Goal: Information Seeking & Learning: Learn about a topic

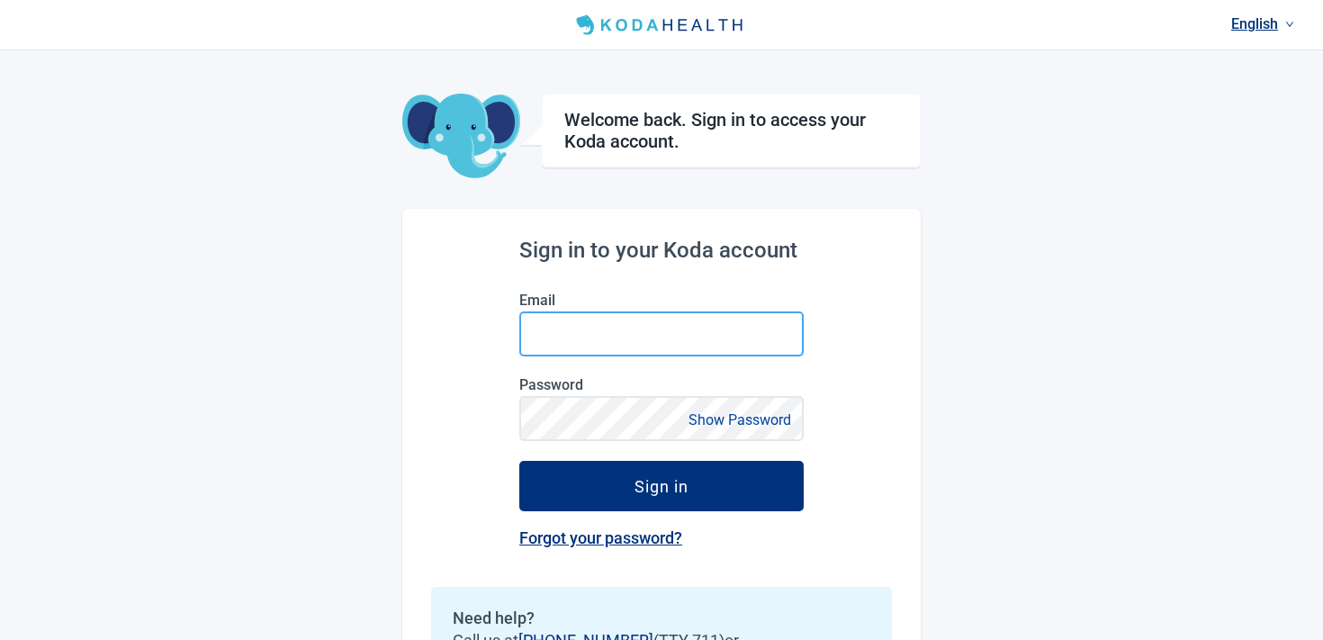
click at [560, 324] on input "Email" at bounding box center [661, 333] width 284 height 45
paste input "[EMAIL_ADDRESS][DOMAIN_NAME]"
type input "[EMAIL_ADDRESS][DOMAIN_NAME]"
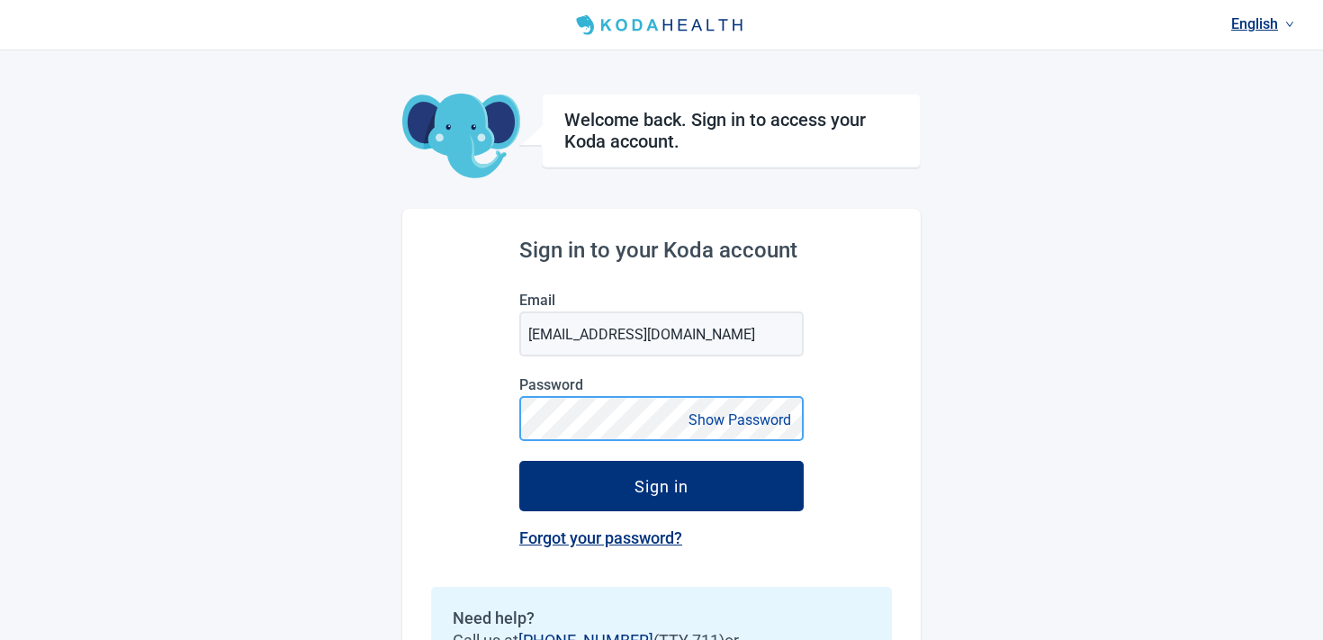
click at [519, 461] on button "Sign in" at bounding box center [661, 486] width 284 height 50
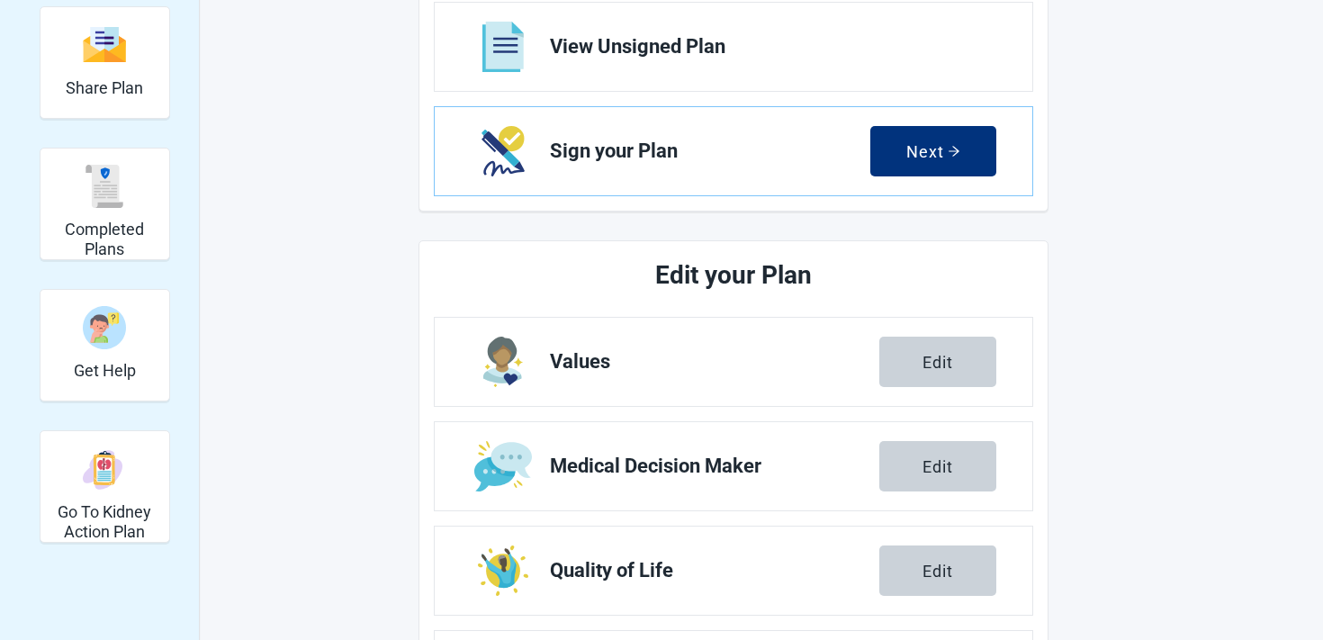
scroll to position [485, 0]
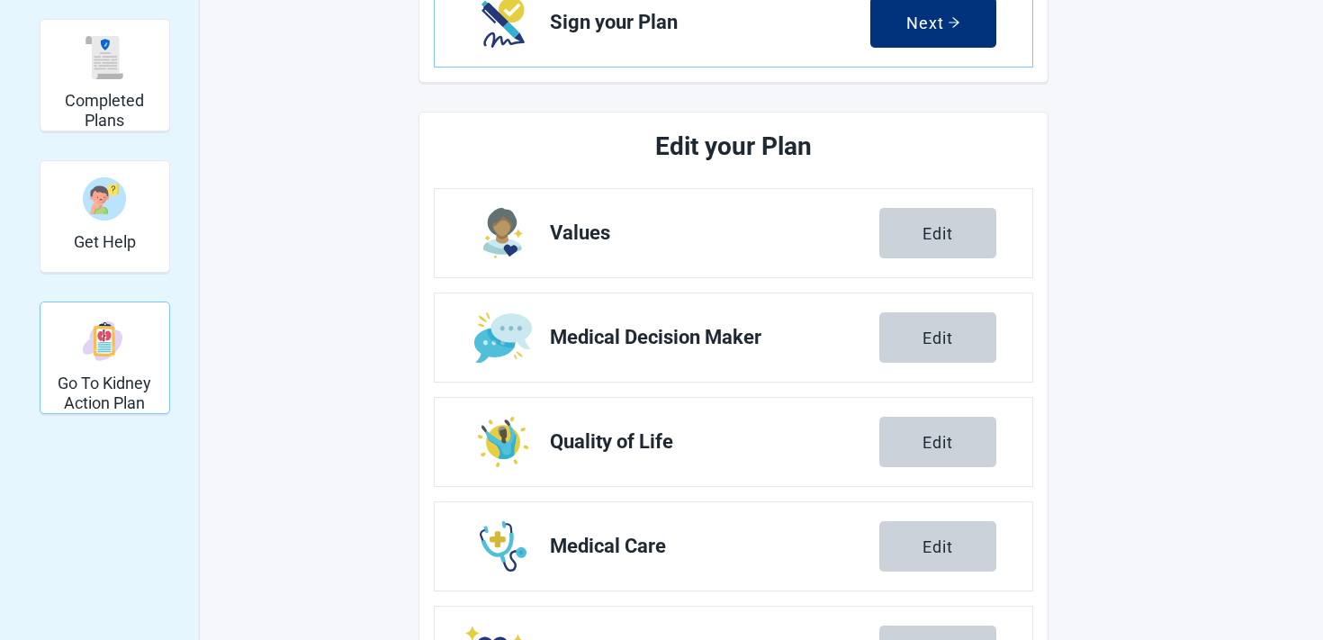
click at [93, 379] on h2 "Go To Kidney Action Plan" at bounding box center [105, 393] width 114 height 39
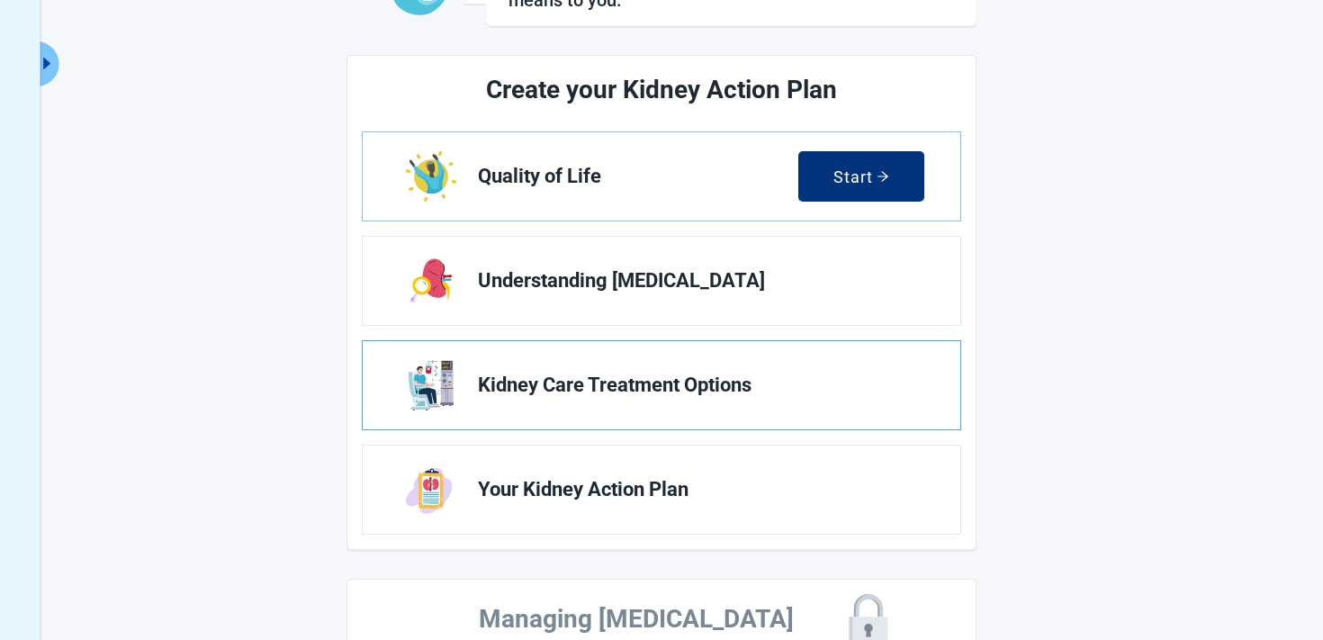
scroll to position [39, 0]
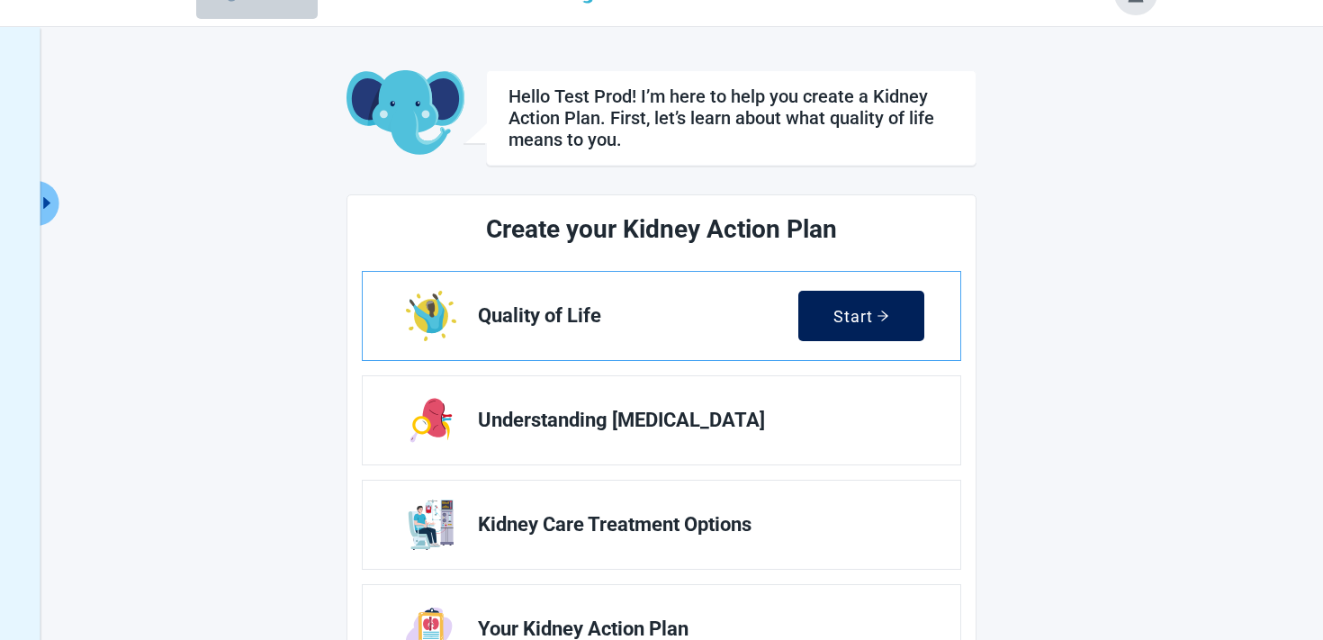
click at [875, 319] on div "Start" at bounding box center [862, 316] width 56 height 18
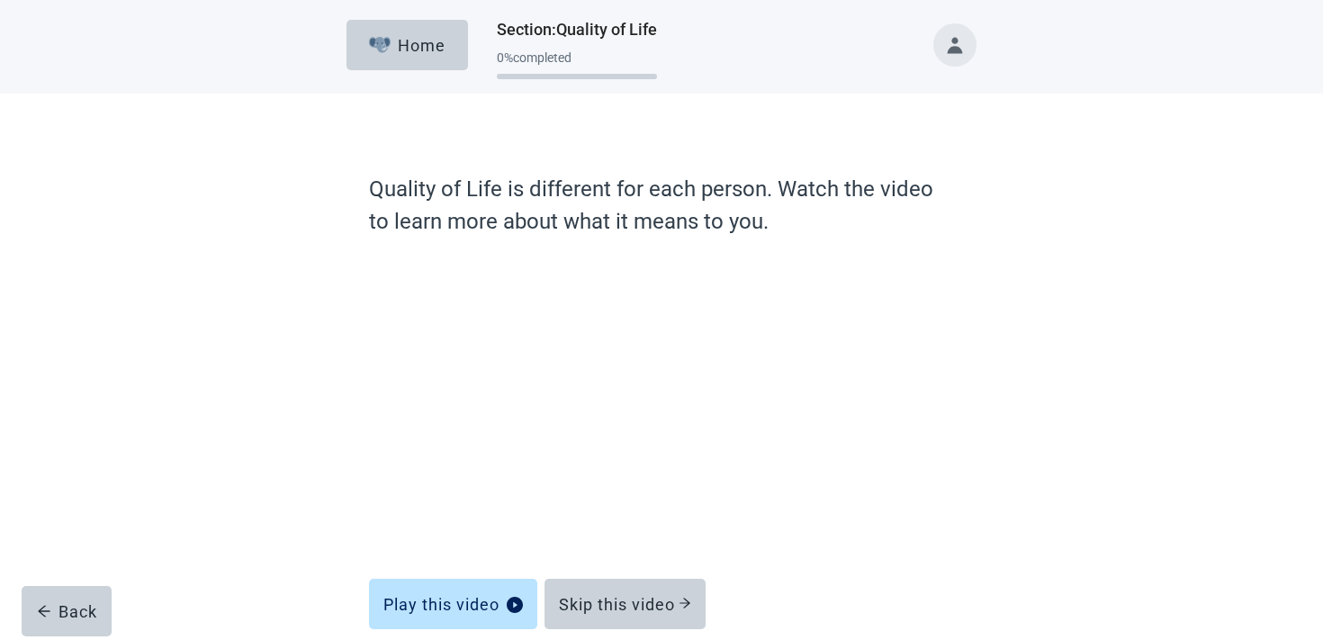
click at [644, 629] on form "Quality of Life is different for each person. Watch the video to learn more abo…" at bounding box center [662, 450] width 586 height 554
click at [643, 607] on div "Skip this video" at bounding box center [625, 604] width 132 height 18
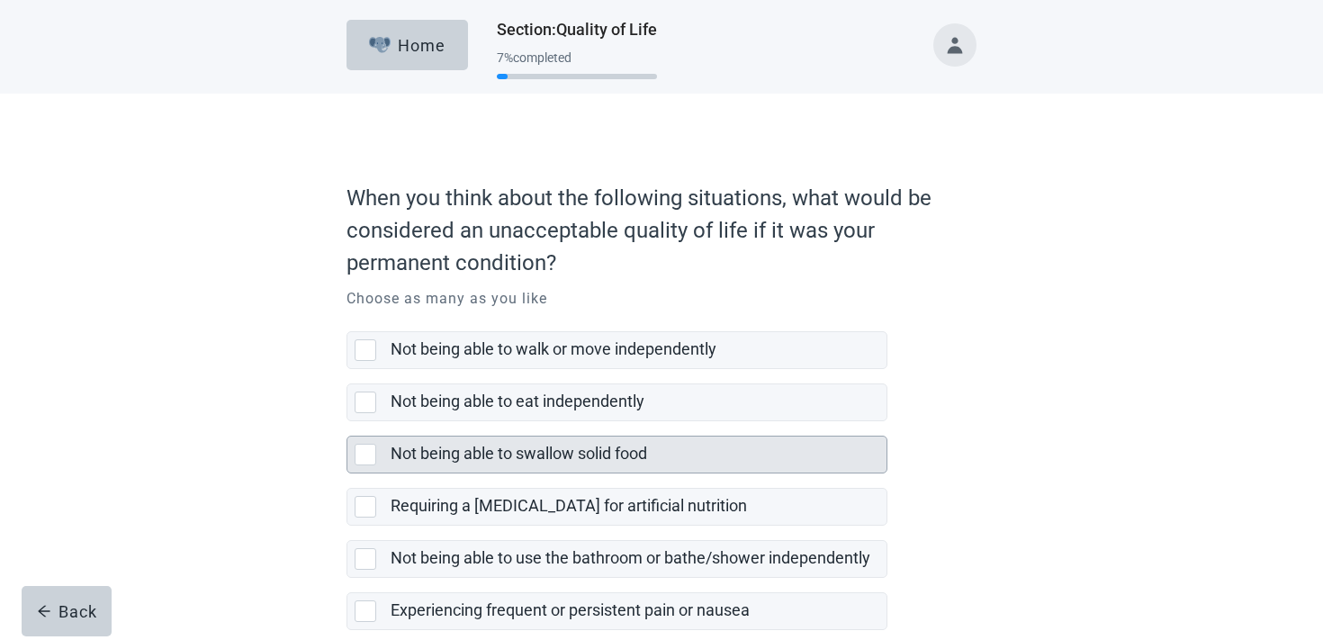
click at [586, 458] on label "Not being able to swallow solid food" at bounding box center [519, 453] width 257 height 19
checkbox input "true"
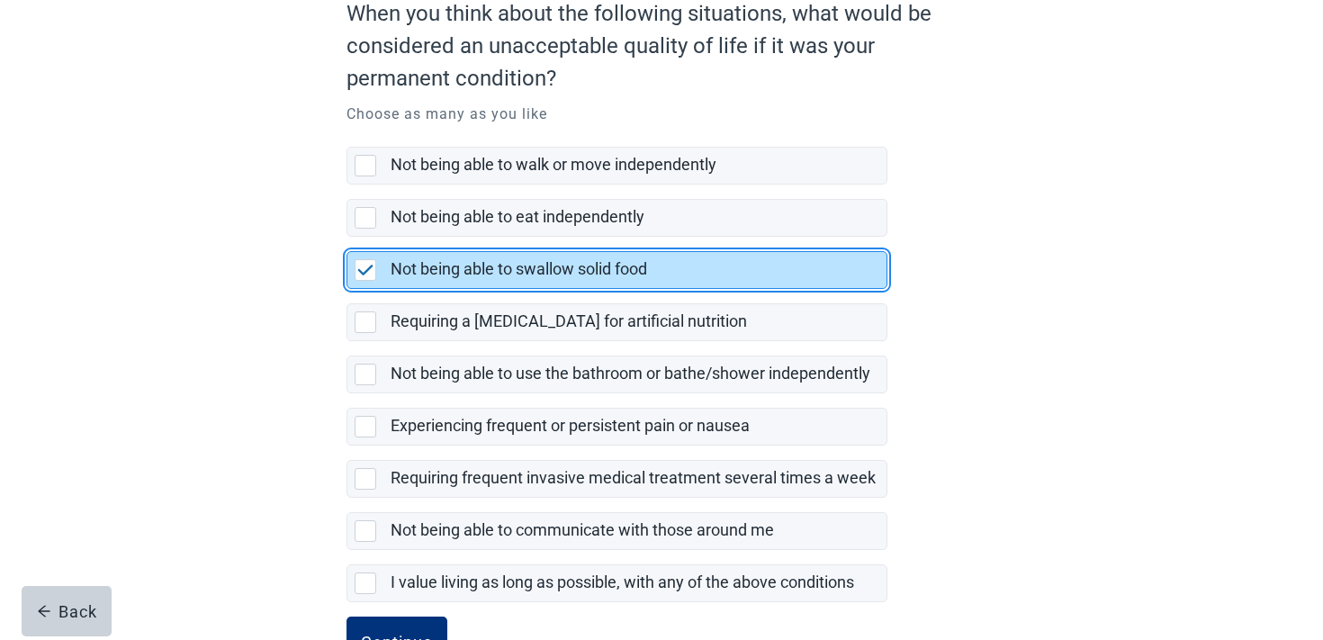
scroll to position [251, 0]
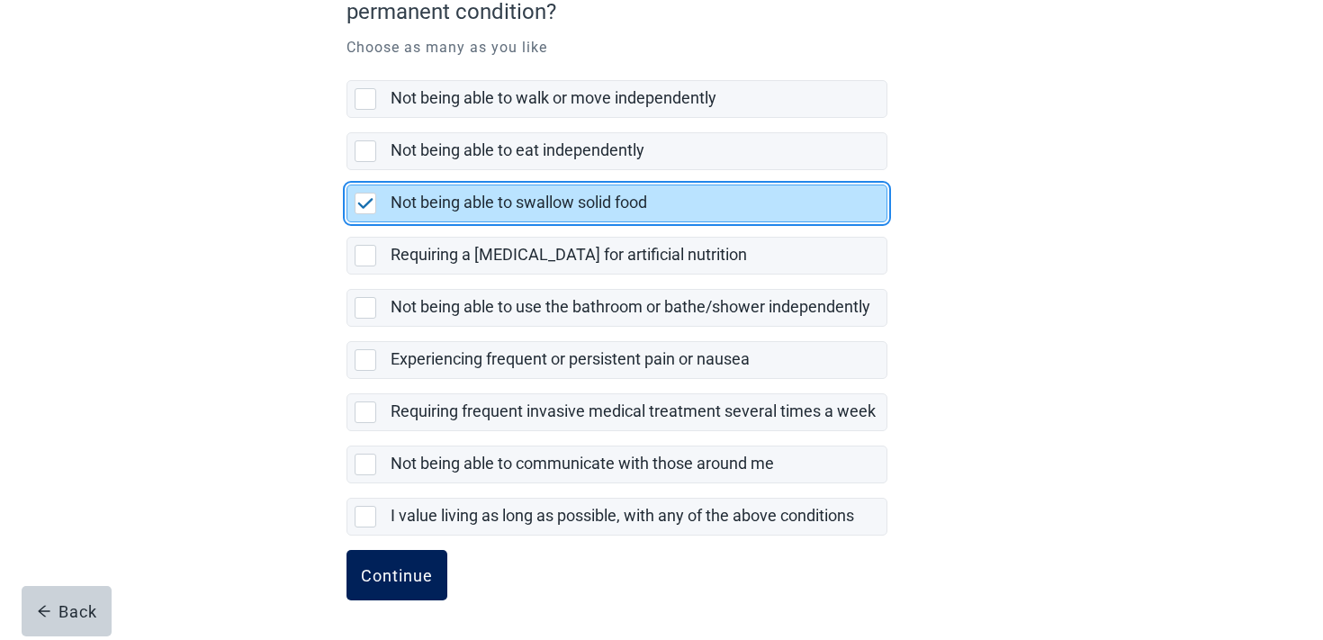
click at [406, 549] on form "When you think about the following situations, what would be considered an unac…" at bounding box center [662, 281] width 630 height 718
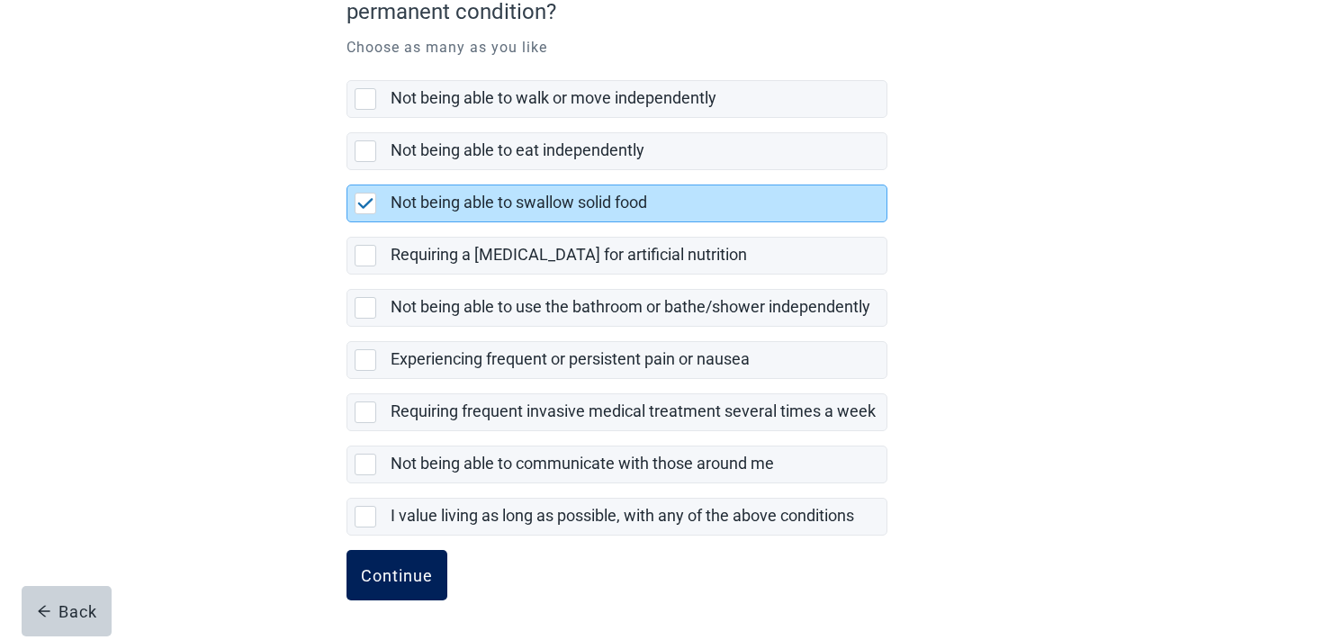
click at [395, 566] on div "Continue" at bounding box center [397, 575] width 72 height 18
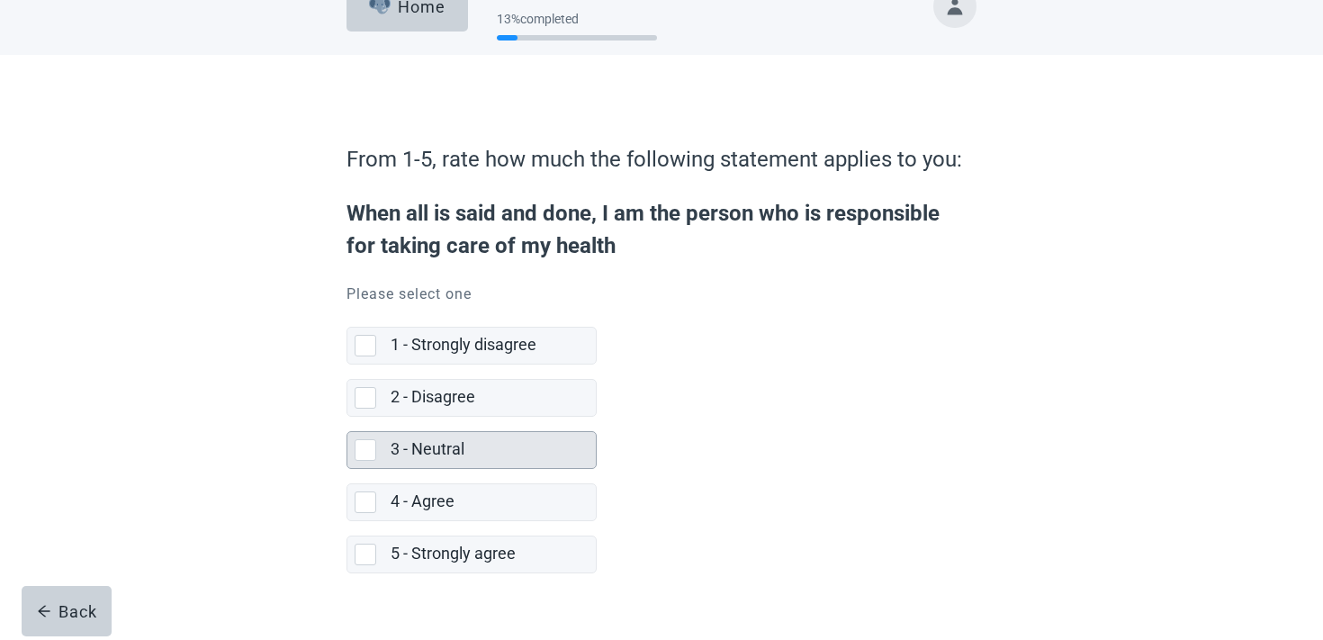
scroll to position [77, 0]
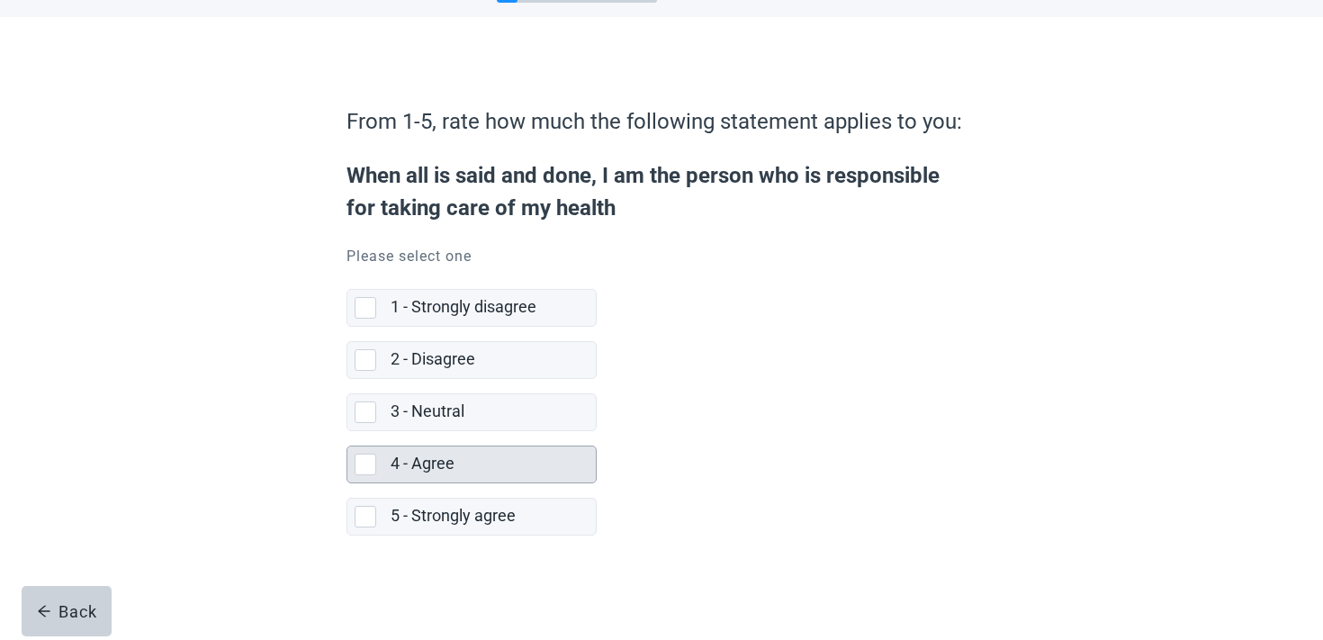
click at [423, 470] on label "4 - Agree" at bounding box center [423, 463] width 64 height 19
checkbox input "true"
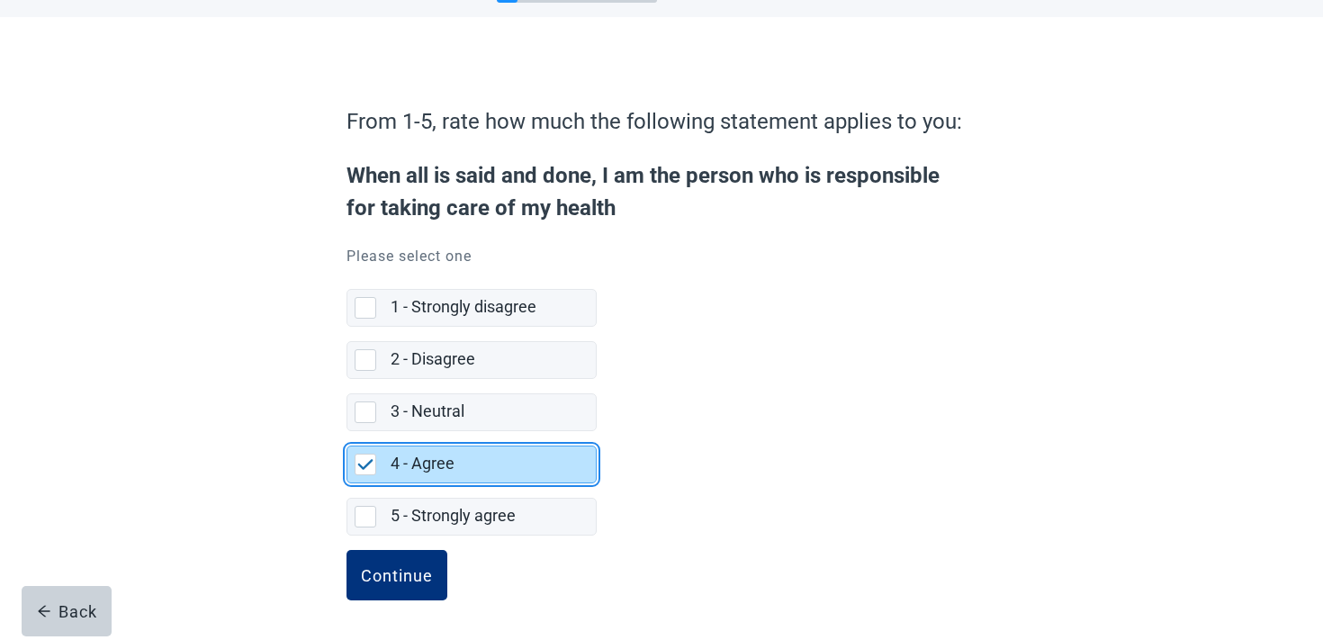
click at [366, 548] on form "From 1-5, rate how much the following statement applies to you: When all is sai…" at bounding box center [662, 368] width 630 height 544
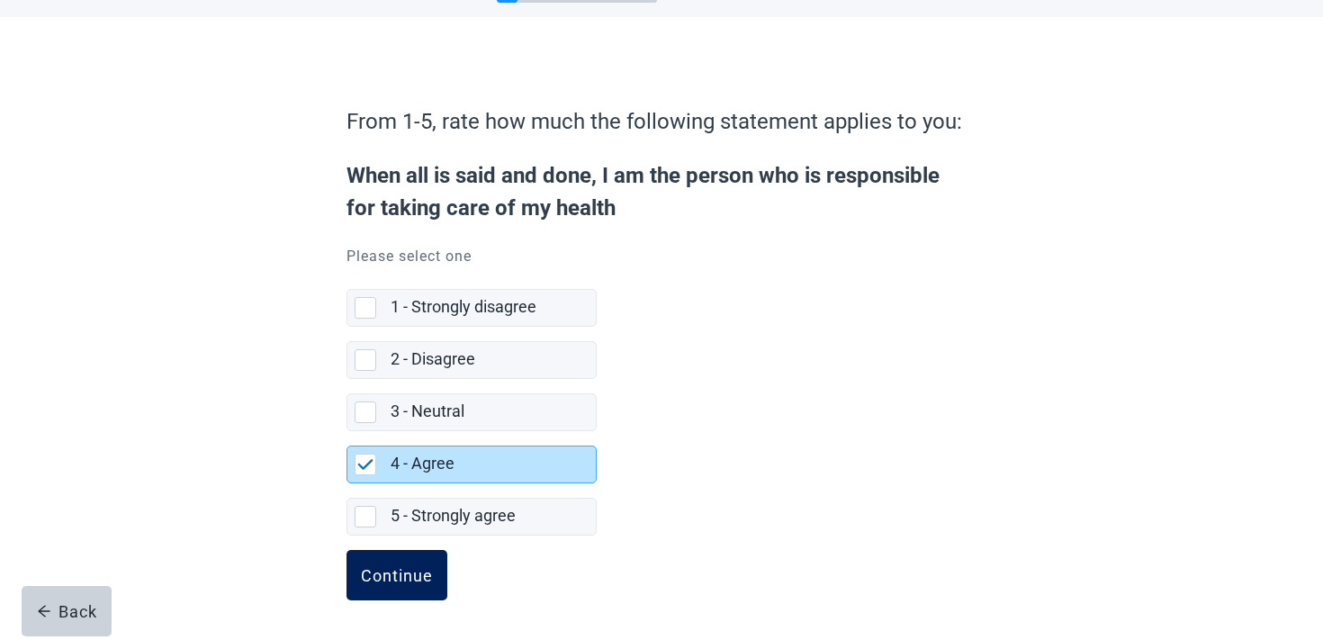
click at [366, 559] on button "Continue" at bounding box center [397, 575] width 101 height 50
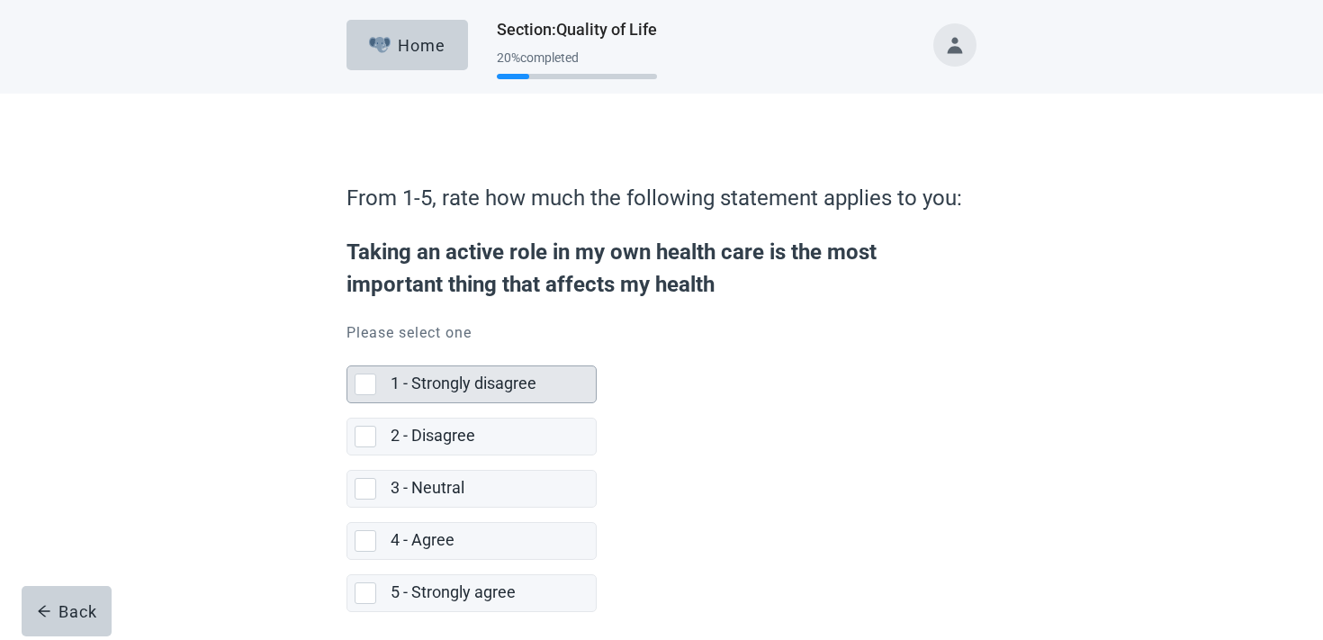
click at [402, 379] on label "1 - Strongly disagree" at bounding box center [464, 383] width 146 height 19
checkbox input "true"
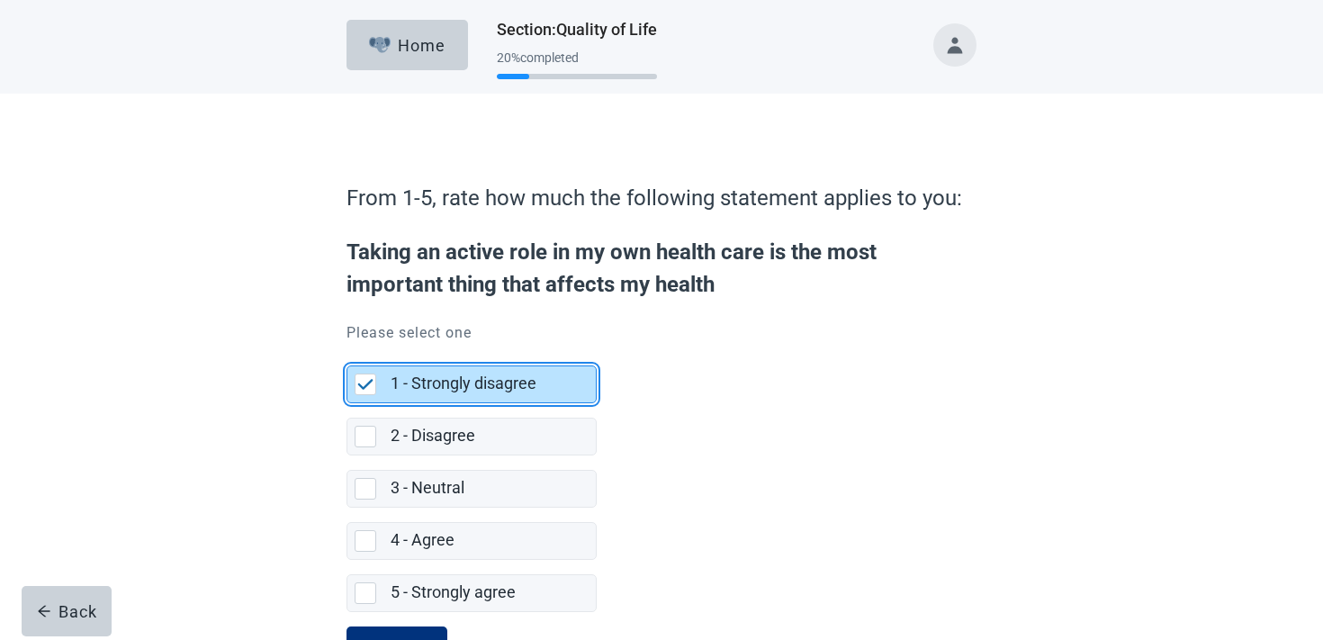
scroll to position [77, 0]
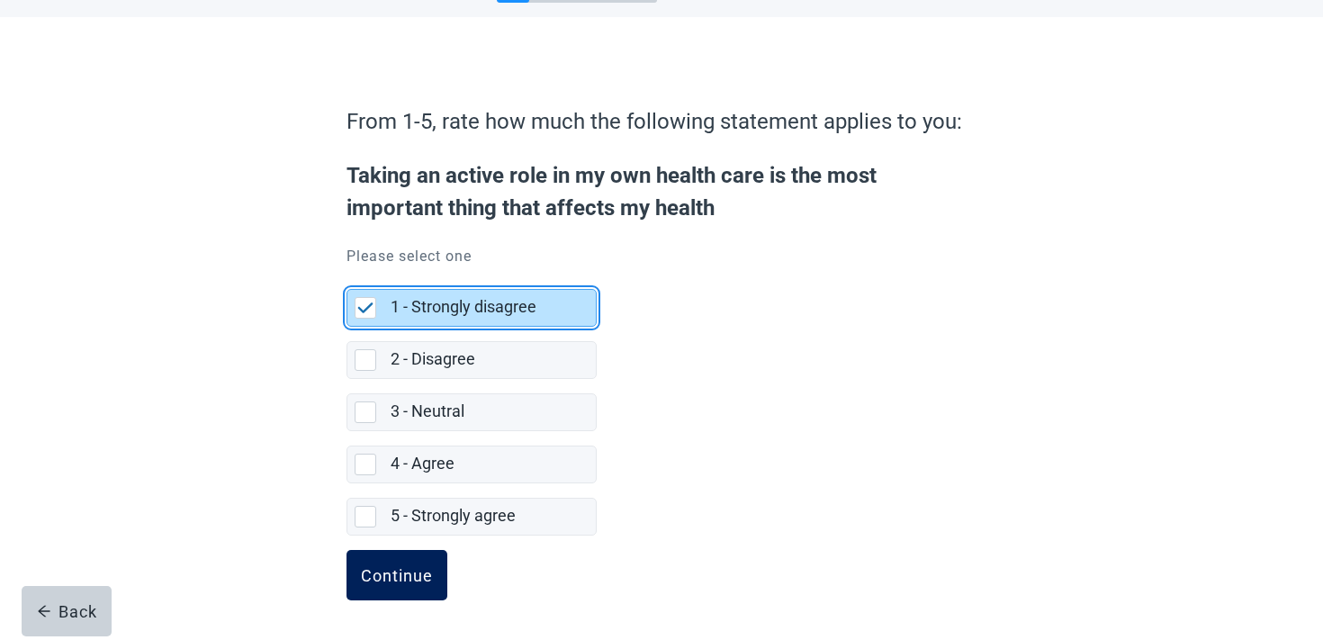
click at [370, 577] on div "Continue" at bounding box center [397, 575] width 72 height 18
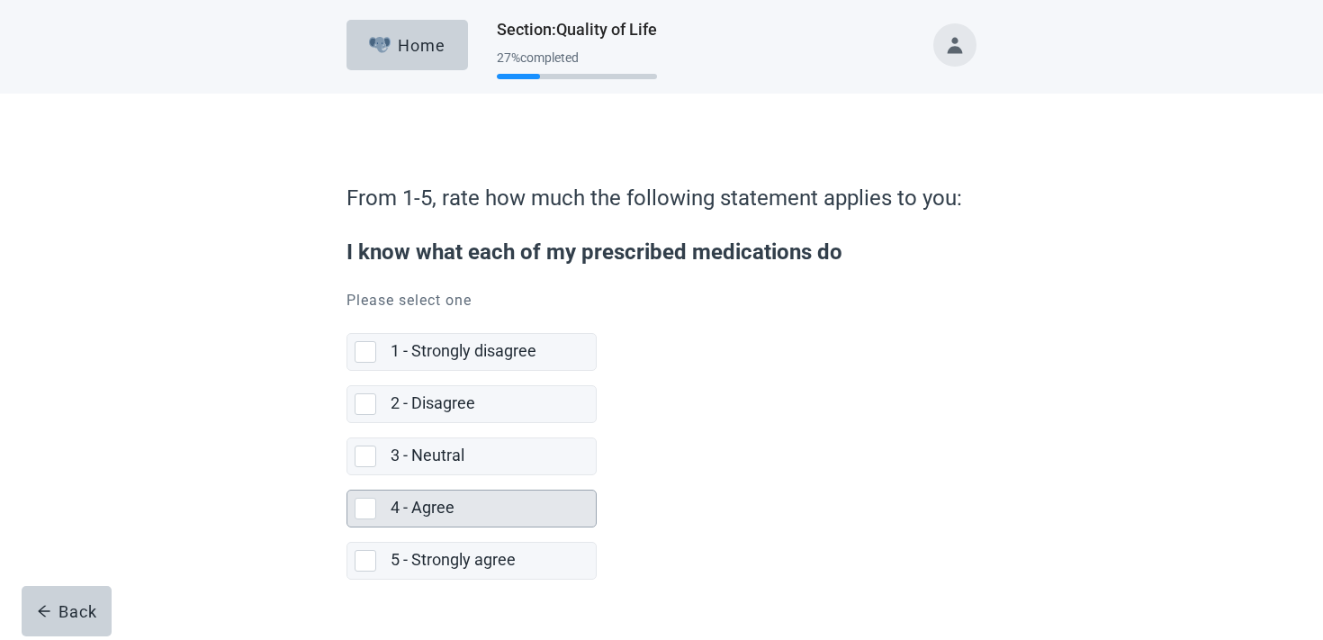
click at [418, 497] on div "4 - Agree" at bounding box center [488, 508] width 194 height 23
click at [348, 476] on input "4 - Agree" at bounding box center [347, 475] width 1 height 1
checkbox input "true"
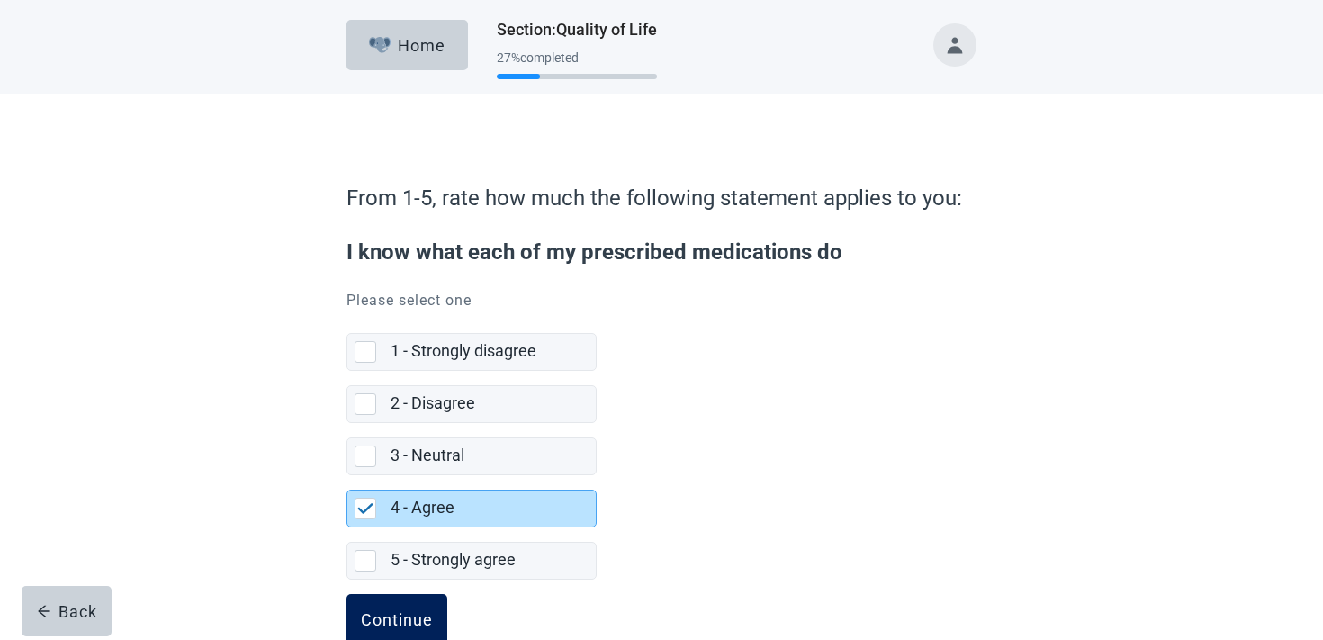
click at [383, 610] on div "Continue" at bounding box center [397, 619] width 72 height 18
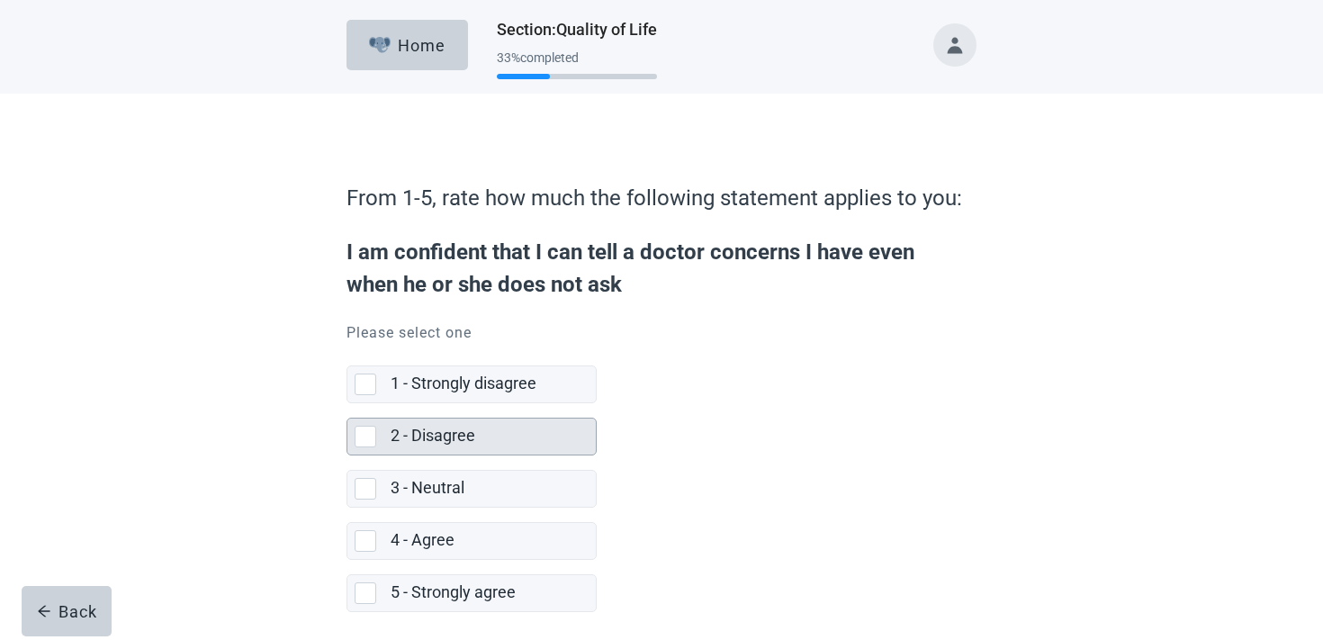
click at [452, 419] on div "2 - Disagree" at bounding box center [493, 437] width 205 height 36
click at [348, 404] on input "2 - Disagree" at bounding box center [347, 403] width 1 height 1
checkbox input "true"
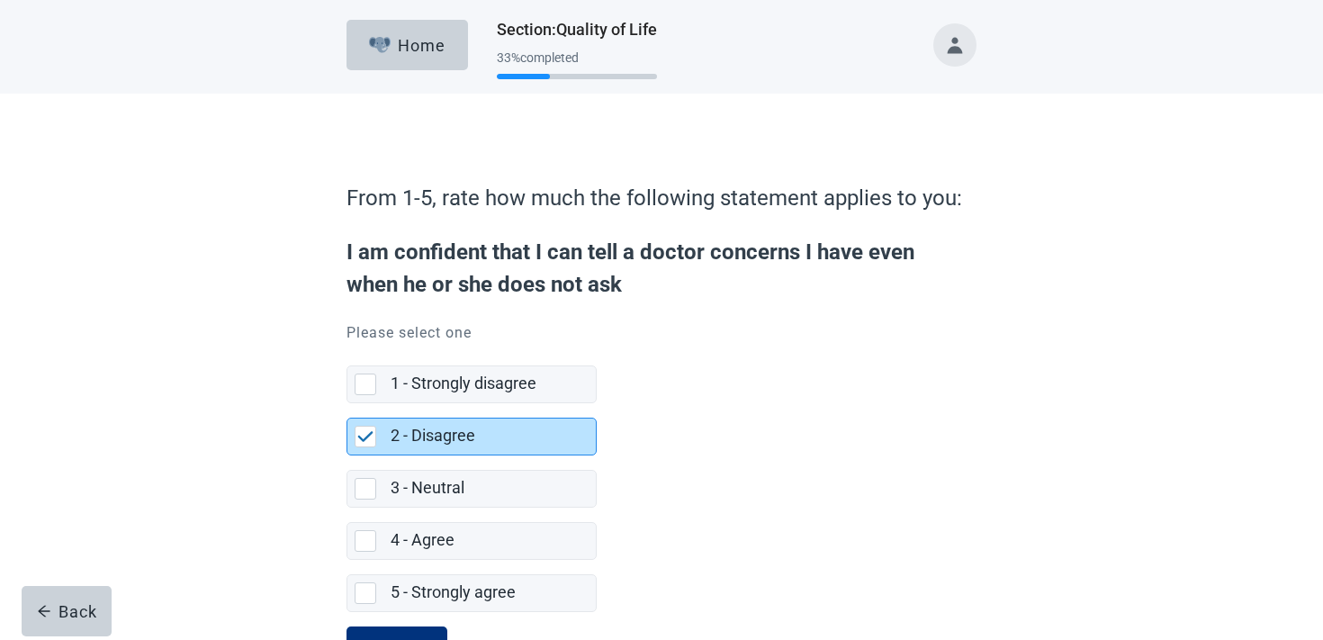
scroll to position [77, 0]
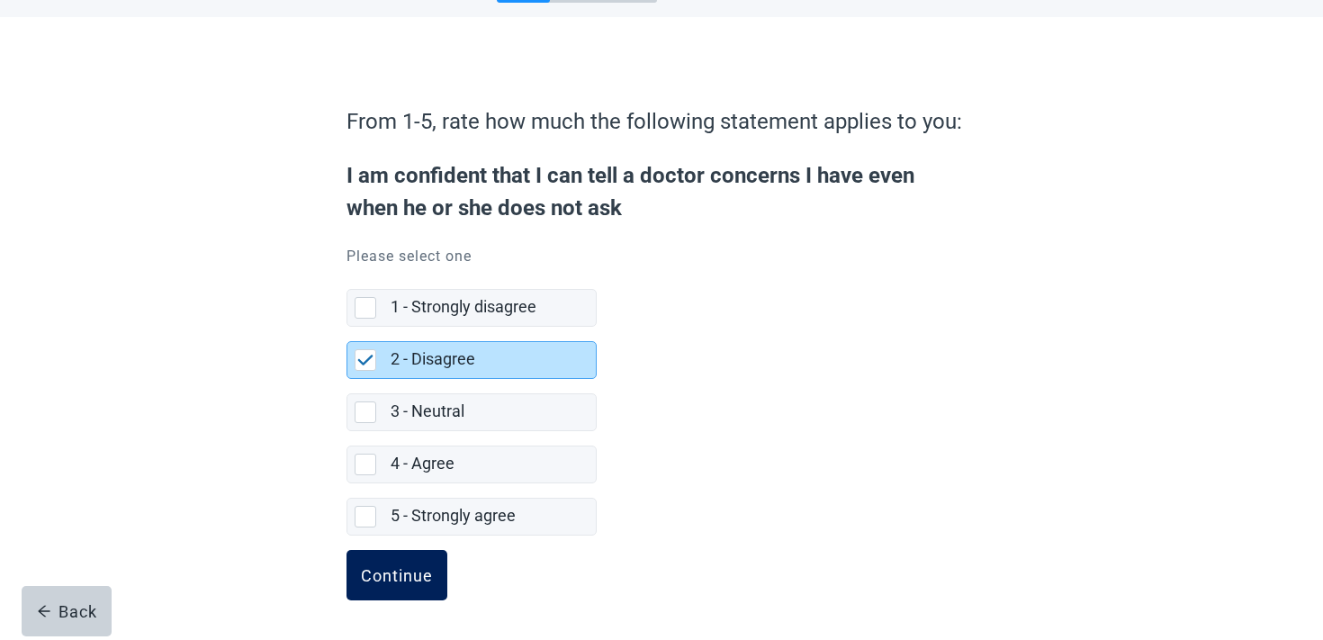
click at [385, 590] on button "Continue" at bounding box center [397, 575] width 101 height 50
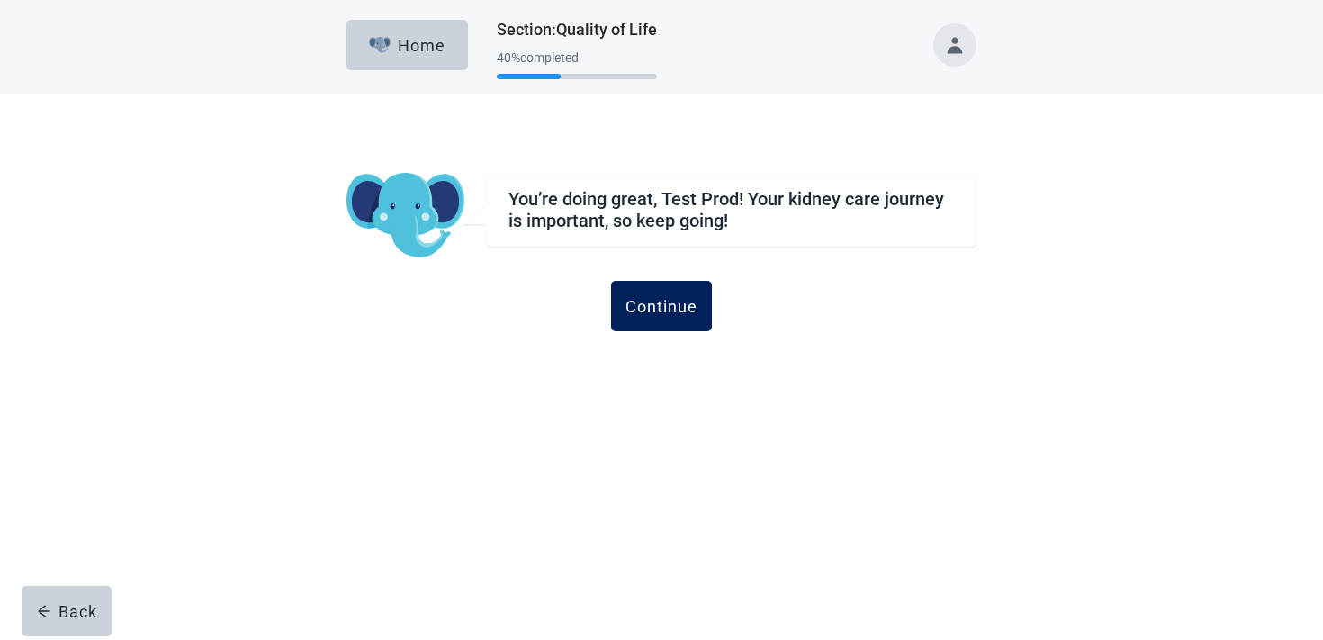
click at [682, 309] on div "Continue" at bounding box center [662, 306] width 72 height 18
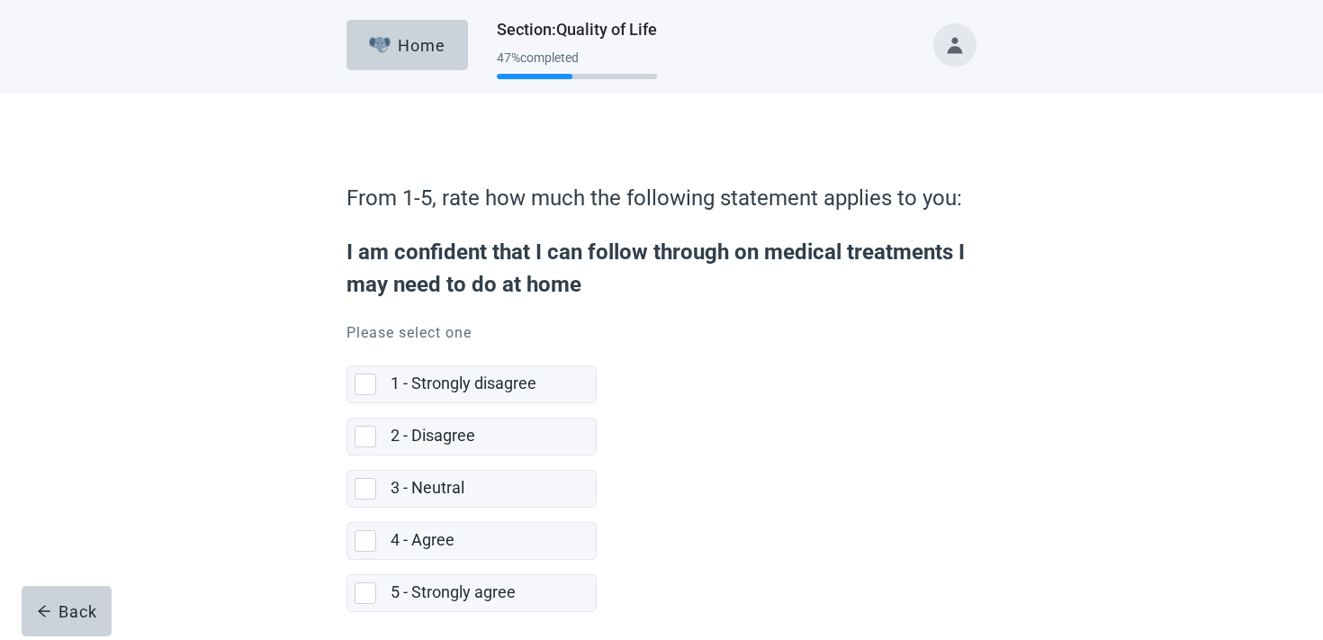
click at [490, 467] on label "3 - Neutral" at bounding box center [472, 482] width 250 height 52
click at [348, 456] on input "3 - Neutral" at bounding box center [347, 456] width 1 height 1
click at [474, 480] on div "3 - Neutral" at bounding box center [488, 488] width 194 height 23
click at [348, 456] on input "3 - Neutral" at bounding box center [347, 456] width 1 height 1
checkbox input "true"
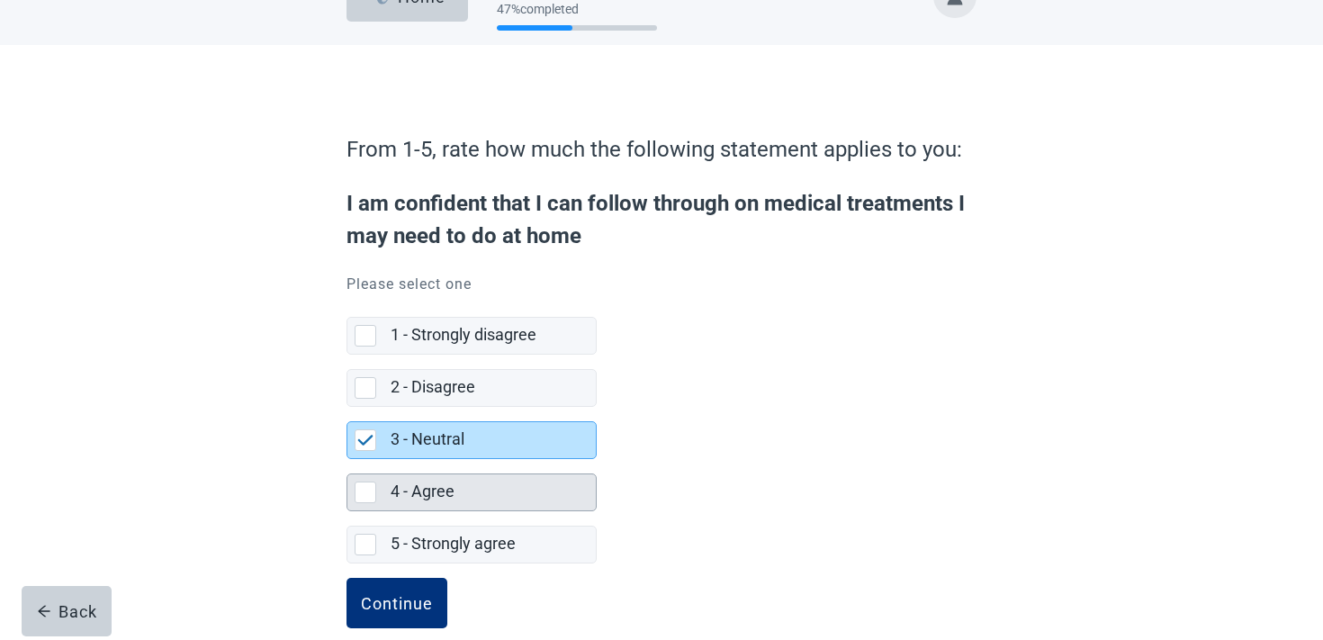
scroll to position [77, 0]
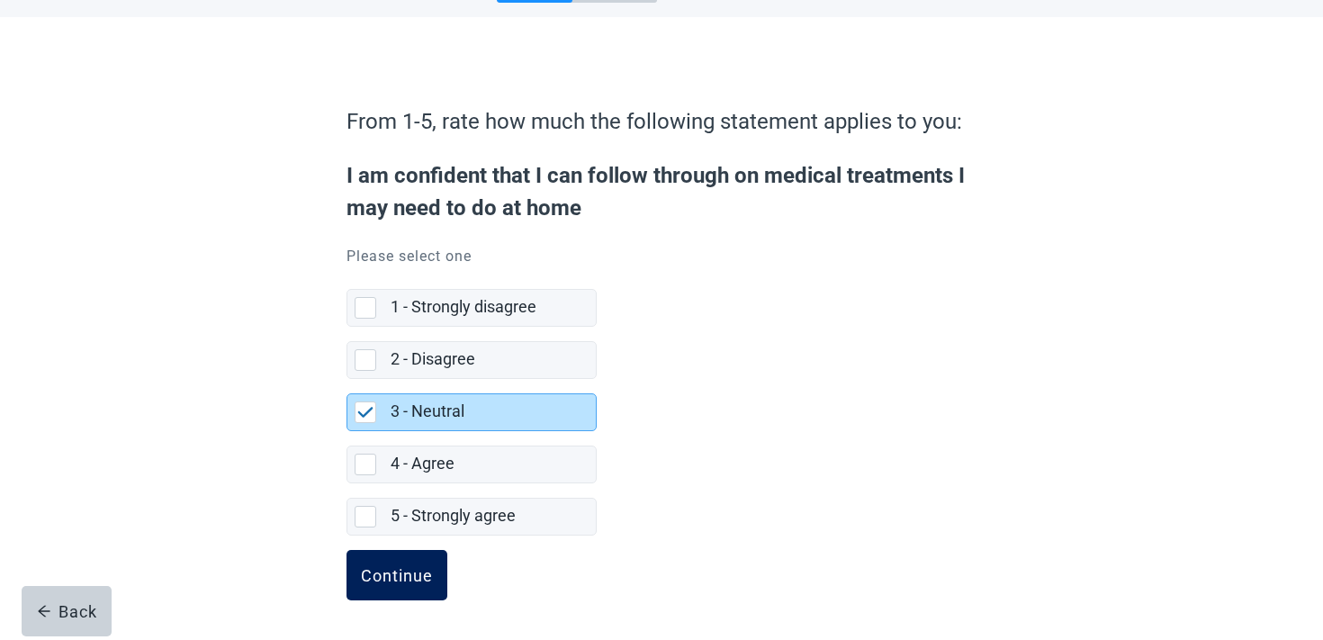
click at [411, 554] on button "Continue" at bounding box center [397, 575] width 101 height 50
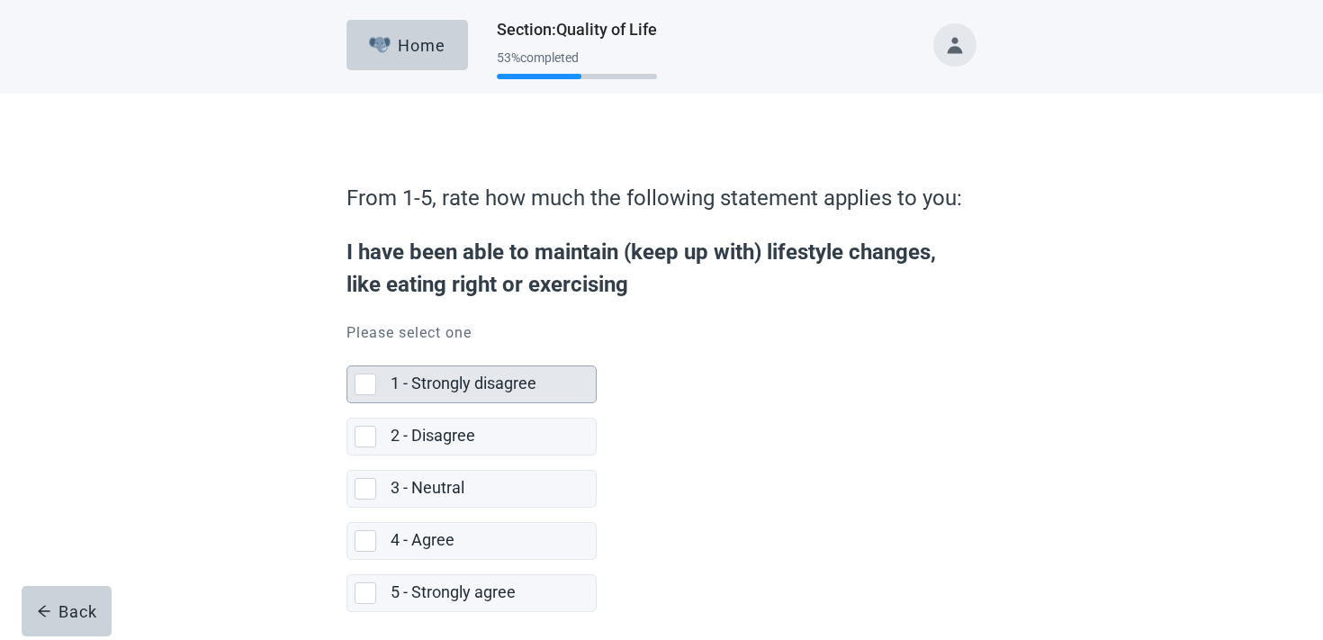
click at [430, 390] on label "1 - Strongly disagree" at bounding box center [464, 383] width 146 height 19
checkbox input "true"
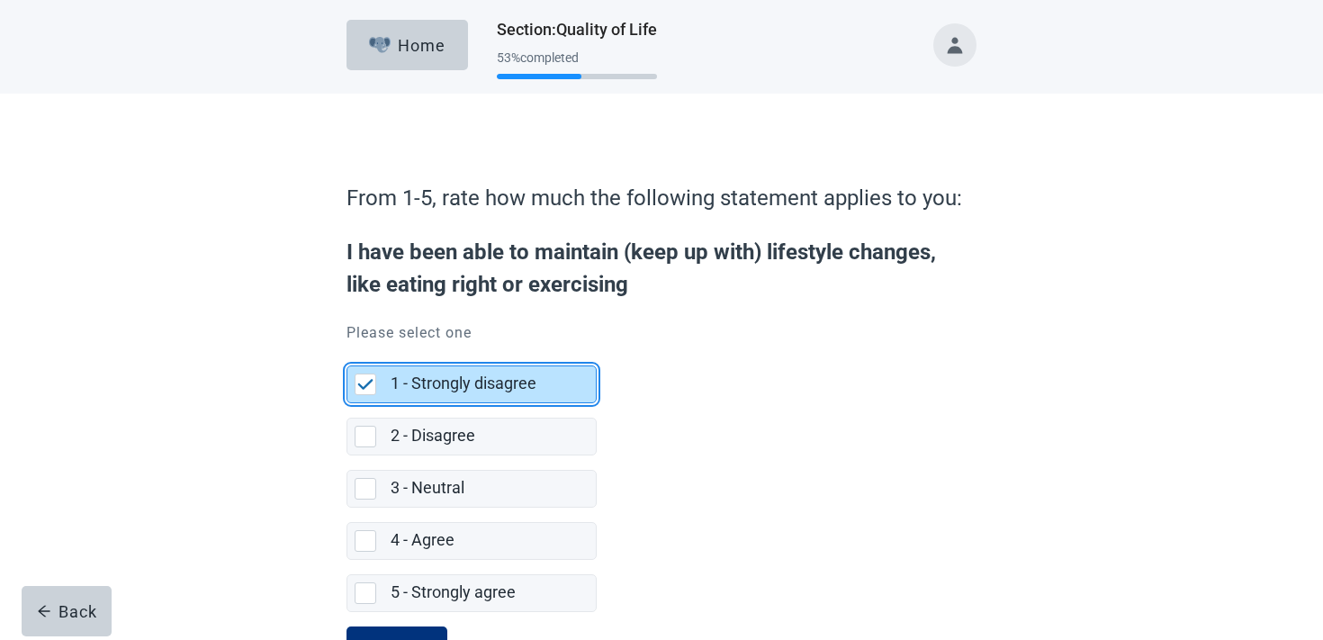
scroll to position [77, 0]
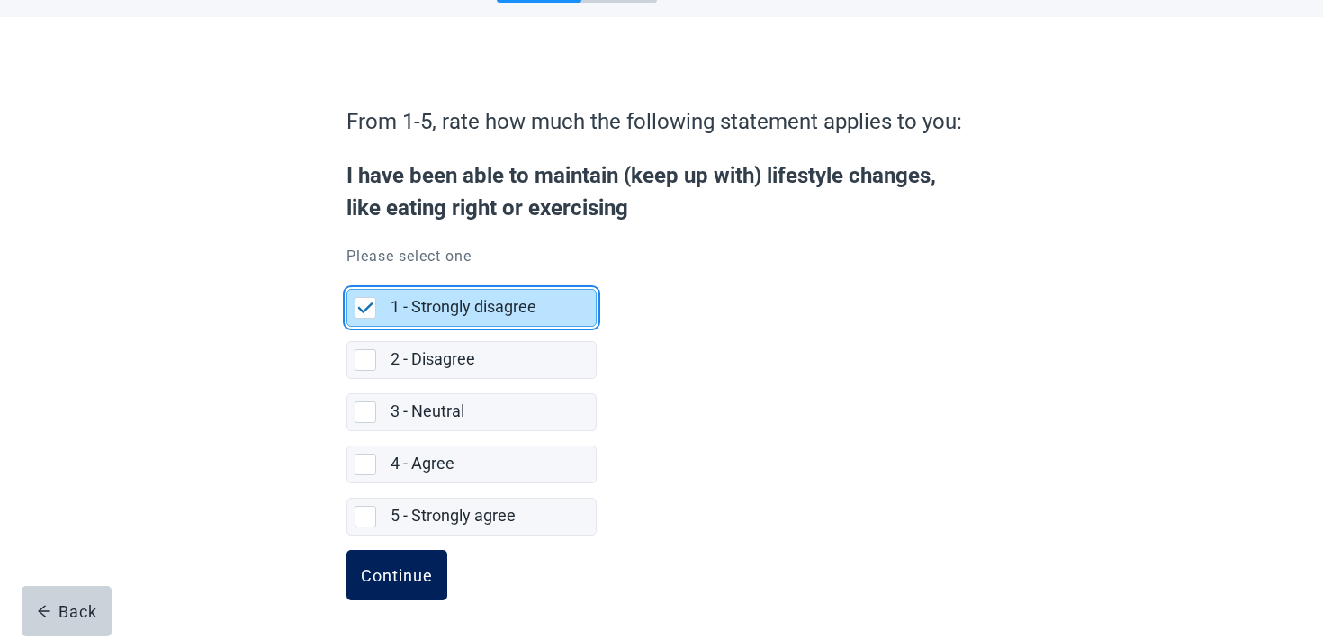
click at [400, 584] on button "Continue" at bounding box center [397, 575] width 101 height 50
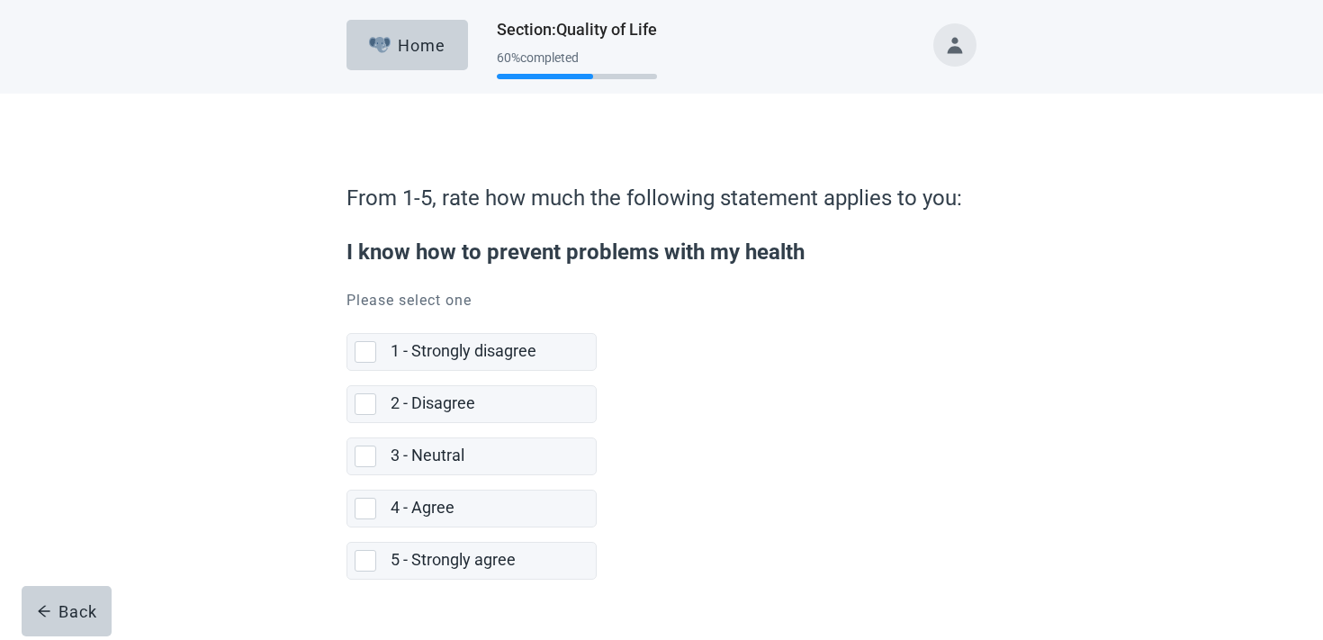
click at [427, 486] on label "4 - Agree" at bounding box center [472, 501] width 250 height 52
click at [348, 476] on input "4 - Agree" at bounding box center [347, 475] width 1 height 1
click at [420, 502] on label "4 - Agree" at bounding box center [423, 507] width 64 height 19
checkbox input "true"
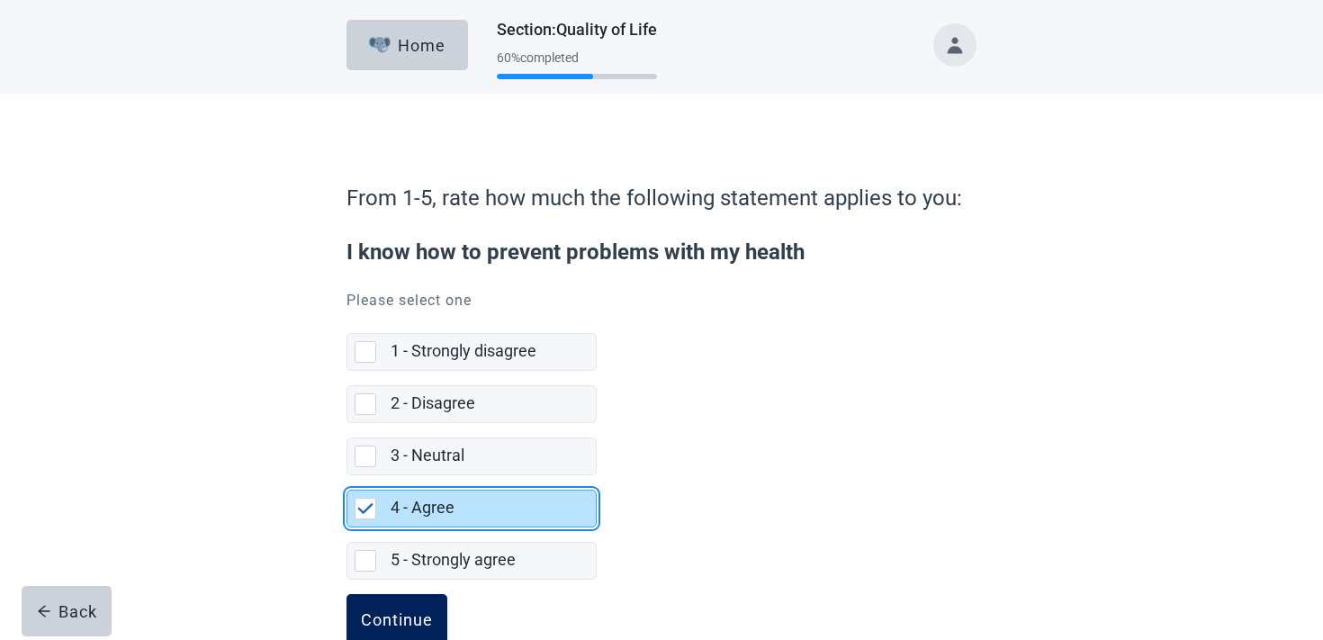
click at [389, 601] on button "Continue" at bounding box center [397, 619] width 101 height 50
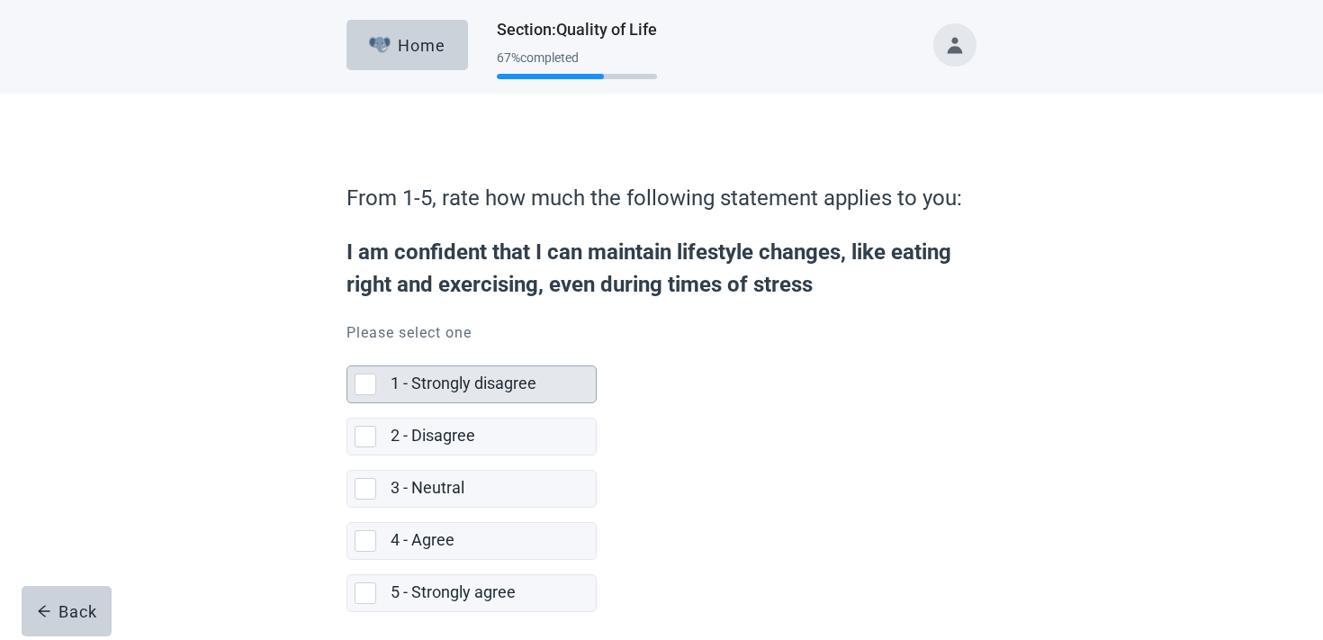
click at [423, 395] on div "1 - Strongly disagree" at bounding box center [493, 384] width 205 height 36
click at [348, 352] on input "1 - Strongly disagree" at bounding box center [347, 351] width 1 height 1
checkbox input "true"
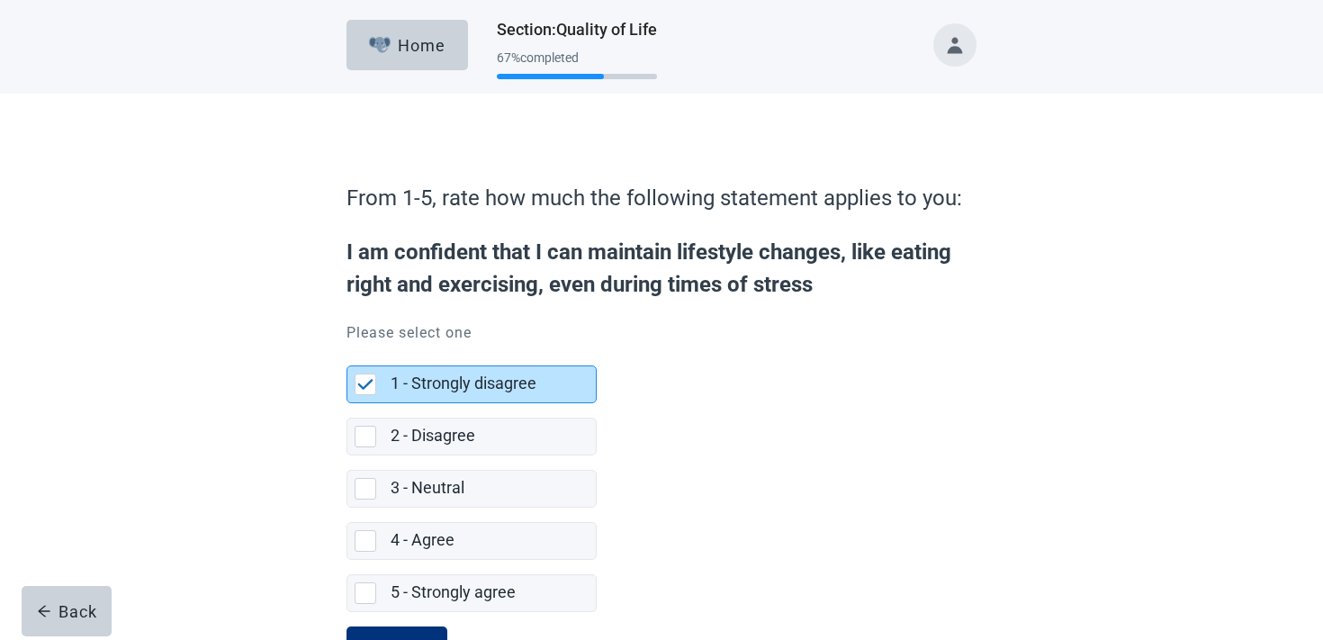
scroll to position [77, 0]
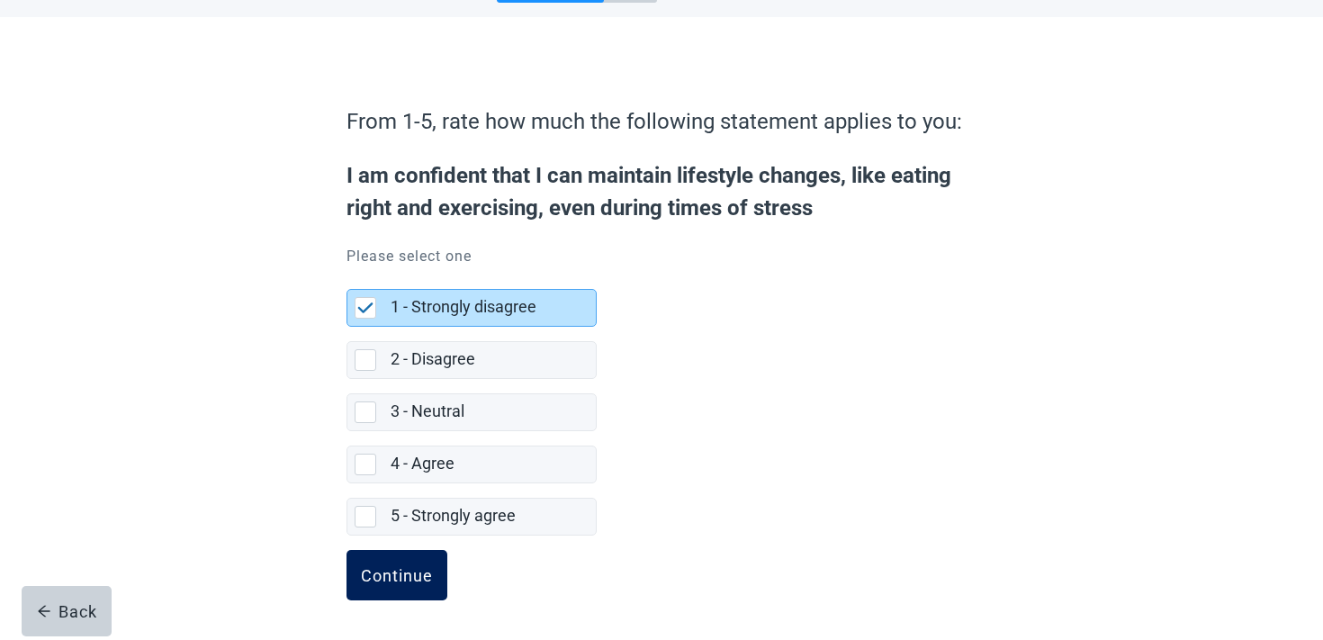
click at [382, 582] on div "Continue" at bounding box center [397, 575] width 72 height 18
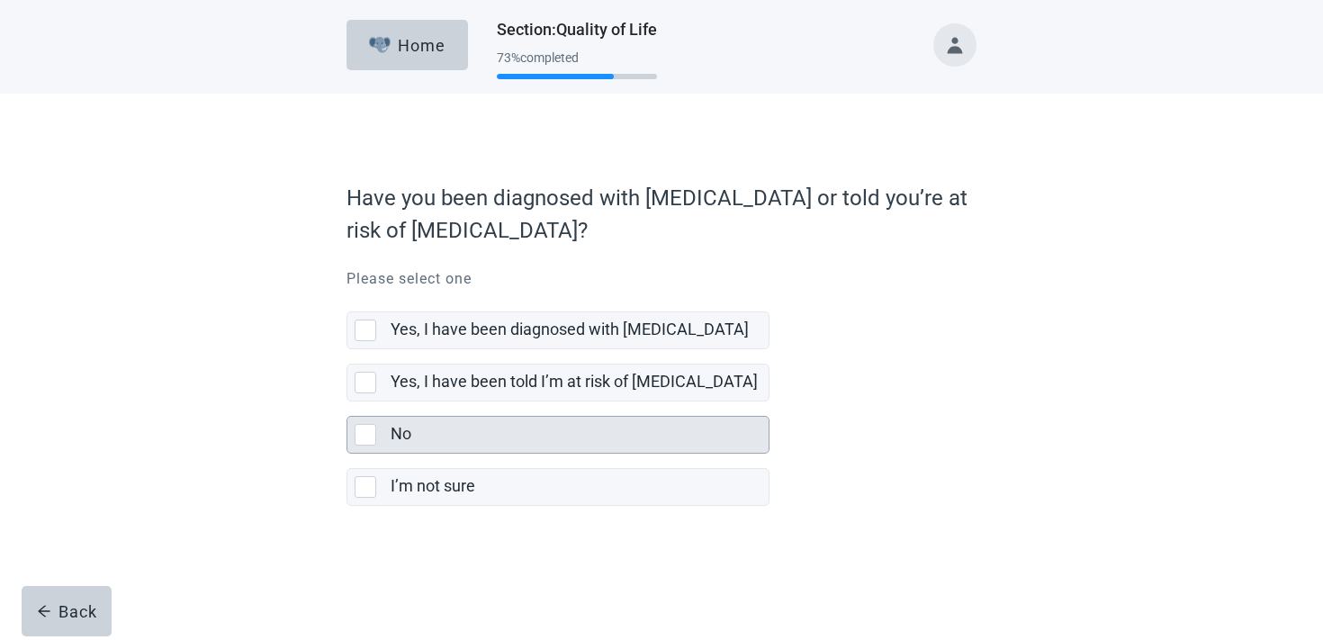
click at [414, 452] on div "No" at bounding box center [580, 435] width 378 height 36
click at [348, 402] on input "No" at bounding box center [347, 402] width 1 height 1
checkbox input "true"
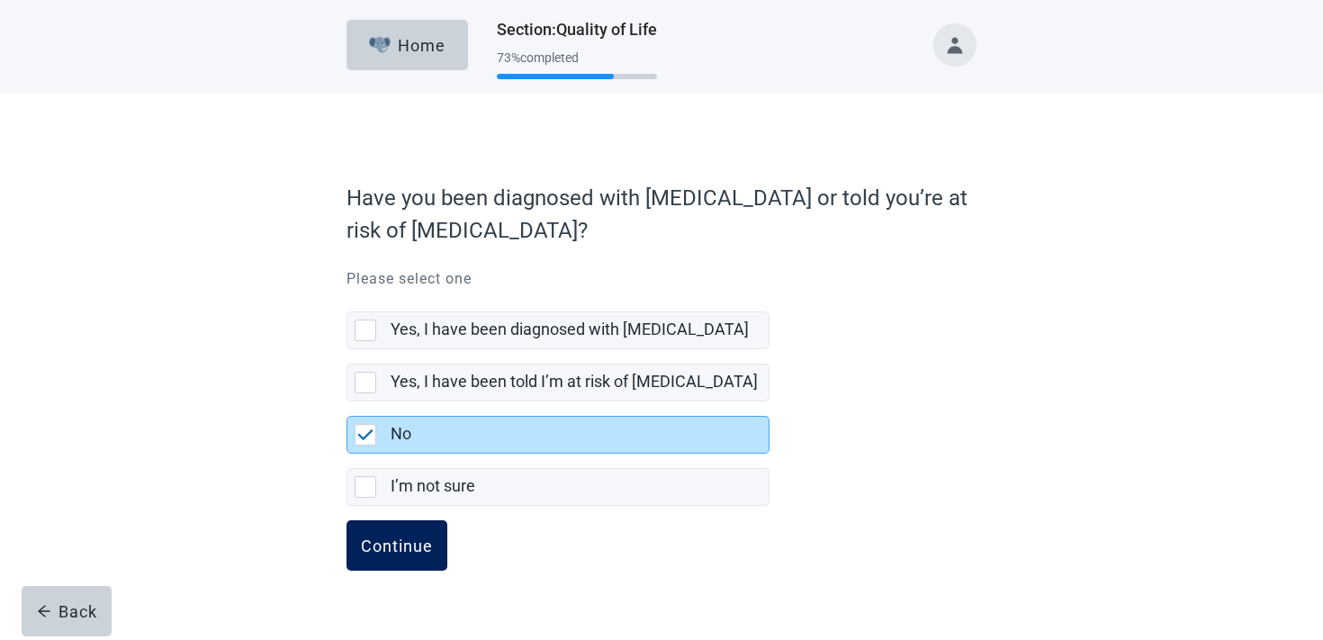
click at [389, 528] on button "Continue" at bounding box center [397, 545] width 101 height 50
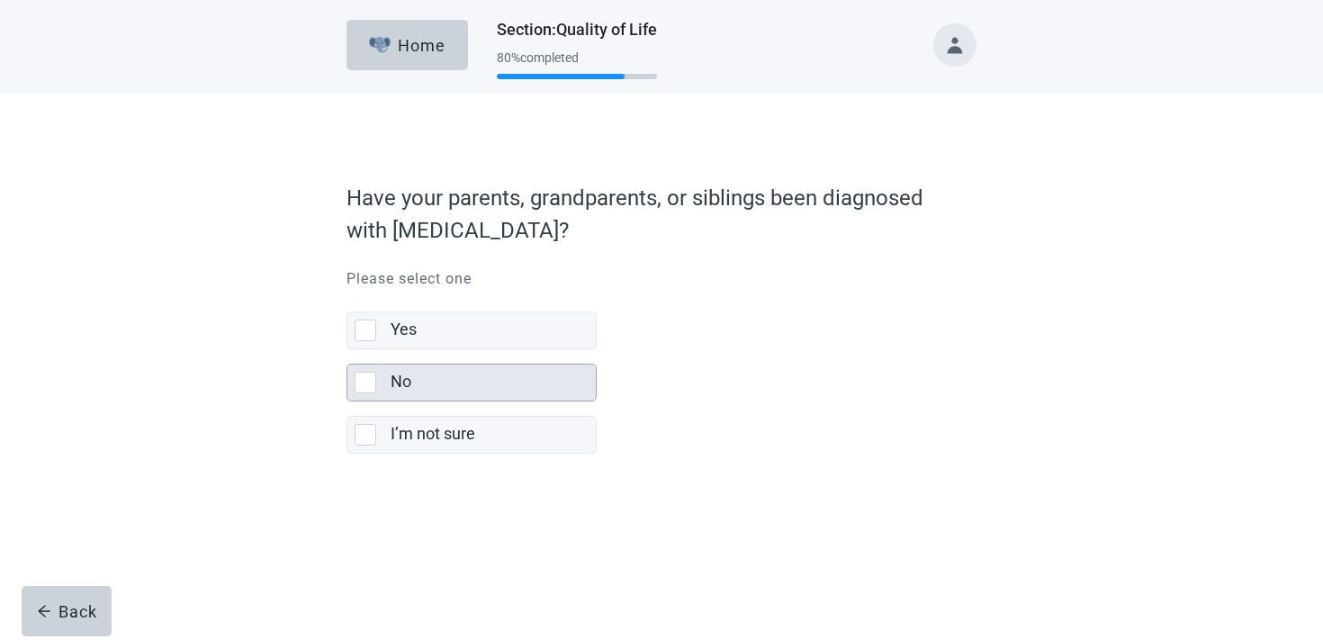
click at [399, 366] on div "No" at bounding box center [493, 383] width 205 height 36
click at [348, 350] on input "No" at bounding box center [347, 349] width 1 height 1
checkbox input "true"
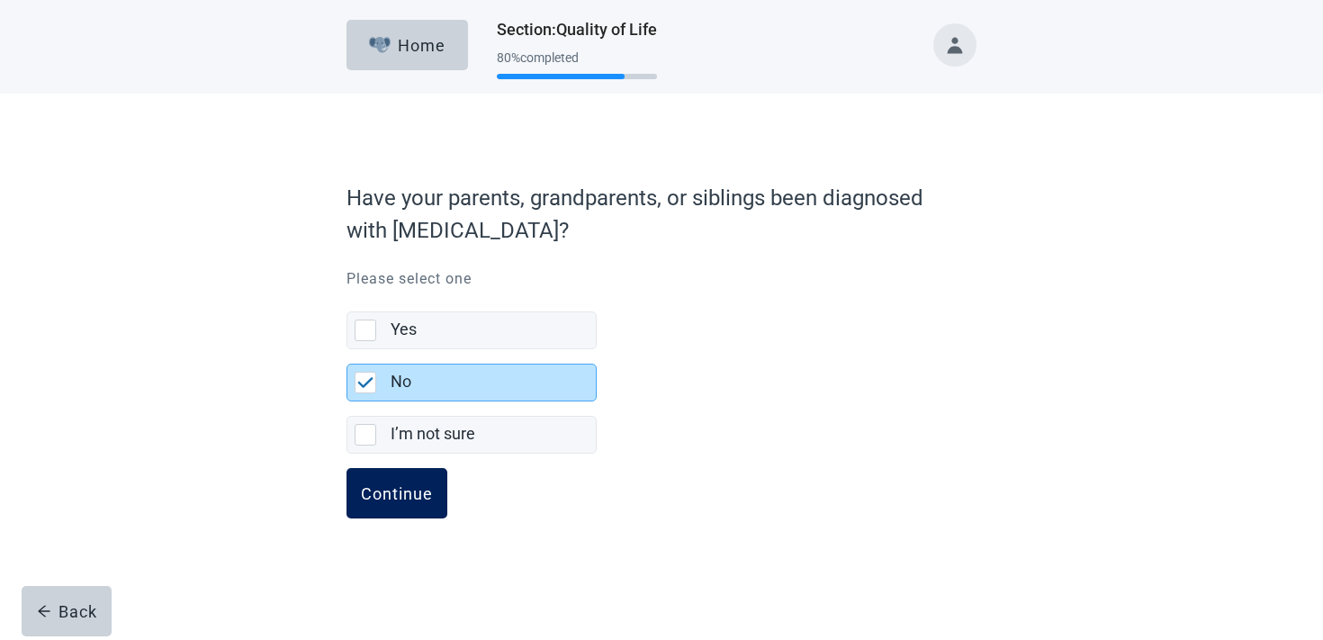
click at [390, 493] on div "Continue" at bounding box center [397, 493] width 72 height 18
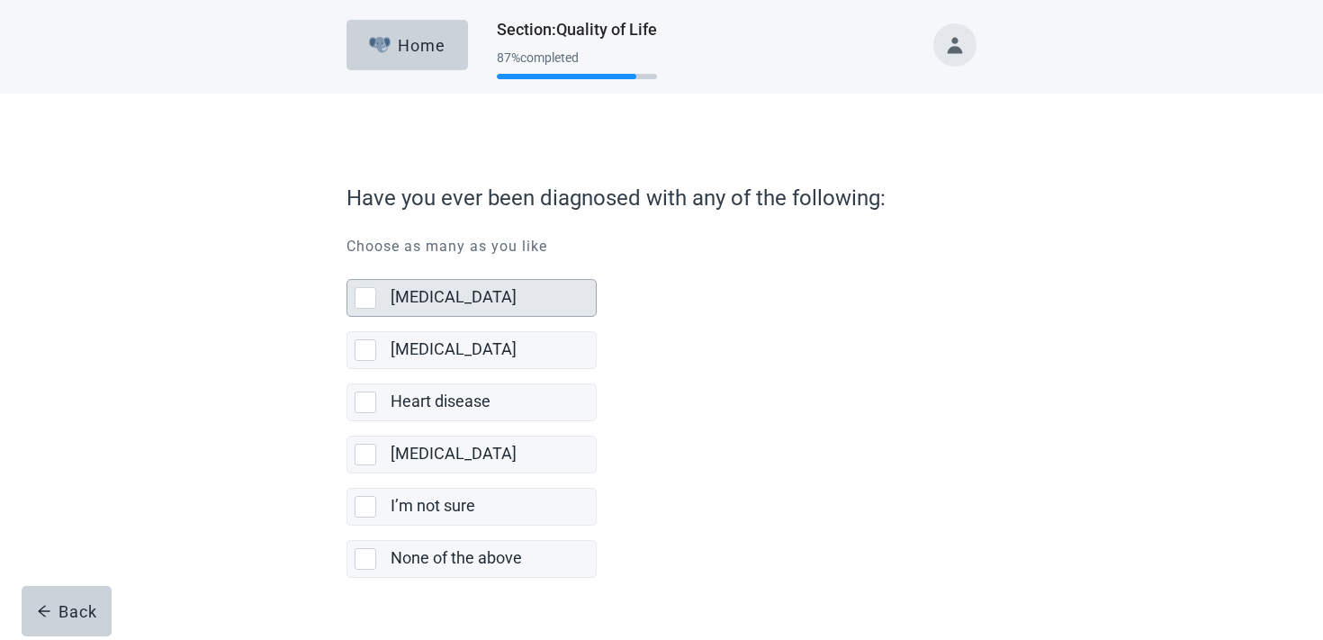
click at [474, 306] on label "[MEDICAL_DATA]" at bounding box center [454, 296] width 126 height 19
checkbox input "true"
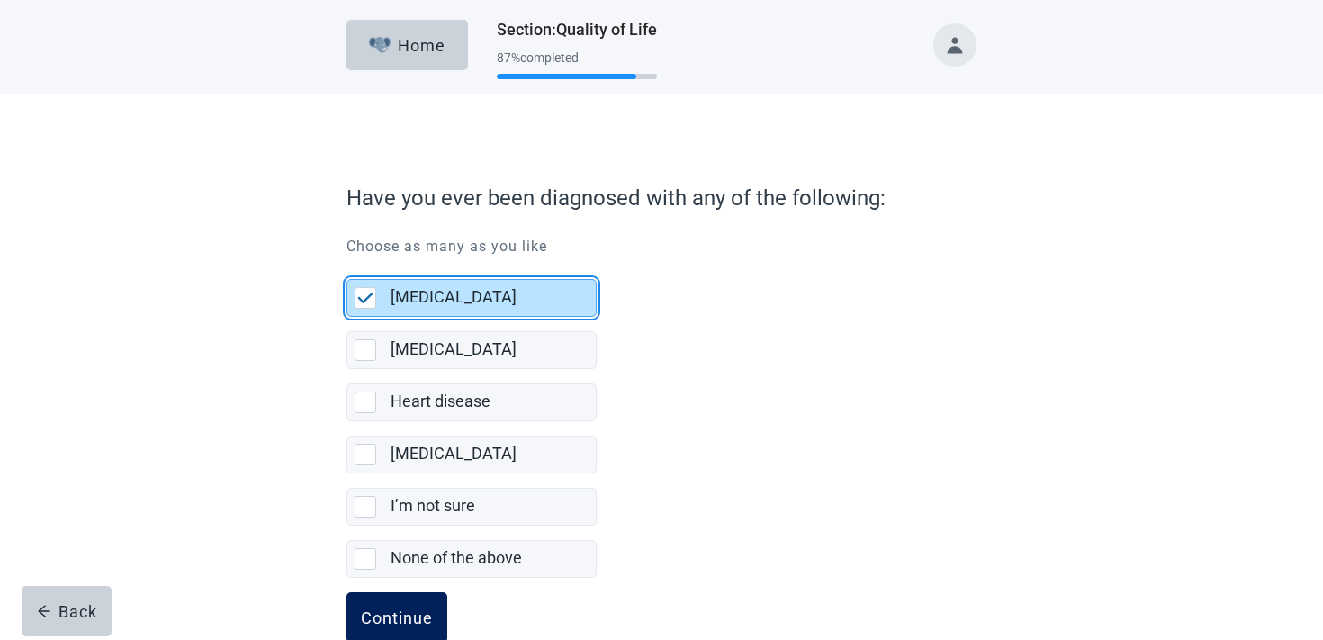
click at [393, 615] on div "Continue" at bounding box center [397, 618] width 72 height 18
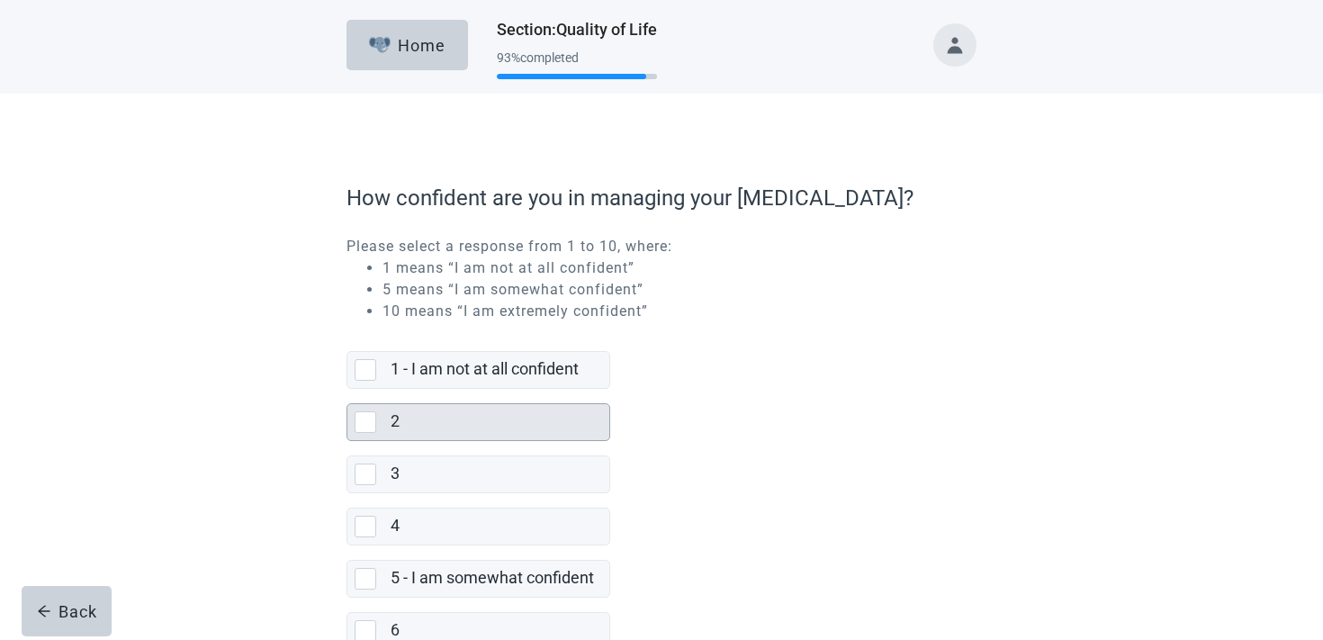
click at [418, 410] on div "2" at bounding box center [500, 422] width 219 height 36
click at [348, 390] on input "2" at bounding box center [347, 389] width 1 height 1
checkbox input "true"
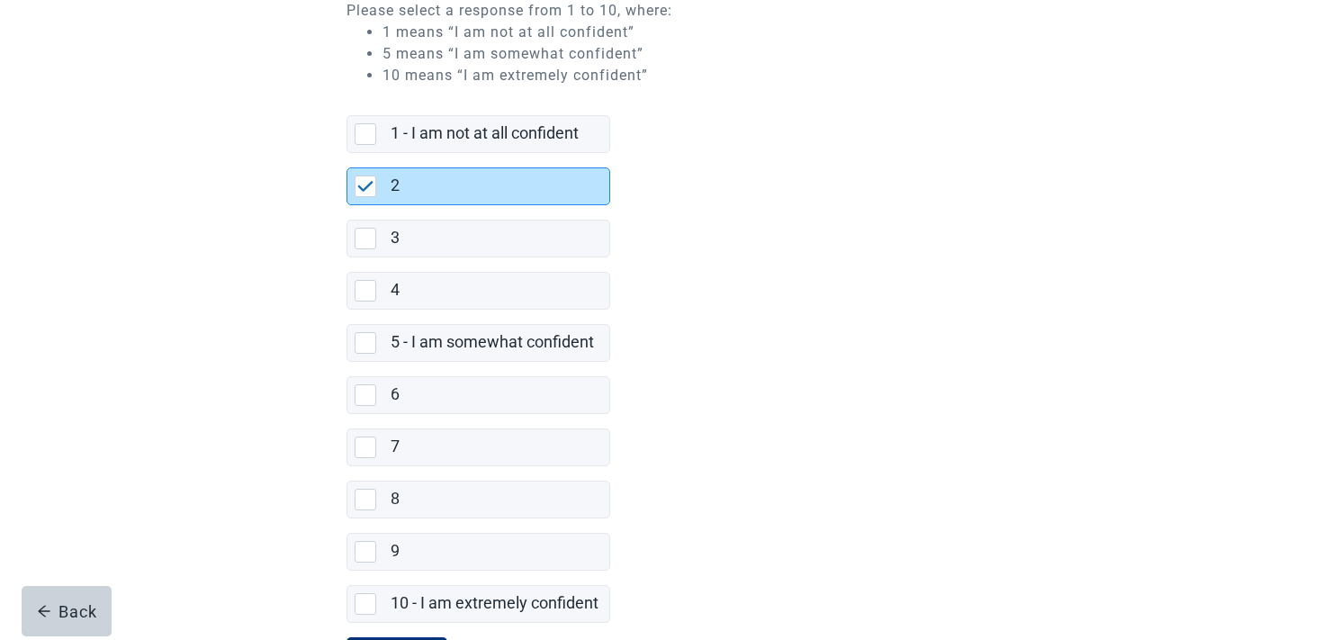
scroll to position [323, 0]
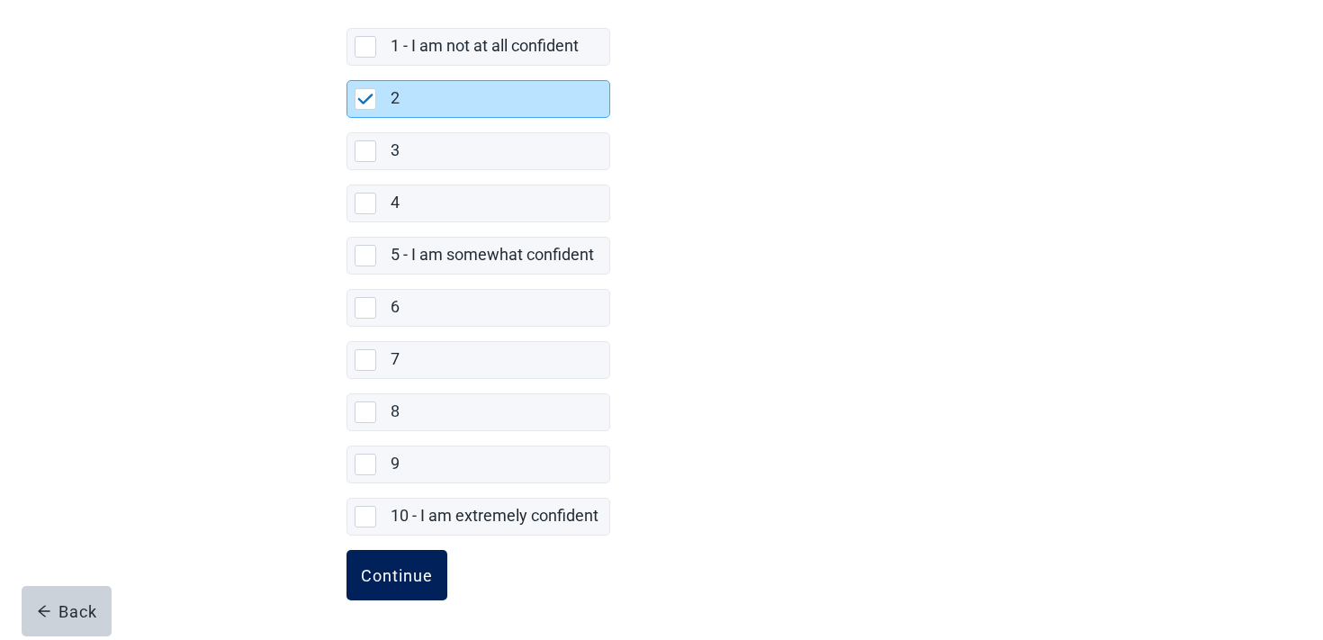
click at [387, 564] on button "Continue" at bounding box center [397, 575] width 101 height 50
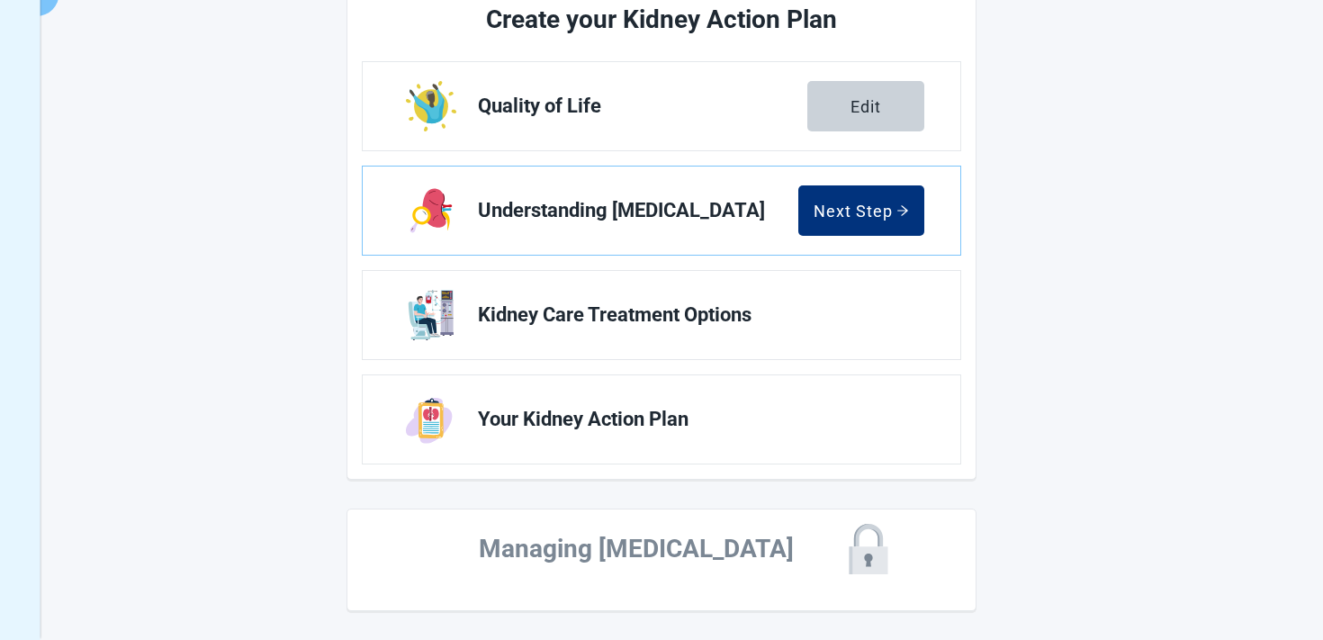
scroll to position [248, 0]
click at [817, 227] on button "Next Step" at bounding box center [862, 210] width 126 height 50
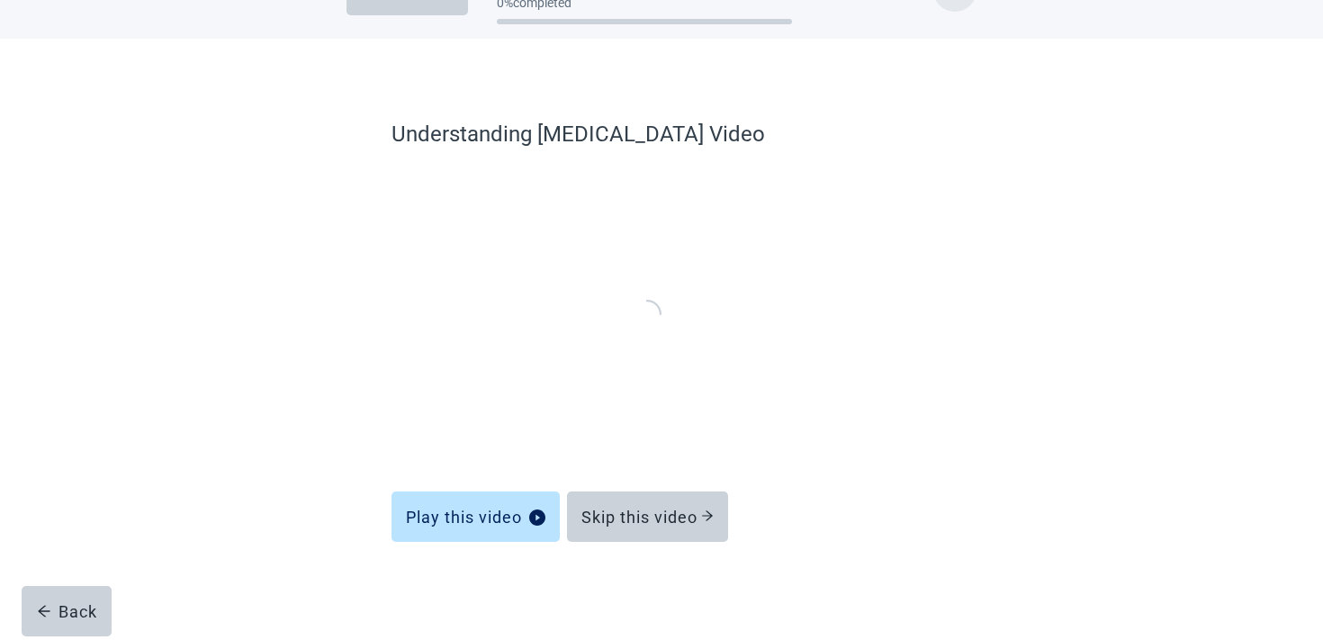
scroll to position [54, 0]
click at [646, 509] on div "Skip this video" at bounding box center [648, 518] width 132 height 18
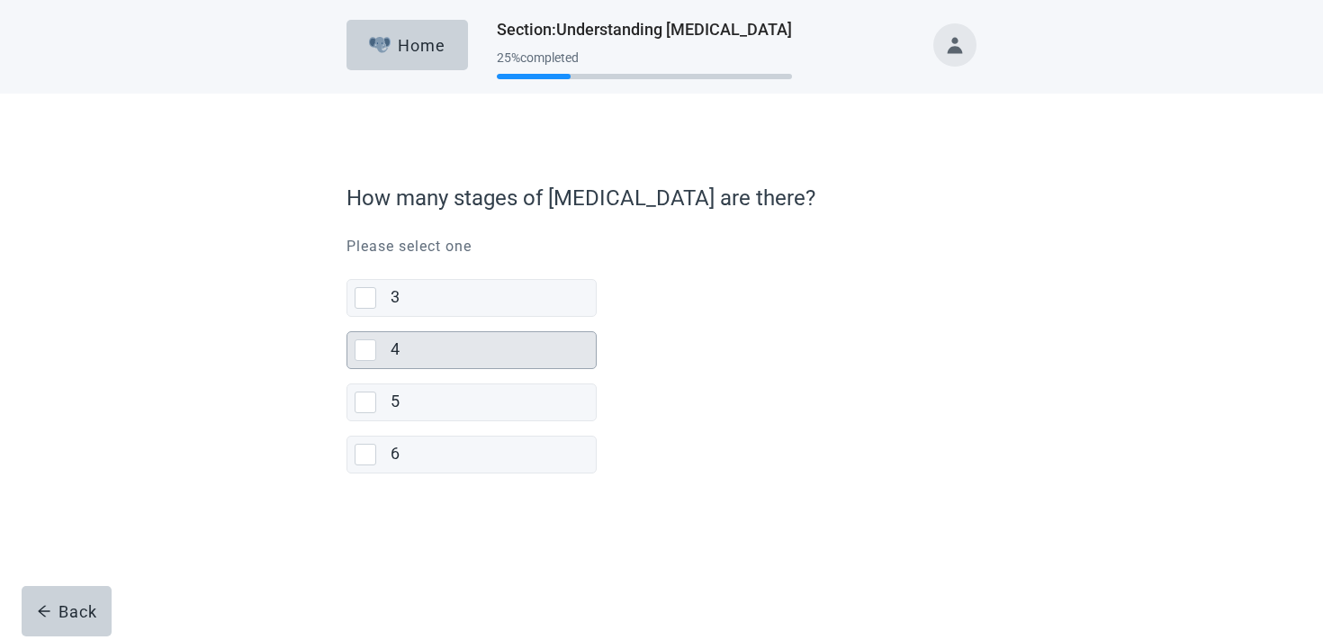
click at [439, 338] on div "4" at bounding box center [493, 350] width 205 height 36
click at [348, 318] on input "4" at bounding box center [347, 317] width 1 height 1
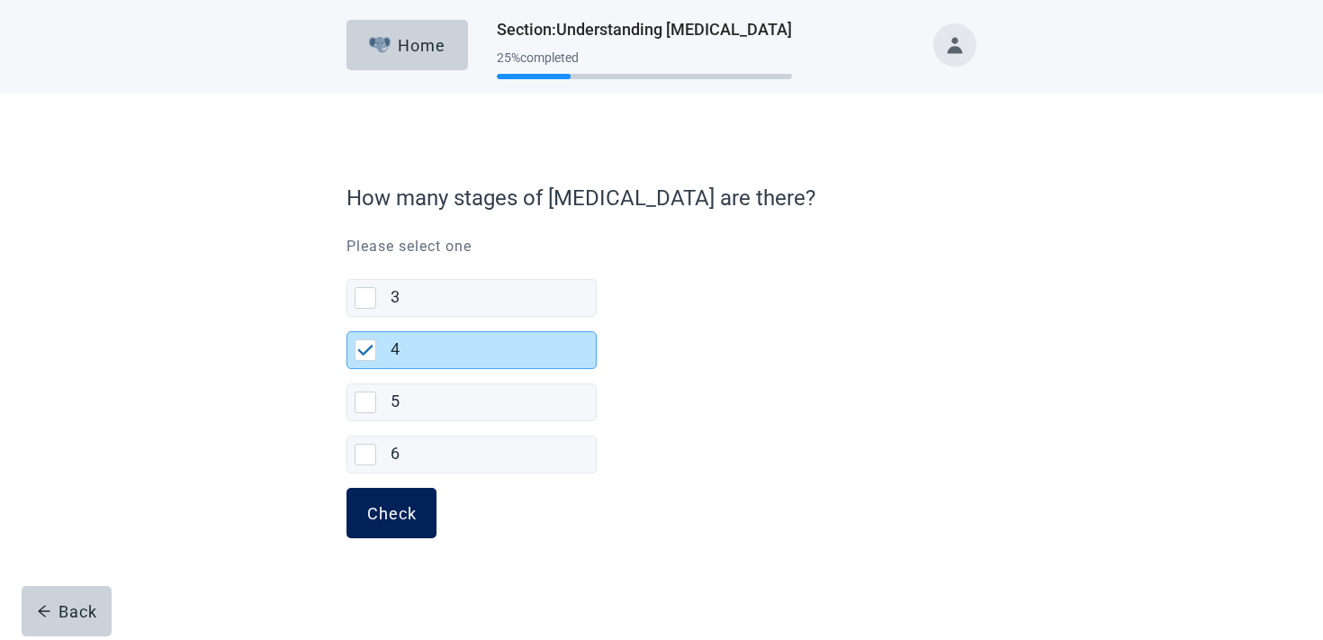
click at [403, 516] on div "Check" at bounding box center [392, 513] width 50 height 18
checkbox input "false"
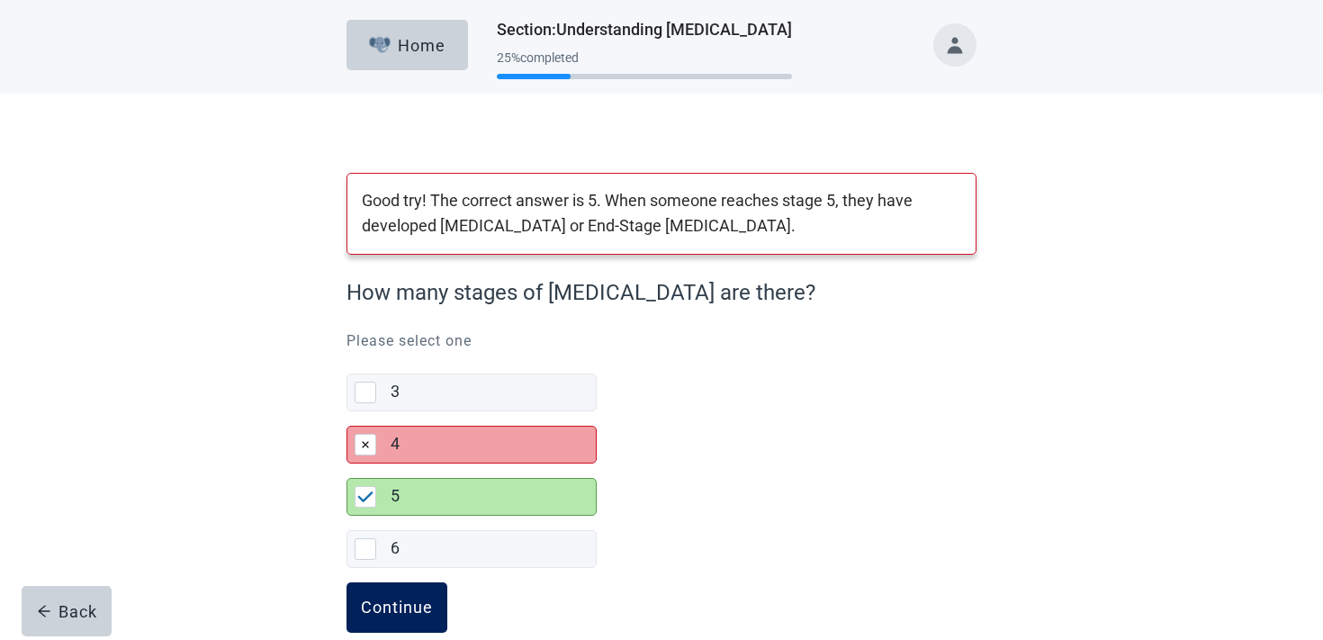
click at [398, 609] on div "Continue" at bounding box center [397, 608] width 72 height 18
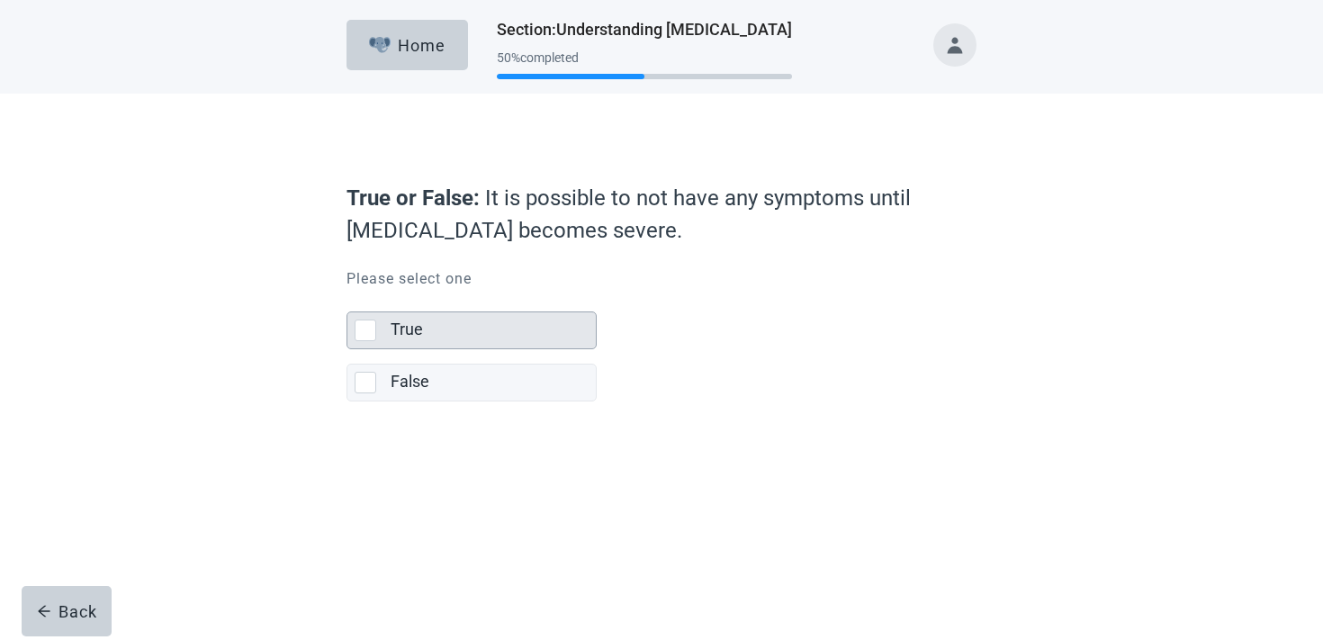
click at [442, 339] on div "True" at bounding box center [488, 330] width 194 height 23
click at [348, 298] on input "True" at bounding box center [347, 297] width 1 height 1
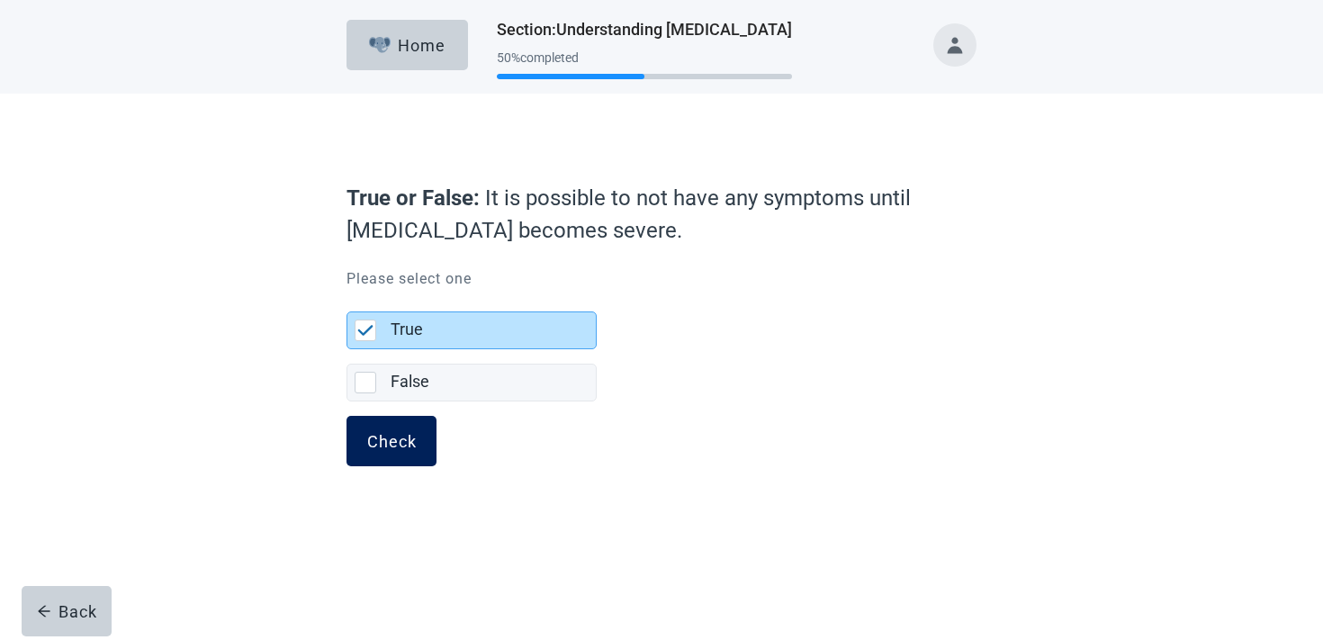
click at [414, 455] on button "Check" at bounding box center [392, 441] width 90 height 50
checkbox input "false"
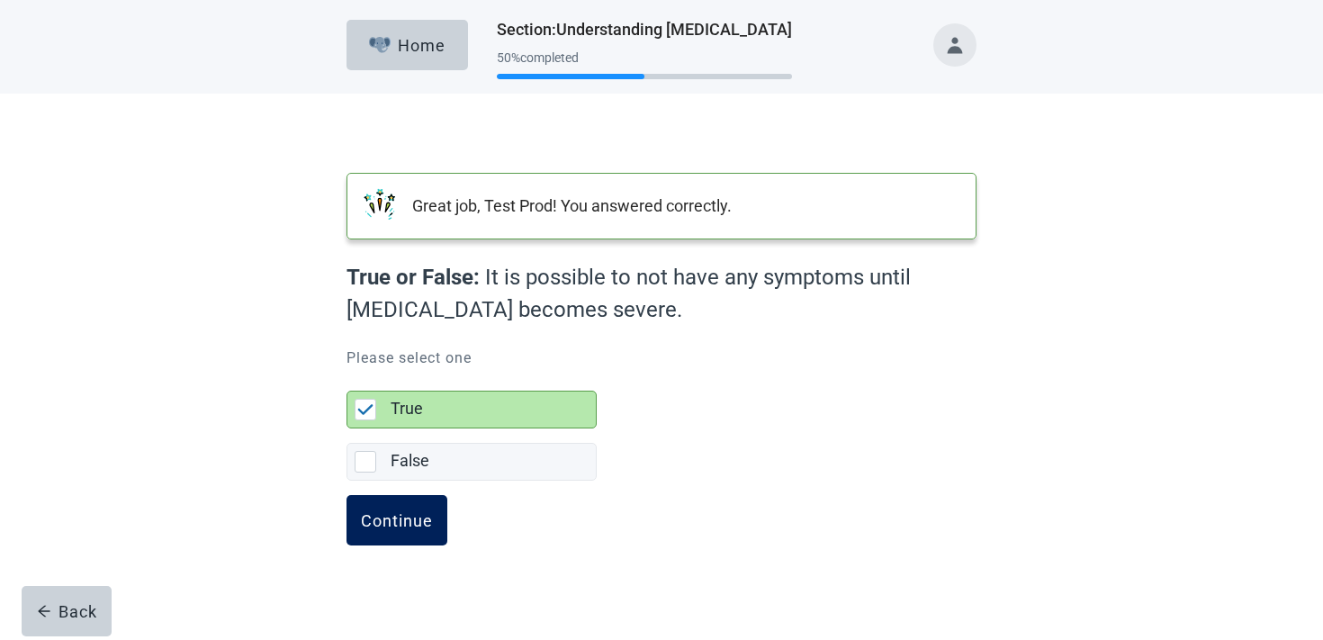
click at [405, 507] on button "Continue" at bounding box center [397, 520] width 101 height 50
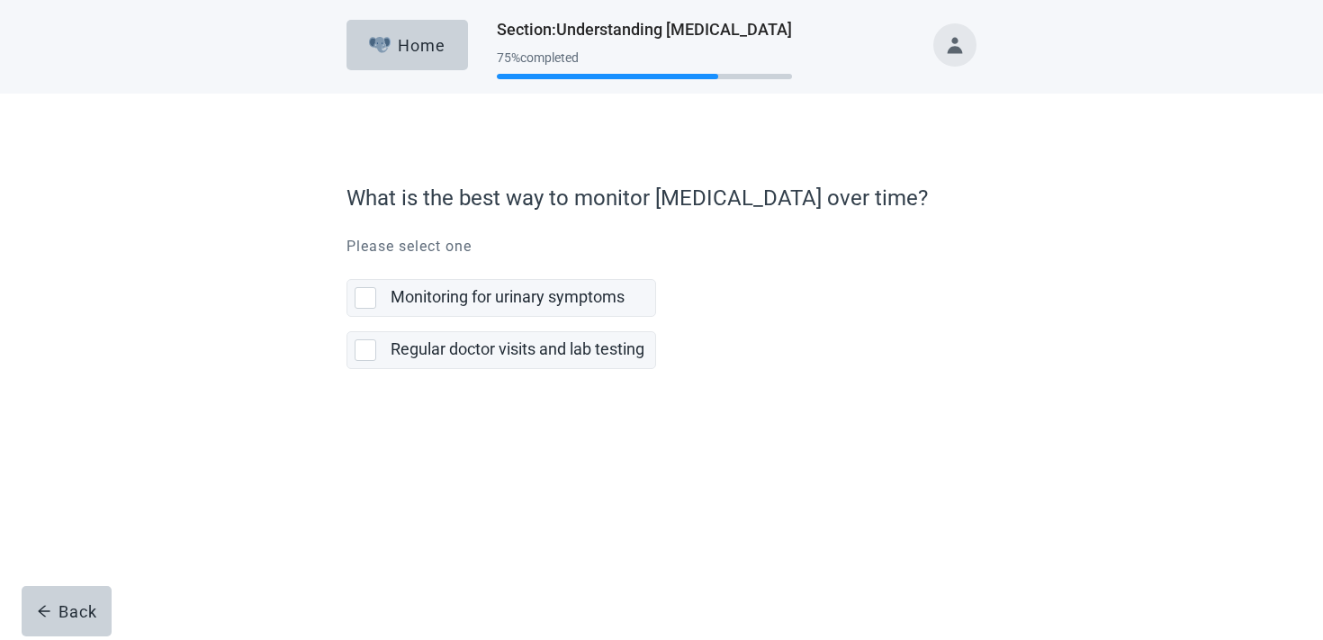
click at [452, 330] on label "Regular doctor visits and lab testing" at bounding box center [502, 343] width 310 height 52
click at [348, 318] on input "Regular doctor visits and lab testing" at bounding box center [347, 317] width 1 height 1
click at [420, 343] on label "Regular doctor visits and lab testing" at bounding box center [518, 348] width 254 height 19
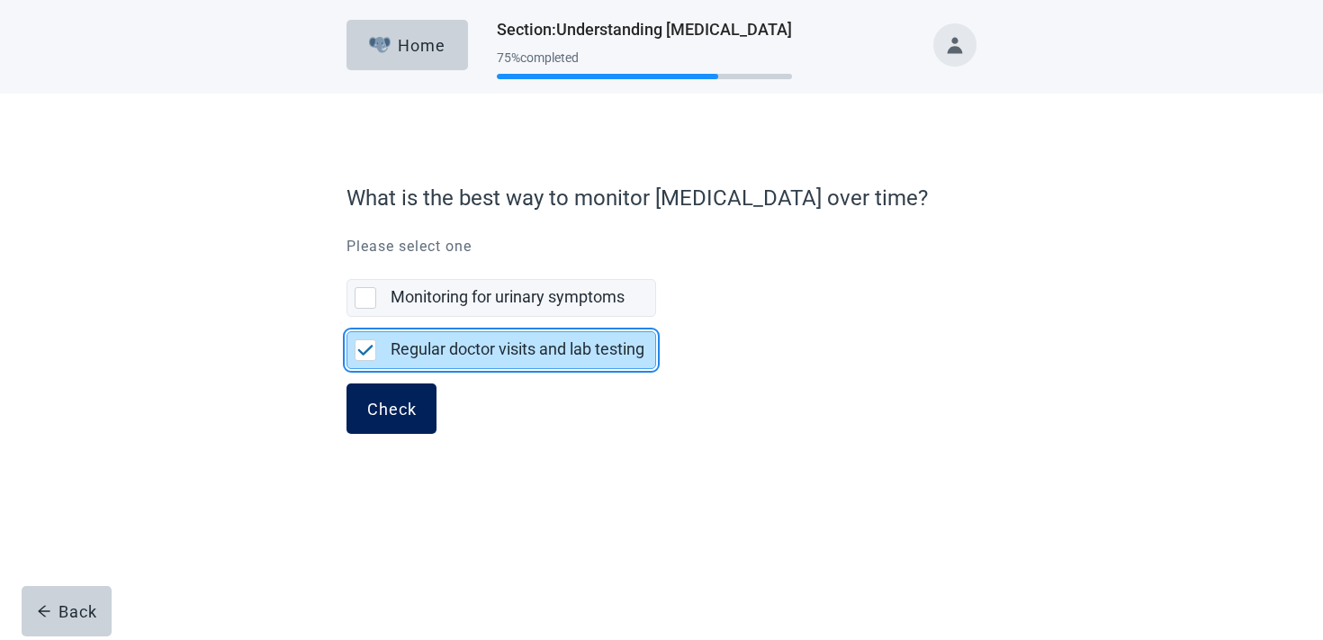
click at [390, 384] on button "Check" at bounding box center [392, 409] width 90 height 50
checkbox input "false"
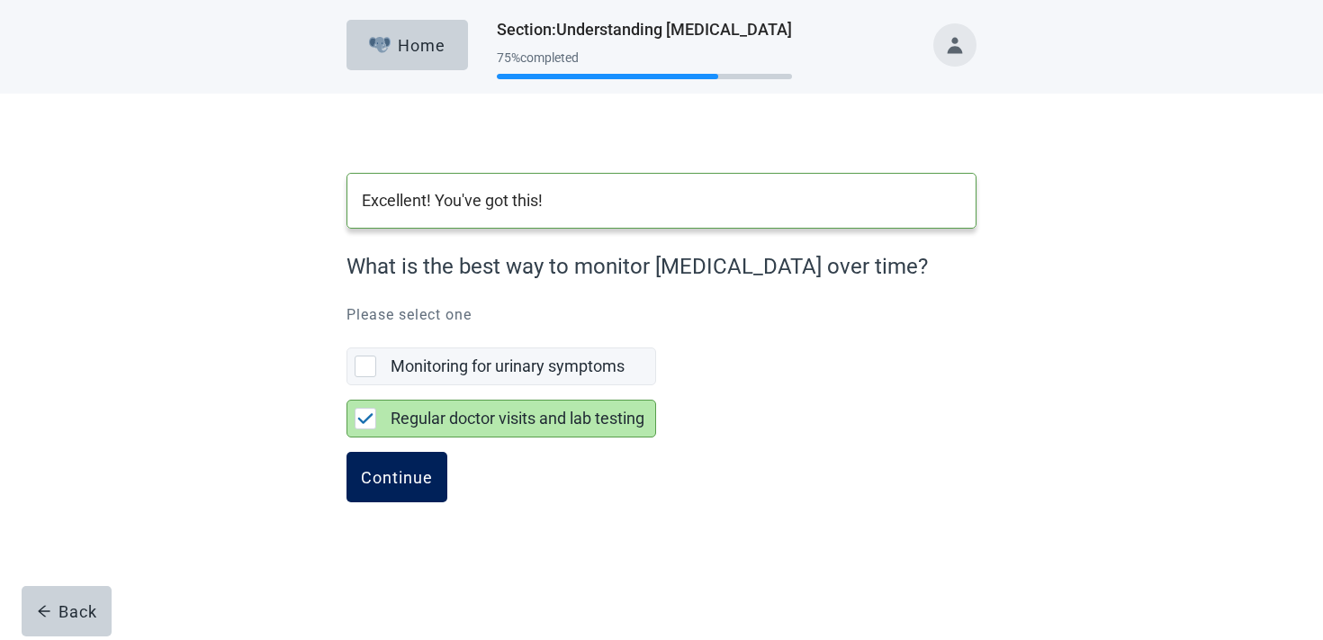
click at [389, 465] on button "Continue" at bounding box center [397, 477] width 101 height 50
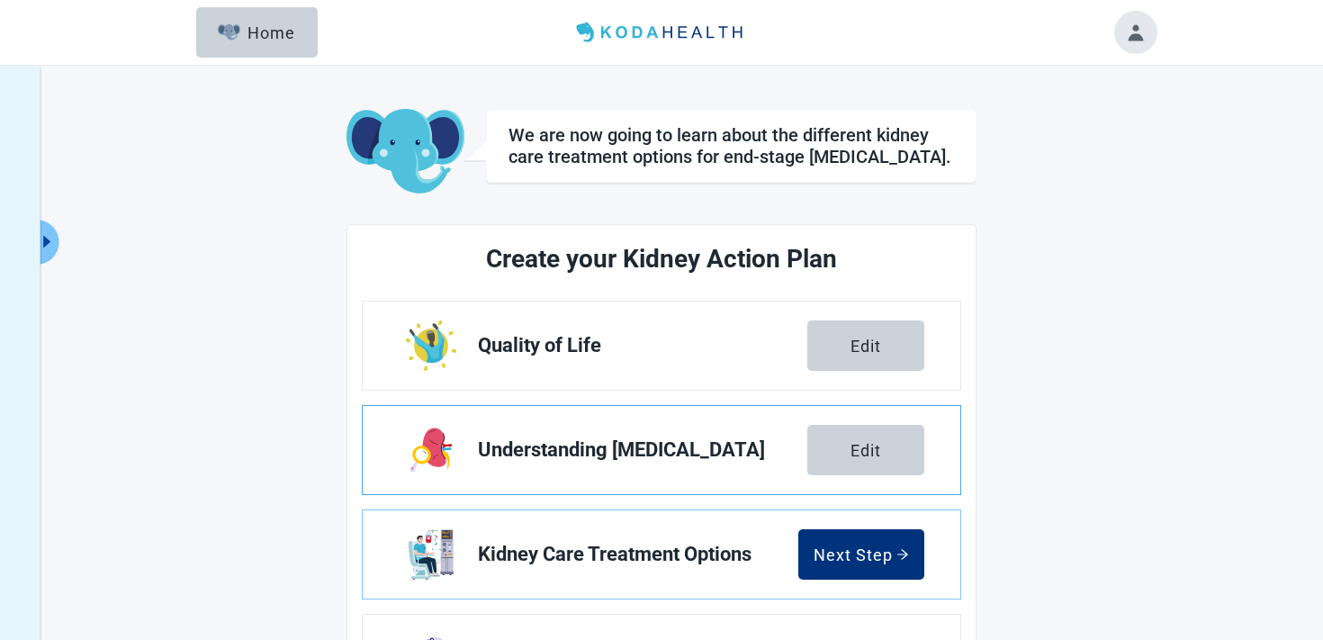
scroll to position [198, 0]
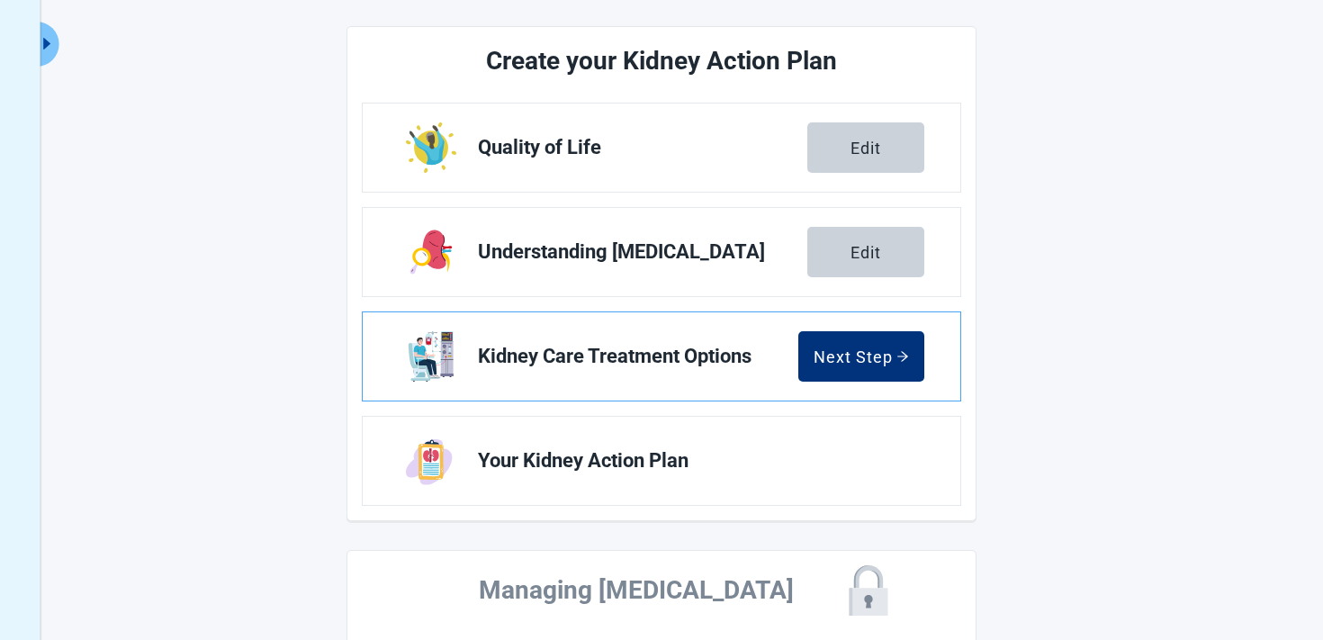
click at [870, 329] on link "Kidney Care Treatment Options Next Step" at bounding box center [662, 356] width 598 height 88
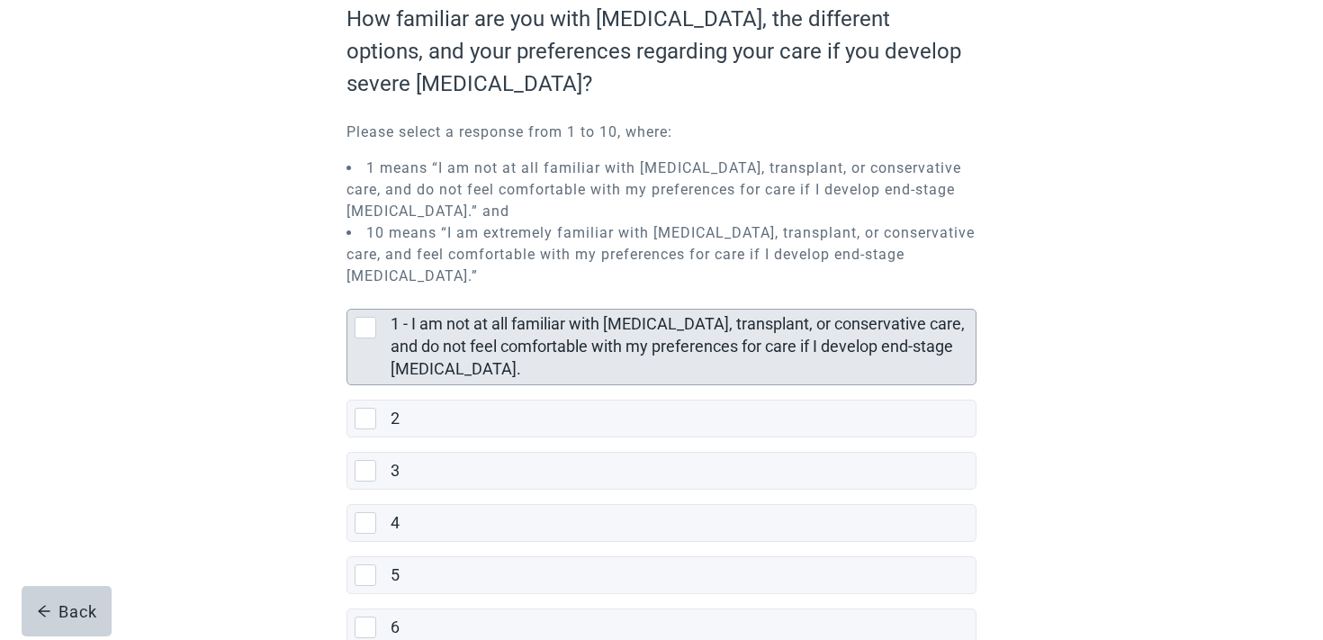
scroll to position [293, 0]
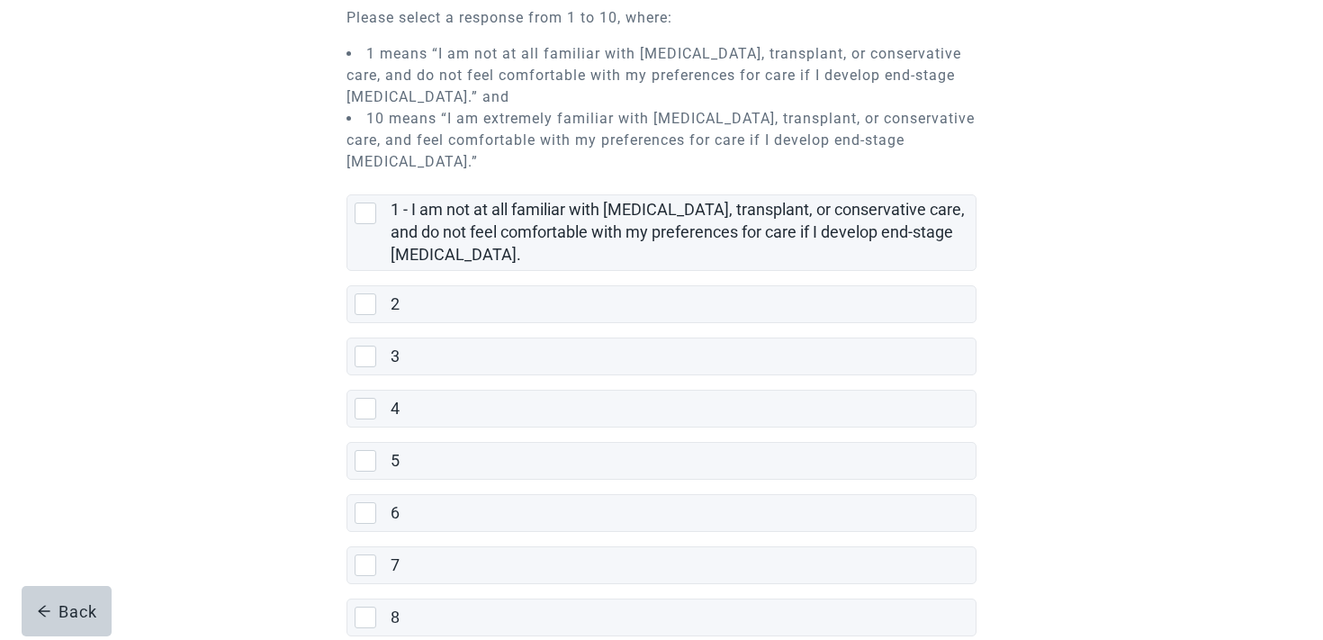
click at [480, 428] on label "5" at bounding box center [662, 454] width 630 height 52
click at [348, 428] on input "5" at bounding box center [347, 428] width 1 height 1
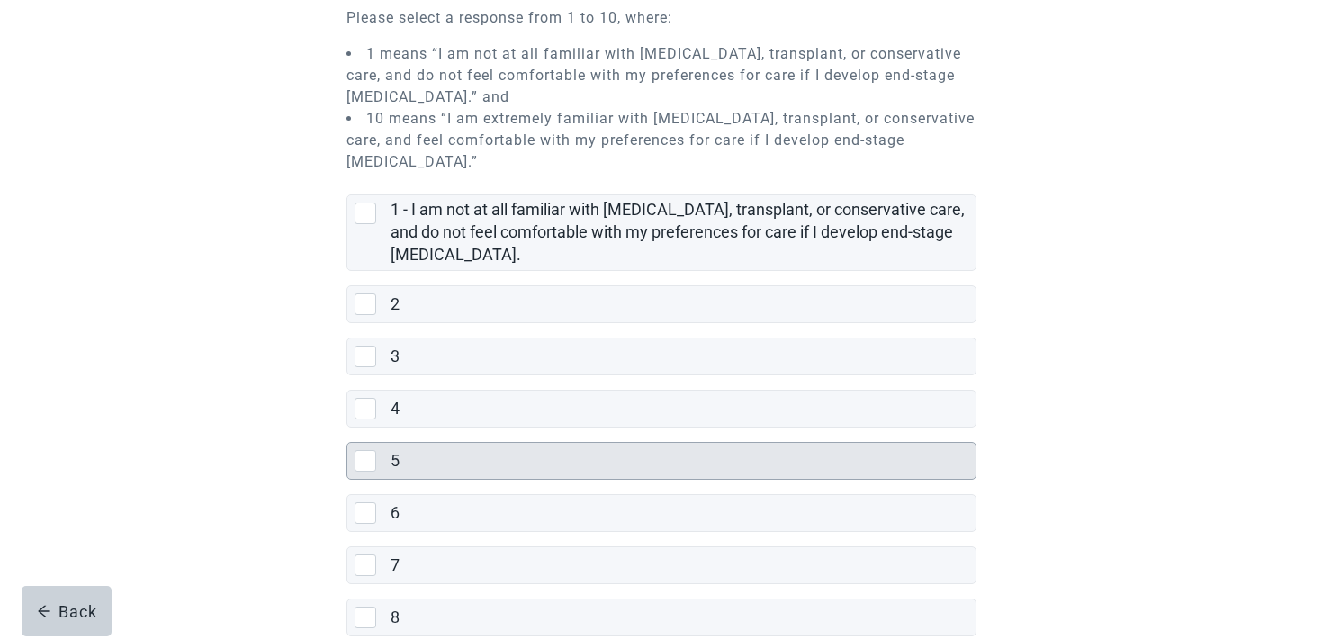
click at [449, 450] on div "5" at bounding box center [678, 461] width 574 height 23
click at [348, 429] on input "5" at bounding box center [347, 428] width 1 height 1
checkbox input "true"
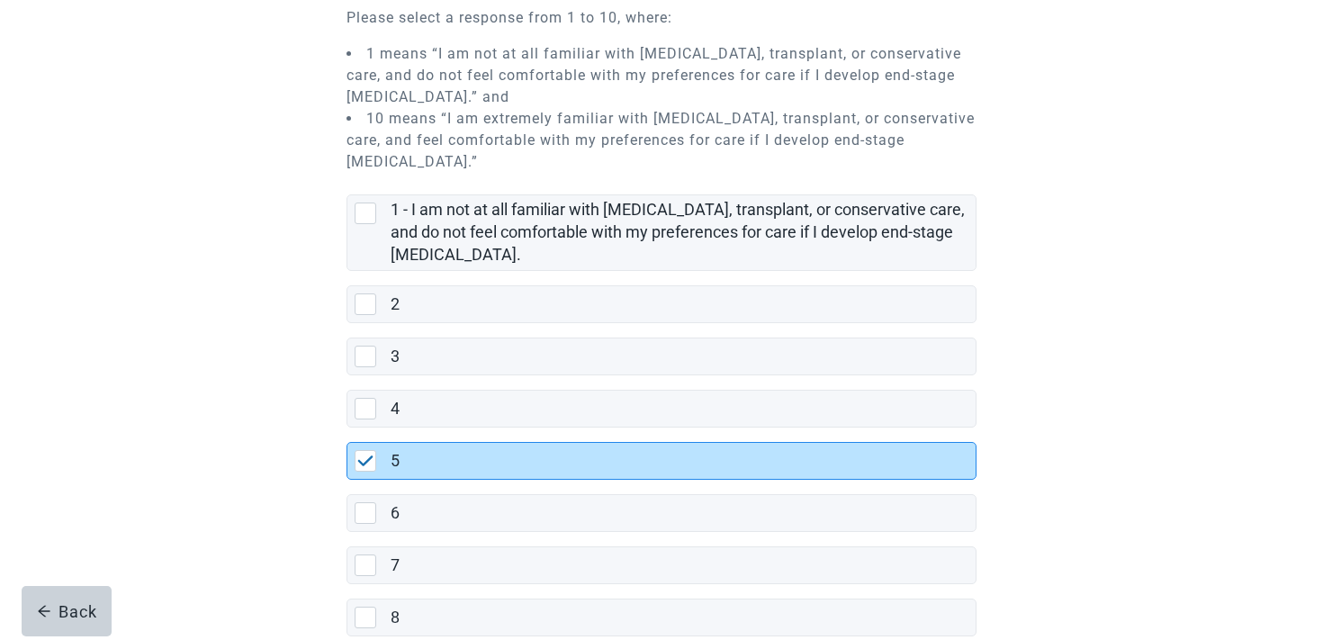
scroll to position [517, 0]
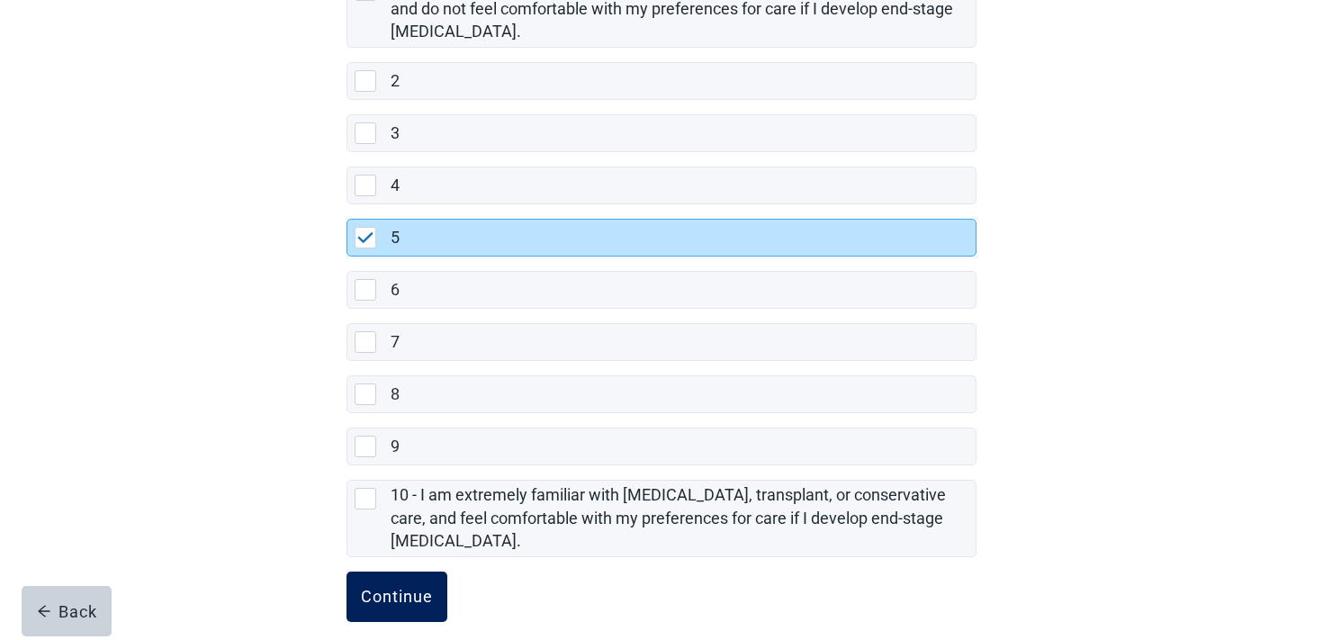
click at [386, 585] on button "Continue" at bounding box center [397, 597] width 101 height 50
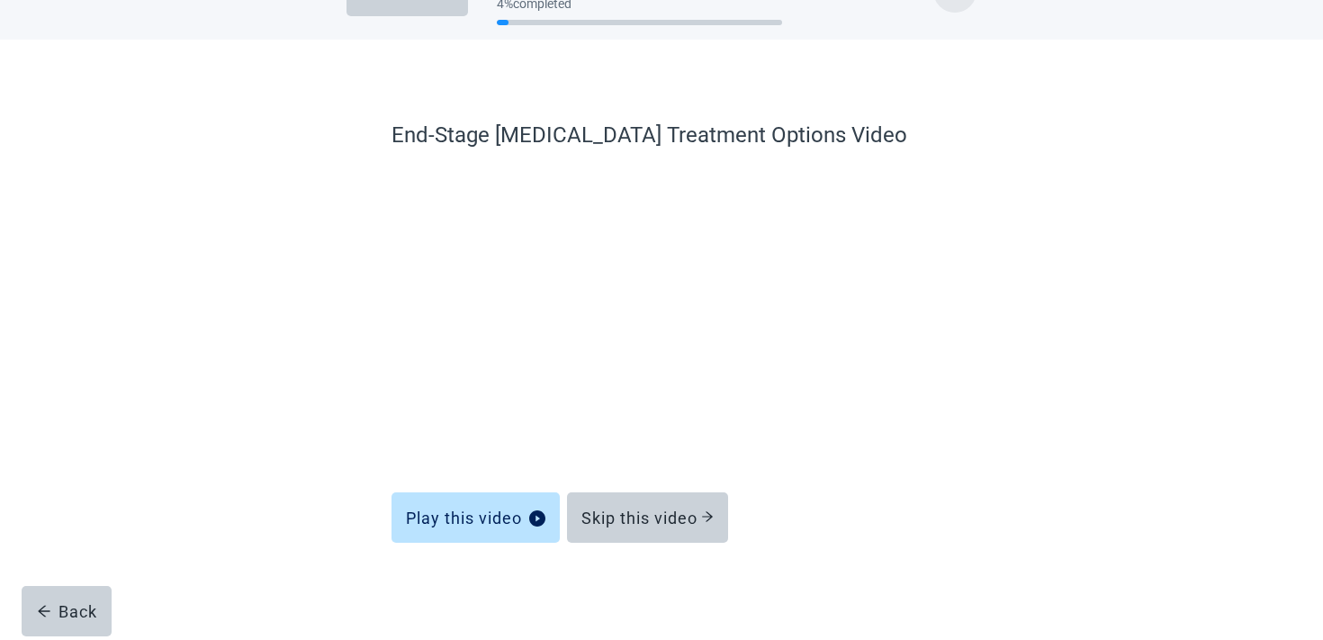
scroll to position [54, 0]
click at [630, 516] on div "Skip this video" at bounding box center [648, 518] width 132 height 18
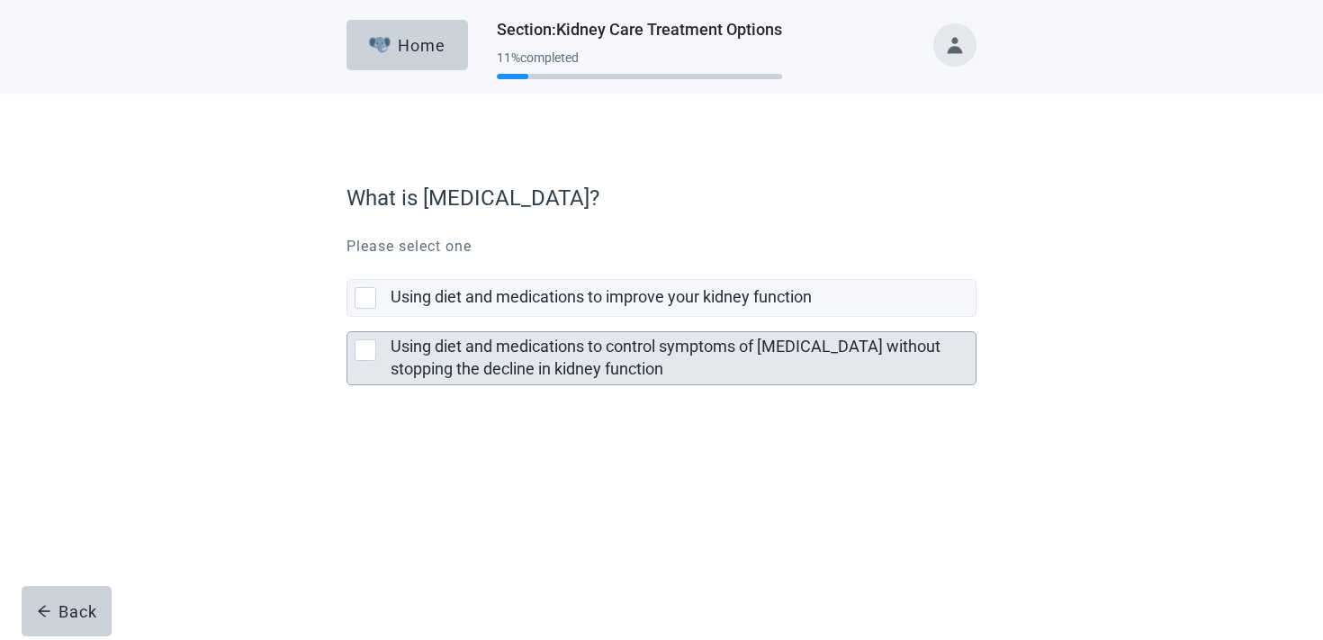
click at [529, 360] on label "Using diet and medications to control symptoms of [MEDICAL_DATA] without stoppi…" at bounding box center [666, 357] width 550 height 41
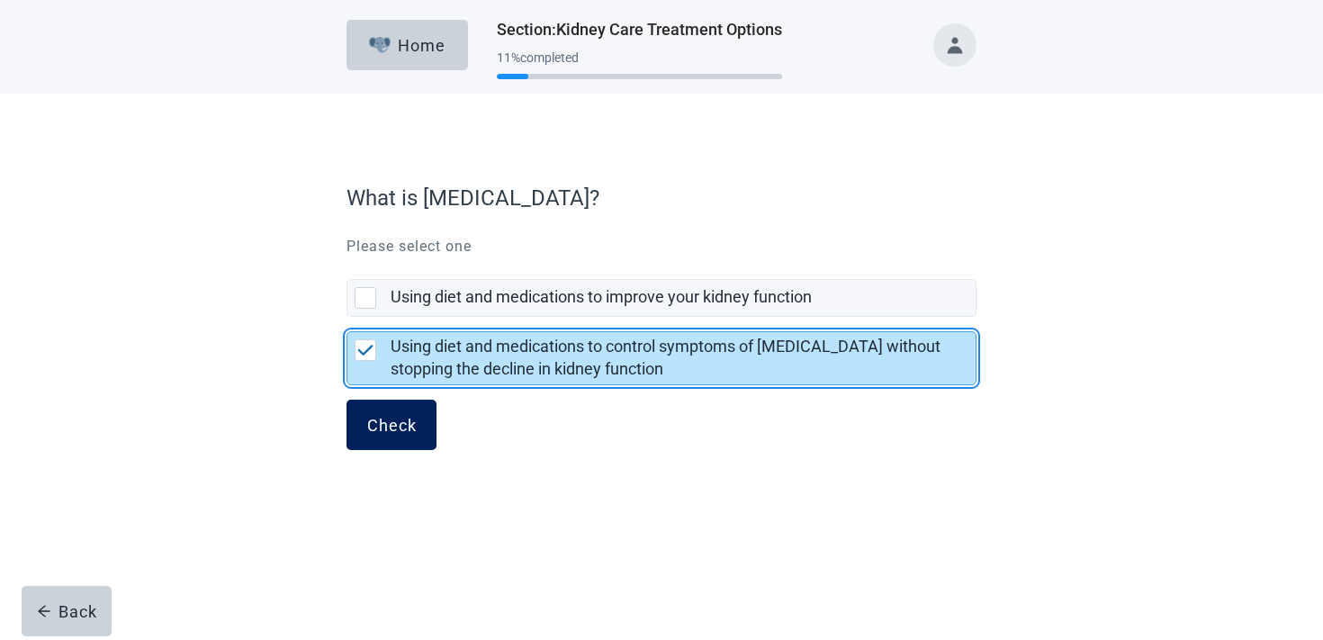
click at [393, 423] on div "Check" at bounding box center [392, 425] width 50 height 18
checkbox input "false"
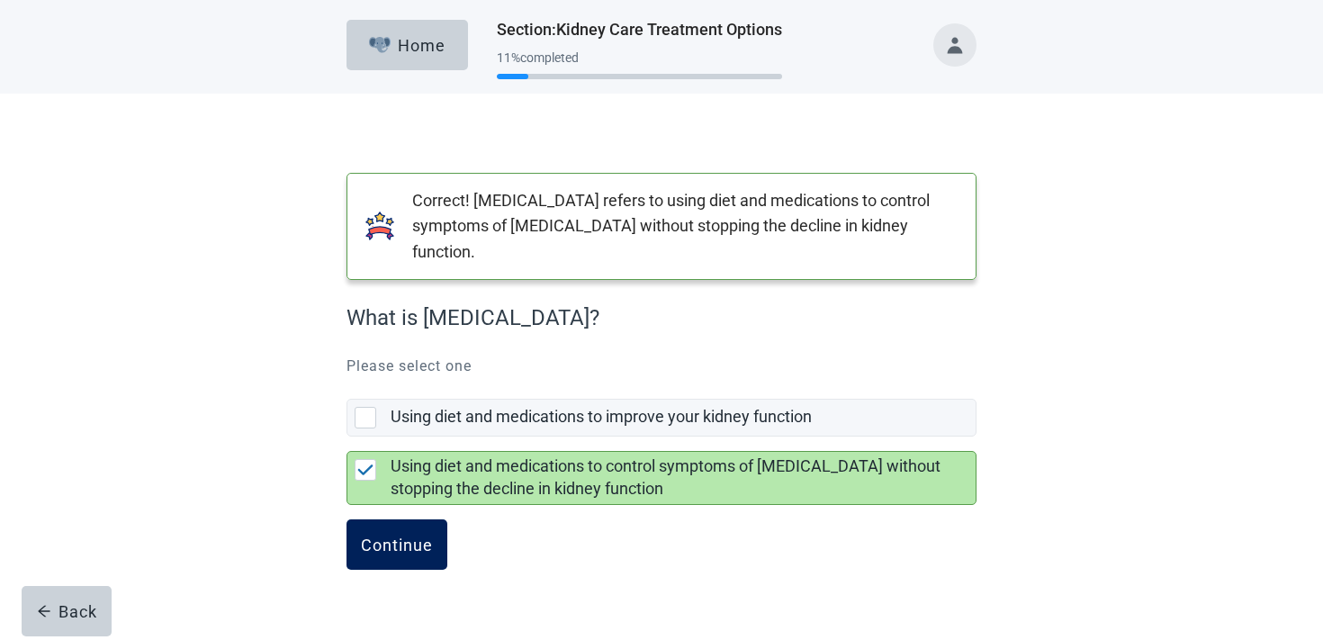
click at [375, 531] on button "Continue" at bounding box center [397, 544] width 101 height 50
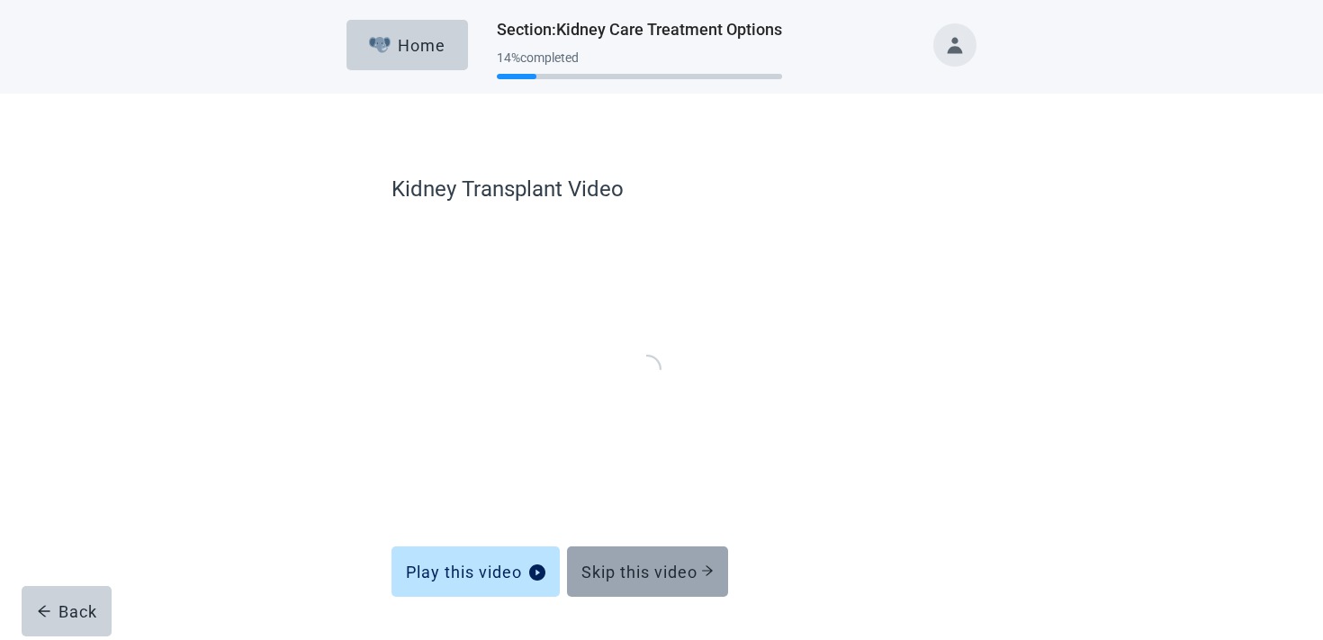
click at [592, 559] on button "Skip this video" at bounding box center [647, 571] width 161 height 50
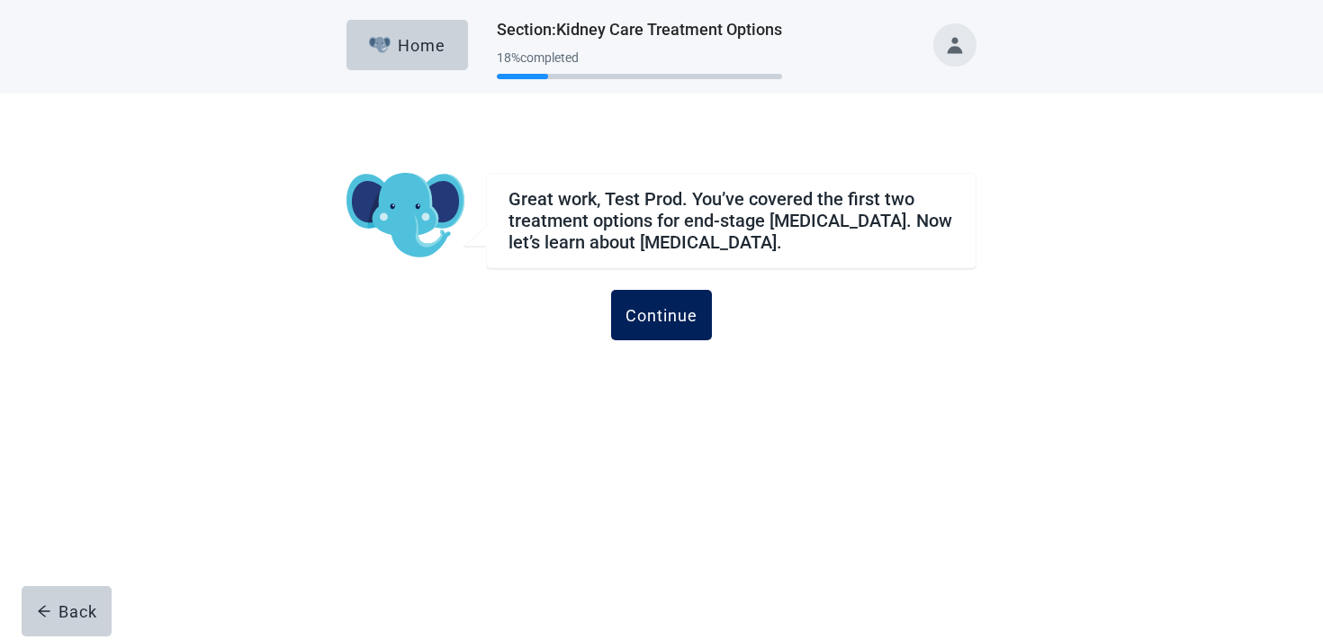
click at [651, 330] on button "Continue" at bounding box center [661, 315] width 101 height 50
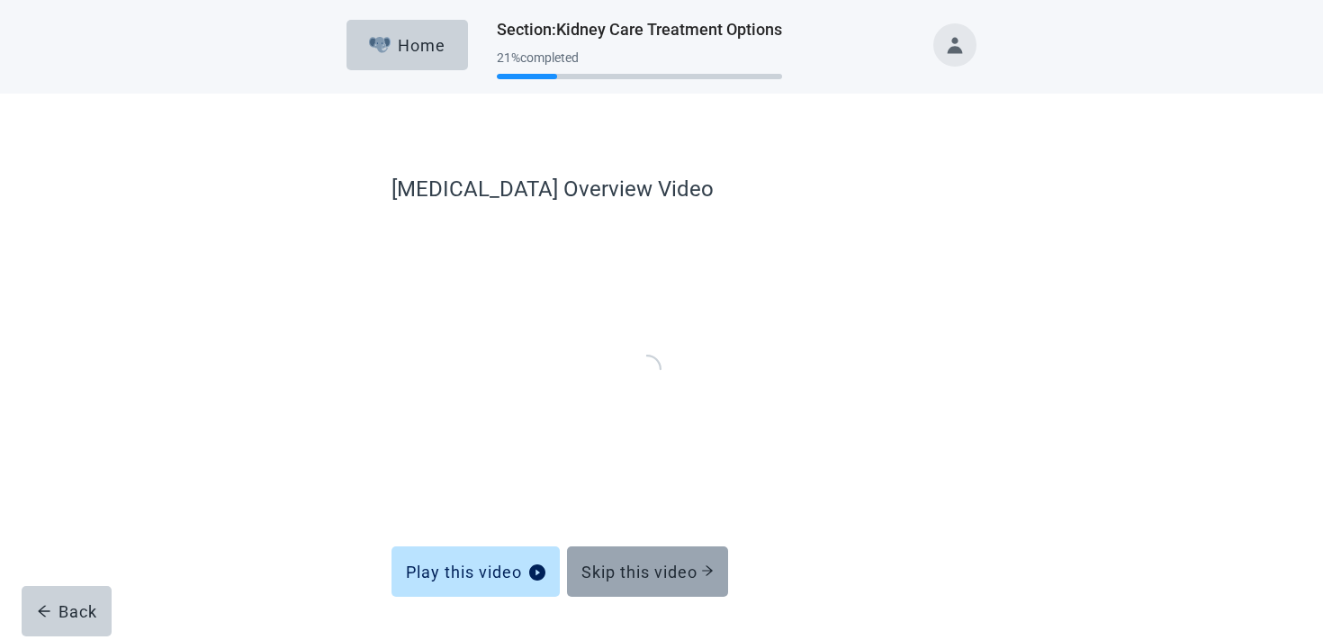
click at [590, 574] on div "Skip this video" at bounding box center [648, 572] width 132 height 18
click at [627, 547] on button "Skip this video" at bounding box center [647, 571] width 161 height 50
click at [599, 561] on button "Skip this video" at bounding box center [647, 571] width 161 height 50
click at [604, 563] on div "Skip this video" at bounding box center [648, 572] width 132 height 18
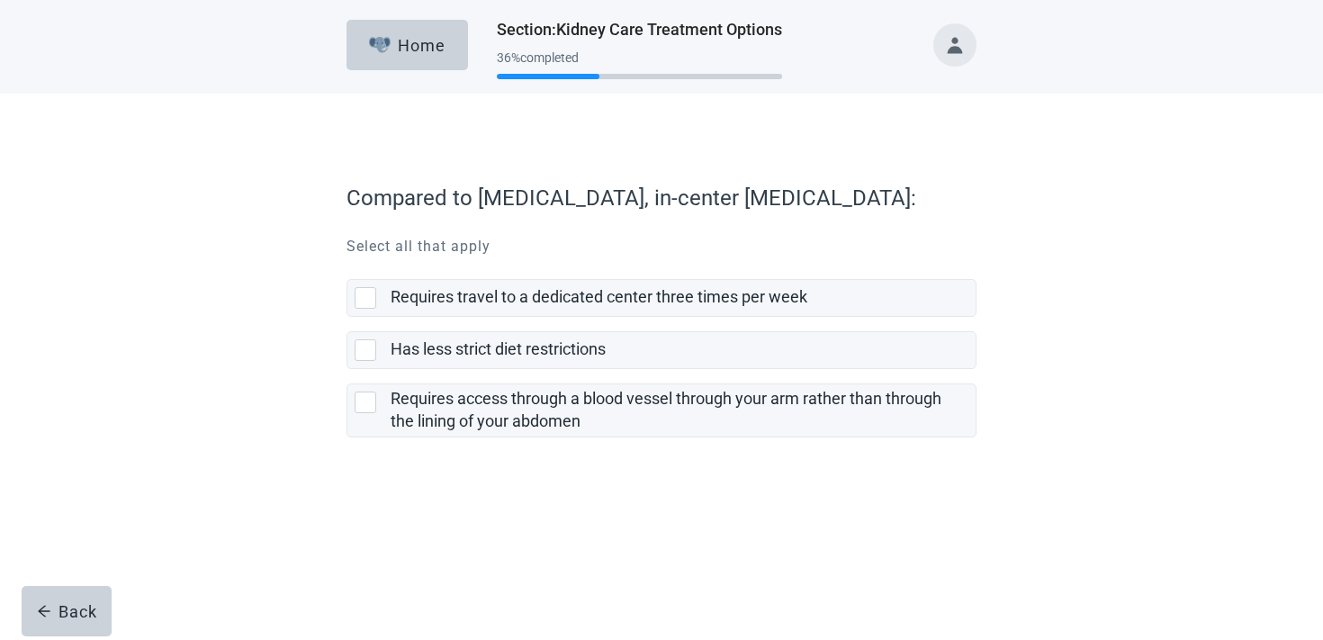
click at [464, 369] on label "Requires access through a blood vessel through your arm rather than through the…" at bounding box center [662, 403] width 630 height 68
click at [348, 369] on input "Requires access through a blood vessel through your arm rather than through the…" at bounding box center [347, 369] width 1 height 1
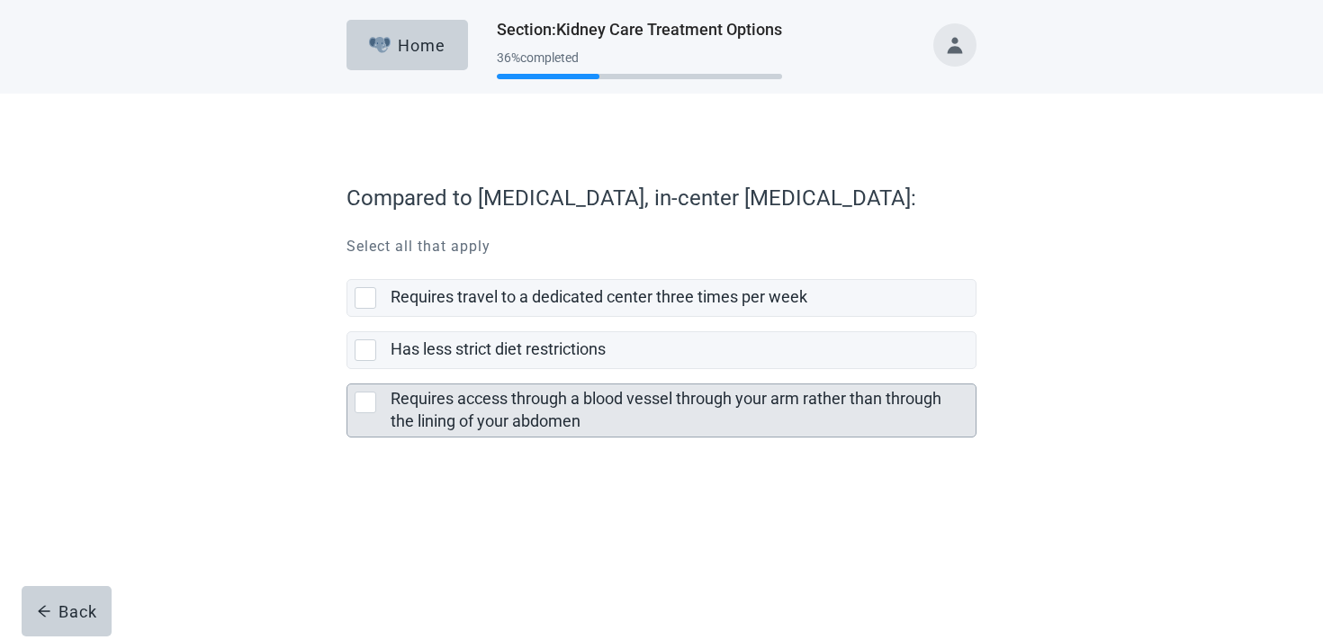
click at [401, 422] on label "Requires access through a blood vessel through your arm rather than through the…" at bounding box center [666, 409] width 551 height 41
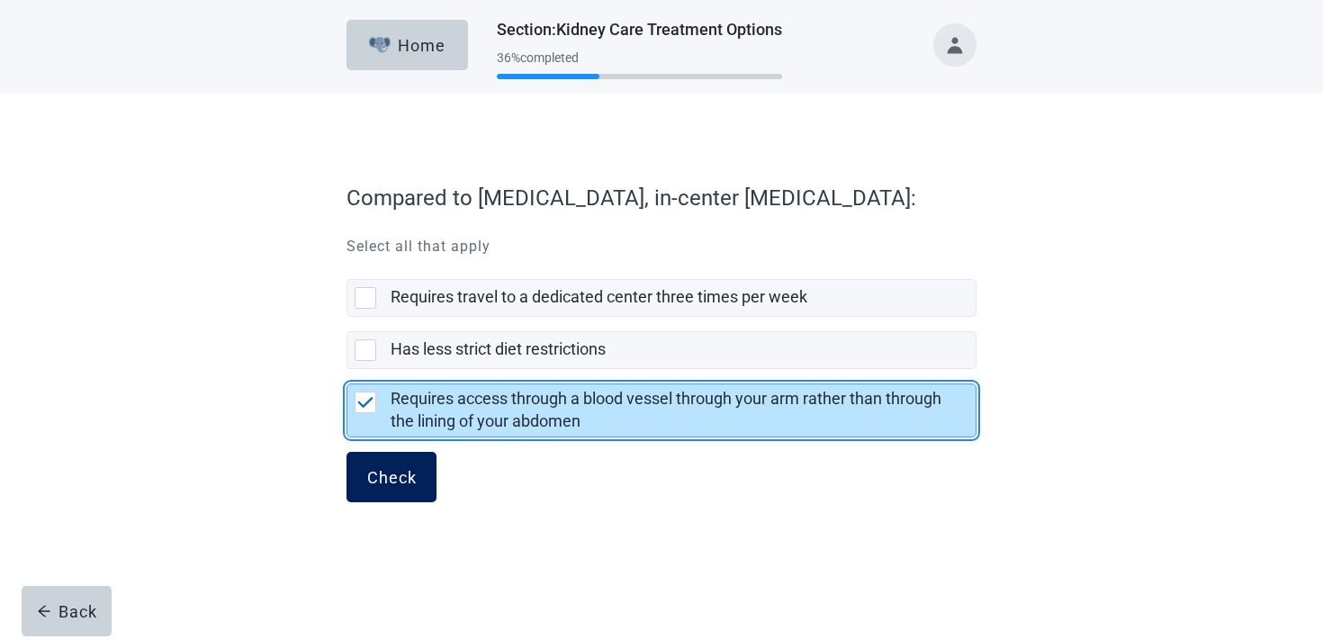
click at [377, 492] on button "Check" at bounding box center [392, 477] width 90 height 50
checkbox input "false"
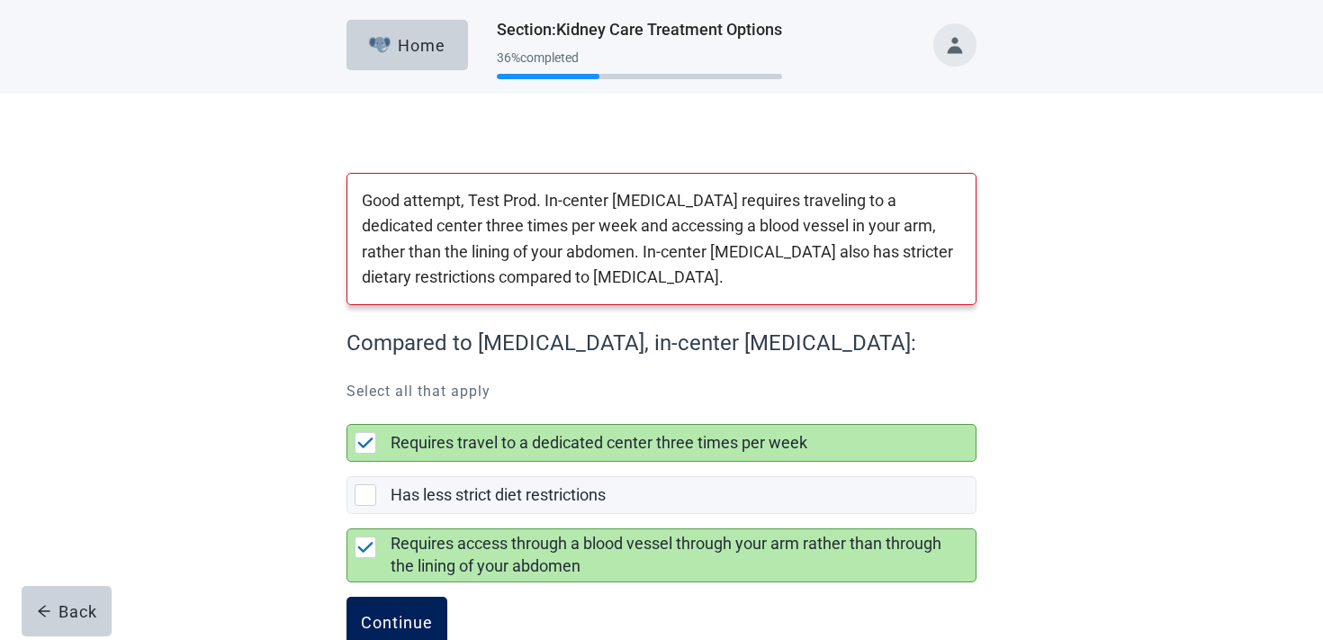
click at [379, 629] on div "Continue" at bounding box center [397, 622] width 72 height 18
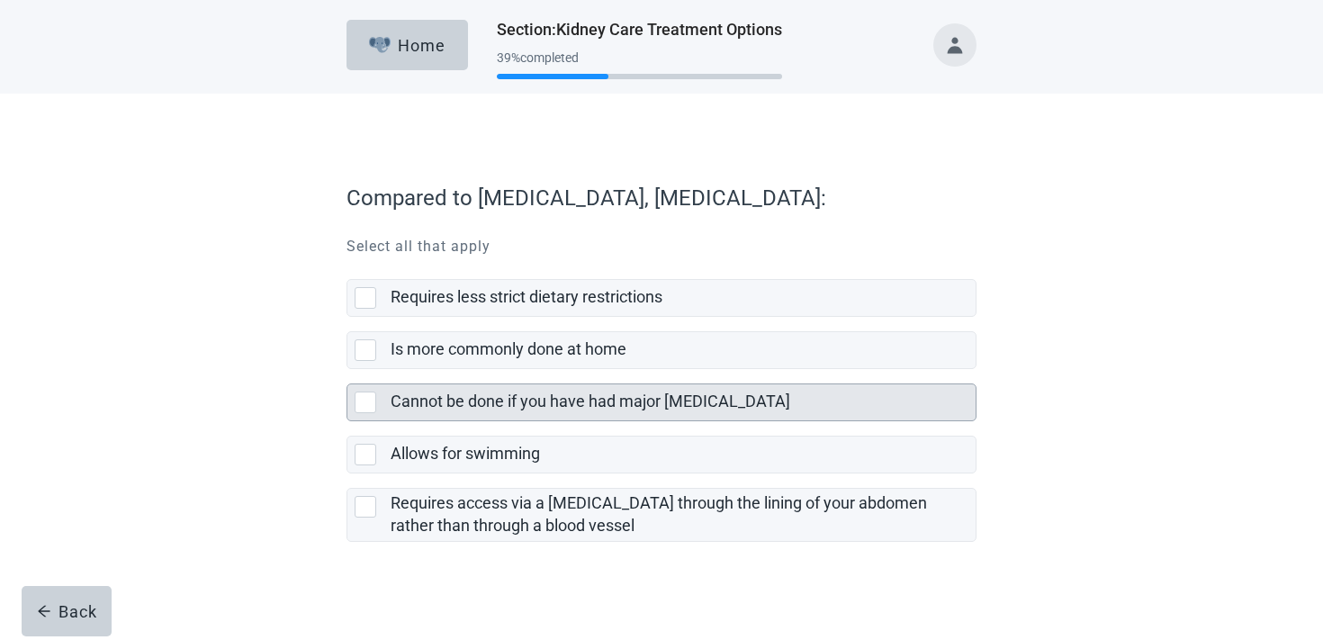
click at [518, 412] on div "Cannot be done if you have had major [MEDICAL_DATA]" at bounding box center [678, 402] width 574 height 23
click at [348, 370] on input "Cannot be done if you have had major [MEDICAL_DATA]" at bounding box center [347, 369] width 1 height 1
checkbox input "true"
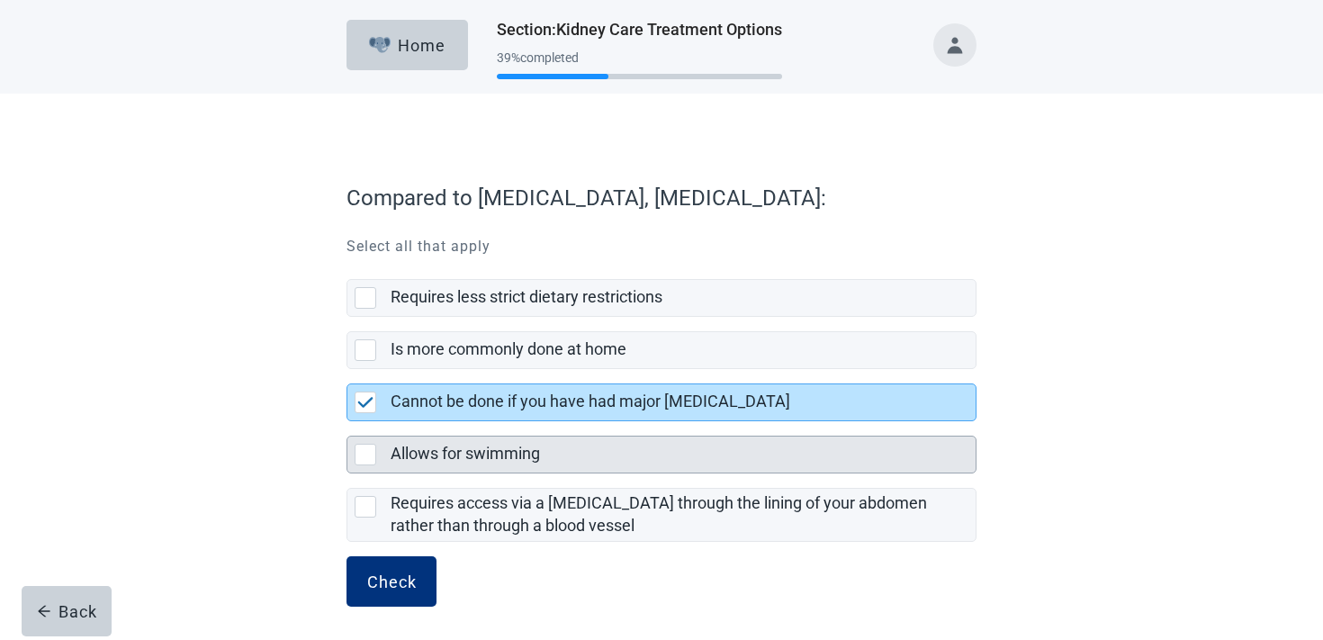
click at [483, 454] on label "Allows for swimming" at bounding box center [465, 453] width 149 height 19
checkbox input "true"
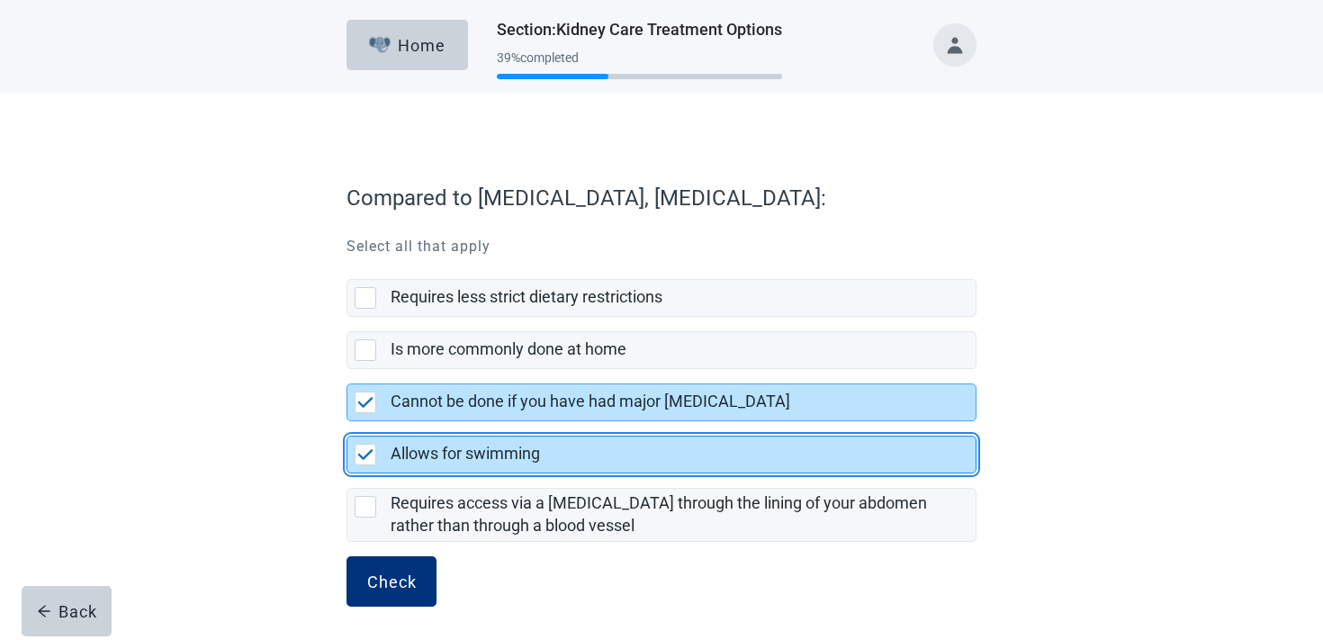
scroll to position [6, 0]
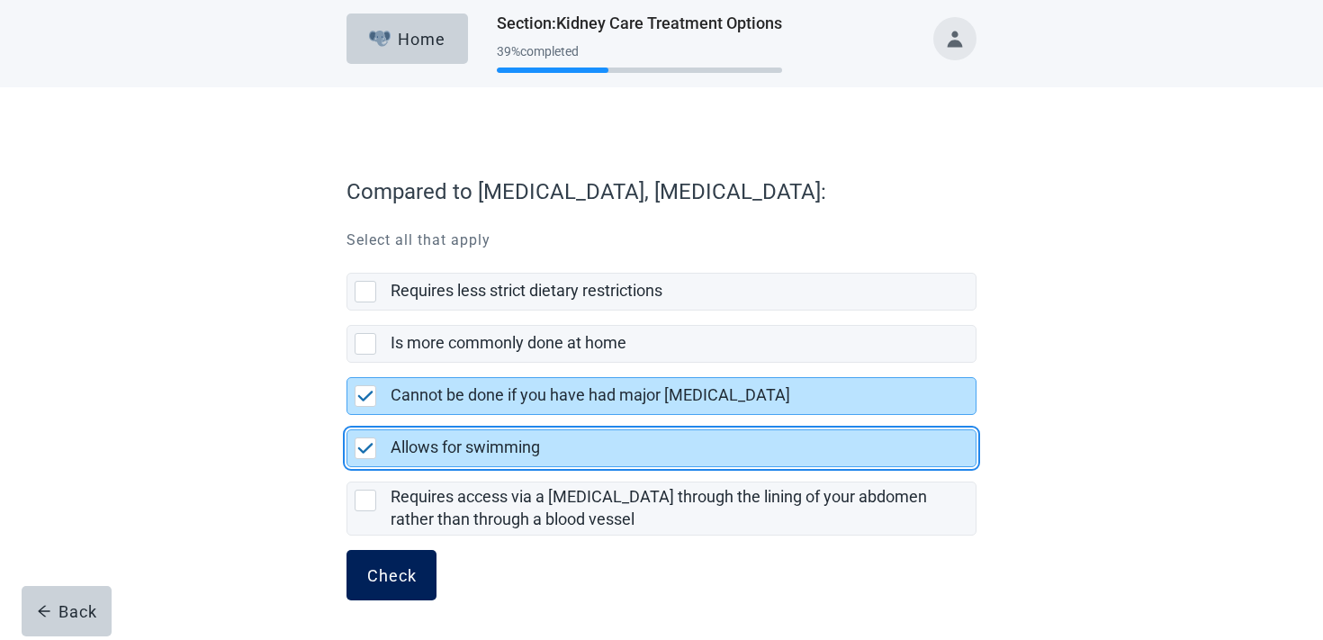
click at [384, 560] on button "Check" at bounding box center [392, 575] width 90 height 50
checkbox input "false"
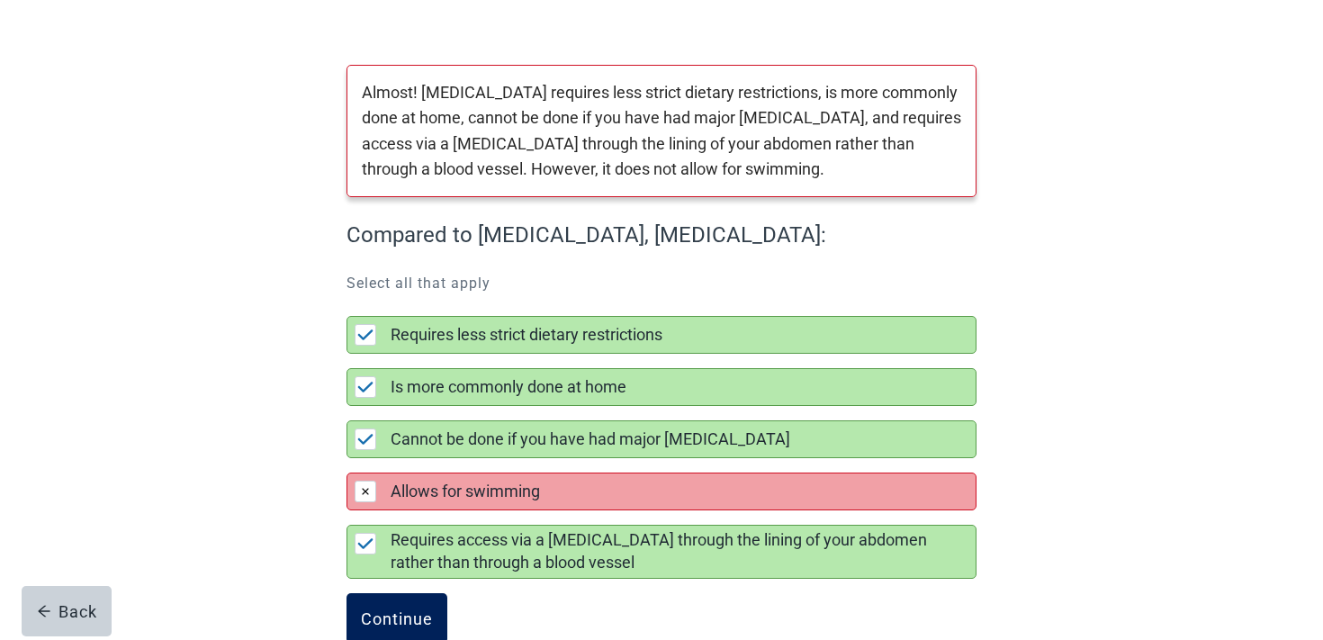
scroll to position [151, 0]
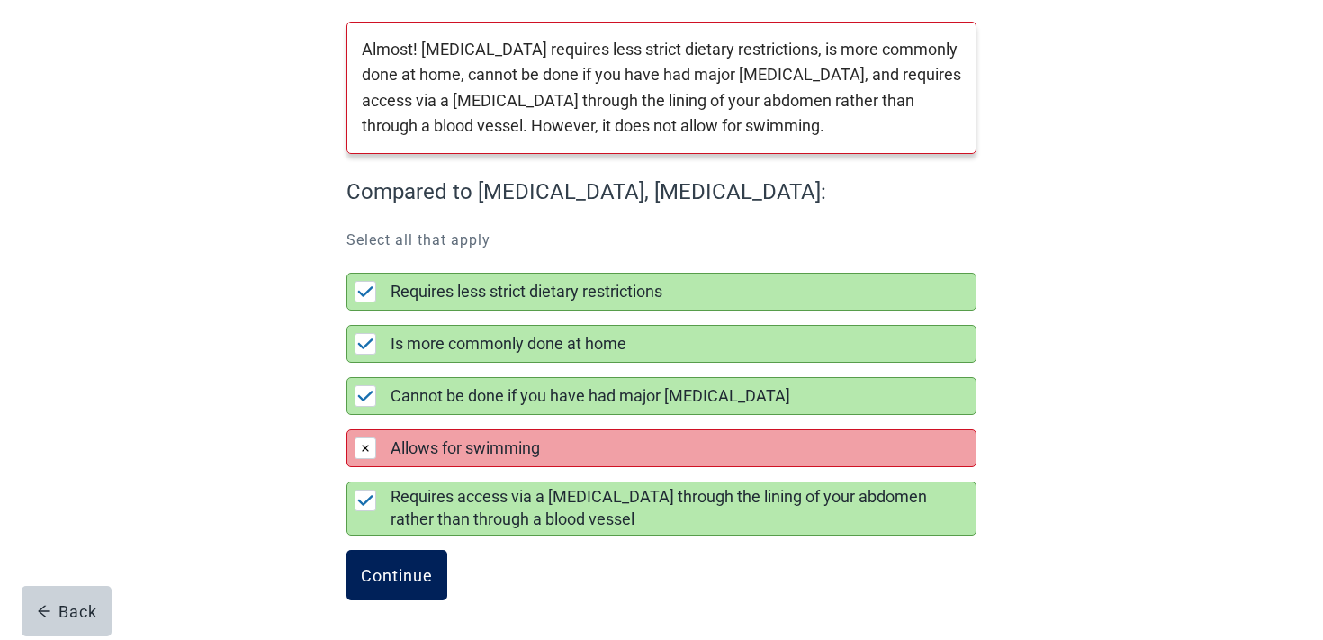
click at [386, 560] on button "Continue" at bounding box center [397, 575] width 101 height 50
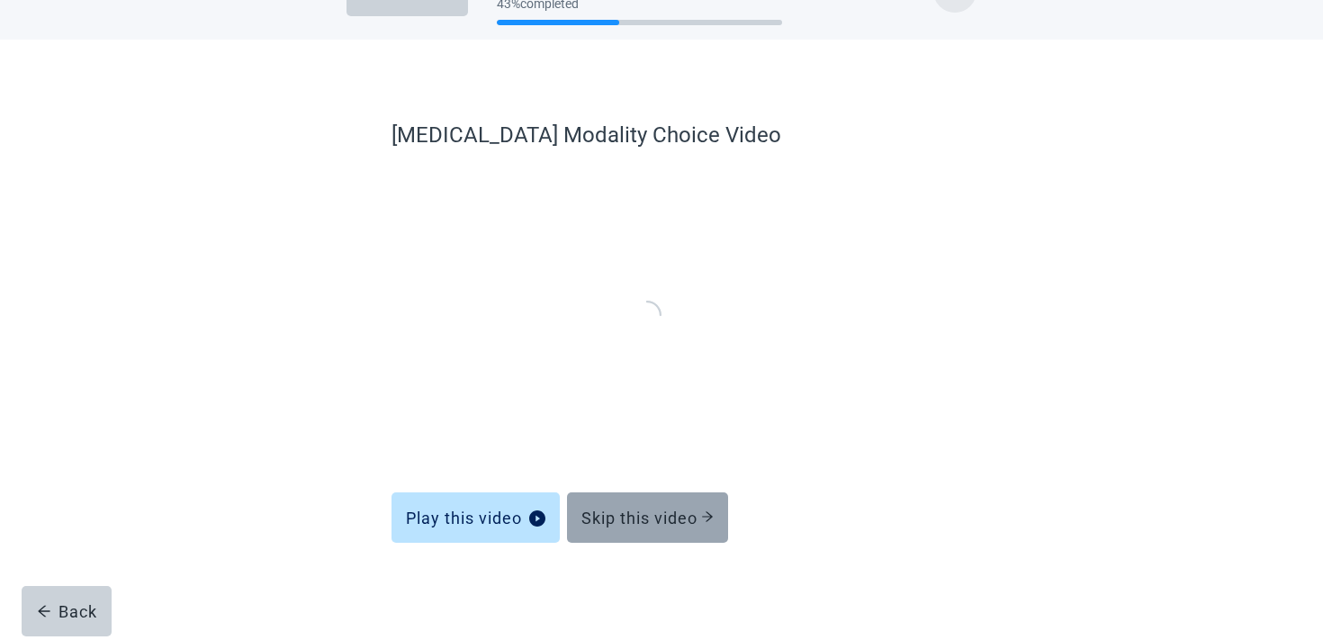
scroll to position [54, 0]
click at [605, 538] on button "Skip this video" at bounding box center [647, 517] width 161 height 50
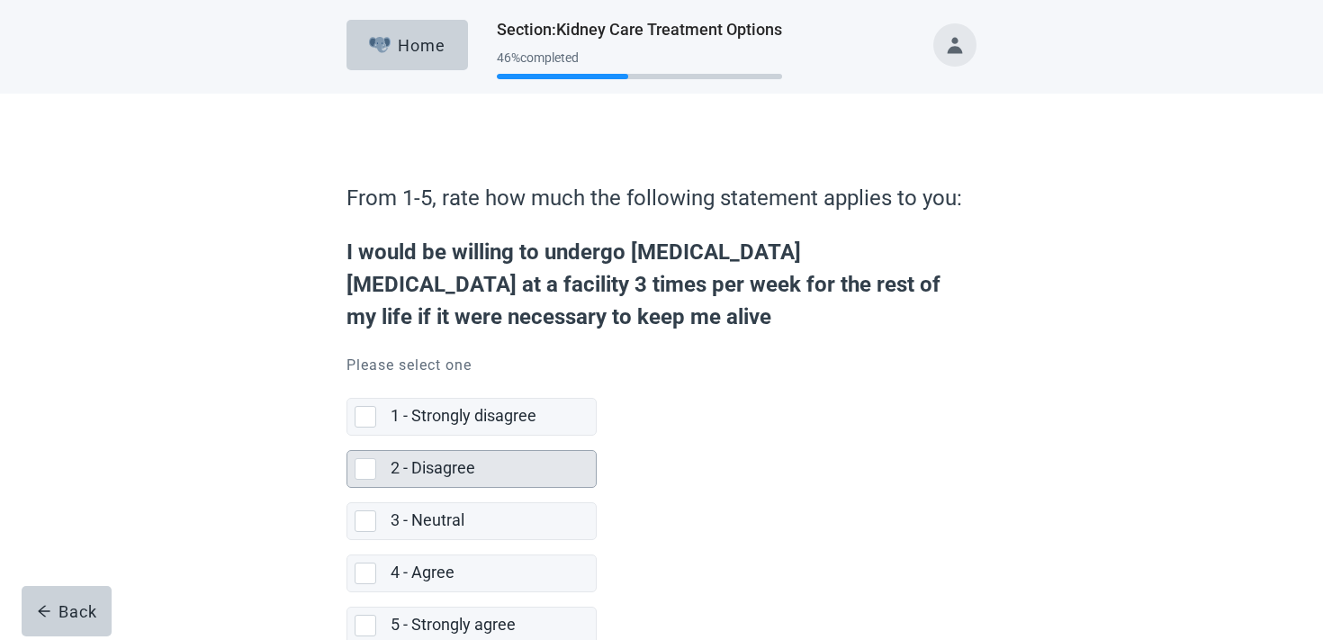
click at [450, 460] on label "2 - Disagree" at bounding box center [433, 467] width 85 height 19
checkbox input "true"
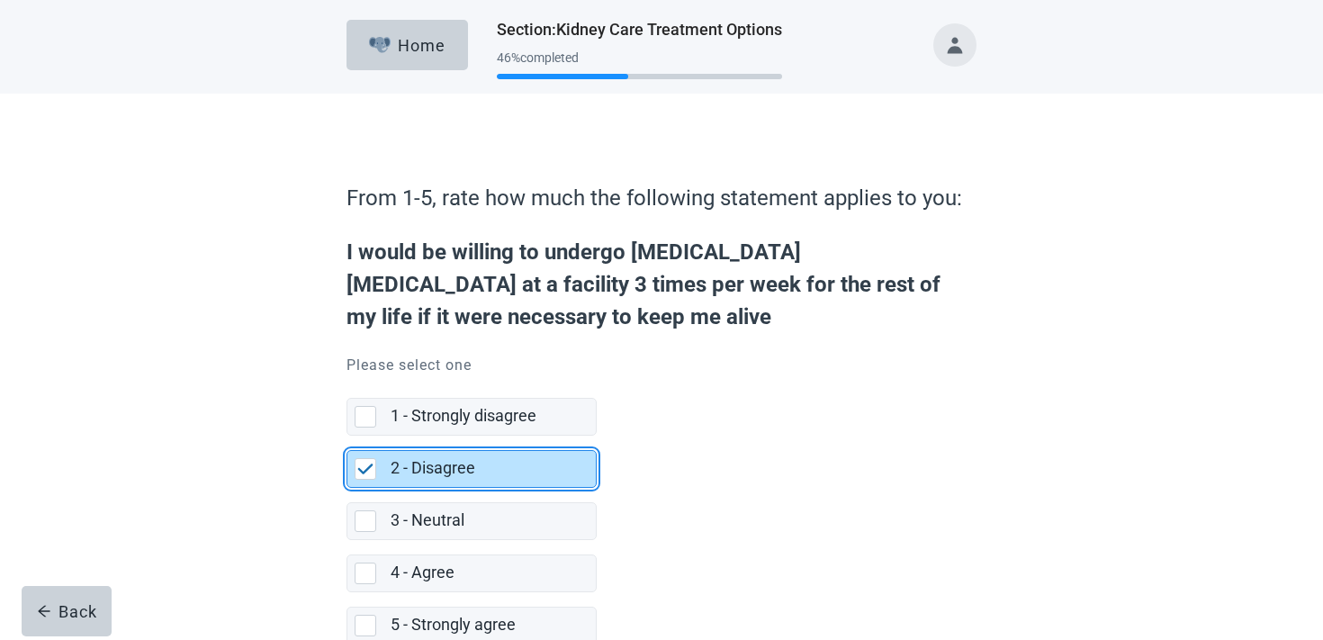
scroll to position [109, 0]
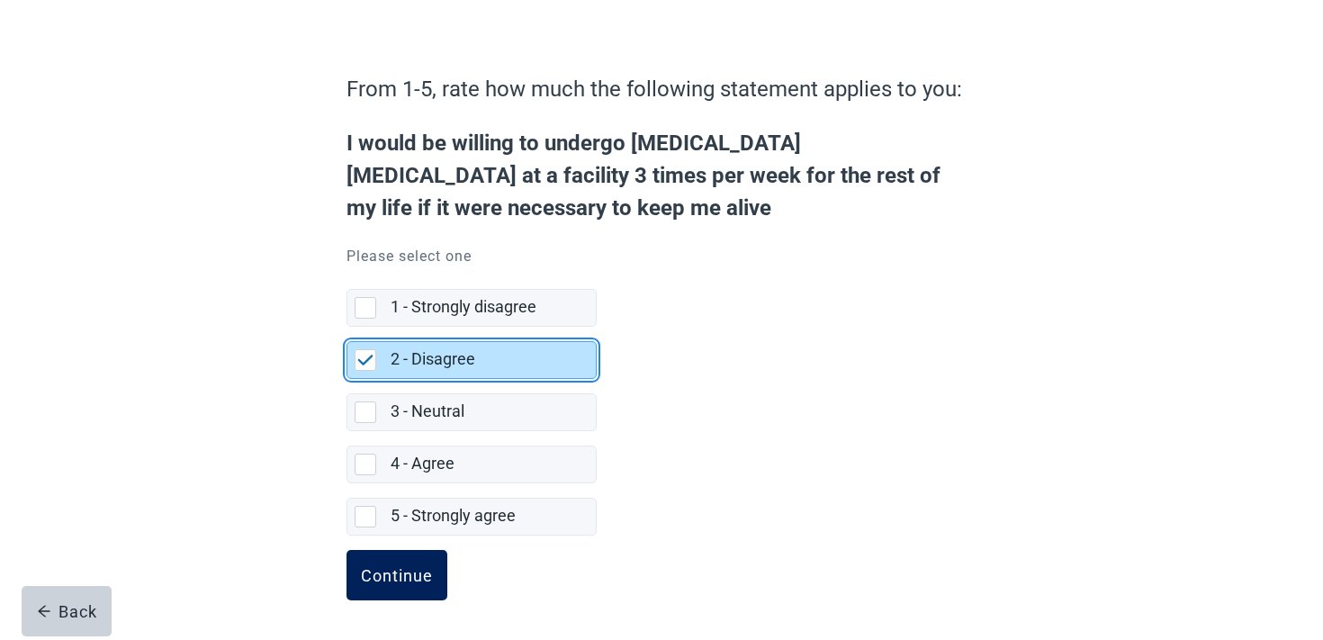
click at [387, 592] on button "Continue" at bounding box center [397, 575] width 101 height 50
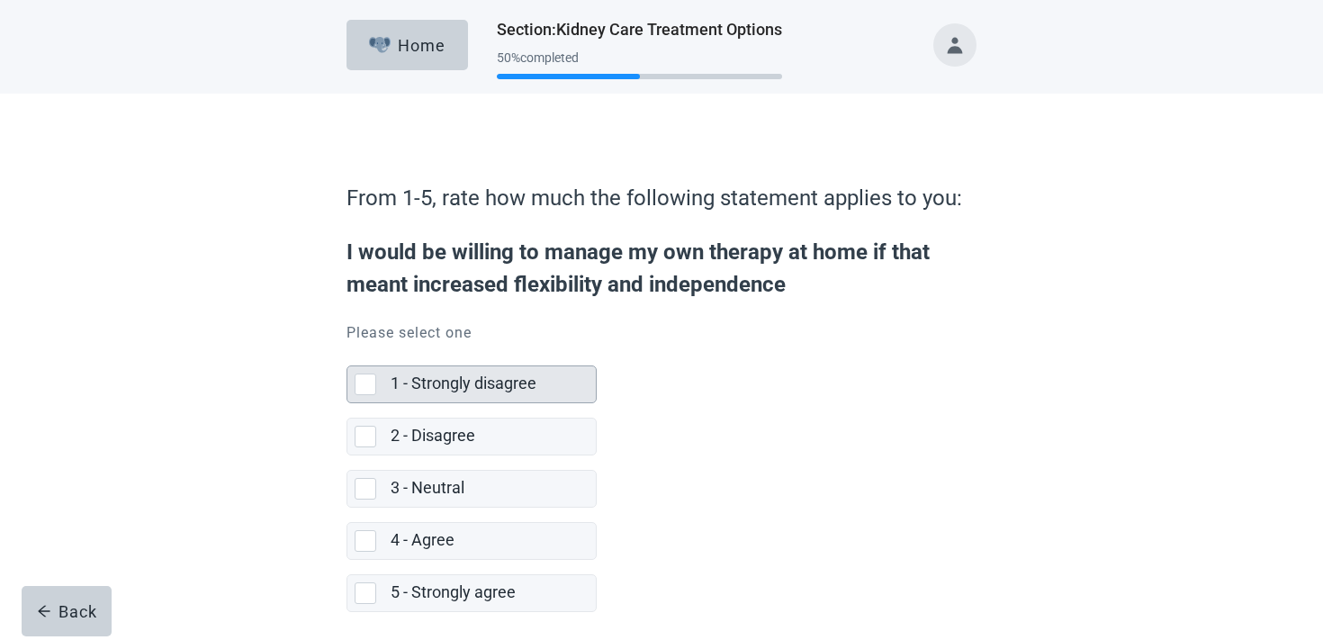
click at [549, 380] on div "1 - Strongly disagree" at bounding box center [488, 384] width 194 height 23
click at [348, 352] on input "1 - Strongly disagree" at bounding box center [347, 351] width 1 height 1
checkbox input "true"
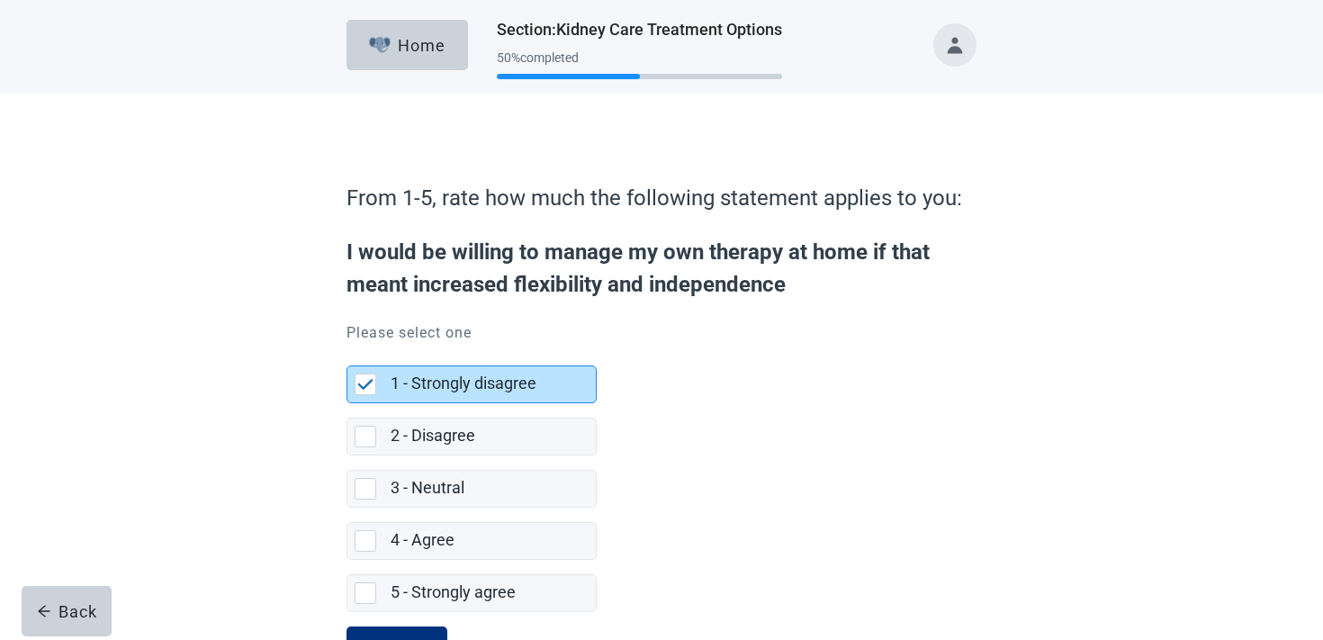
scroll to position [77, 0]
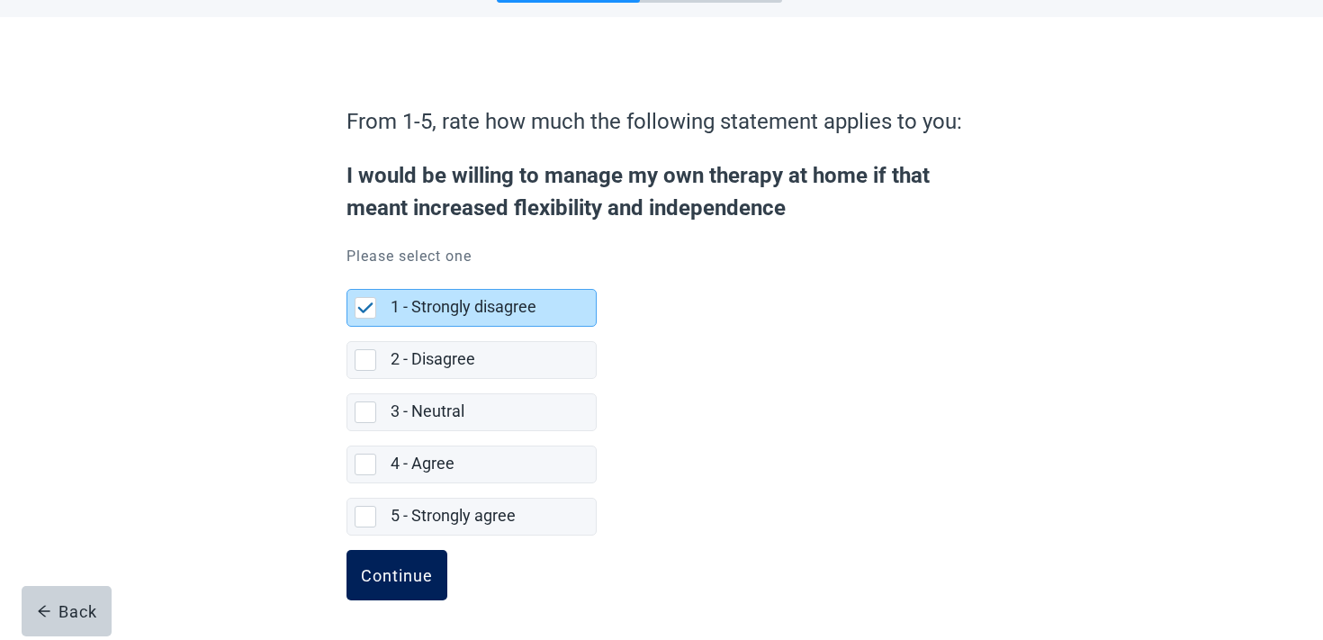
click at [382, 557] on button "Continue" at bounding box center [397, 575] width 101 height 50
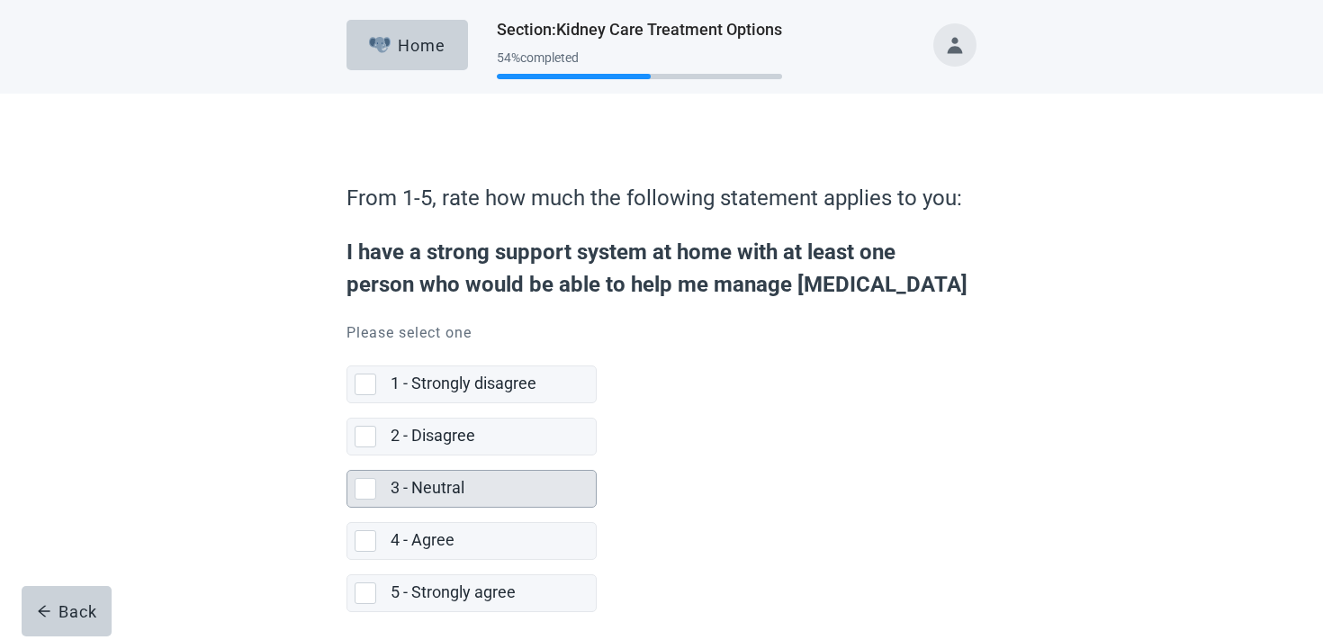
click at [473, 485] on div "3 - Neutral" at bounding box center [488, 488] width 194 height 23
click at [348, 456] on input "3 - Neutral" at bounding box center [347, 456] width 1 height 1
checkbox input "true"
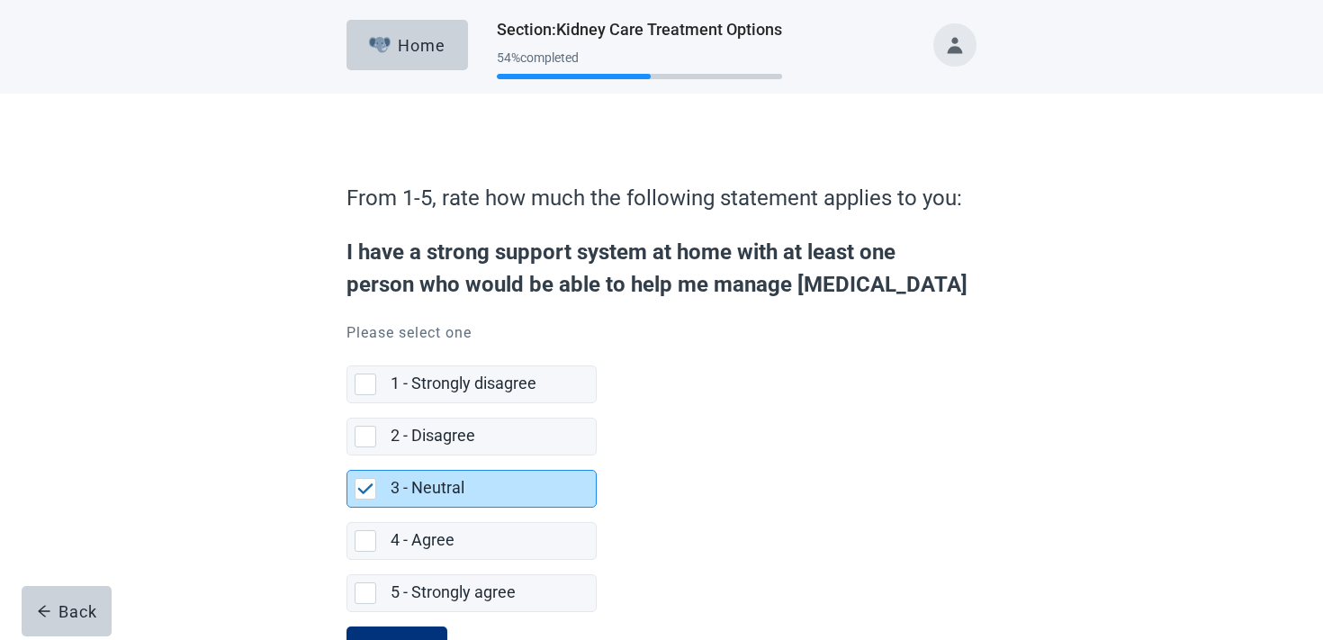
scroll to position [77, 0]
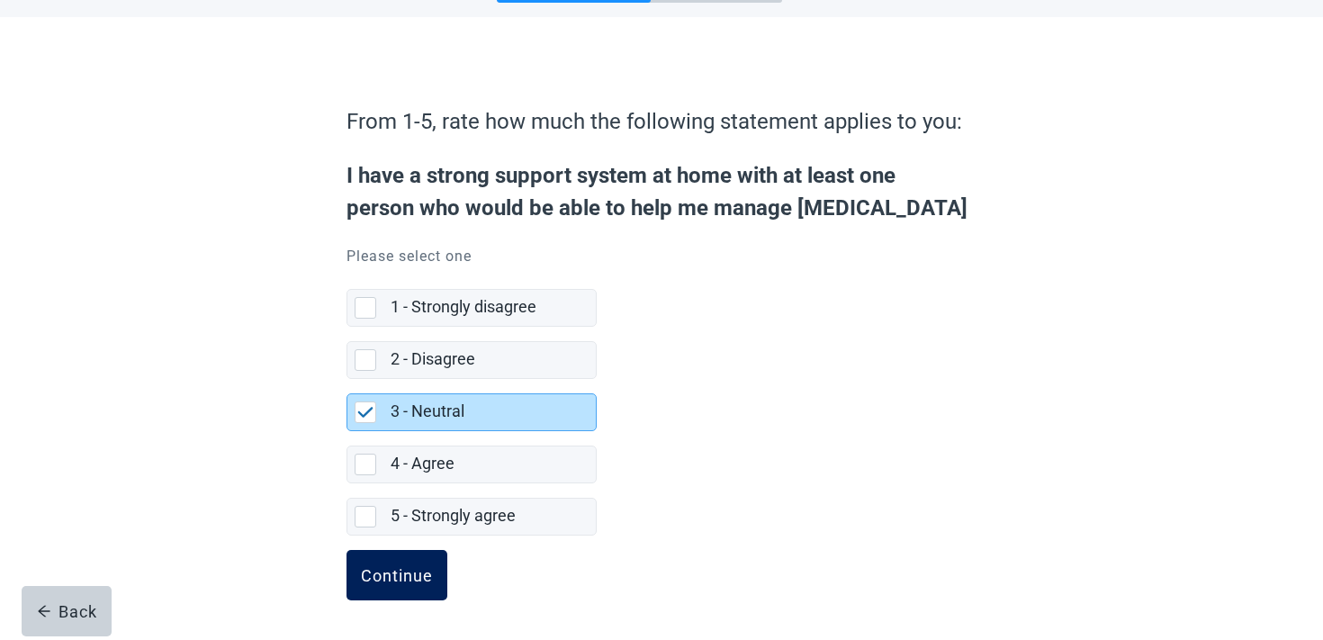
click at [390, 550] on button "Continue" at bounding box center [397, 575] width 101 height 50
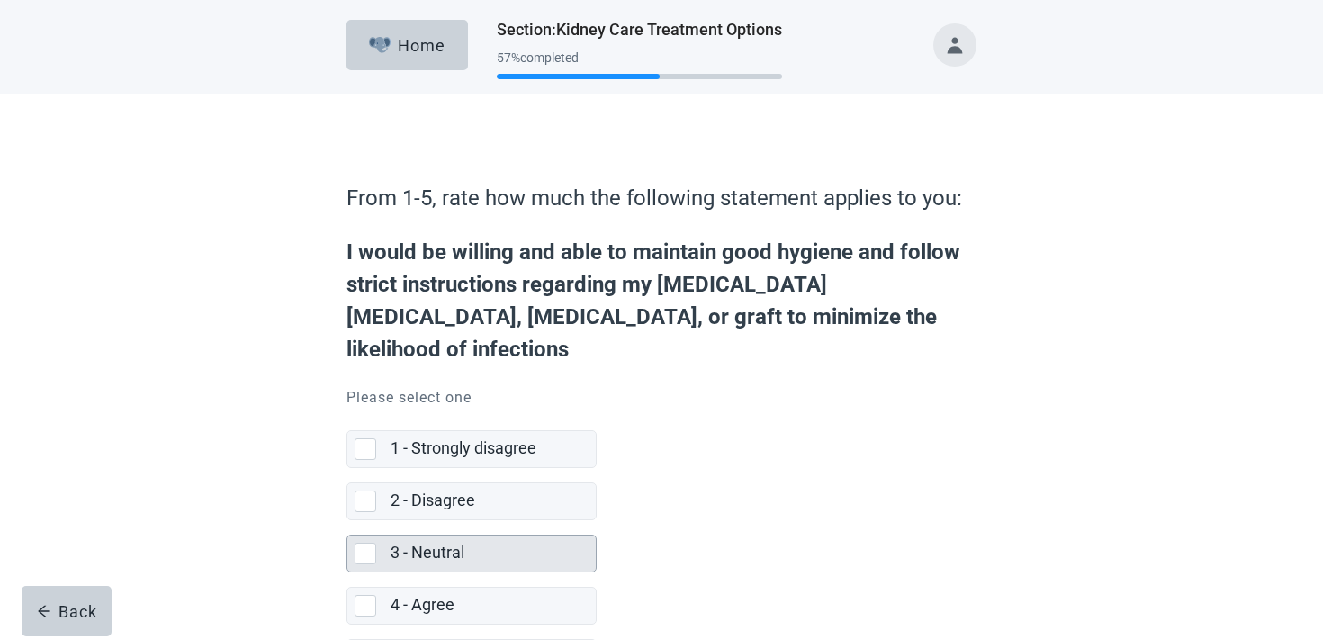
click at [420, 543] on label "3 - Neutral" at bounding box center [428, 552] width 74 height 19
checkbox input "true"
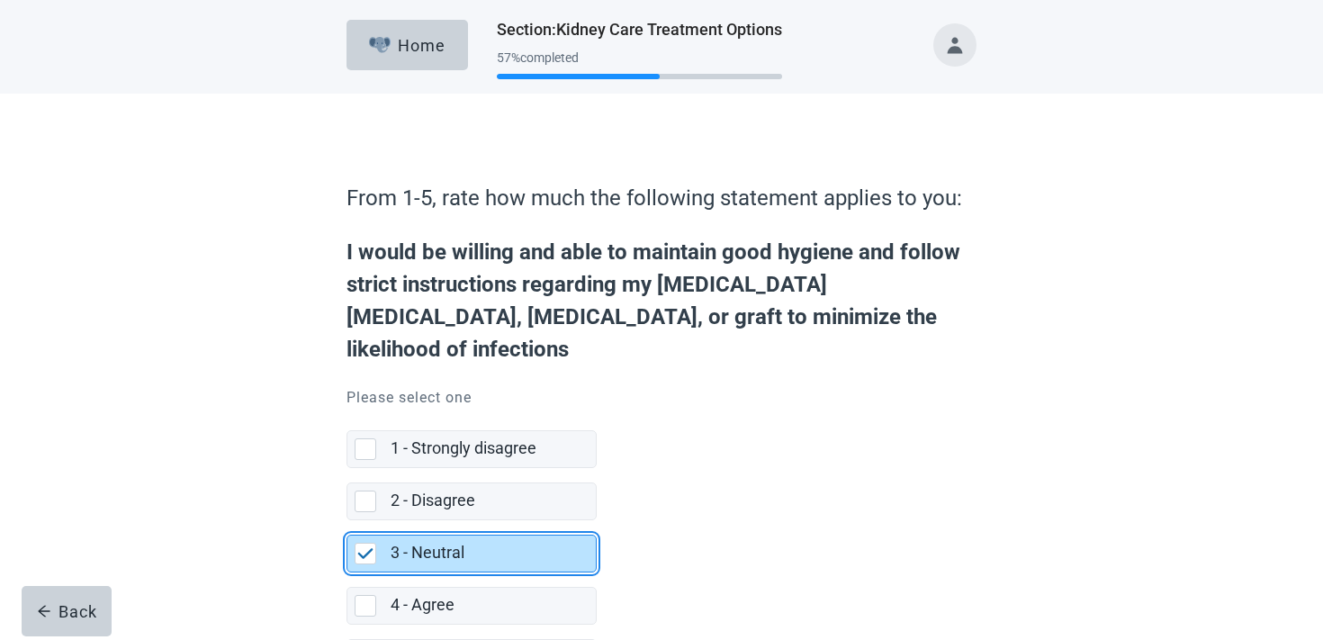
scroll to position [109, 0]
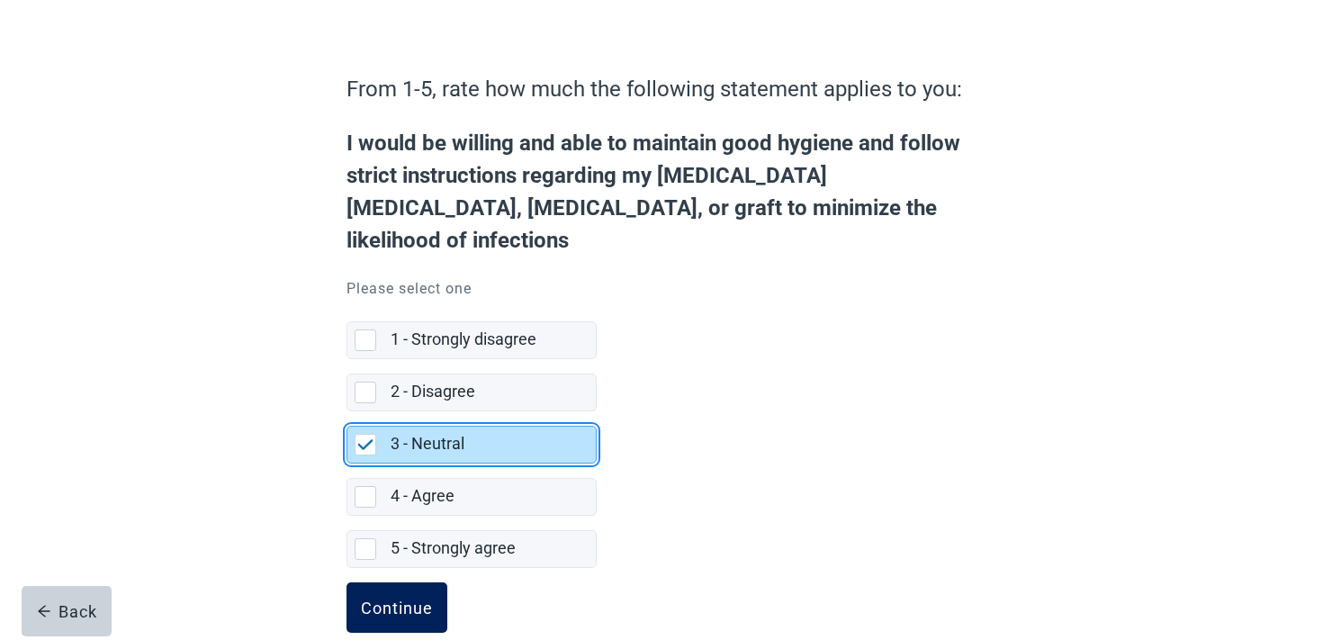
click at [389, 599] on div "Continue" at bounding box center [397, 608] width 72 height 18
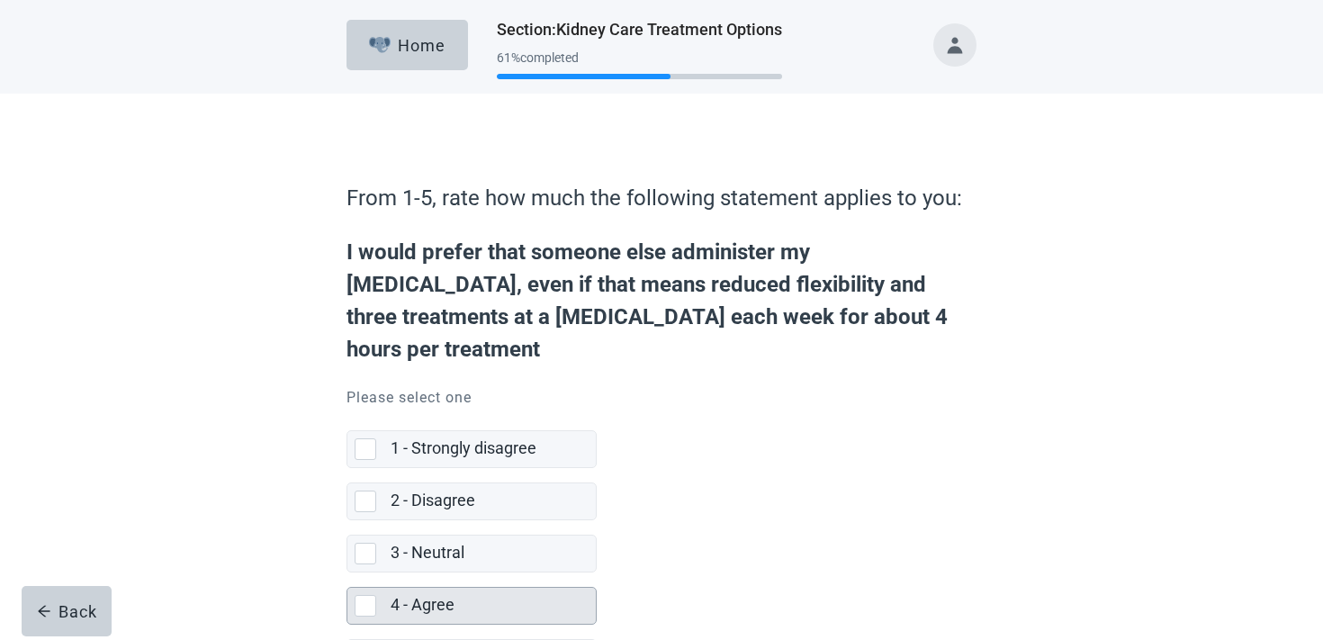
click at [435, 587] on selected"] "4 - Agree" at bounding box center [472, 606] width 250 height 38
click at [348, 573] on input "4 - Agree" at bounding box center [347, 573] width 1 height 1
checkbox input "true"
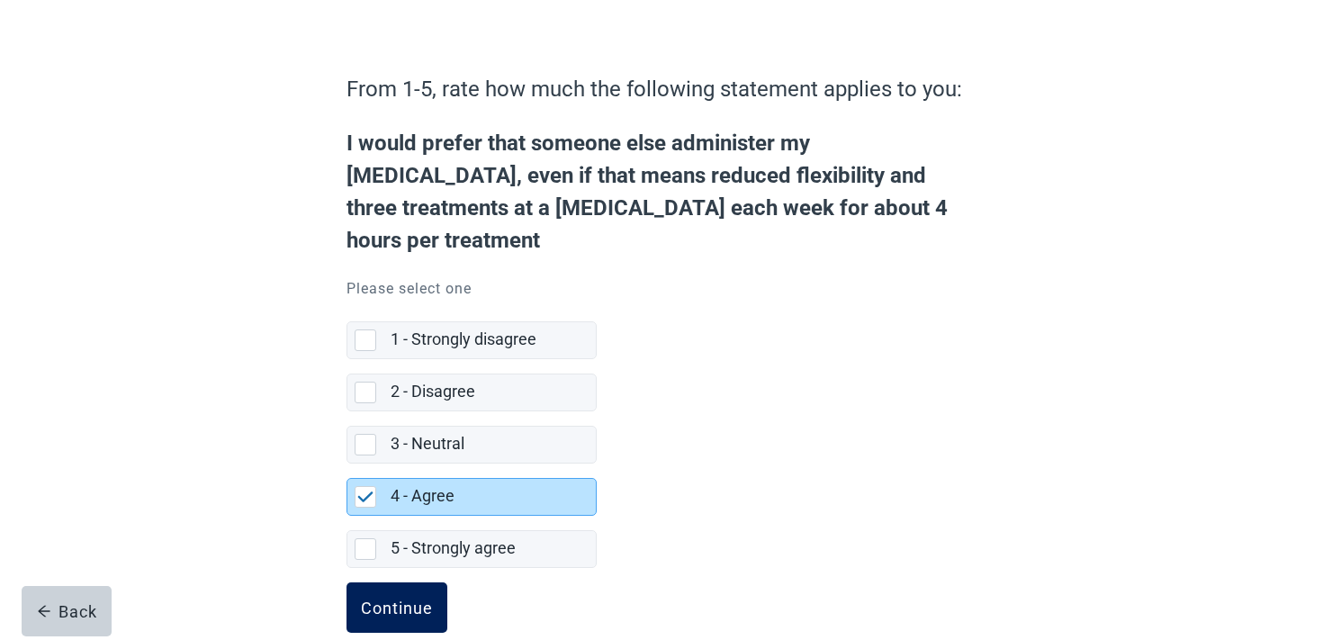
click at [403, 599] on div "Continue" at bounding box center [397, 608] width 72 height 18
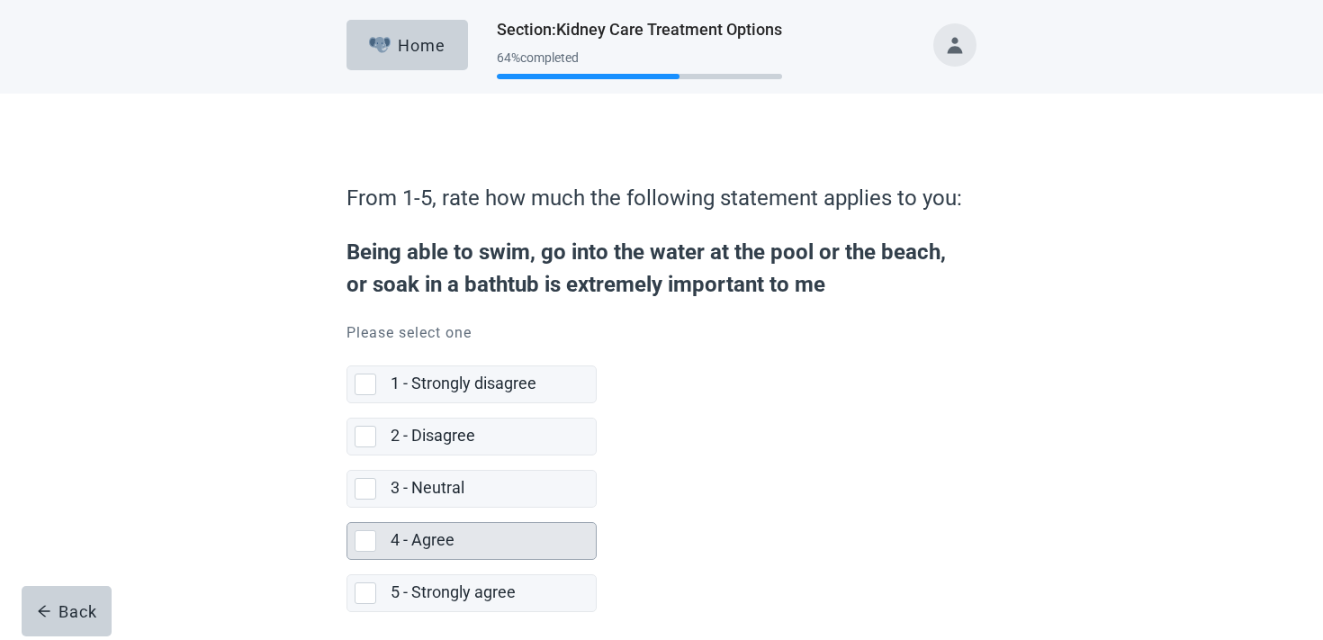
click at [424, 554] on div "4 - Agree" at bounding box center [493, 541] width 205 height 36
click at [348, 509] on input "4 - Agree" at bounding box center [347, 508] width 1 height 1
checkbox input "true"
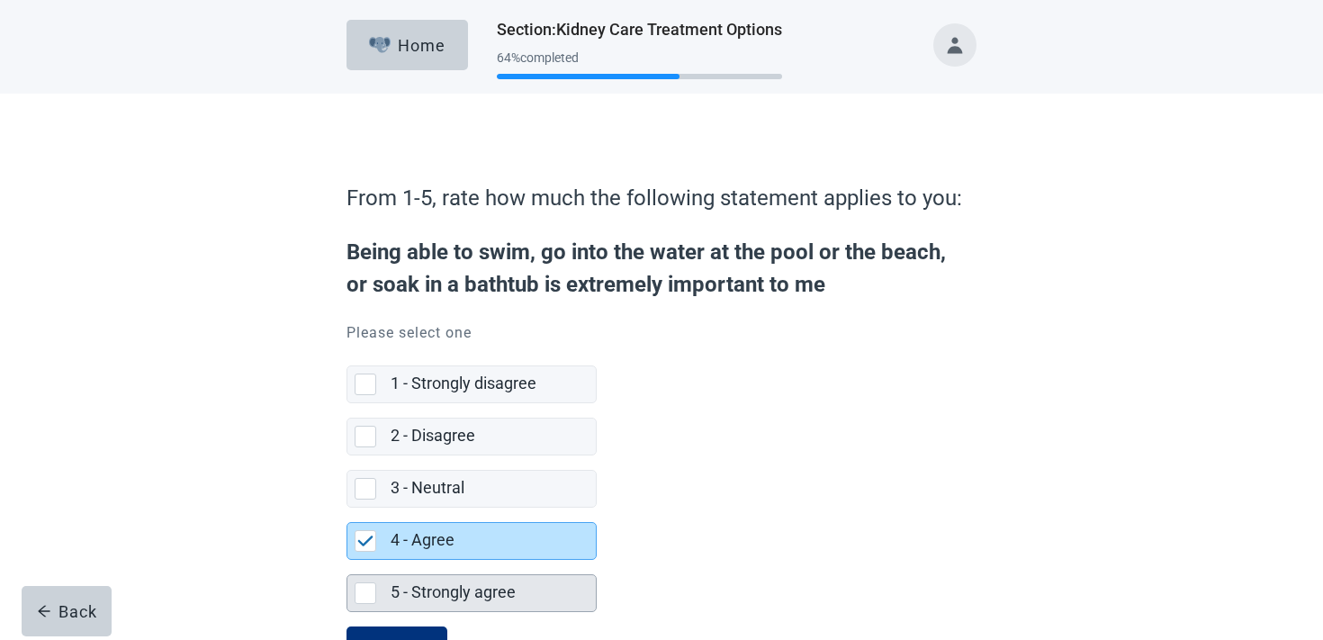
scroll to position [77, 0]
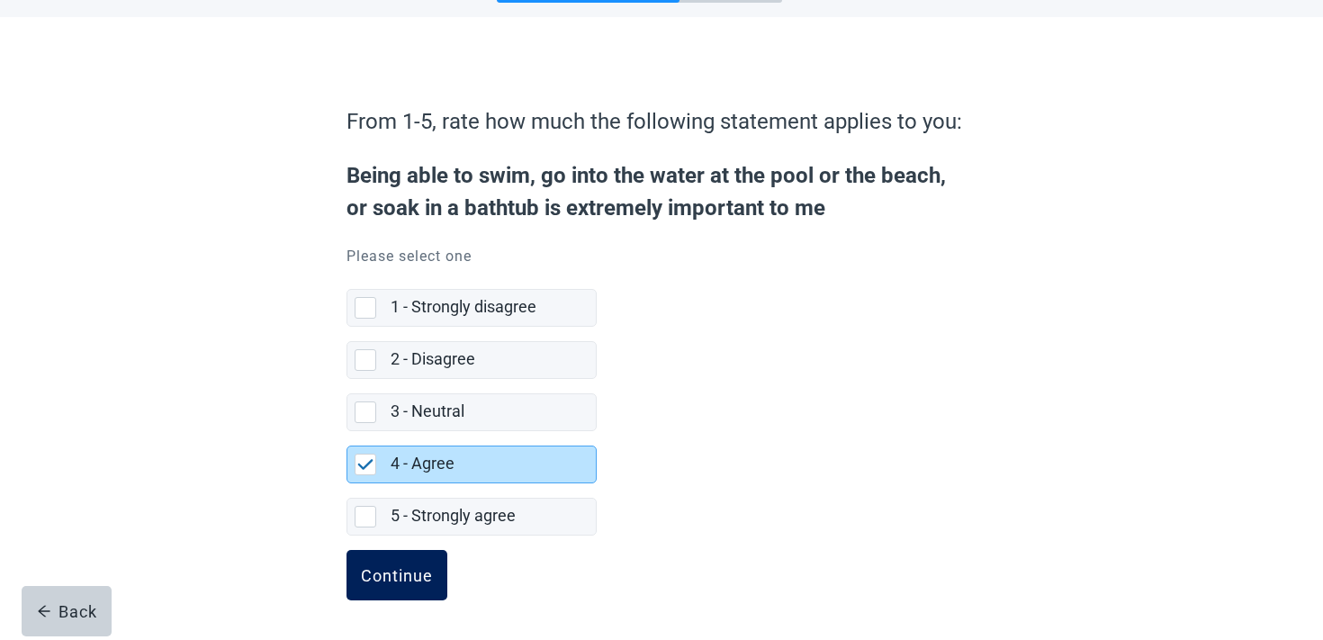
click at [411, 578] on div "Continue" at bounding box center [397, 575] width 72 height 18
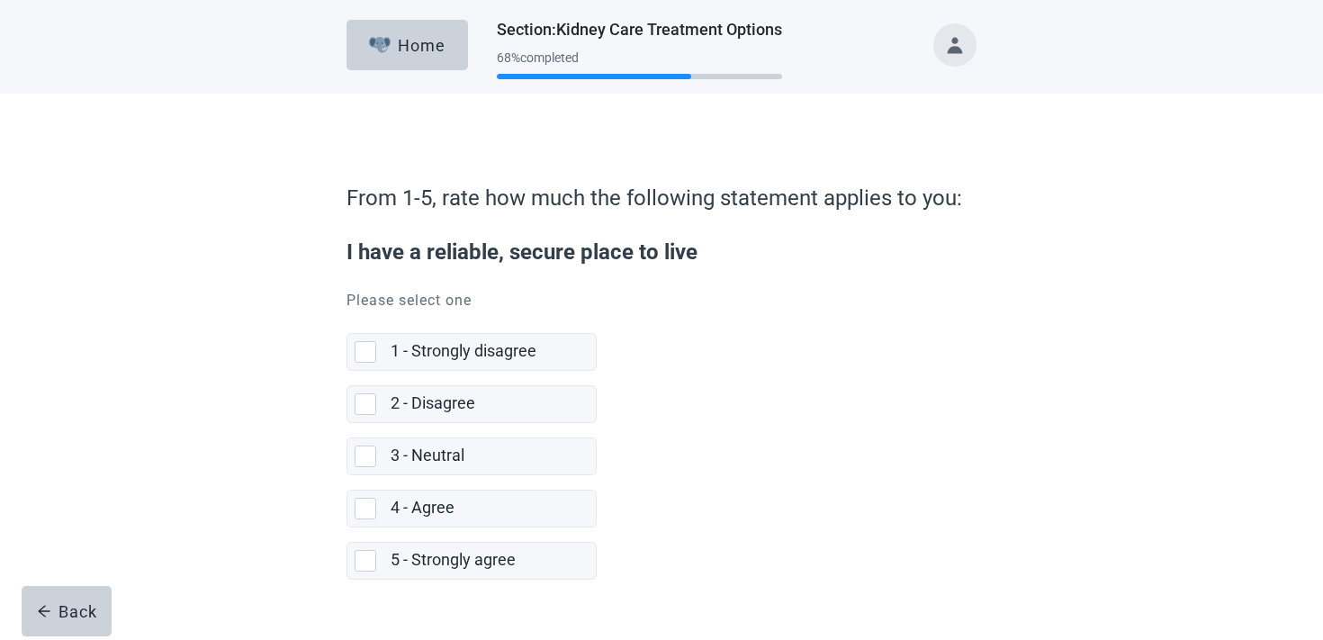
click at [479, 487] on label "4 - Agree" at bounding box center [472, 501] width 250 height 52
click at [348, 476] on input "4 - Agree" at bounding box center [347, 475] width 1 height 1
click at [455, 508] on div "4 - Agree" at bounding box center [488, 508] width 194 height 23
click at [348, 476] on input "4 - Agree" at bounding box center [347, 475] width 1 height 1
checkbox input "true"
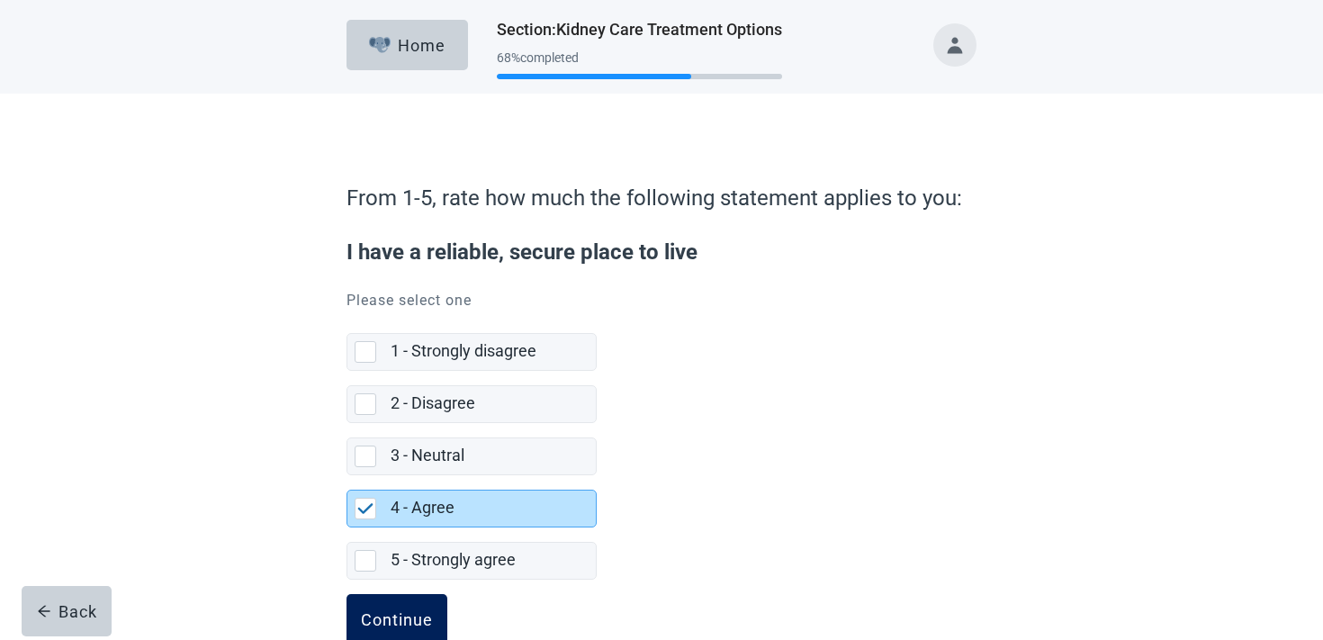
click at [404, 594] on button "Continue" at bounding box center [397, 619] width 101 height 50
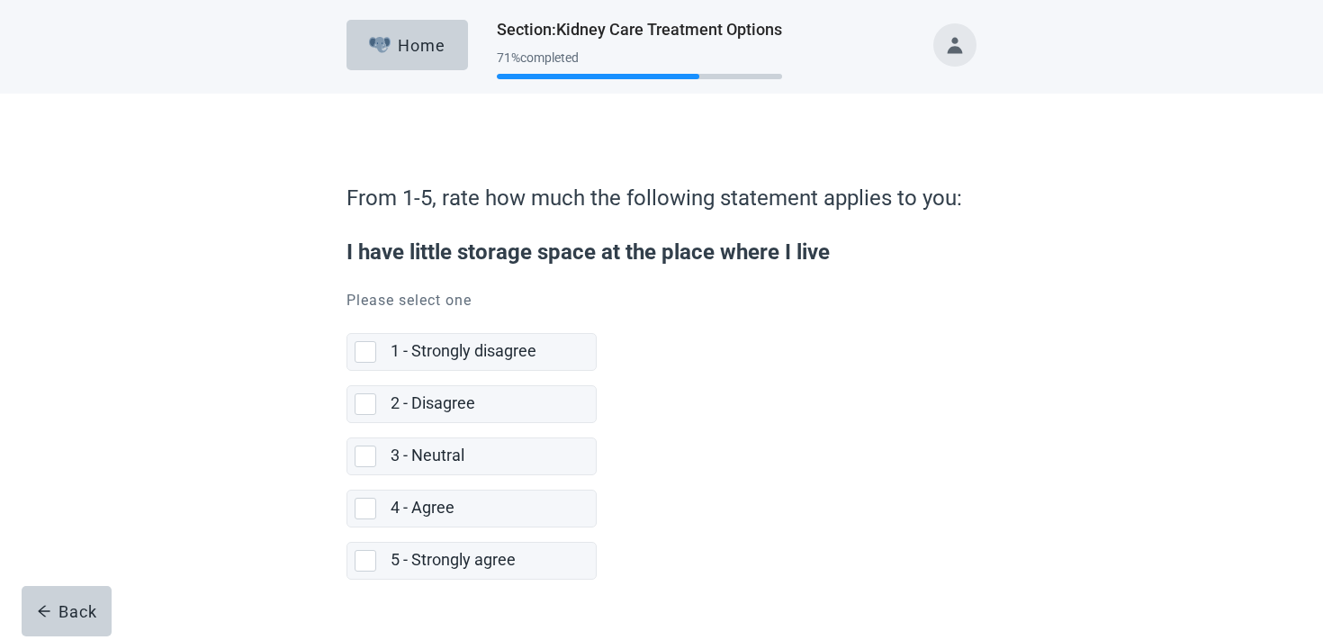
click at [492, 423] on label "3 - Neutral" at bounding box center [472, 449] width 250 height 52
click at [348, 423] on input "3 - Neutral" at bounding box center [347, 423] width 1 height 1
checkbox input "false"
click at [491, 409] on div "2 - Disagree" at bounding box center [488, 404] width 194 height 23
click at [348, 372] on input "2 - Disagree" at bounding box center [347, 371] width 1 height 1
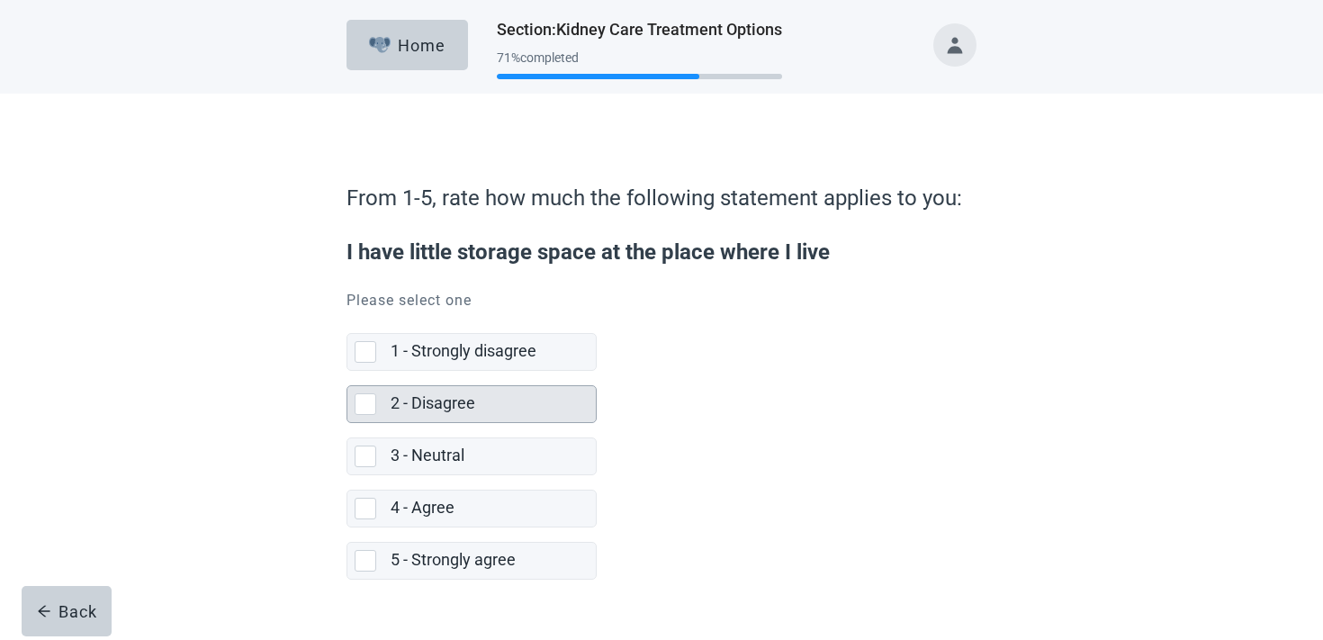
checkbox input "true"
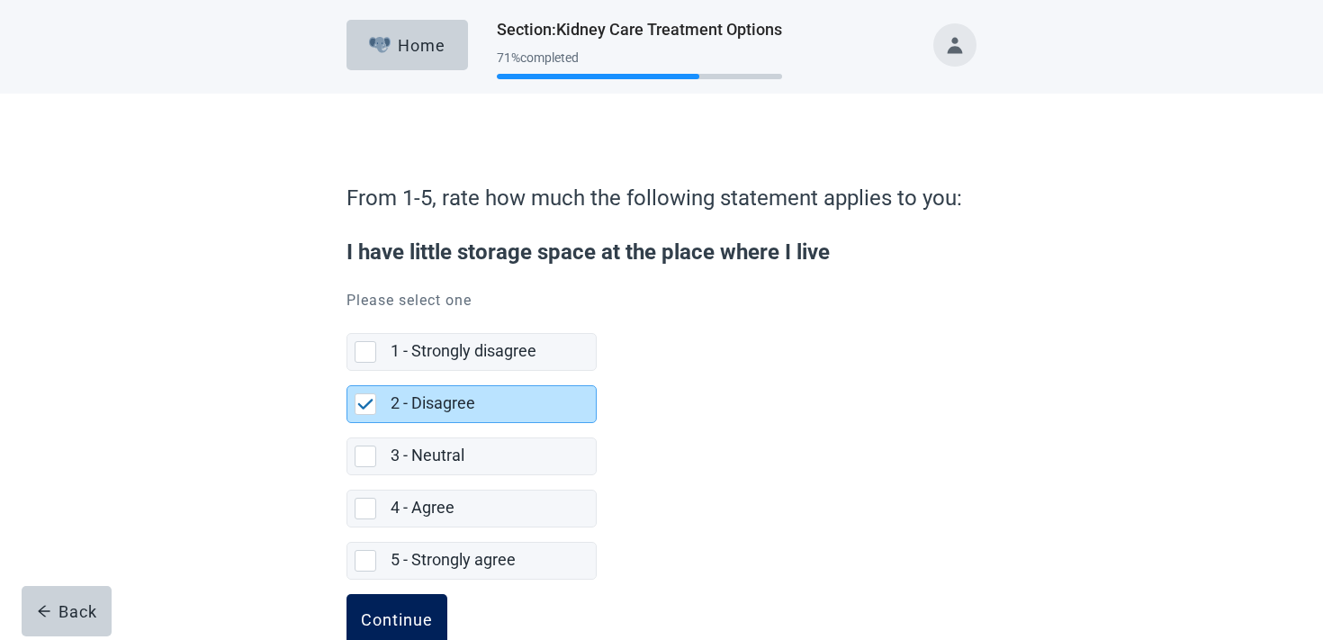
click at [392, 625] on div "Continue" at bounding box center [397, 619] width 72 height 18
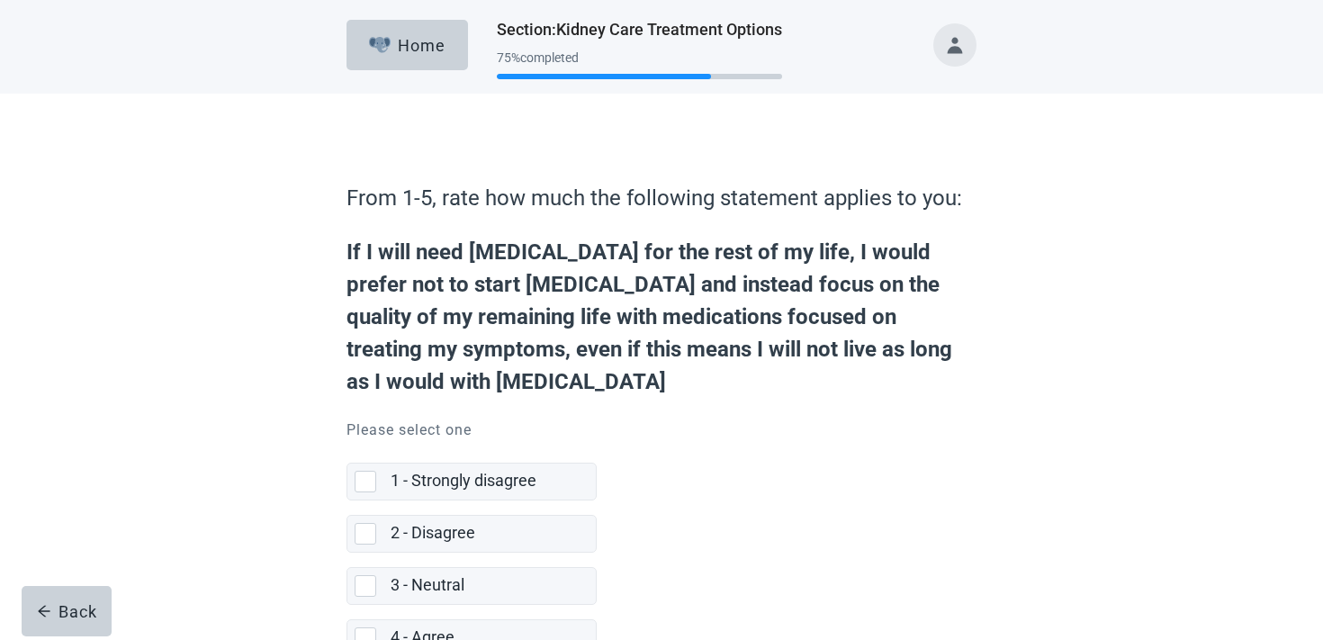
scroll to position [141, 0]
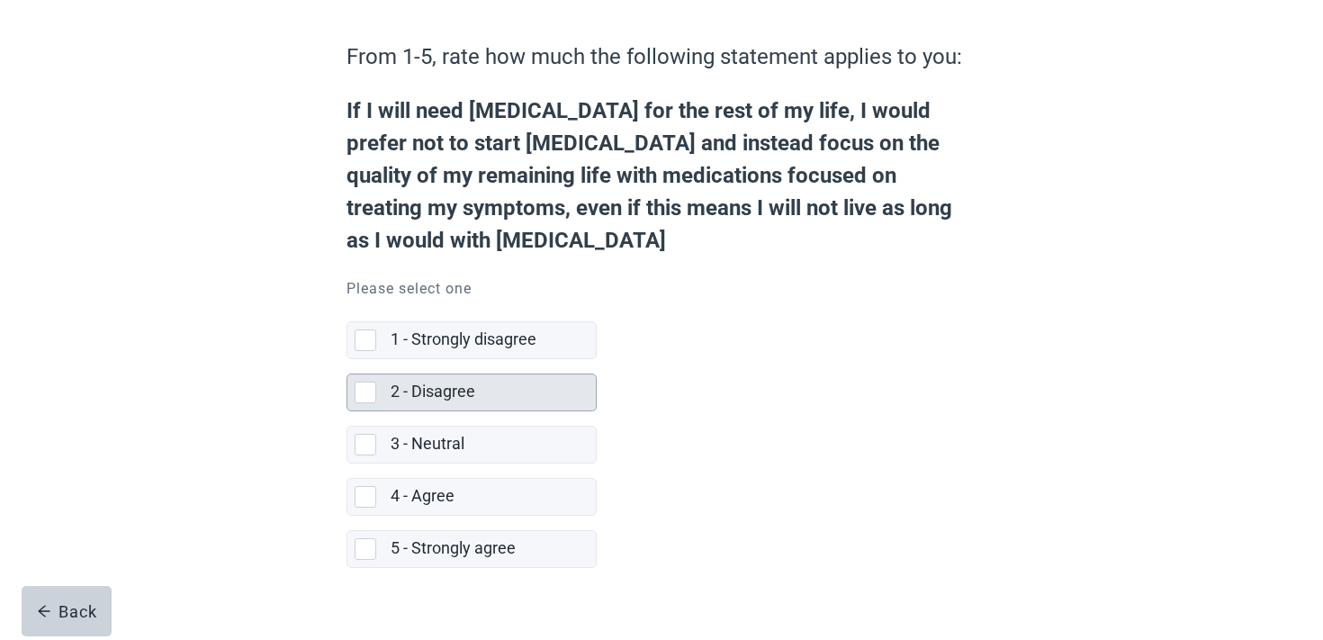
click at [481, 381] on div "2 - Disagree" at bounding box center [488, 392] width 194 height 23
click at [348, 360] on input "2 - Disagree" at bounding box center [347, 359] width 1 height 1
checkbox input "true"
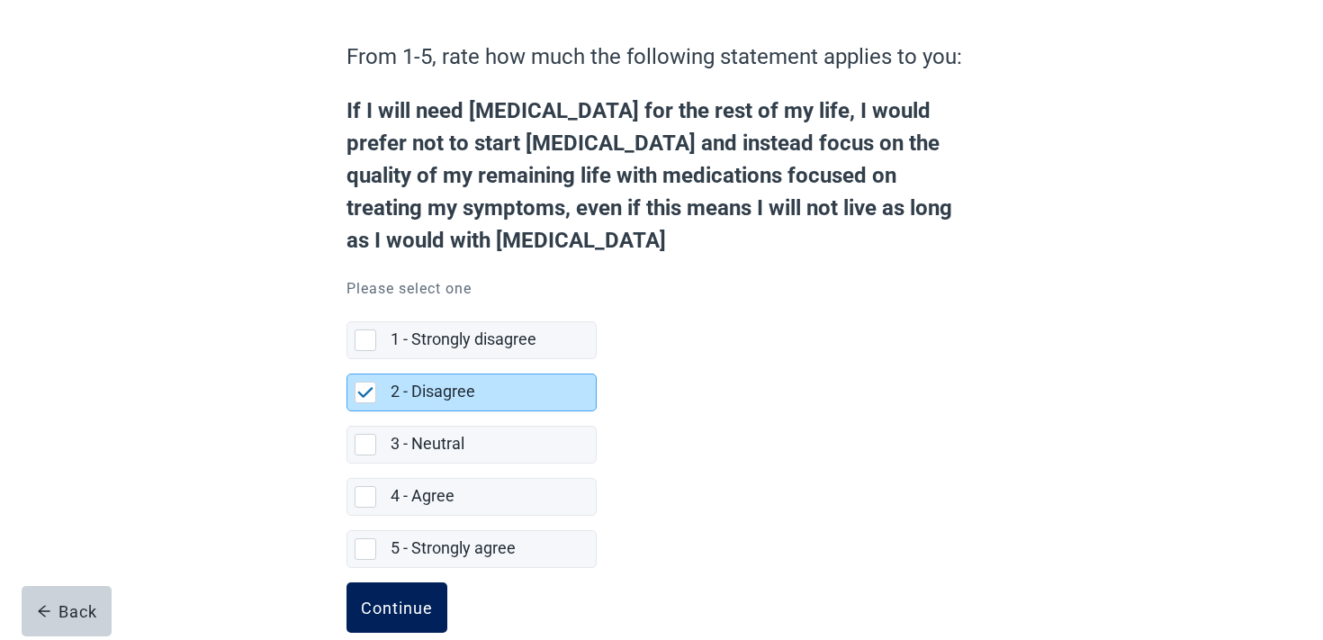
click at [396, 582] on button "Continue" at bounding box center [397, 607] width 101 height 50
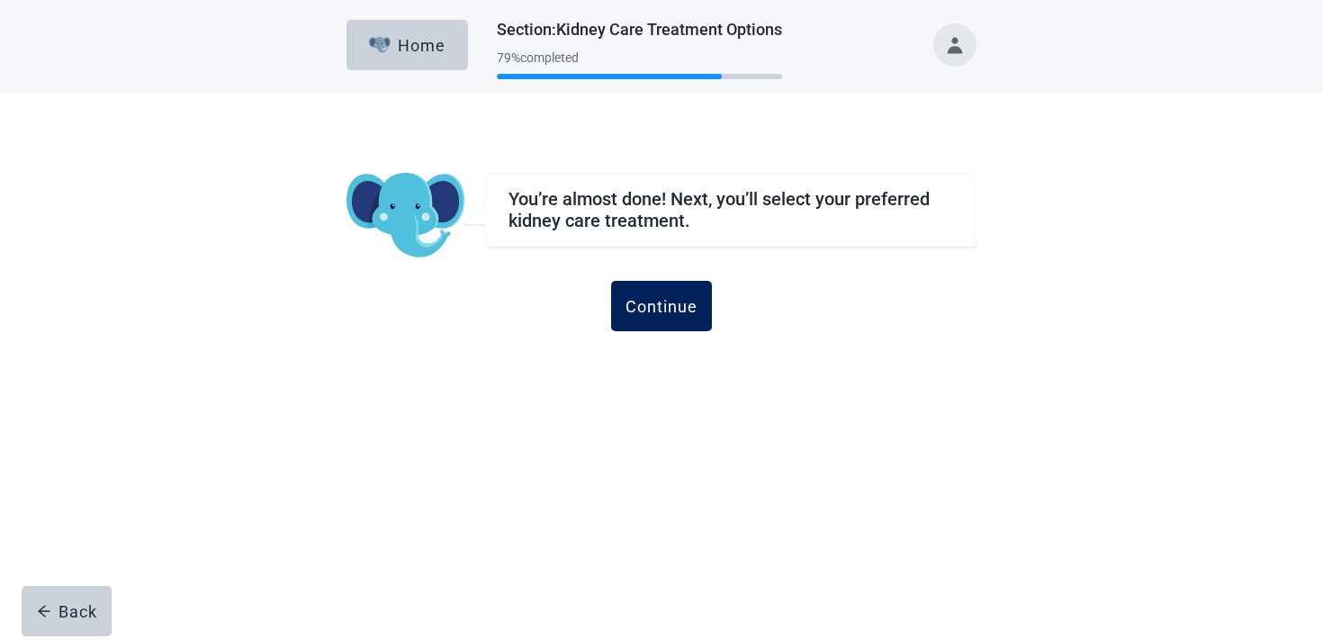
click at [672, 297] on div "Continue" at bounding box center [662, 306] width 72 height 18
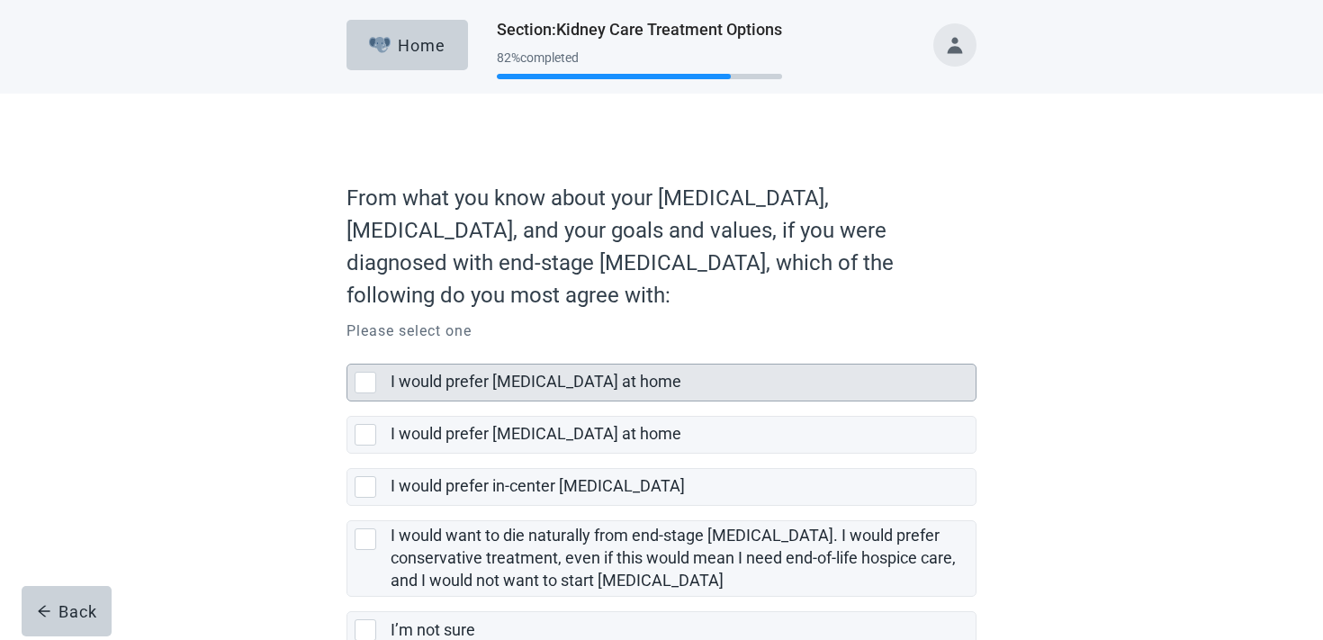
click at [610, 371] on div "I would prefer [MEDICAL_DATA] at home" at bounding box center [678, 382] width 574 height 23
click at [348, 350] on input "I would prefer [MEDICAL_DATA] at home" at bounding box center [347, 349] width 1 height 1
checkbox input "true"
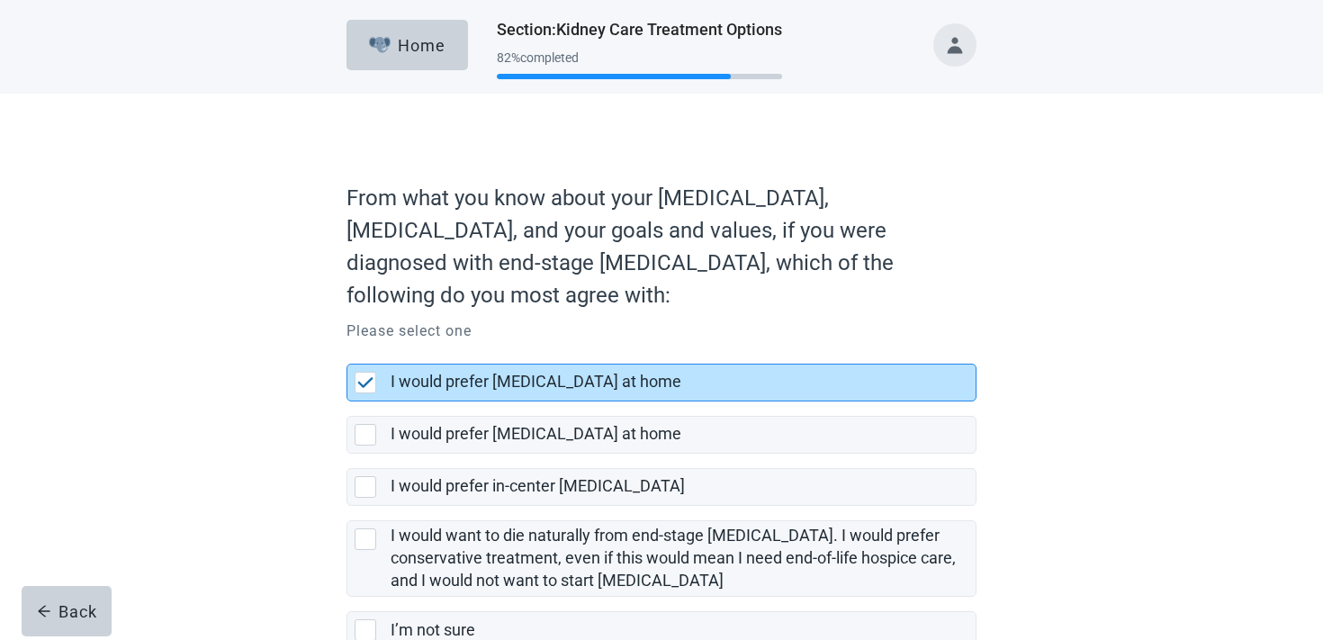
scroll to position [81, 0]
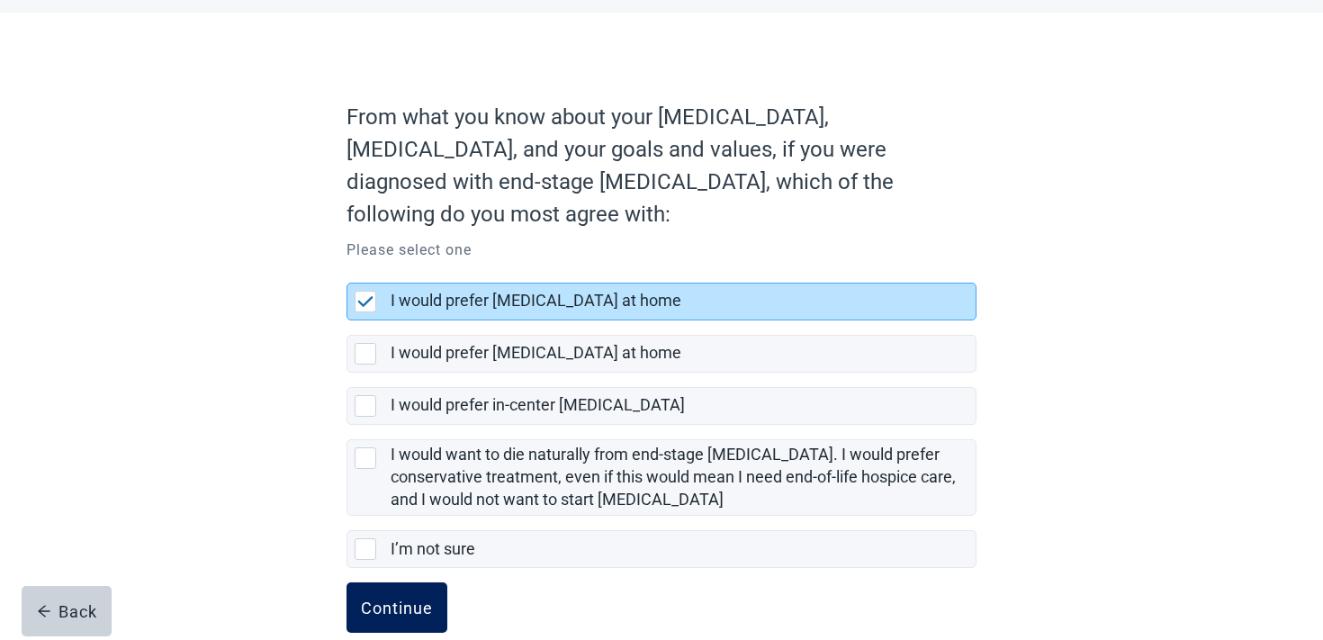
click at [393, 599] on div "Continue" at bounding box center [397, 608] width 72 height 18
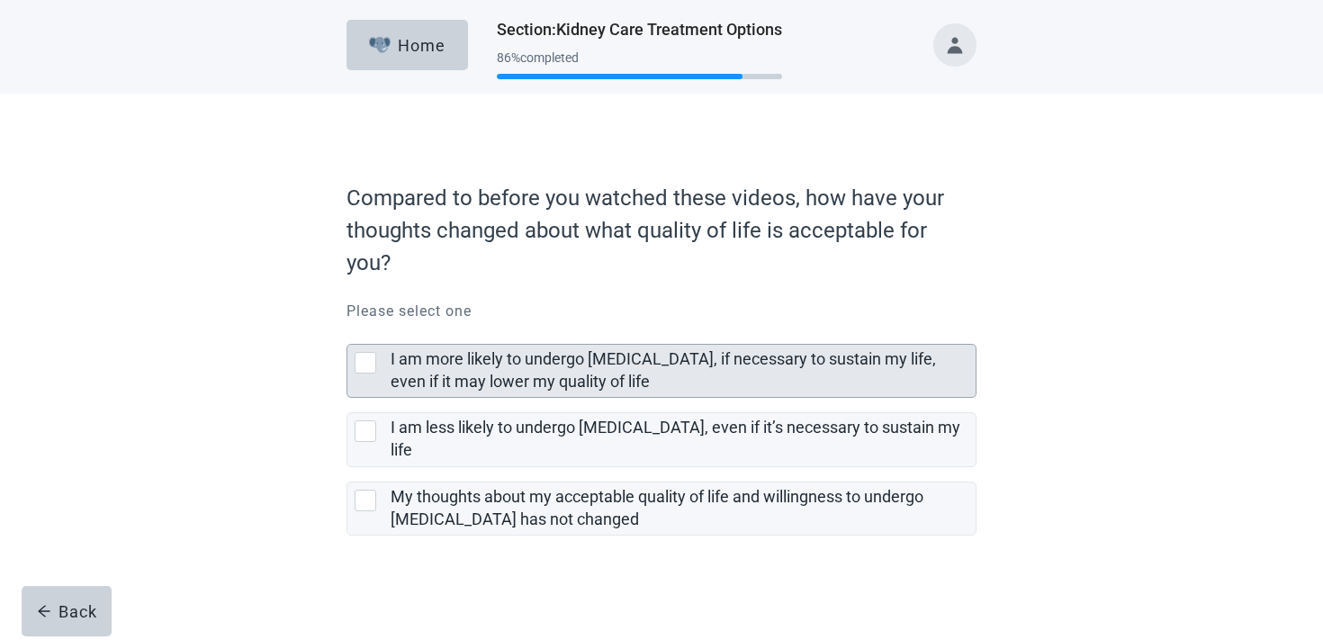
click at [561, 360] on label "I am more likely to undergo [MEDICAL_DATA], if necessary to sustain my life, ev…" at bounding box center [664, 369] width 546 height 41
checkbox input "true"
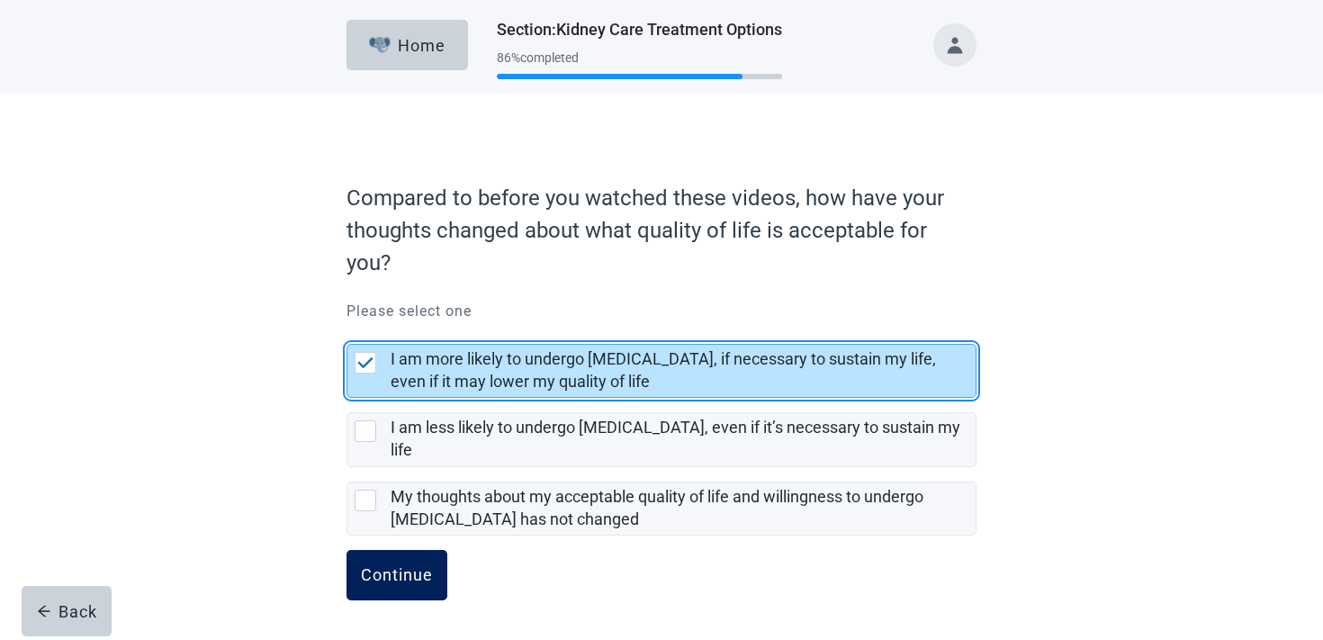
click at [393, 566] on div "Continue" at bounding box center [397, 575] width 72 height 18
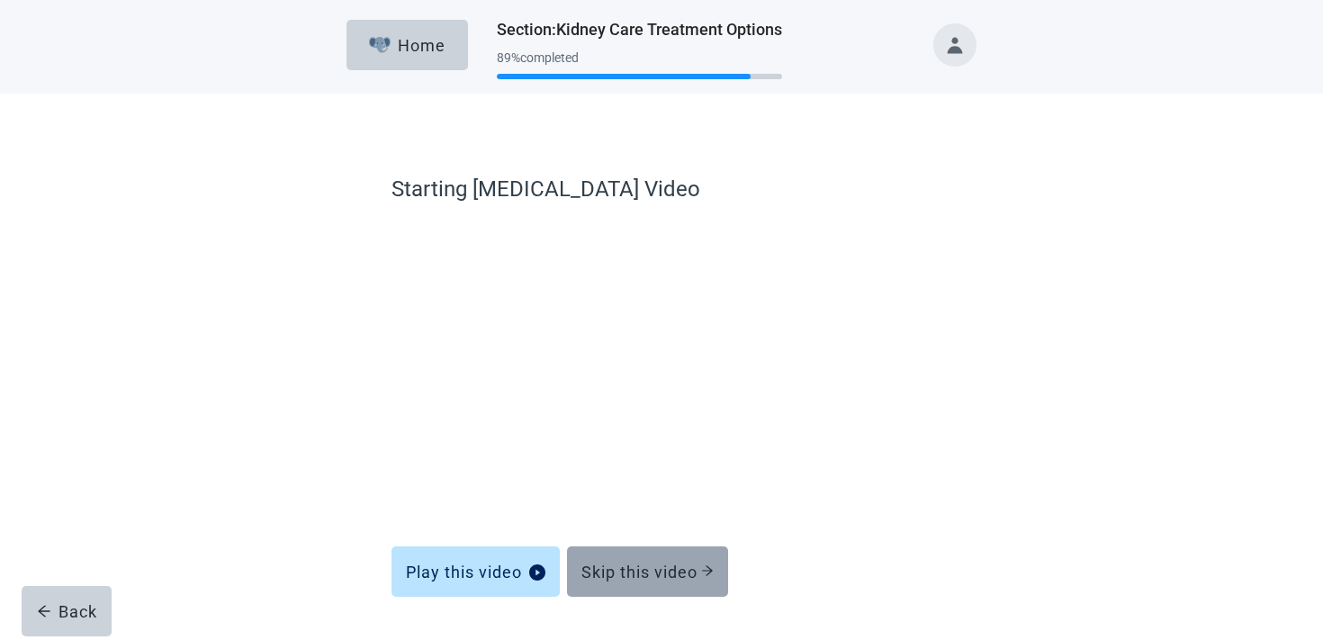
click at [687, 573] on div "Skip this video" at bounding box center [648, 572] width 132 height 18
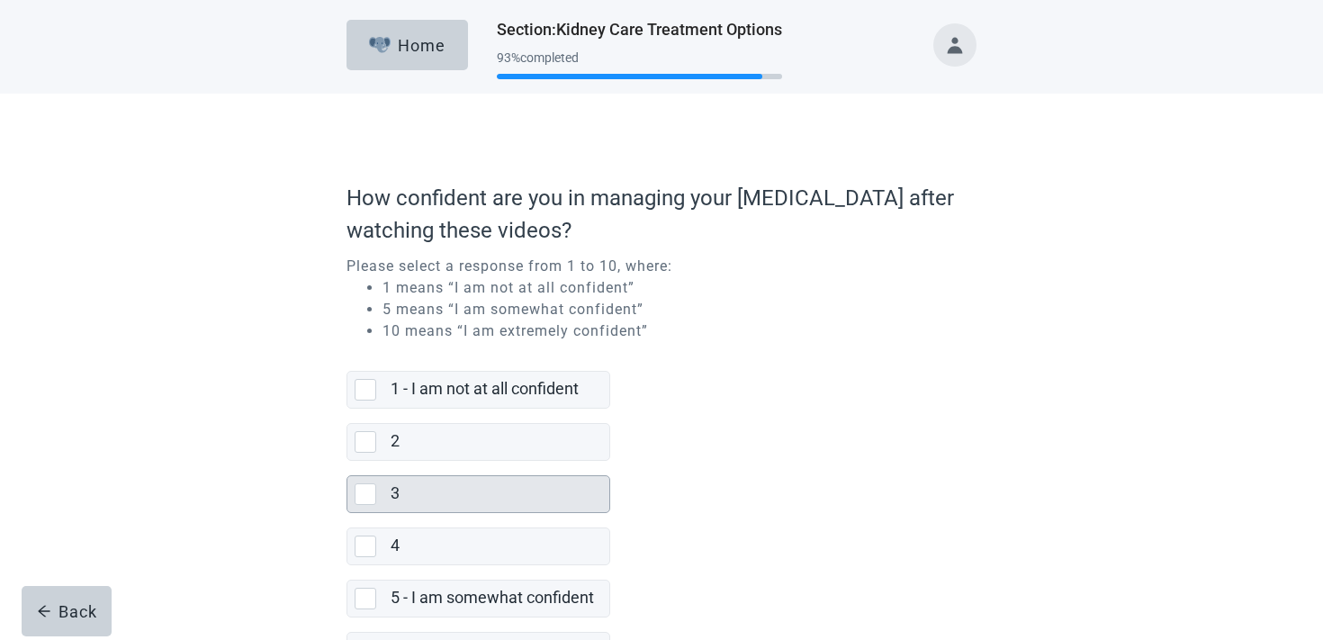
click at [549, 501] on div "3" at bounding box center [495, 494] width 208 height 23
click at [348, 462] on input "3" at bounding box center [347, 461] width 1 height 1
checkbox input "true"
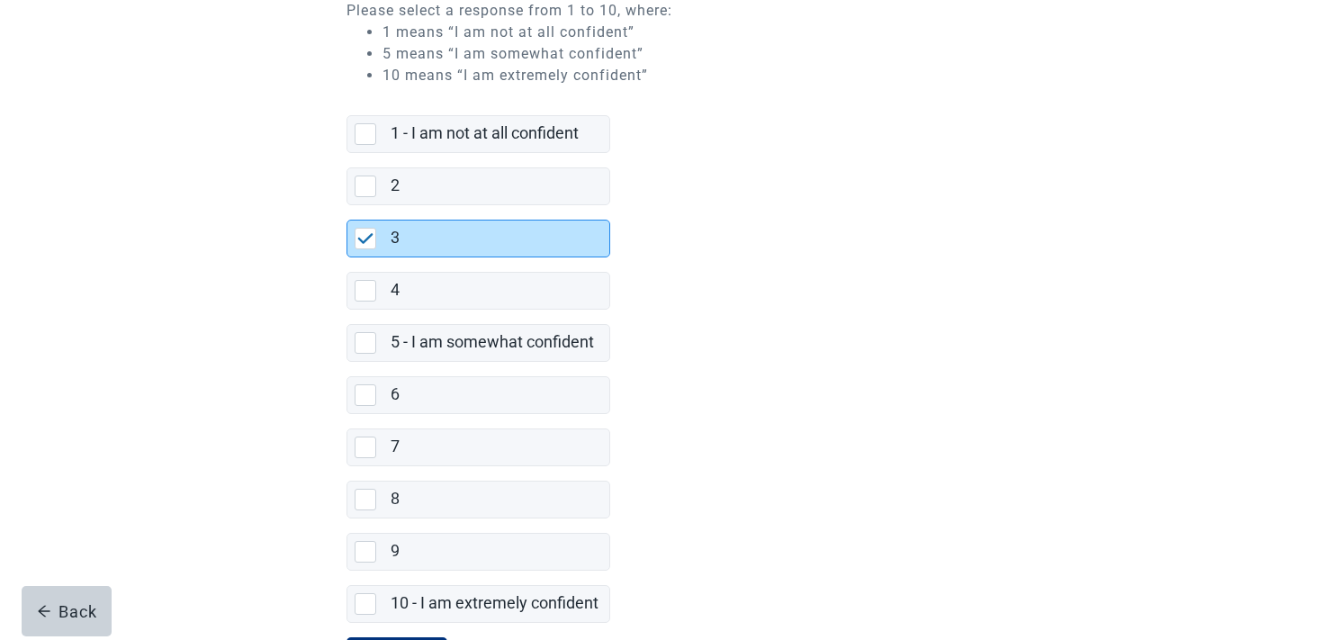
scroll to position [343, 0]
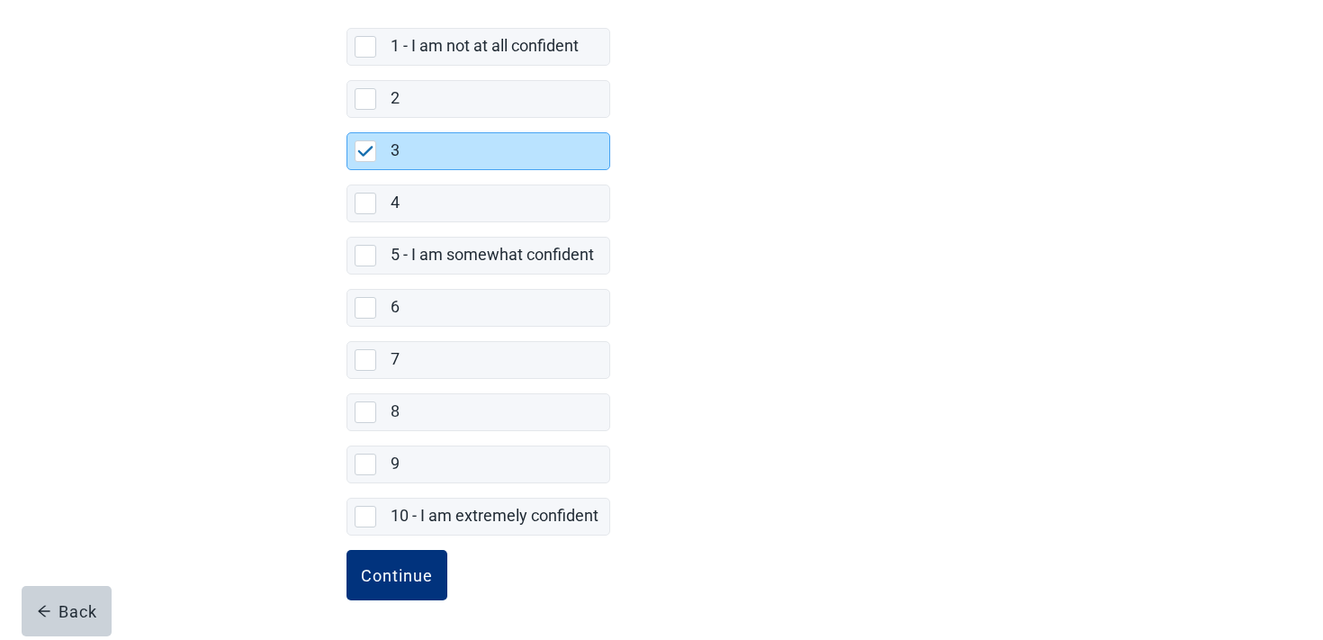
click at [386, 545] on form "How confident are you in managing your [MEDICAL_DATA] after watching these vide…" at bounding box center [662, 235] width 630 height 810
click at [386, 555] on button "Continue" at bounding box center [397, 575] width 101 height 50
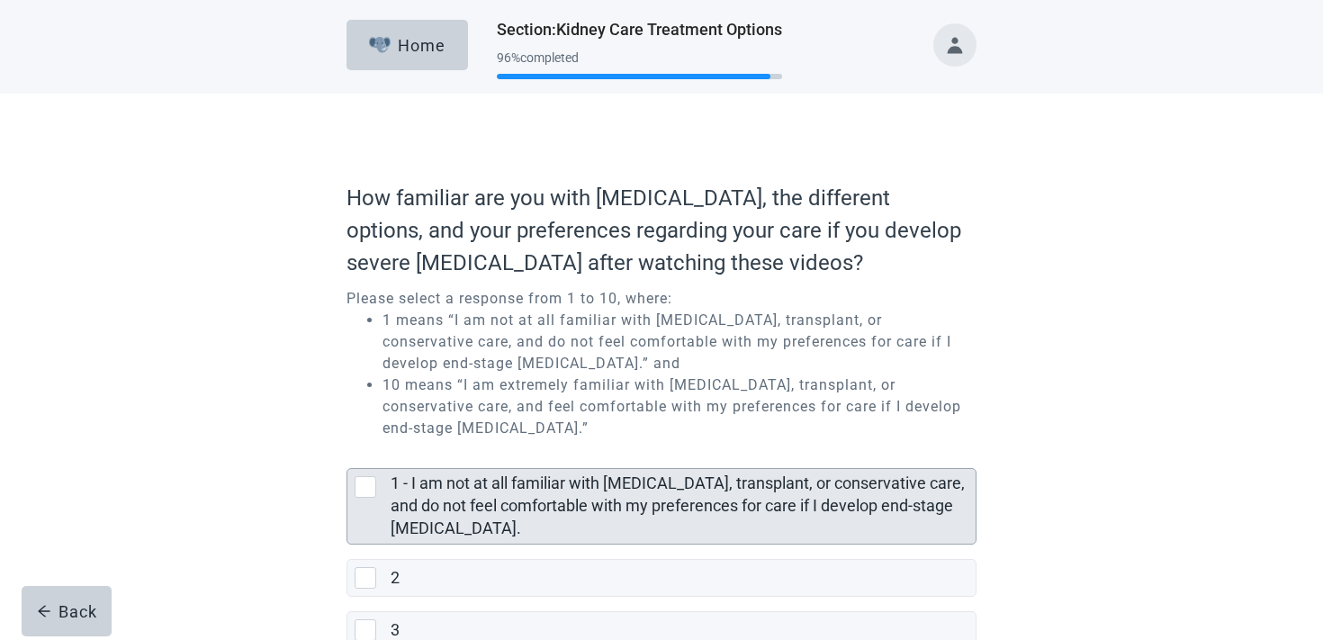
click at [498, 478] on label "1 - I am not at all familiar with [MEDICAL_DATA], transplant, or conservative c…" at bounding box center [678, 506] width 574 height 64
checkbox input "true"
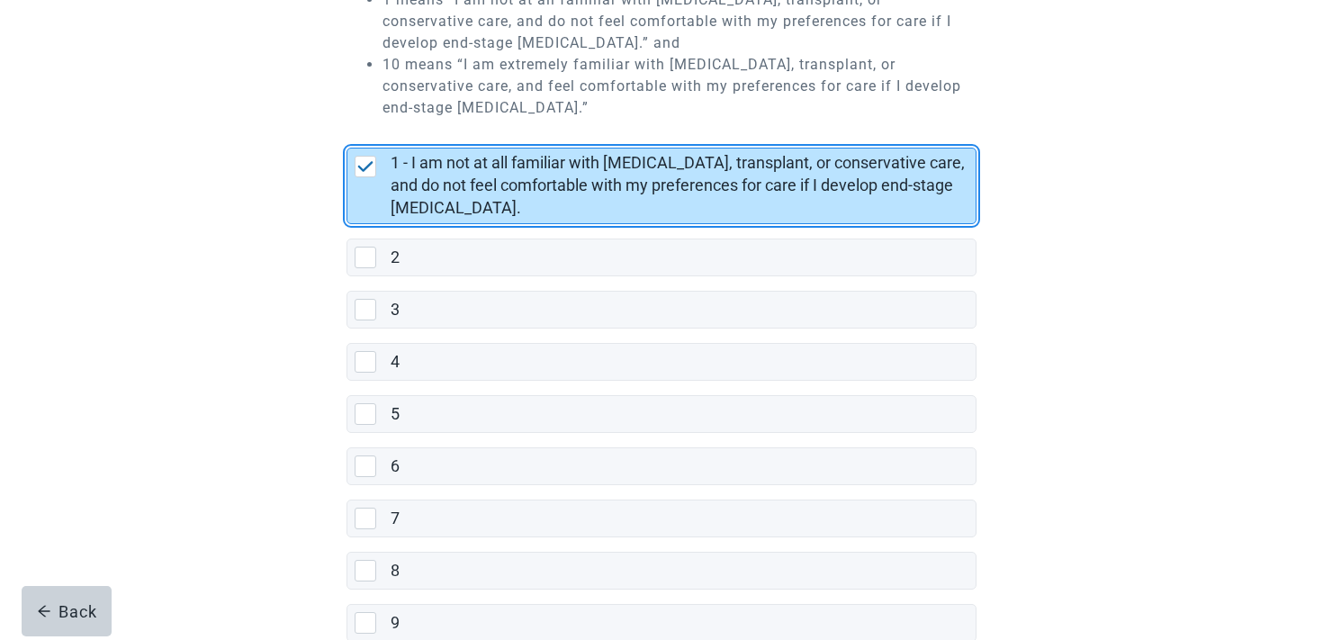
scroll to position [391, 0]
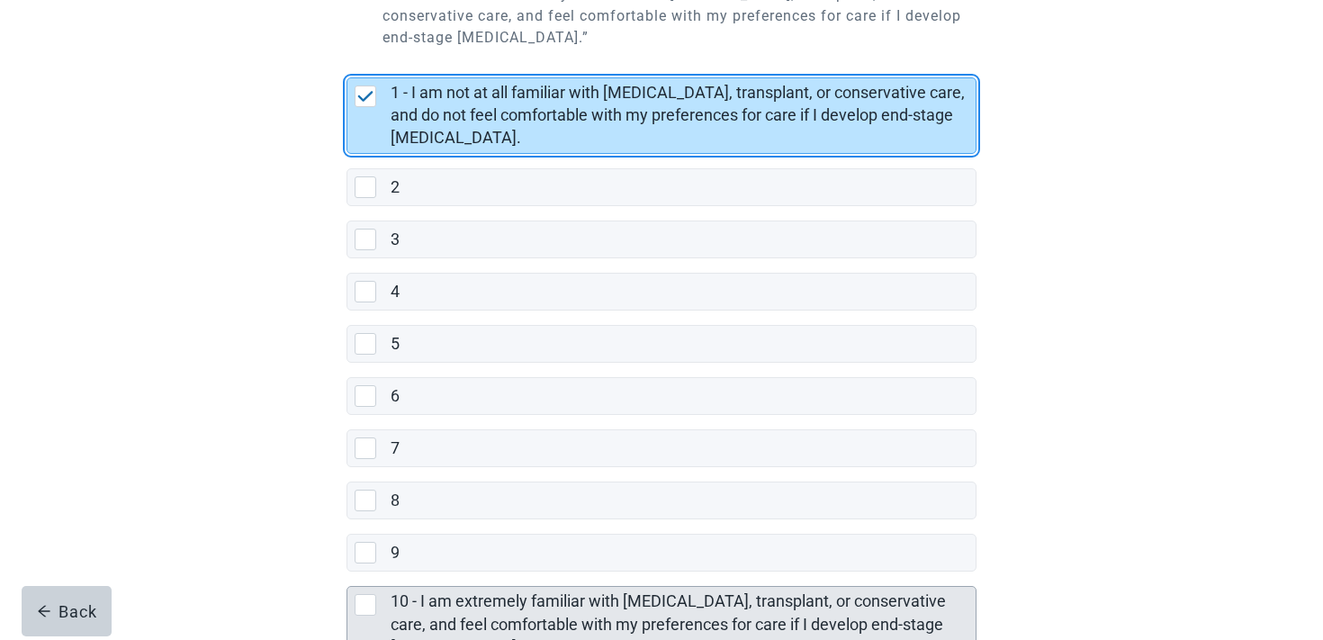
click at [384, 597] on div "10 - I am extremely familiar with [MEDICAL_DATA], transplant, or conservative c…" at bounding box center [662, 624] width 628 height 75
click at [348, 573] on input "10 - I am extremely familiar with [MEDICAL_DATA], transplant, or conservative c…" at bounding box center [347, 572] width 1 height 1
checkbox input "true"
checkbox input "false"
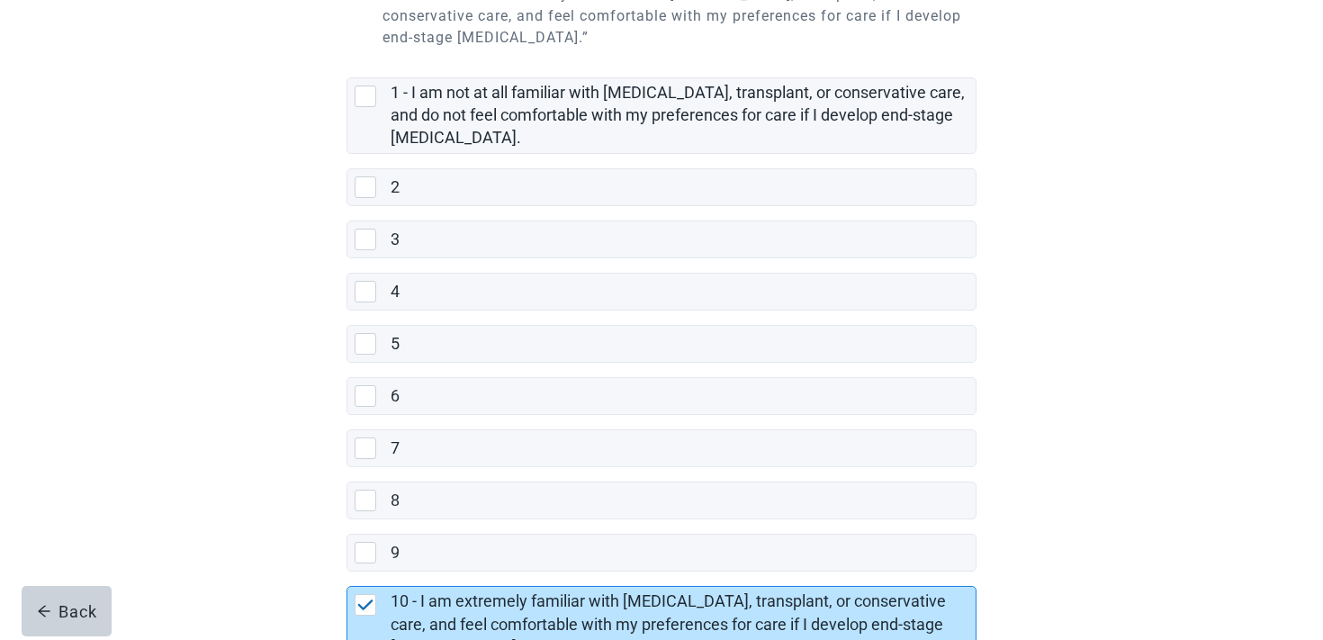
scroll to position [519, 0]
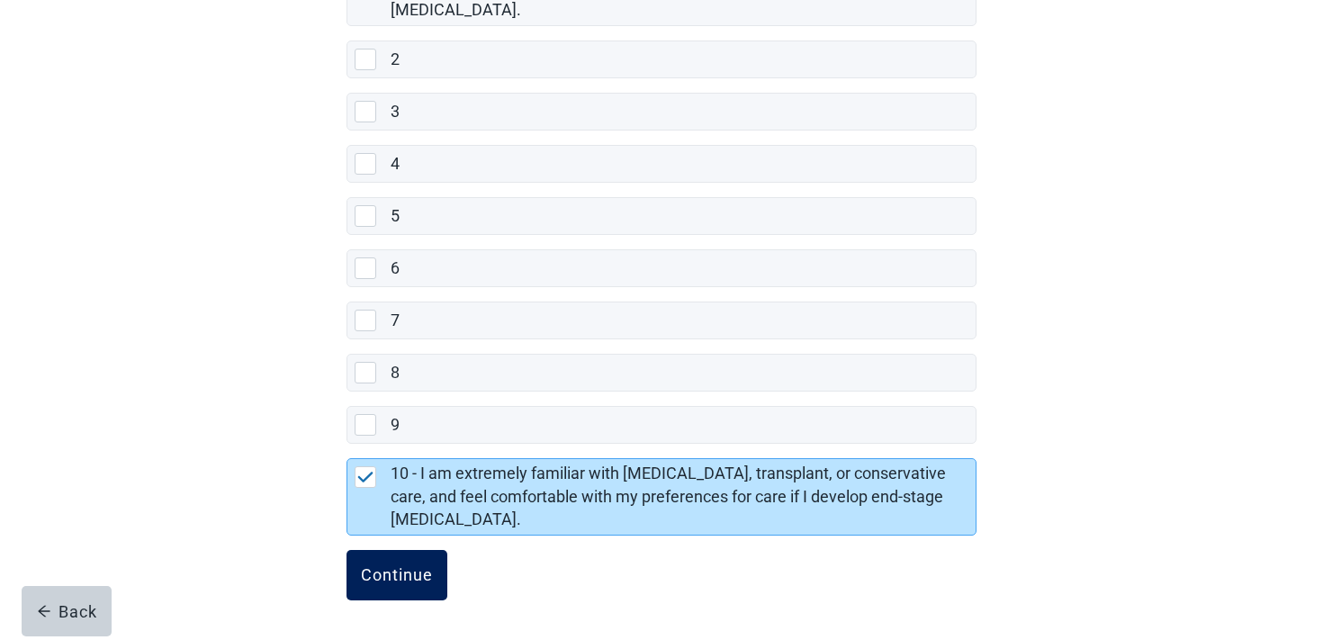
click at [382, 581] on div "Continue" at bounding box center [397, 575] width 72 height 18
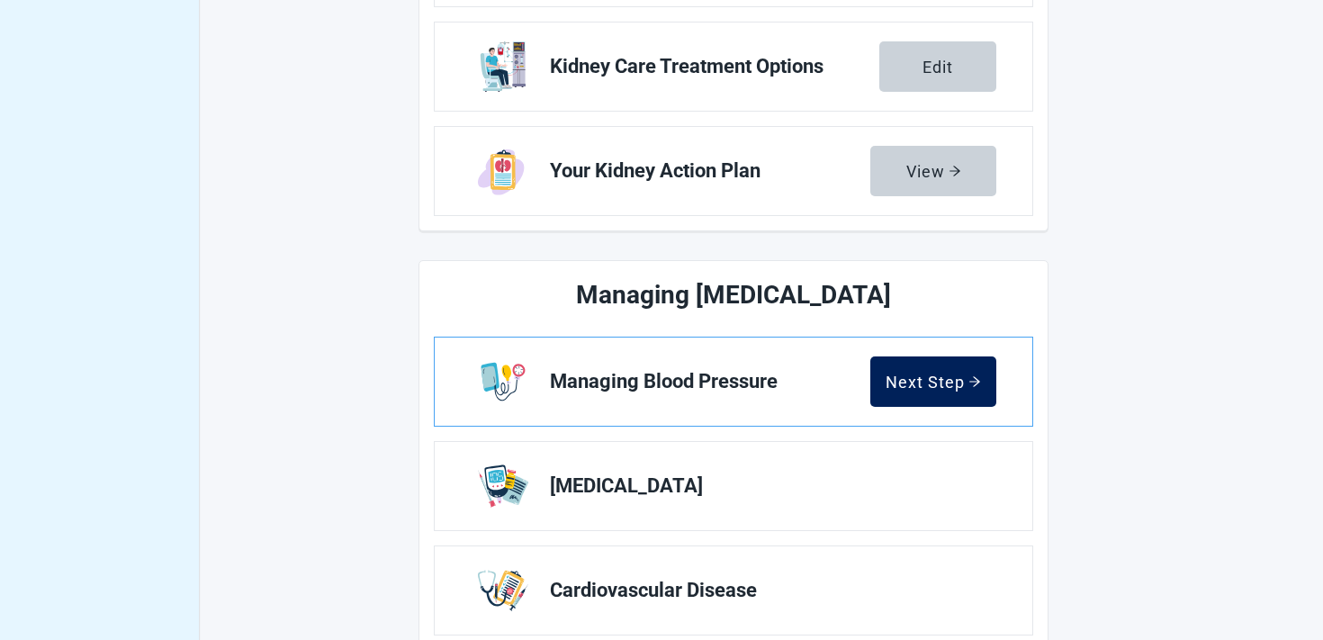
click at [905, 393] on button "Next Step" at bounding box center [934, 382] width 126 height 50
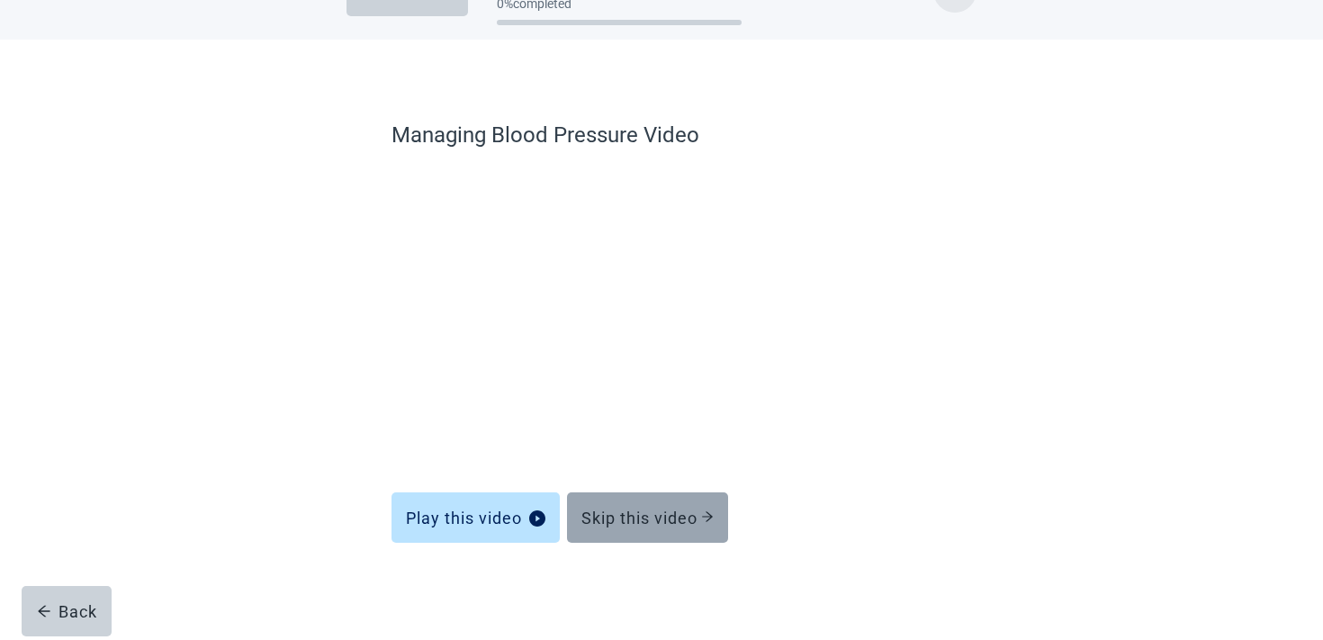
scroll to position [54, 0]
click at [654, 528] on button "Skip this video" at bounding box center [647, 517] width 161 height 50
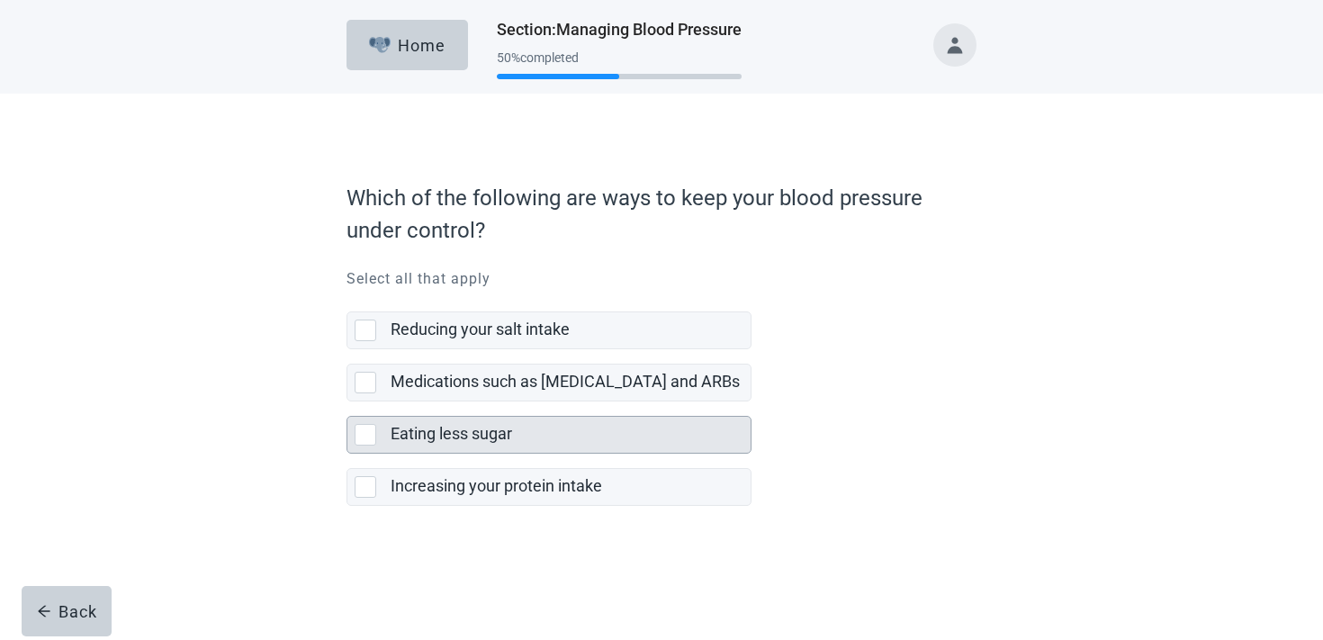
click at [547, 421] on div "Eating less sugar" at bounding box center [571, 435] width 360 height 36
click at [348, 402] on input "Eating less sugar" at bounding box center [347, 402] width 1 height 1
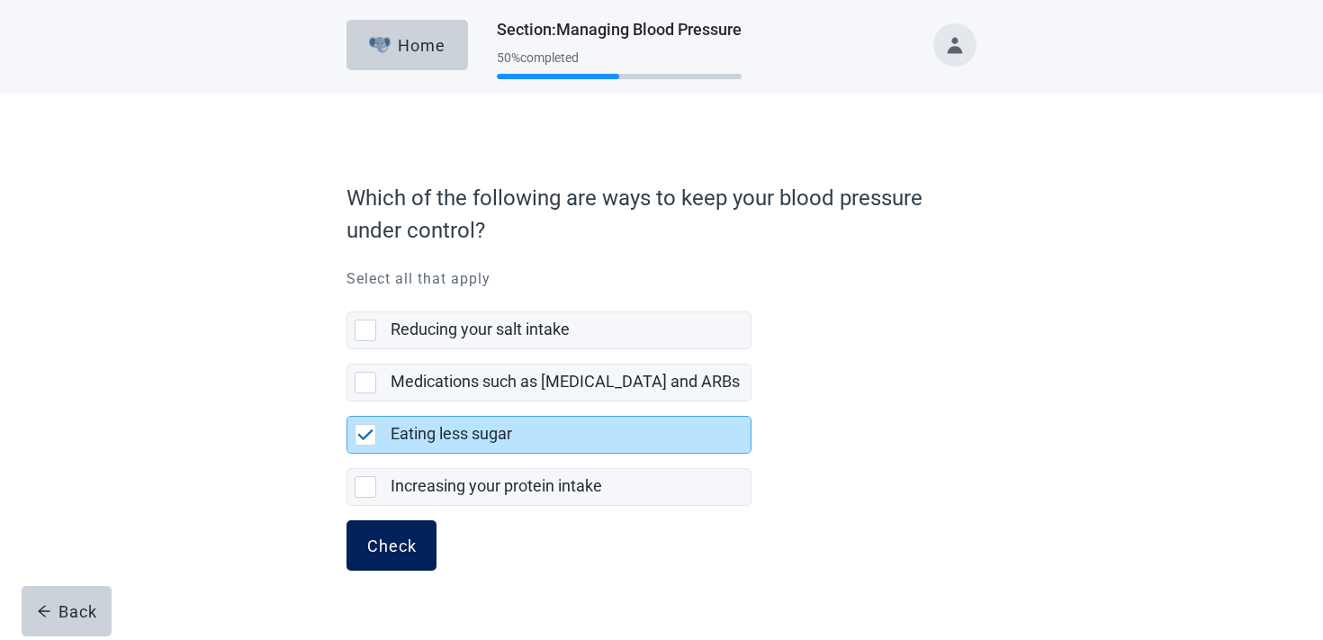
click at [426, 535] on button "Check" at bounding box center [392, 545] width 90 height 50
checkbox input "false"
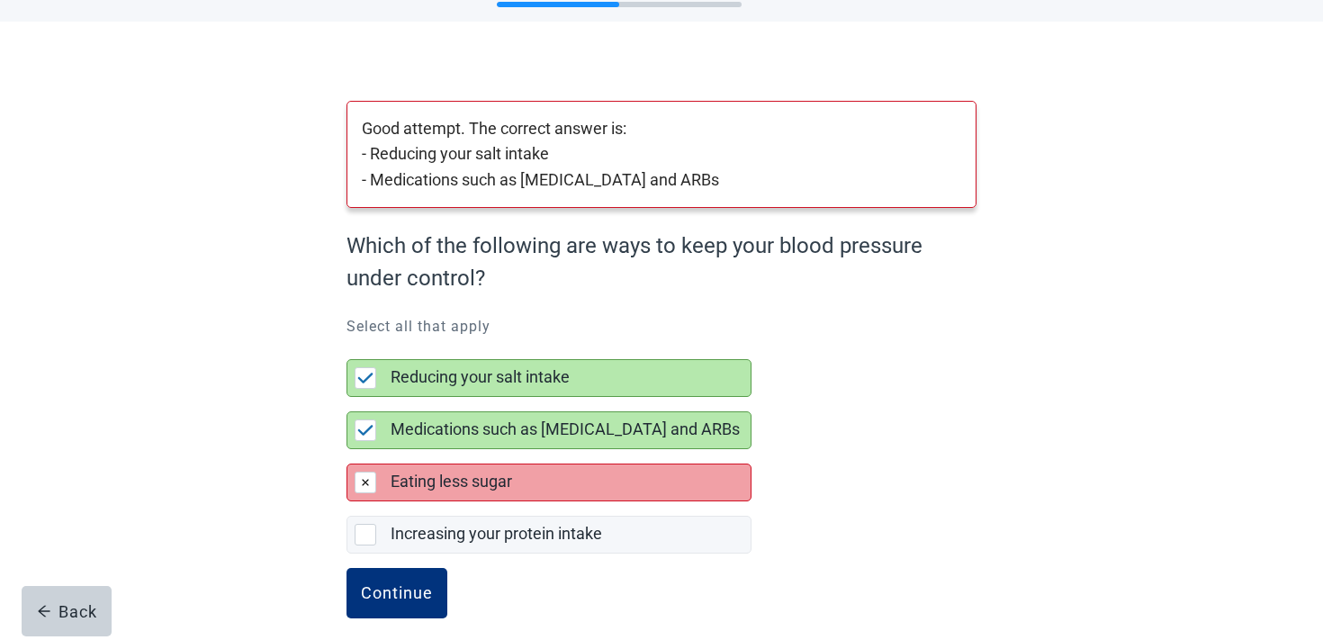
scroll to position [90, 0]
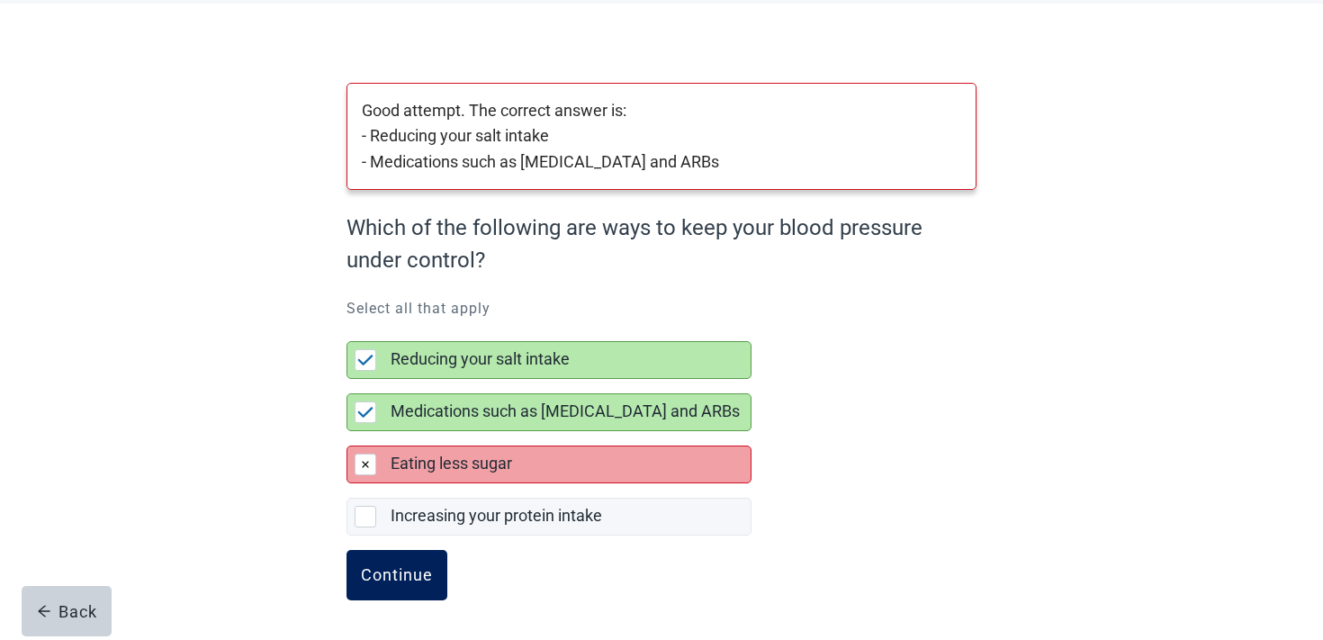
click at [415, 561] on button "Continue" at bounding box center [397, 575] width 101 height 50
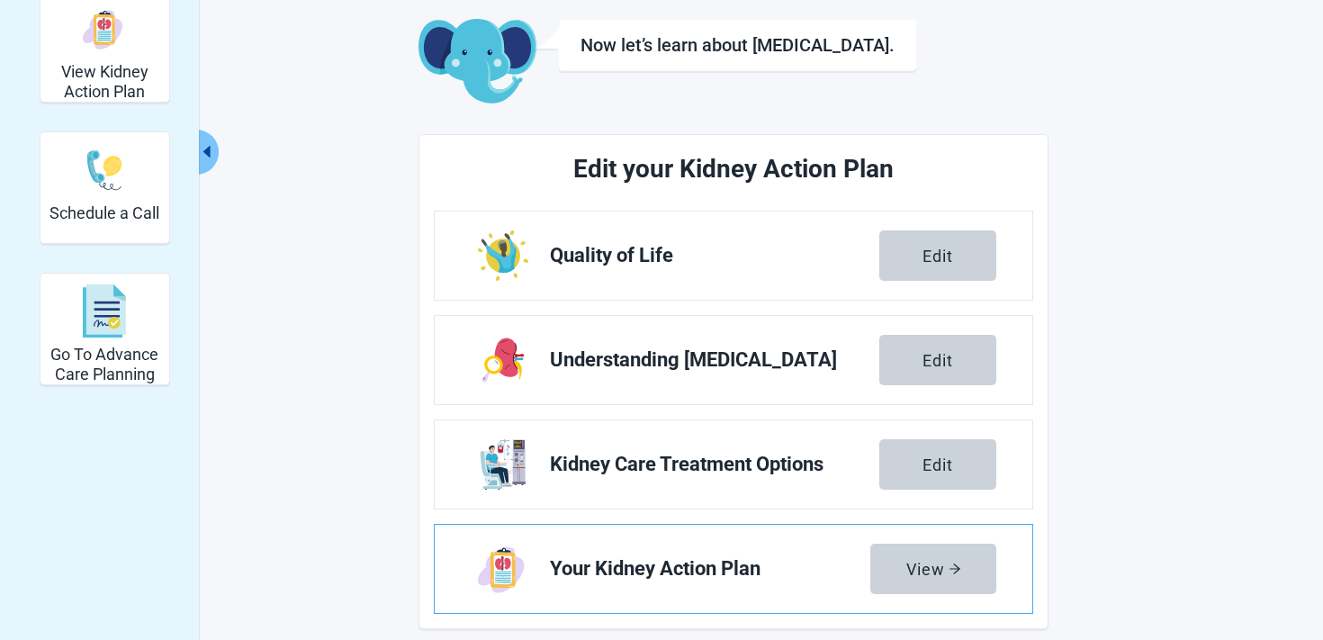
scroll to position [736, 0]
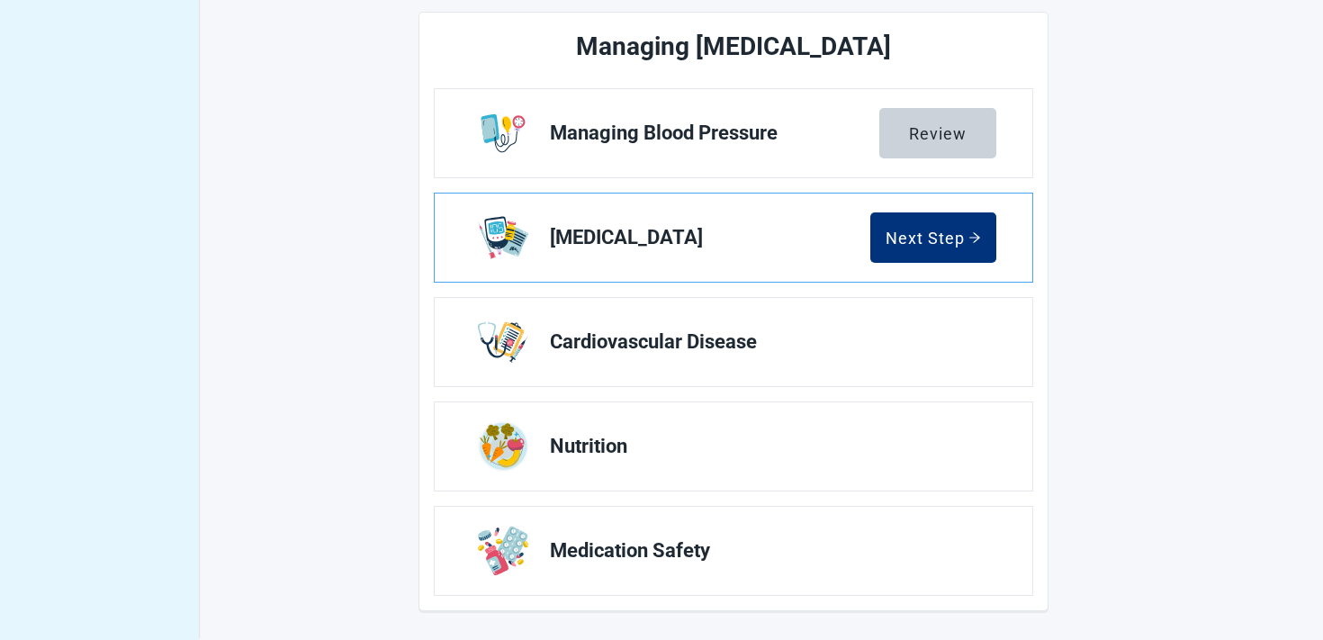
click at [976, 269] on link "[MEDICAL_DATA] Next Step" at bounding box center [734, 238] width 598 height 88
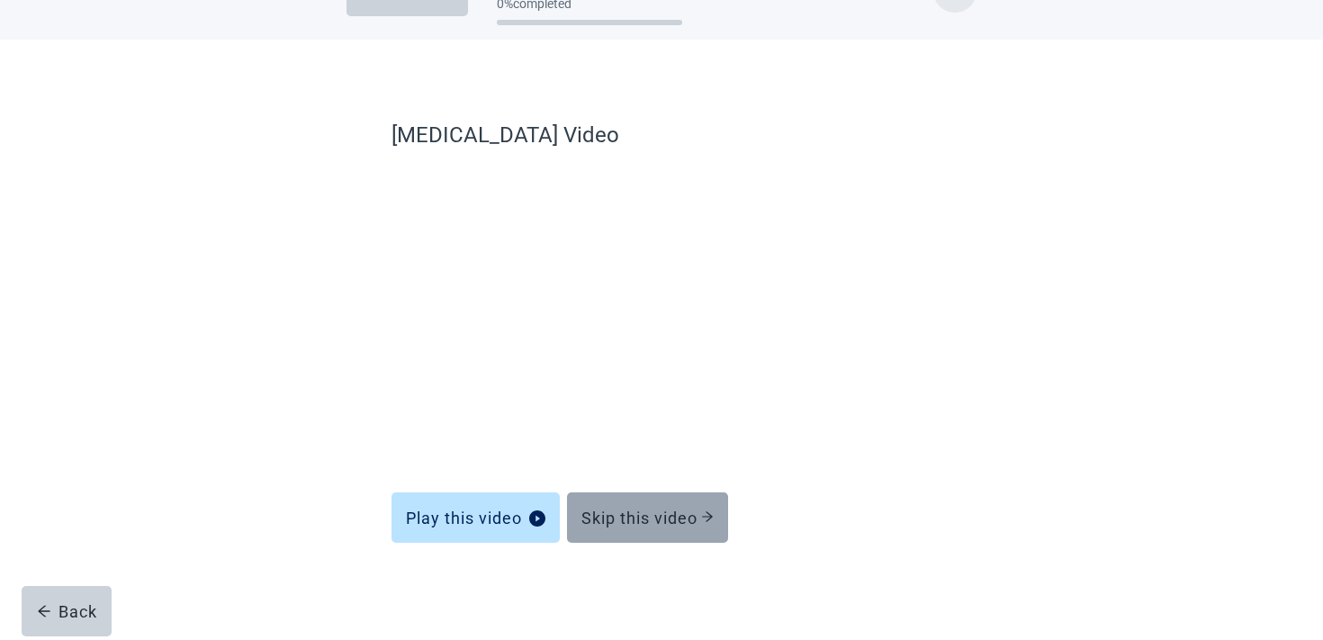
scroll to position [54, 0]
click at [672, 504] on button "Skip this video" at bounding box center [647, 517] width 161 height 50
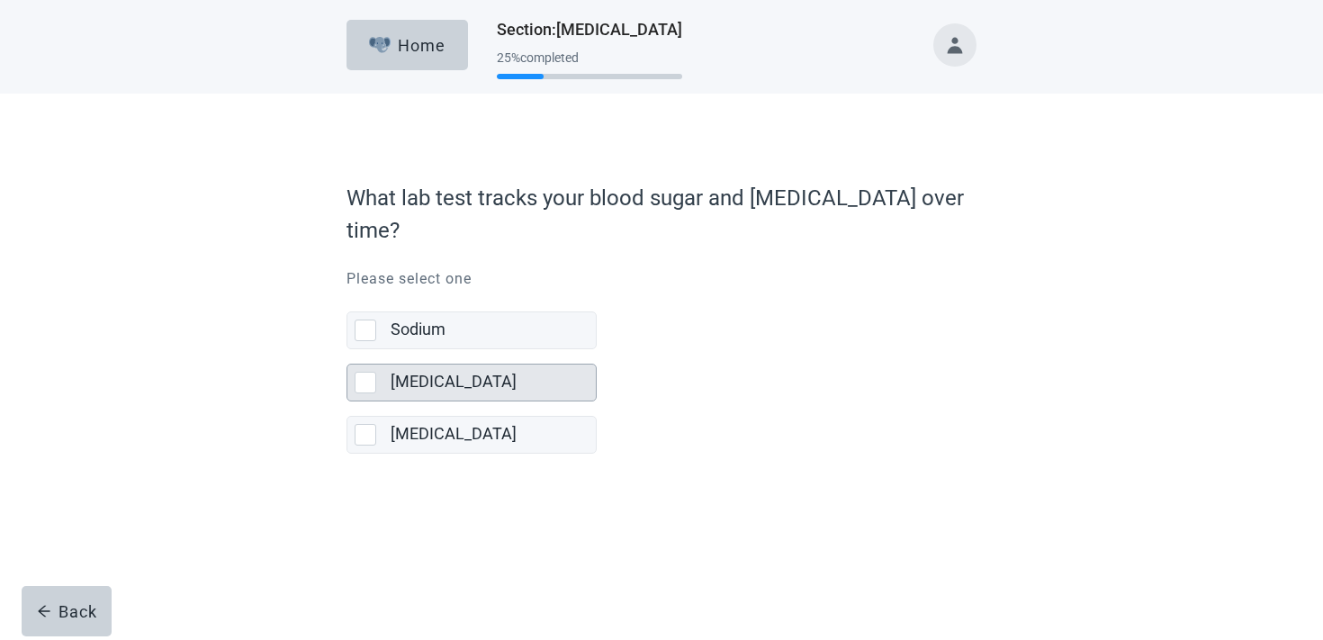
click at [384, 365] on div "[MEDICAL_DATA]" at bounding box center [472, 383] width 248 height 36
click at [348, 350] on input "[MEDICAL_DATA]" at bounding box center [347, 349] width 1 height 1
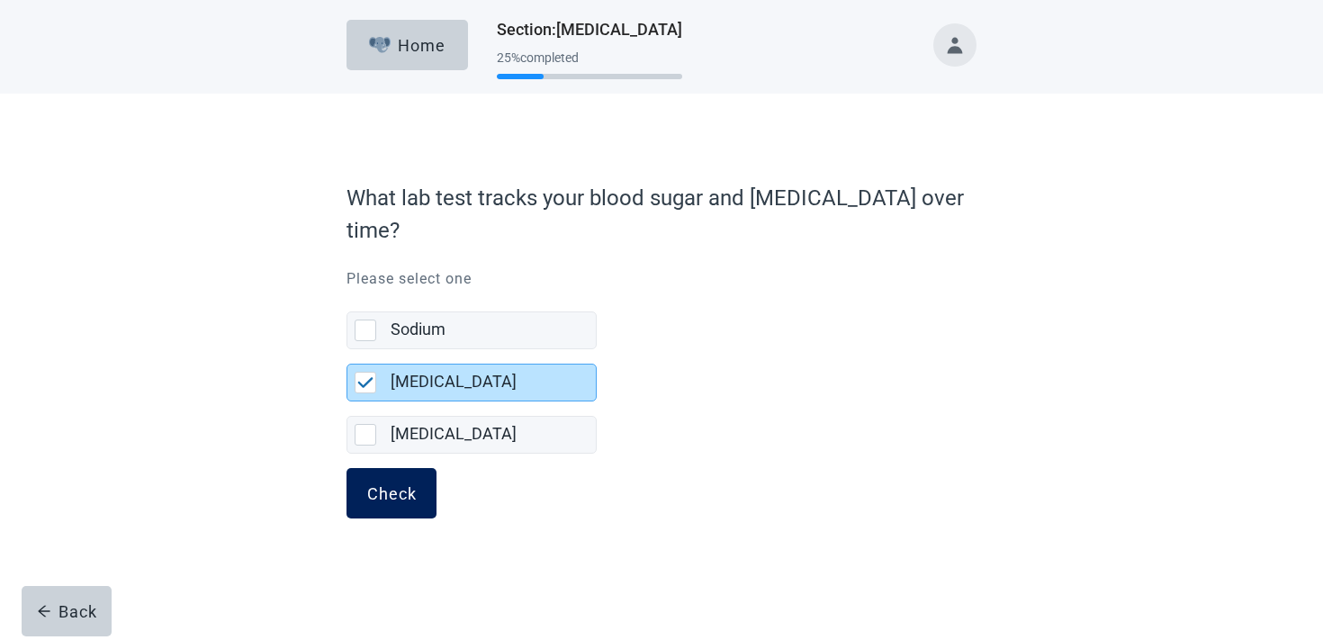
click at [361, 483] on button "Check" at bounding box center [392, 493] width 90 height 50
checkbox input "false"
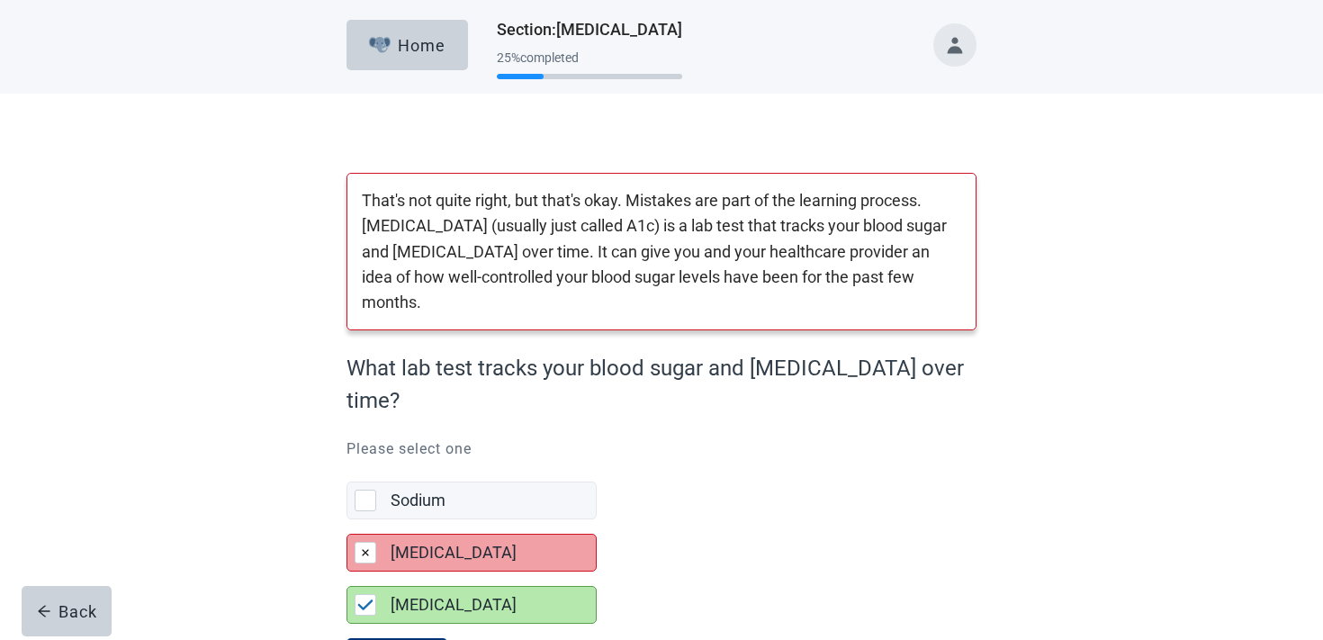
click at [371, 576] on form "That's not quite right, but that's okay. Mistakes are part of the learning proc…" at bounding box center [662, 450] width 630 height 555
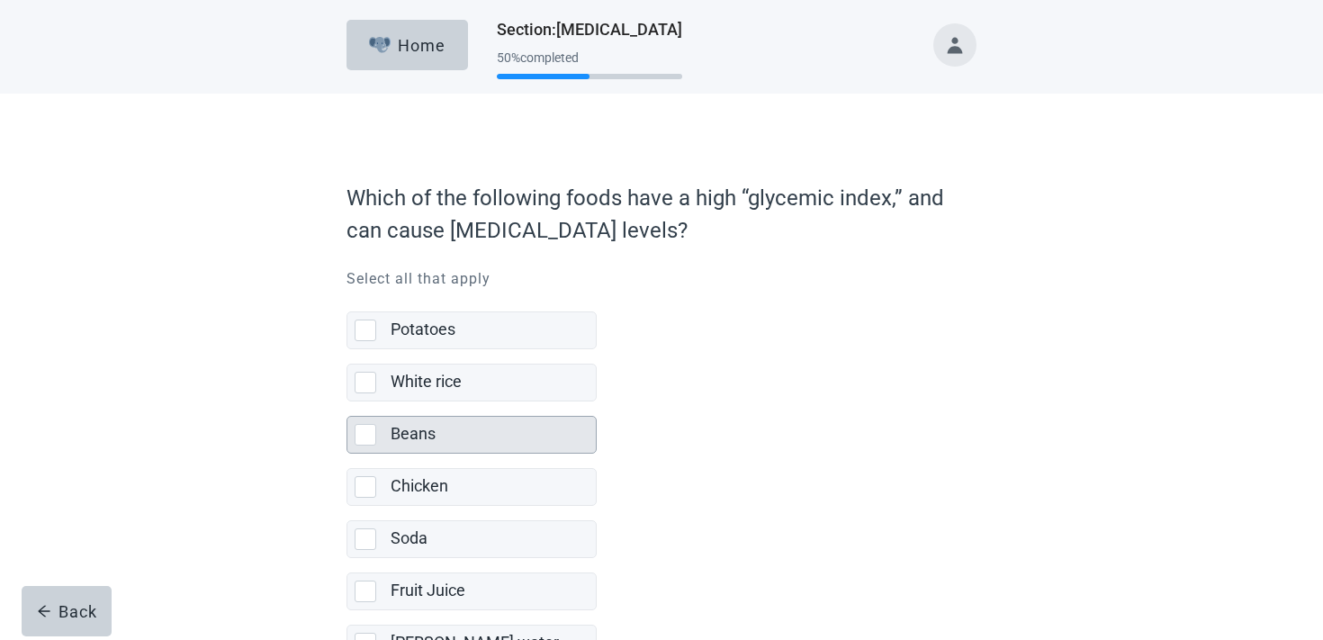
click at [392, 428] on label "Beans" at bounding box center [413, 433] width 45 height 19
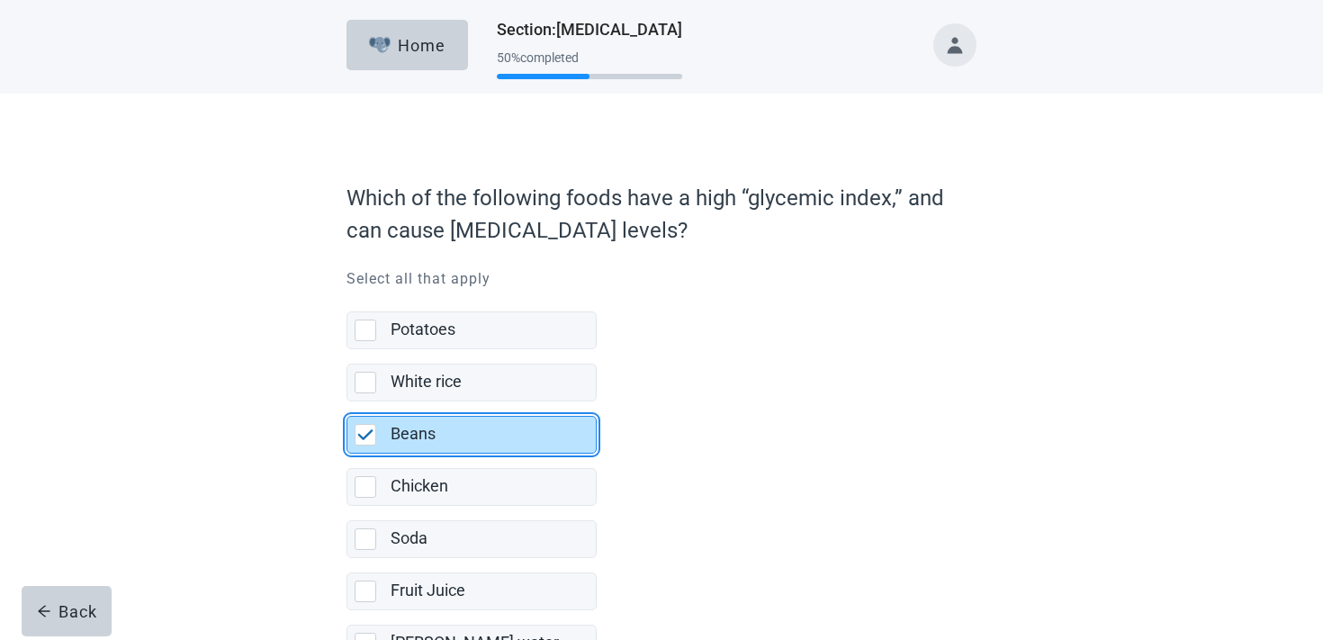
scroll to position [127, 0]
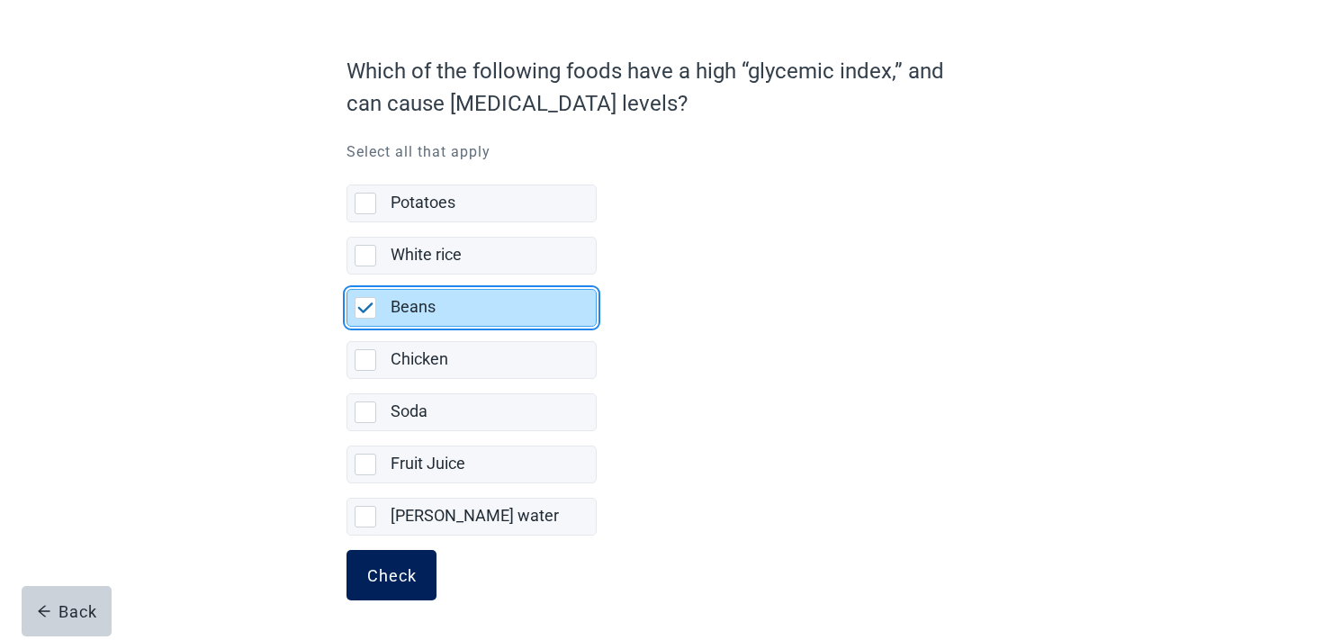
click at [366, 555] on button "Check" at bounding box center [392, 575] width 90 height 50
checkbox input "false"
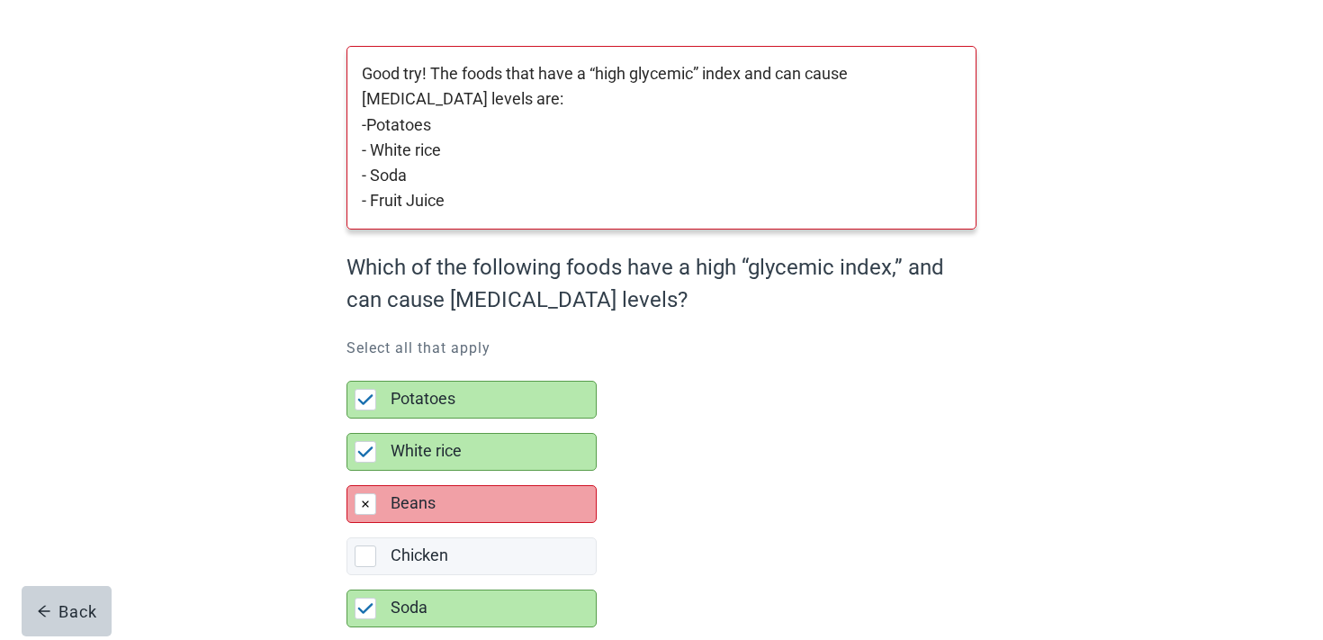
scroll to position [322, 0]
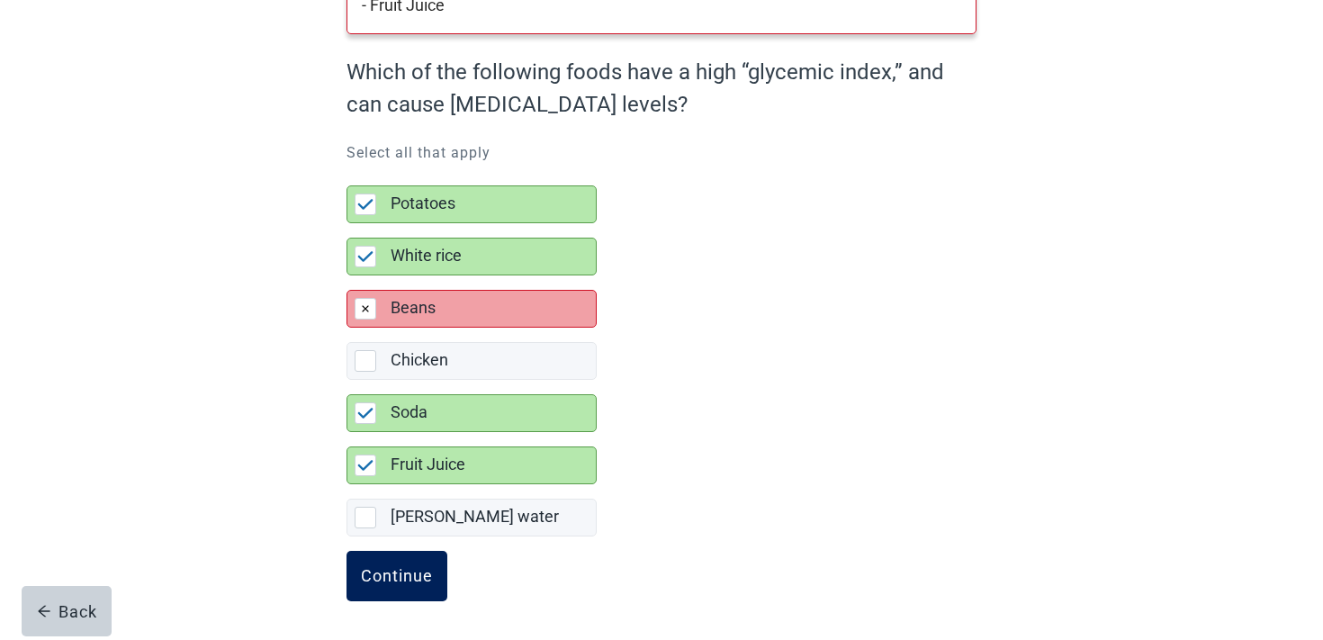
click at [402, 598] on button "Continue" at bounding box center [397, 576] width 101 height 50
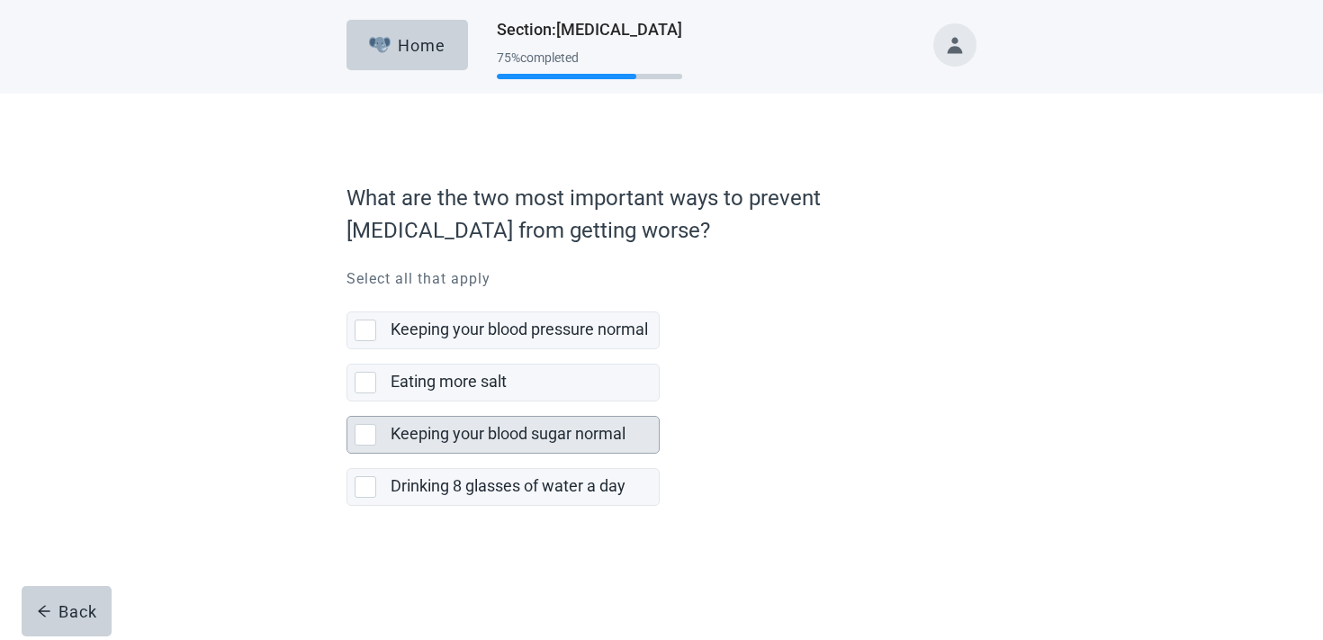
click at [501, 429] on label "Keeping your blood sugar normal" at bounding box center [508, 433] width 235 height 19
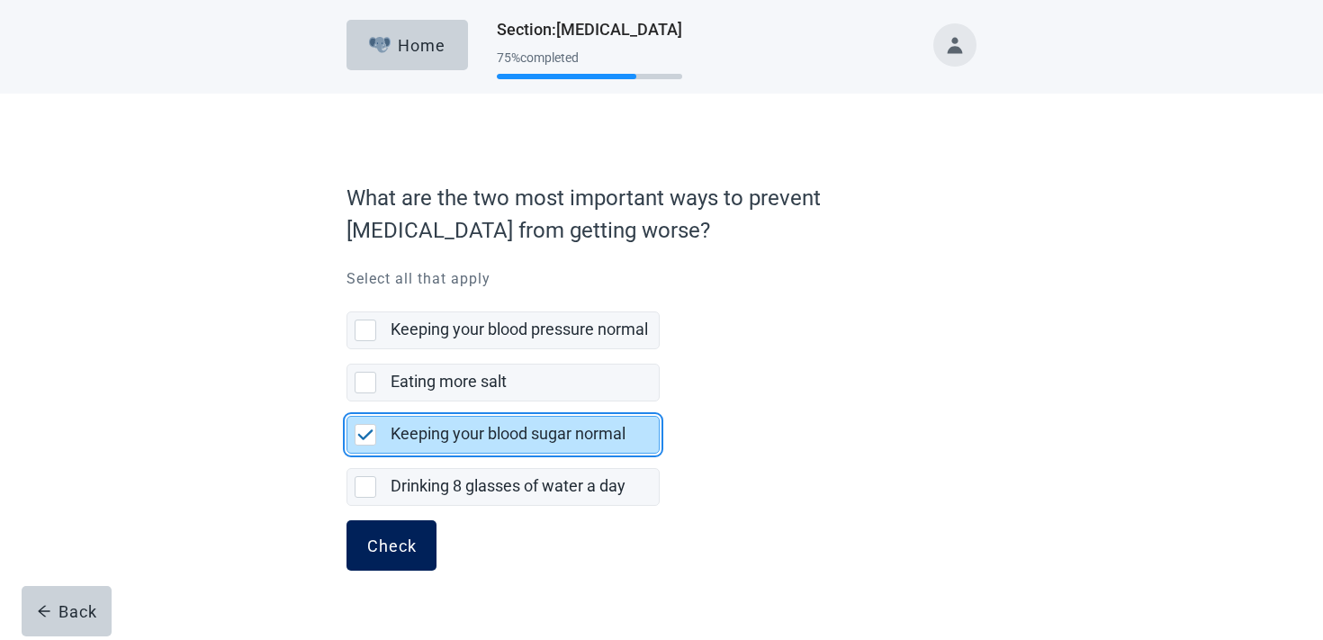
click at [413, 527] on button "Check" at bounding box center [392, 545] width 90 height 50
checkbox input "false"
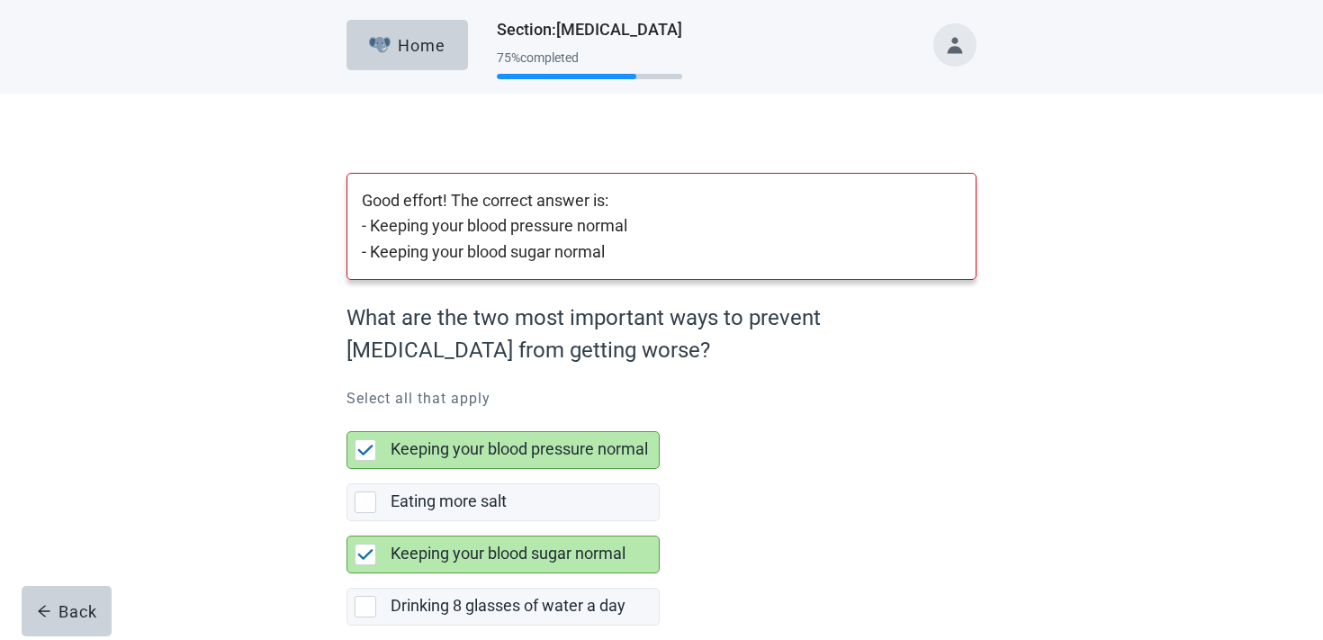
scroll to position [90, 0]
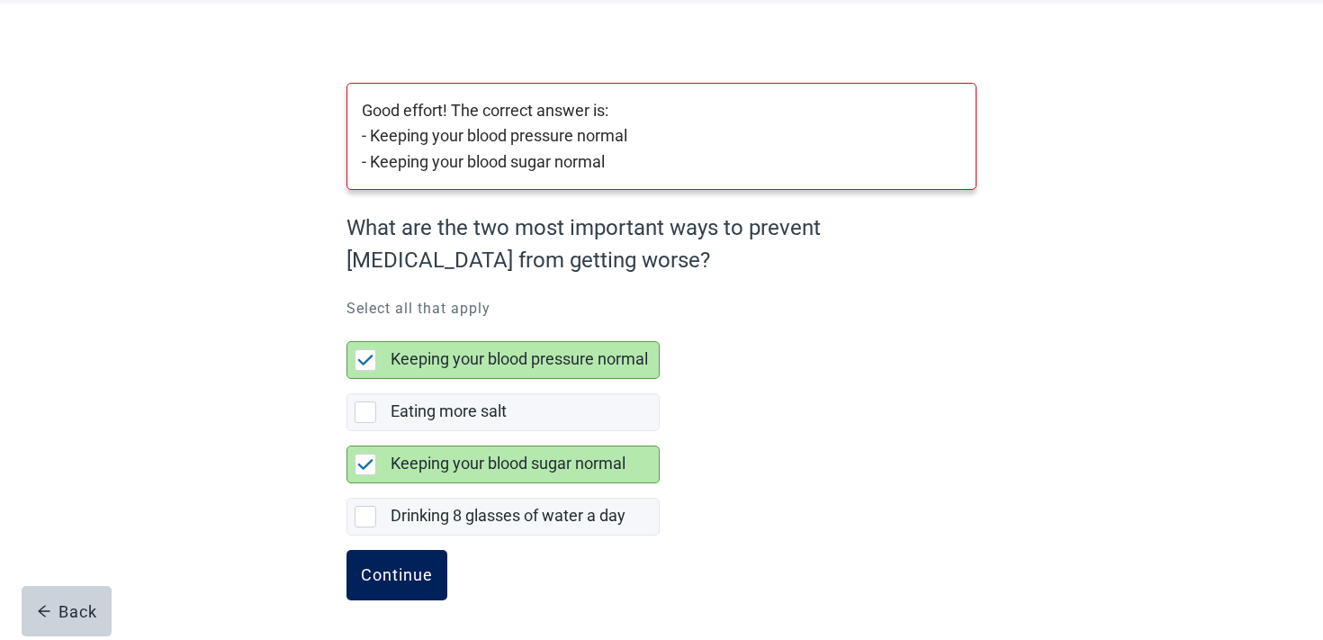
click at [375, 577] on div "Continue" at bounding box center [397, 575] width 72 height 18
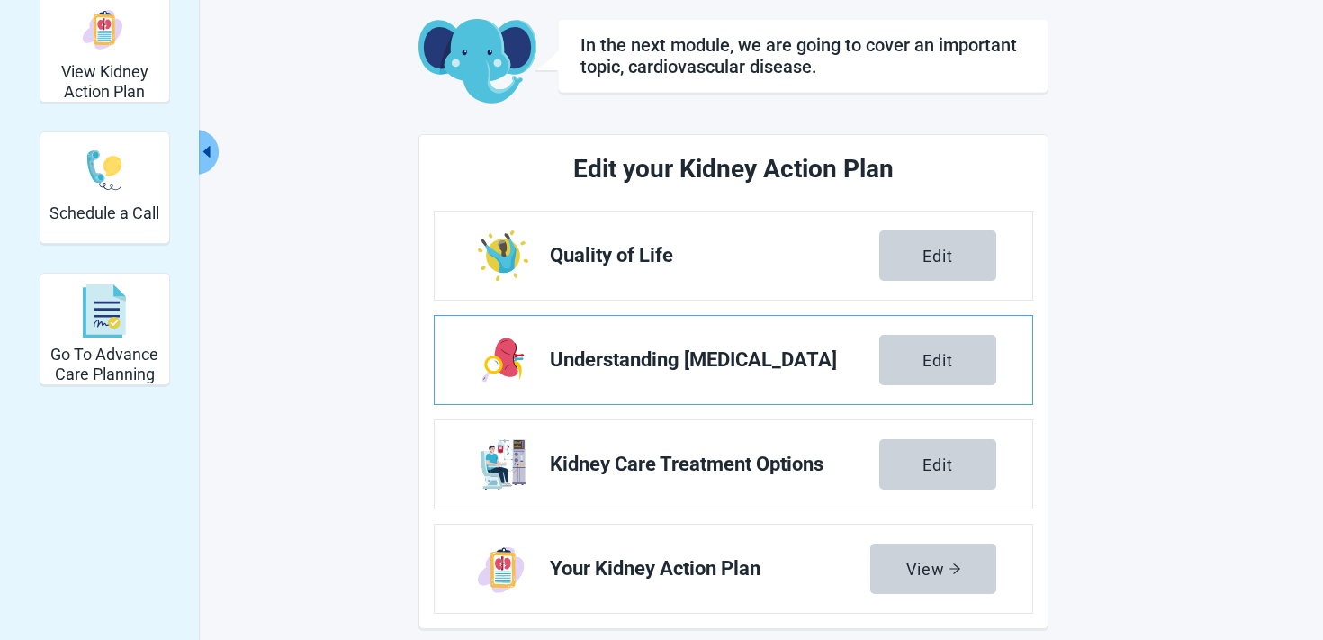
scroll to position [736, 0]
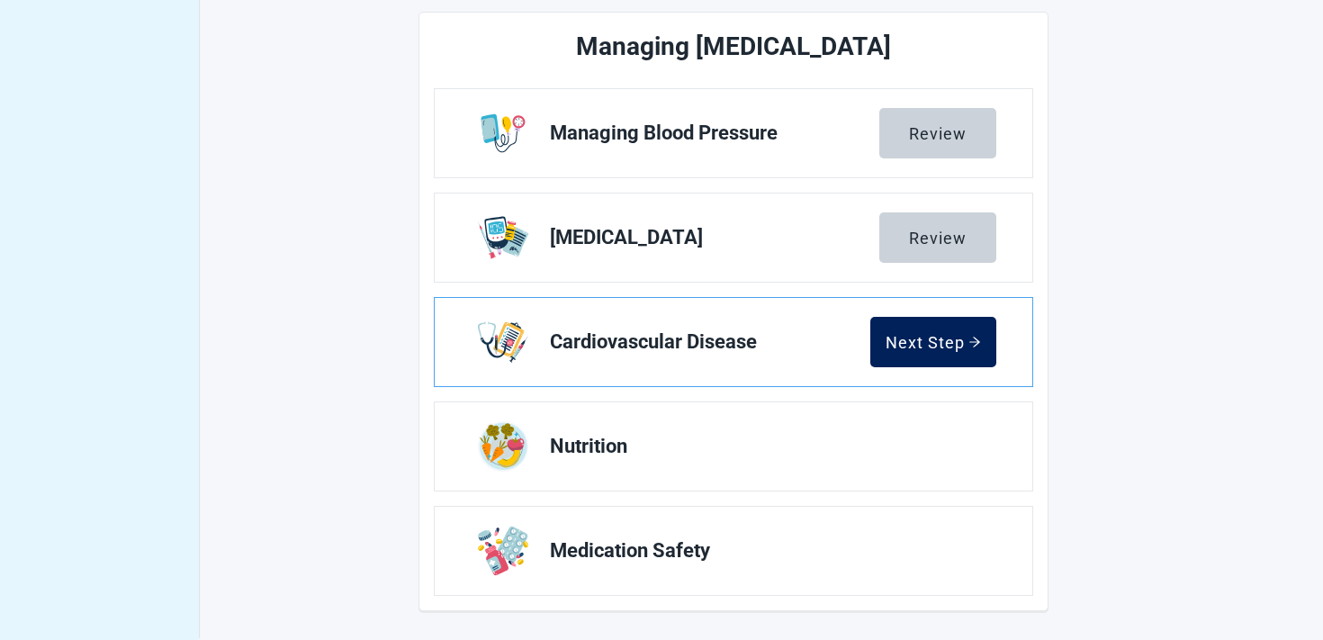
click at [934, 328] on button "Next Step" at bounding box center [934, 342] width 126 height 50
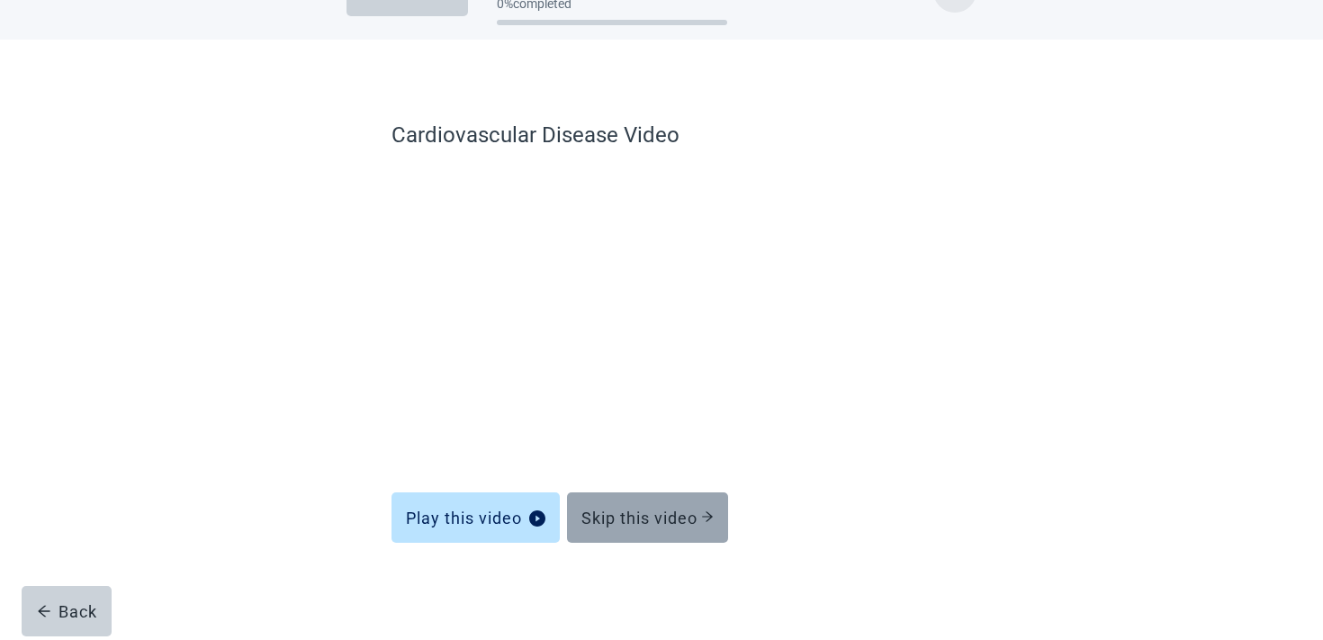
scroll to position [54, 0]
click at [629, 509] on div "Skip this video" at bounding box center [648, 518] width 132 height 18
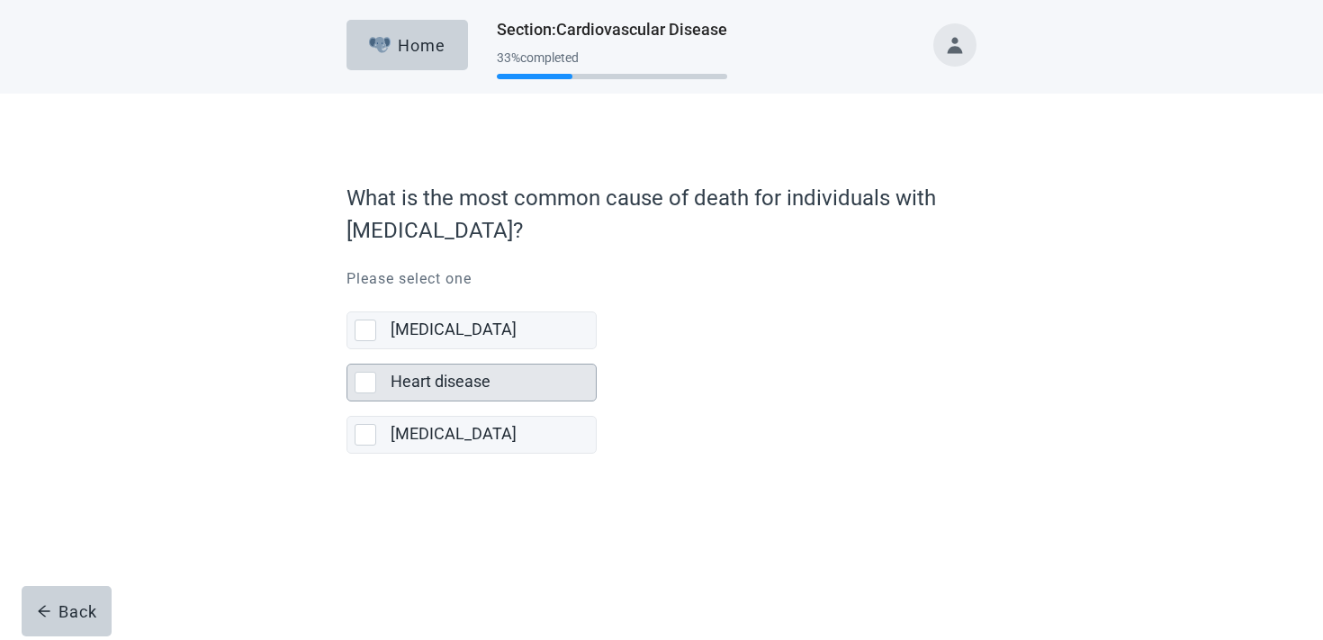
click at [451, 396] on div "Heart disease" at bounding box center [493, 383] width 205 height 36
click at [348, 350] on input "Heart disease" at bounding box center [347, 349] width 1 height 1
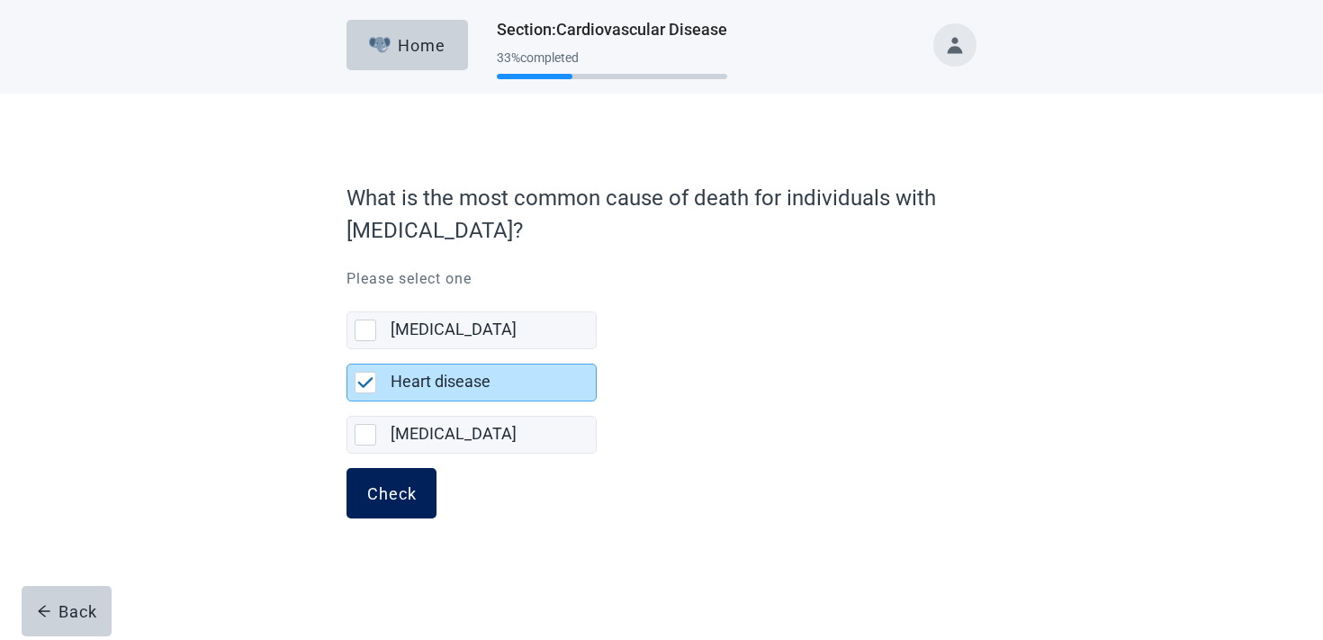
click at [392, 484] on div "Check" at bounding box center [392, 493] width 50 height 18
checkbox input "false"
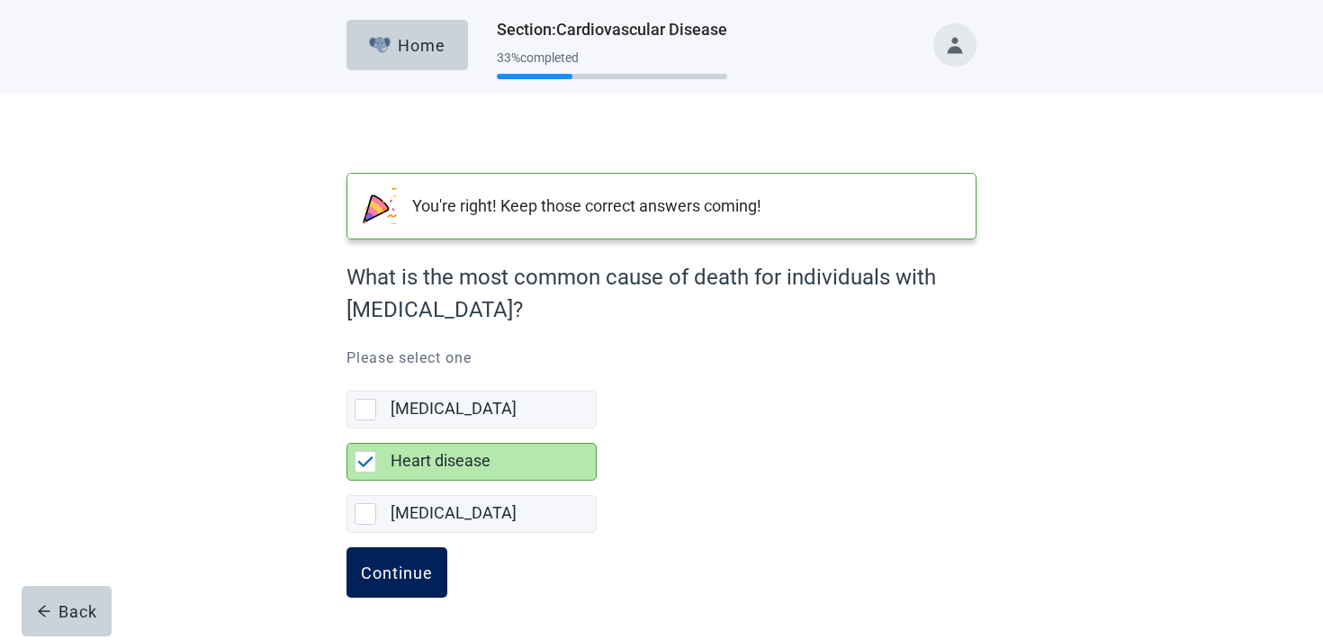
click at [385, 579] on div "Continue" at bounding box center [397, 573] width 72 height 18
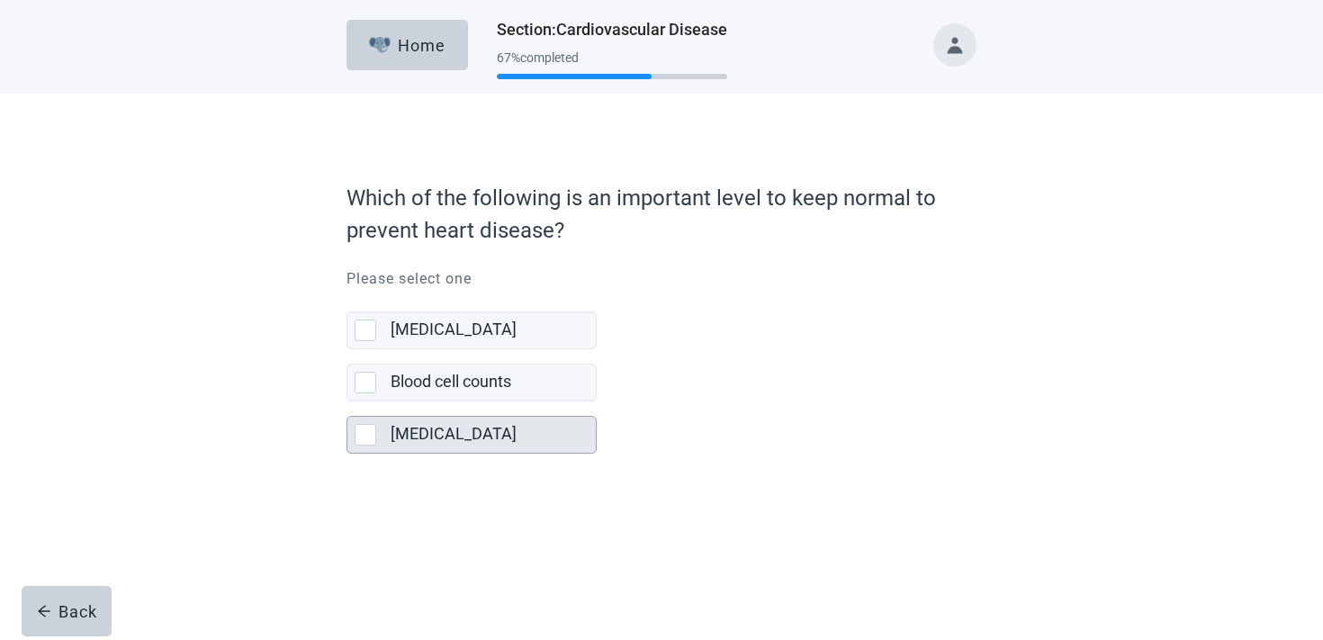
click at [450, 420] on div "[MEDICAL_DATA]" at bounding box center [493, 435] width 205 height 36
click at [348, 402] on input "[MEDICAL_DATA]" at bounding box center [347, 402] width 1 height 1
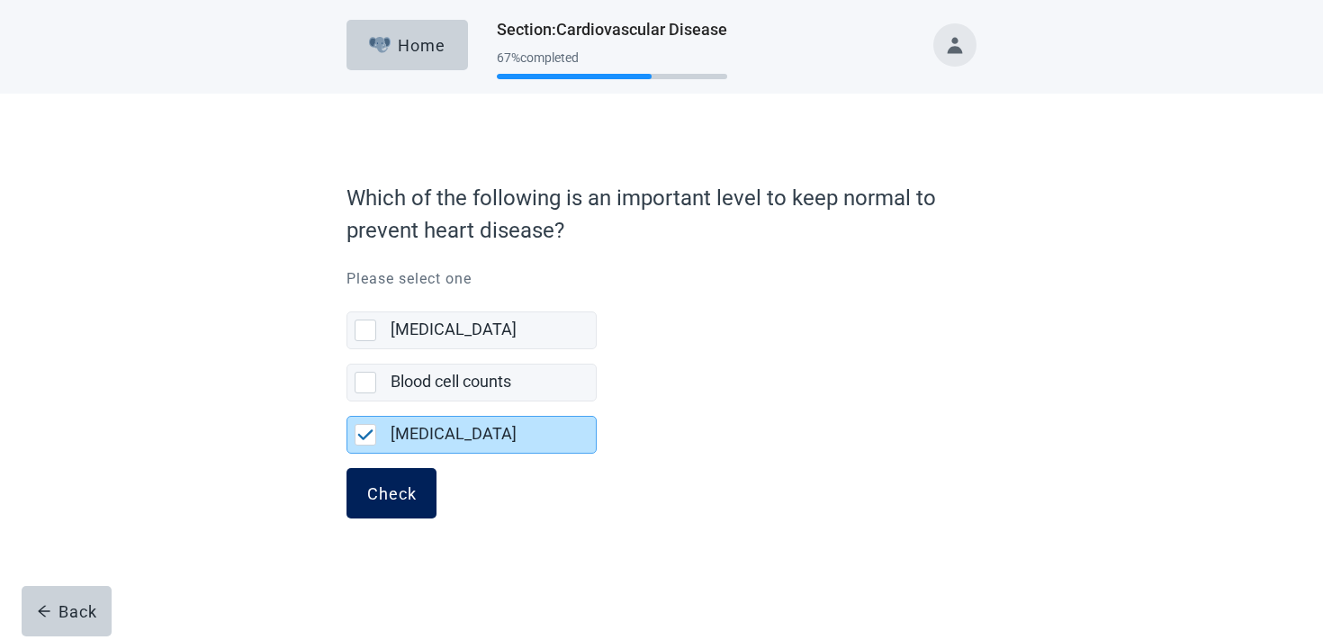
click at [380, 502] on button "Check" at bounding box center [392, 493] width 90 height 50
checkbox input "false"
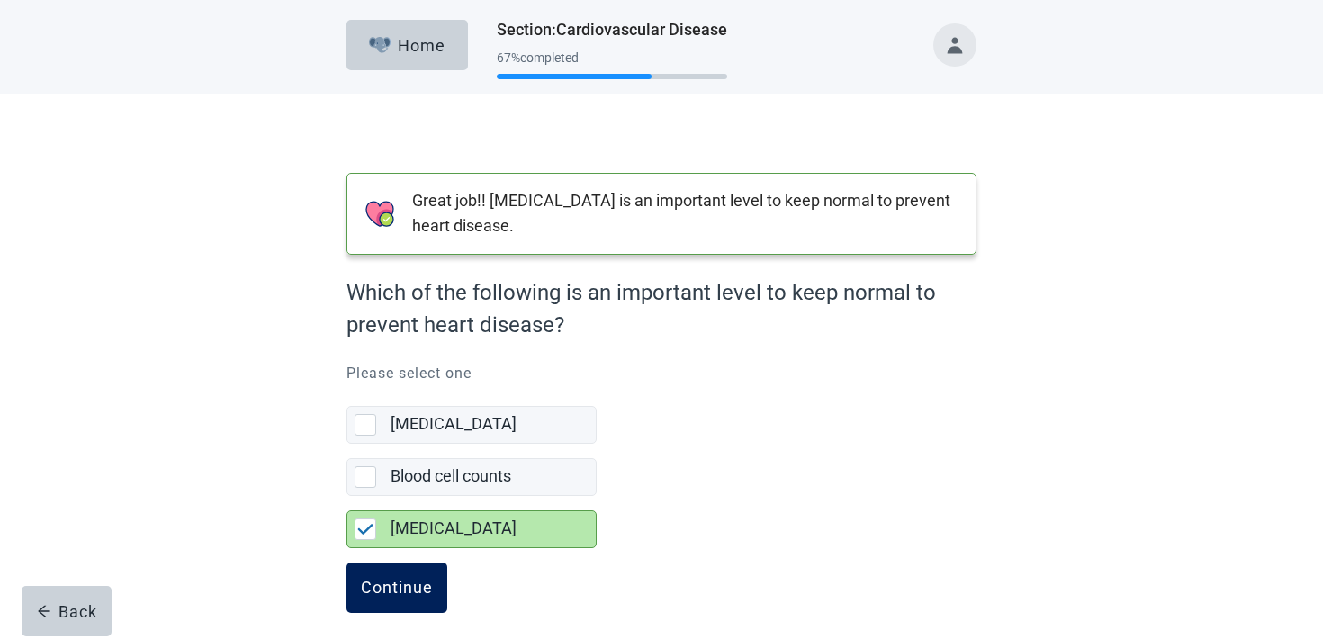
click at [380, 590] on div "Continue" at bounding box center [397, 588] width 72 height 18
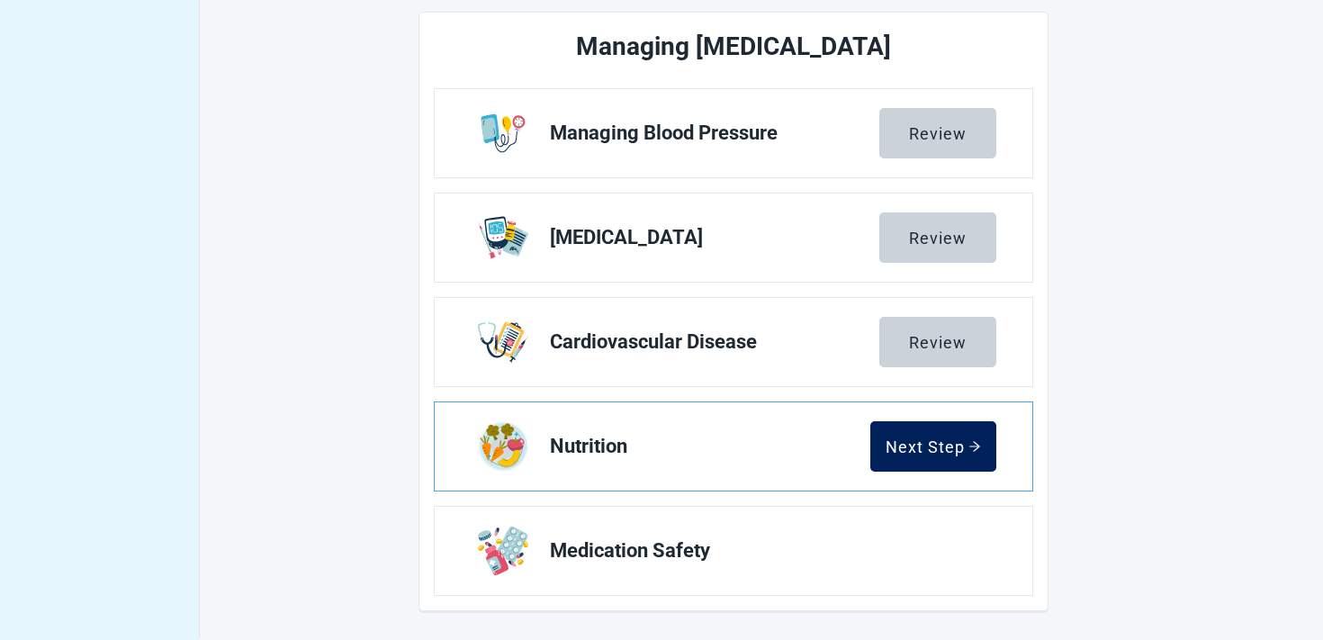
click at [930, 450] on div "Next Step" at bounding box center [933, 447] width 95 height 18
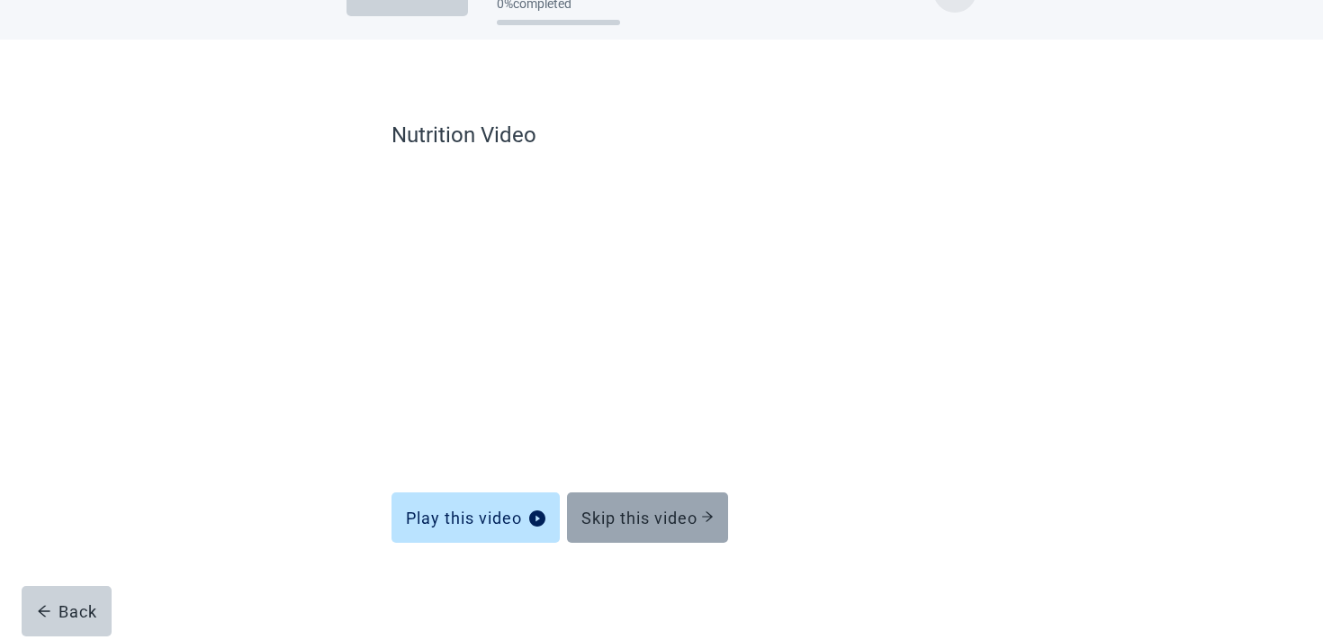
scroll to position [54, 0]
click at [650, 517] on div "Skip this video" at bounding box center [648, 518] width 132 height 18
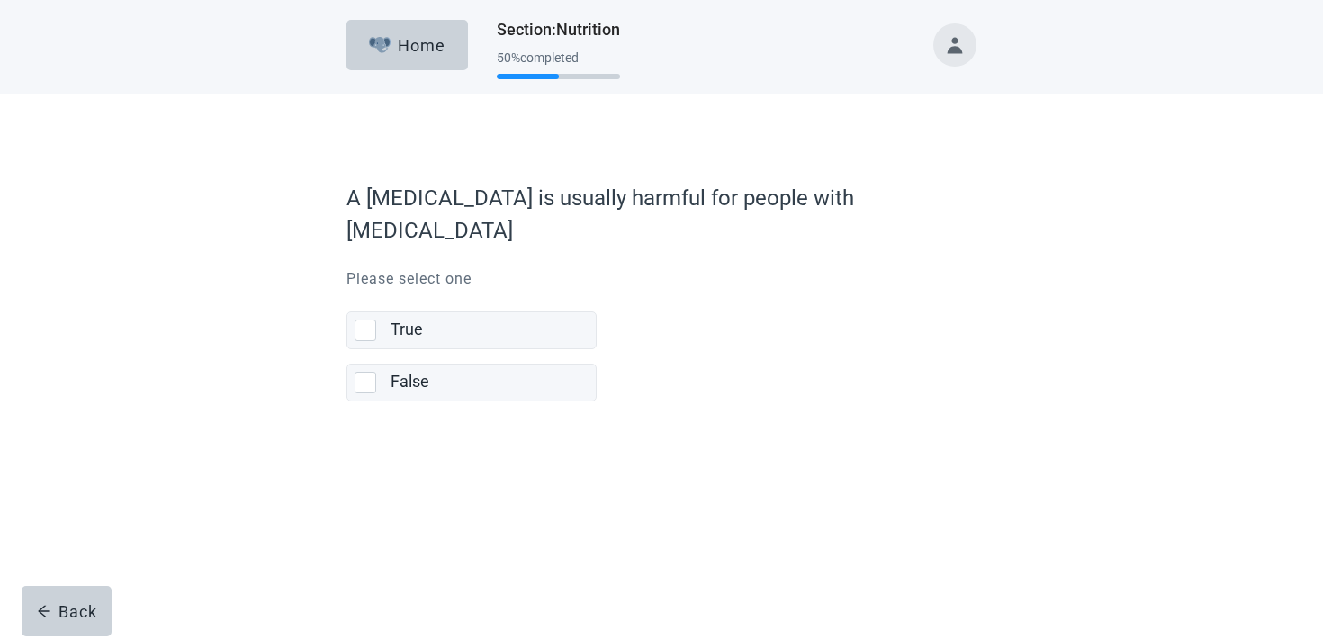
click at [491, 306] on label "True" at bounding box center [472, 323] width 250 height 52
click at [348, 298] on input "True" at bounding box center [347, 297] width 1 height 1
click at [474, 319] on div "True" at bounding box center [488, 330] width 194 height 23
click at [348, 298] on input "True" at bounding box center [347, 297] width 1 height 1
checkbox input "true"
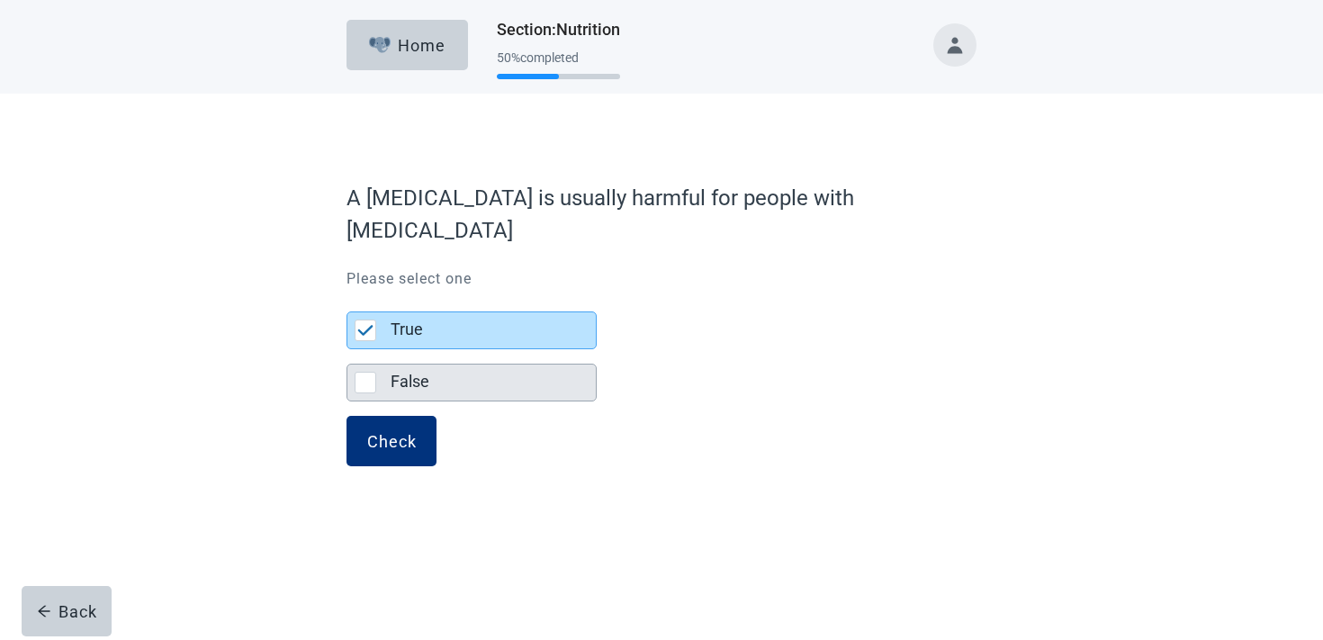
click at [429, 366] on div "False" at bounding box center [493, 383] width 205 height 36
click at [348, 350] on input "False" at bounding box center [347, 349] width 1 height 1
checkbox input "true"
checkbox input "false"
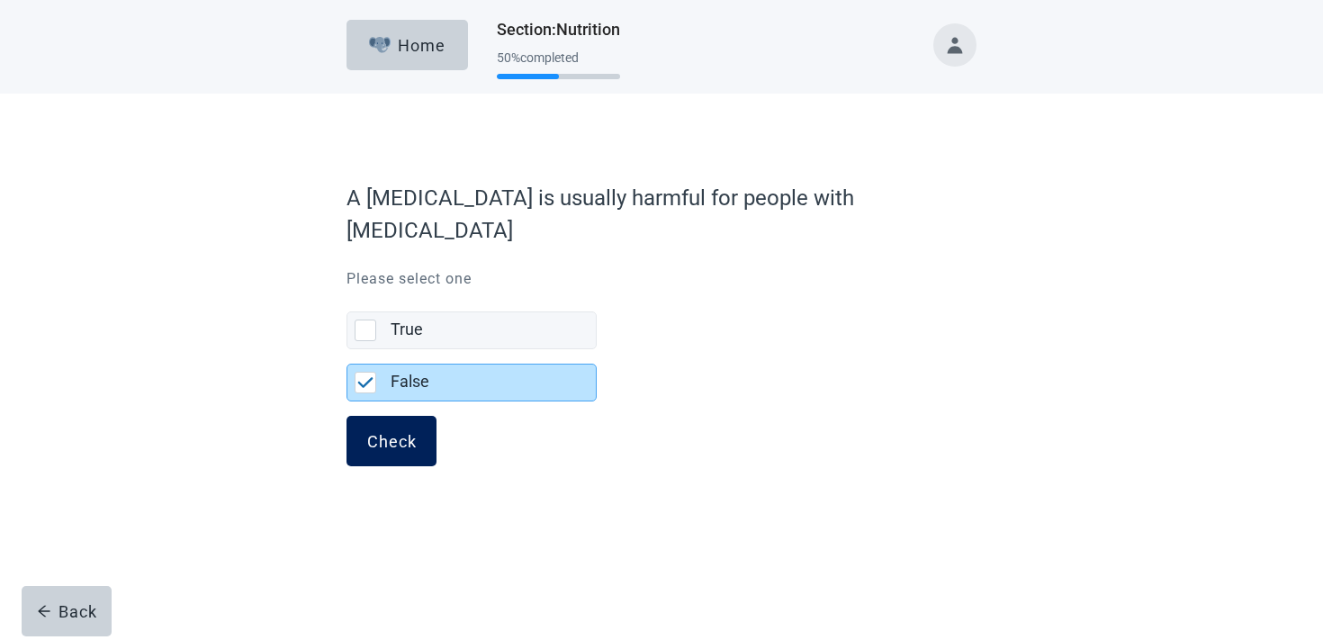
click at [401, 430] on button "Check" at bounding box center [392, 441] width 90 height 50
checkbox input "false"
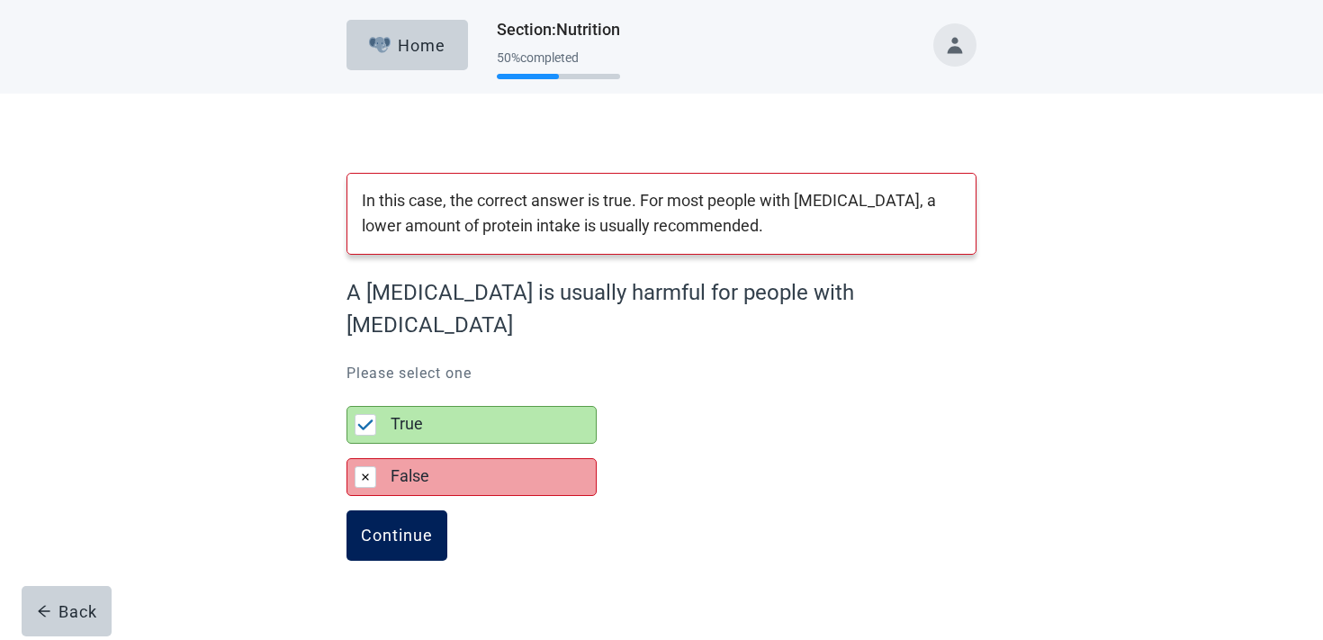
click at [410, 544] on div "Continue" at bounding box center [397, 536] width 72 height 18
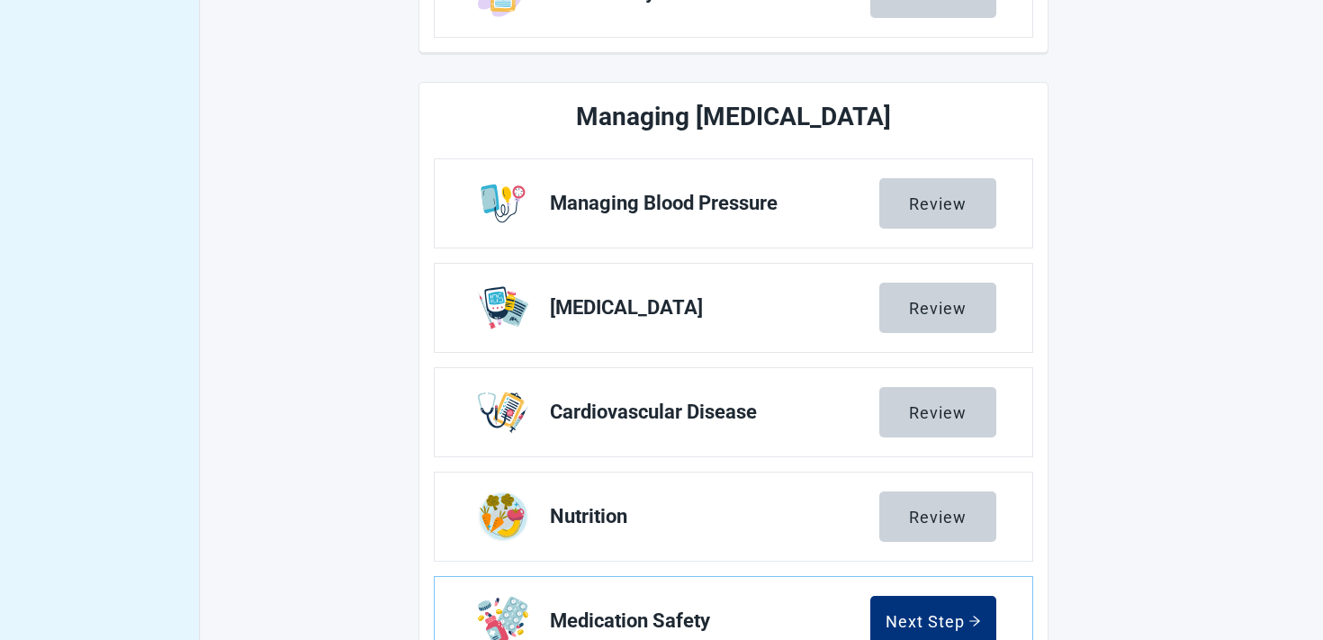
scroll to position [736, 0]
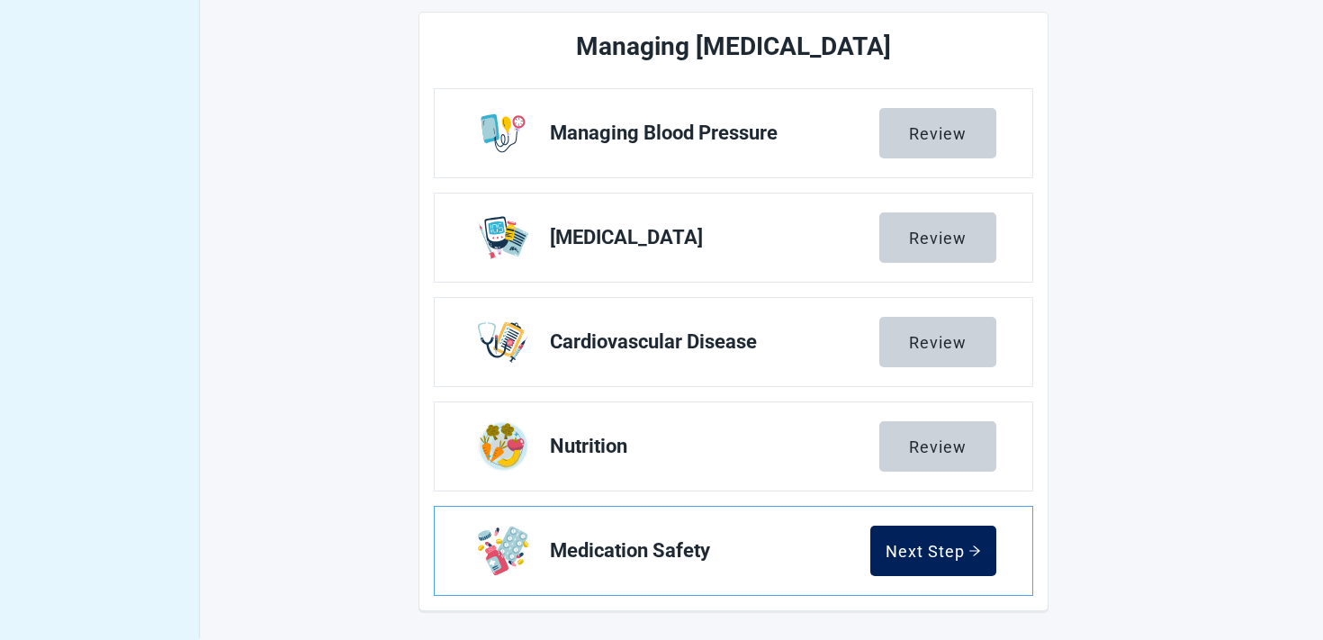
click at [913, 546] on div "Next Step" at bounding box center [933, 551] width 95 height 18
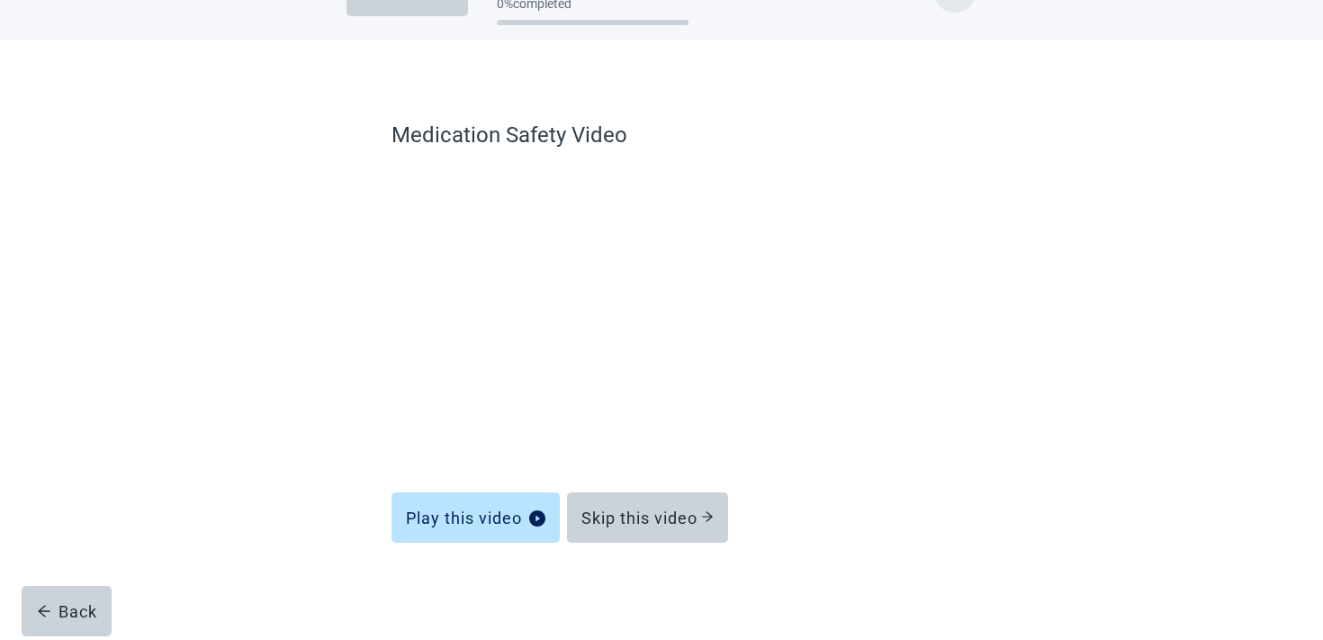
scroll to position [54, 0]
click at [636, 523] on div "Skip this video" at bounding box center [648, 518] width 132 height 18
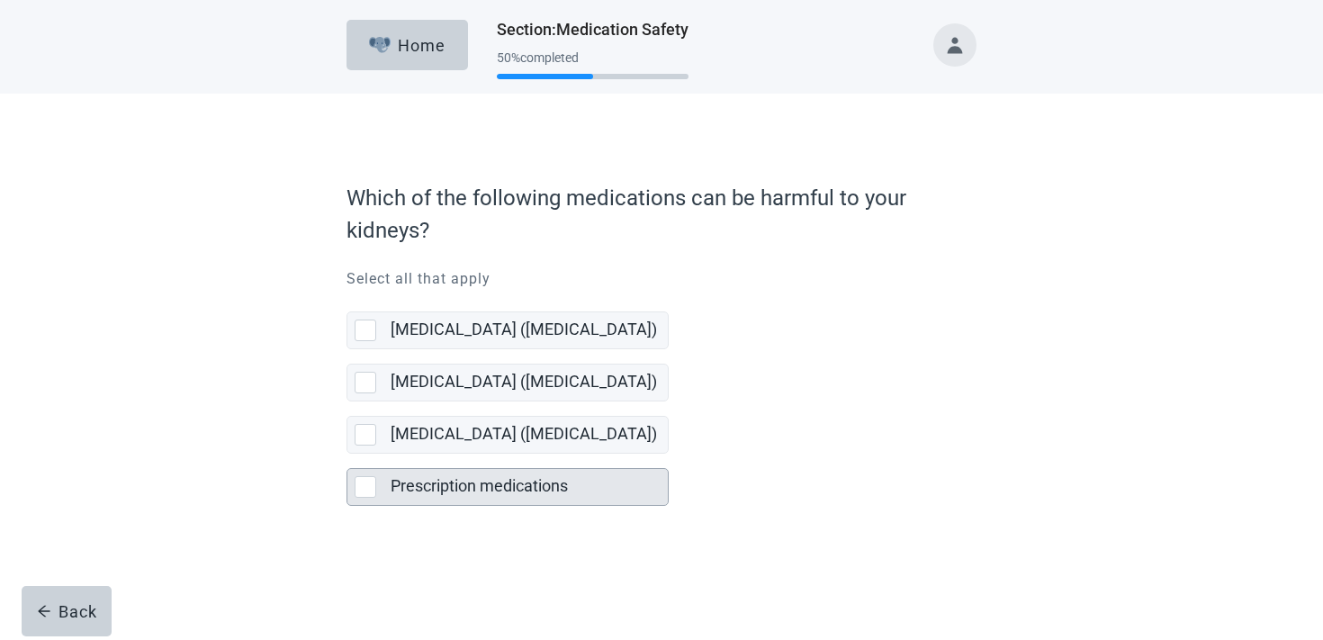
click at [461, 483] on label "Prescription medications" at bounding box center [479, 485] width 177 height 19
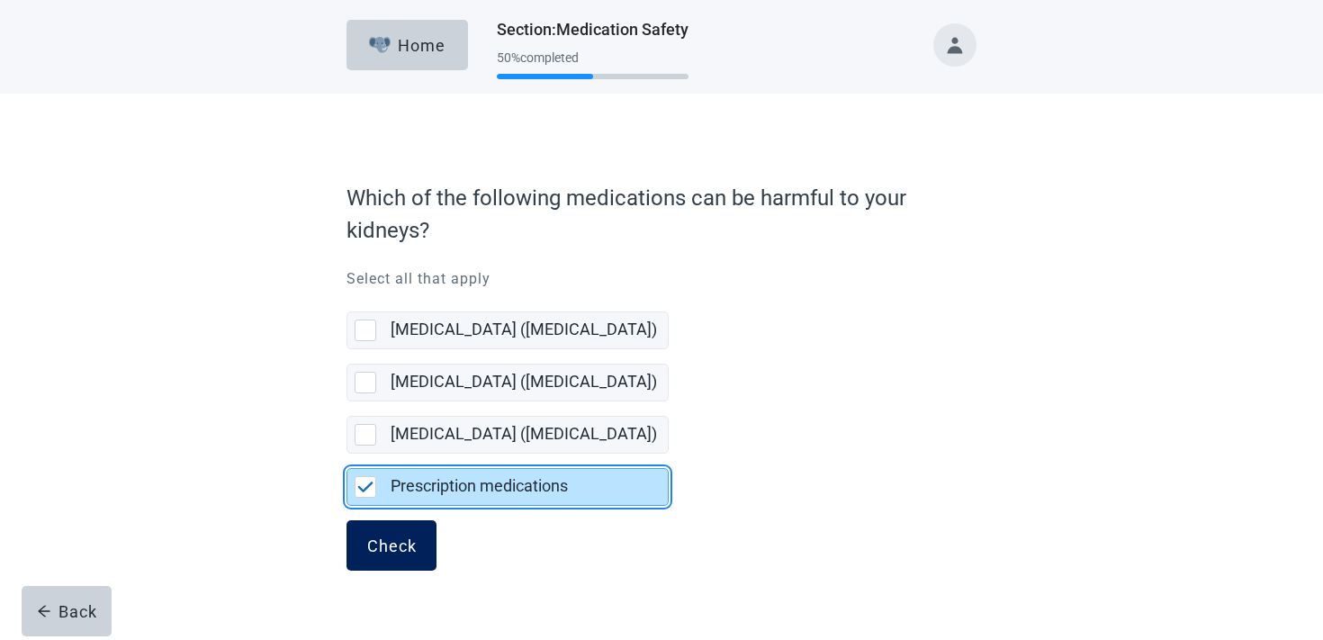
click at [384, 545] on div "Check" at bounding box center [392, 546] width 50 height 18
checkbox input "false"
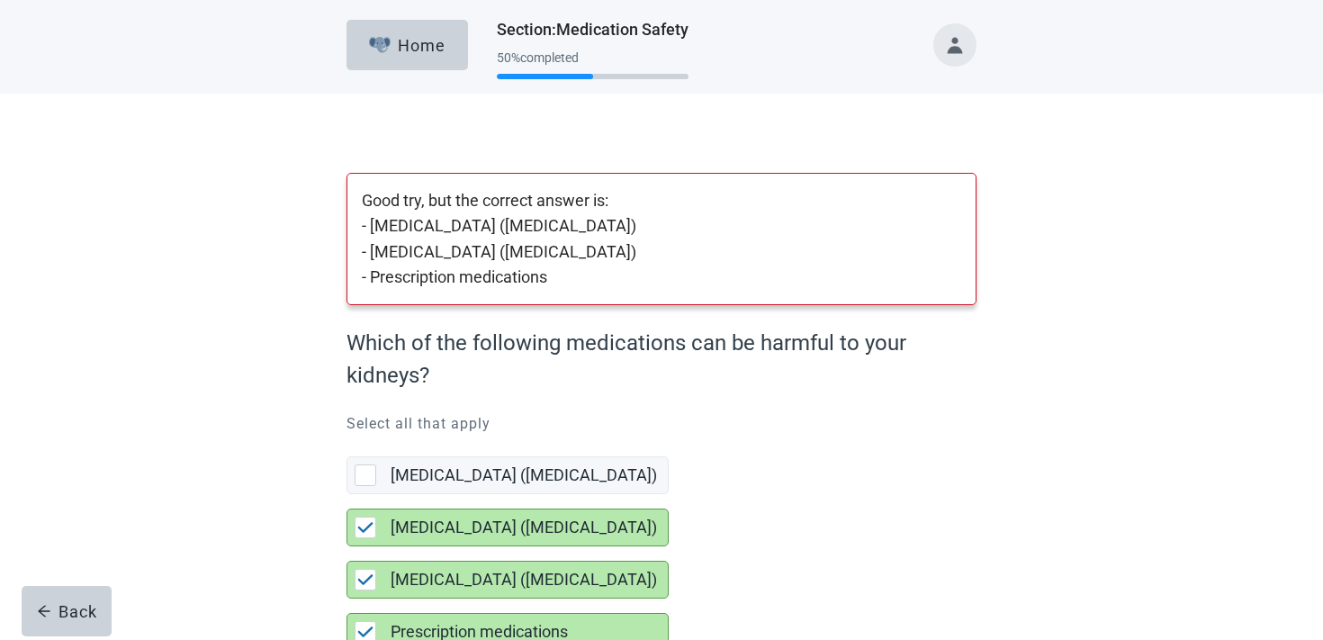
scroll to position [115, 0]
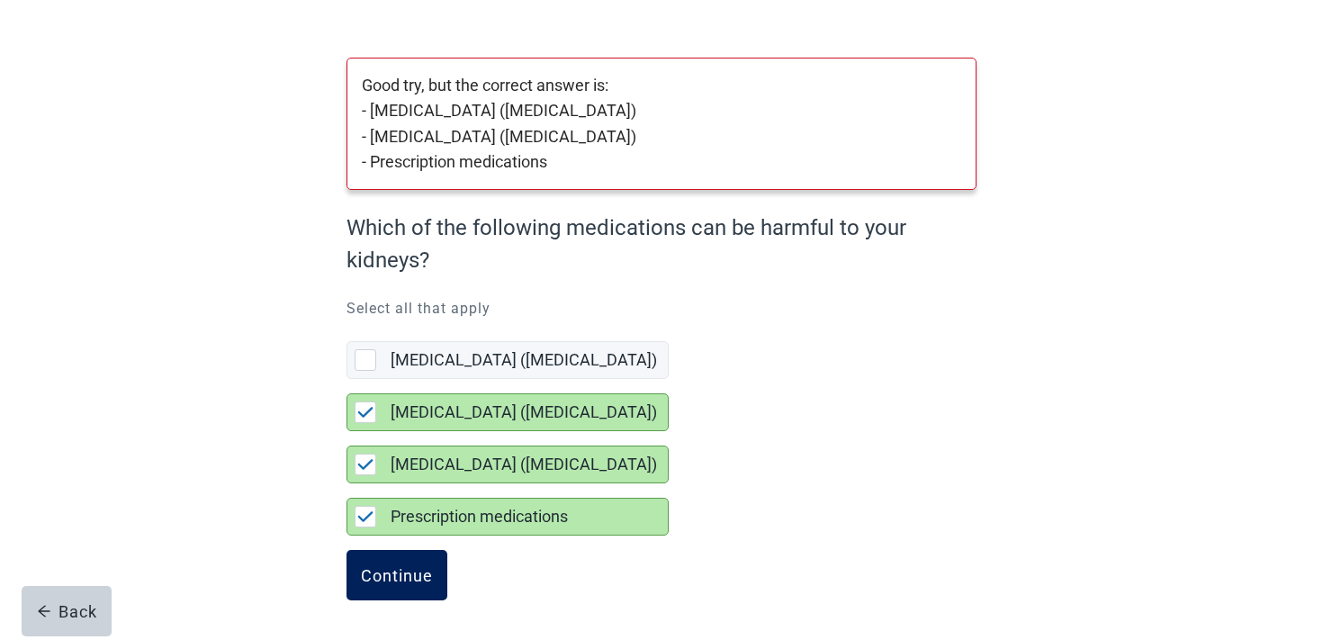
click at [380, 574] on div "Continue" at bounding box center [397, 575] width 72 height 18
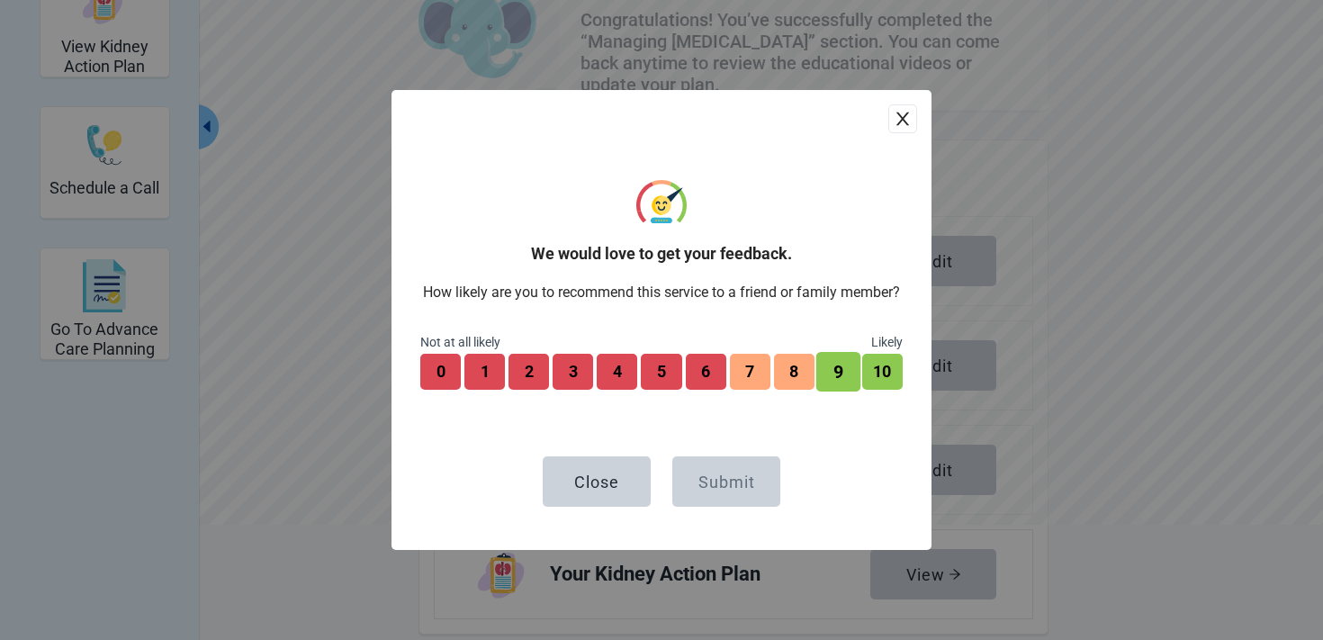
click at [855, 375] on button "9" at bounding box center [839, 372] width 45 height 40
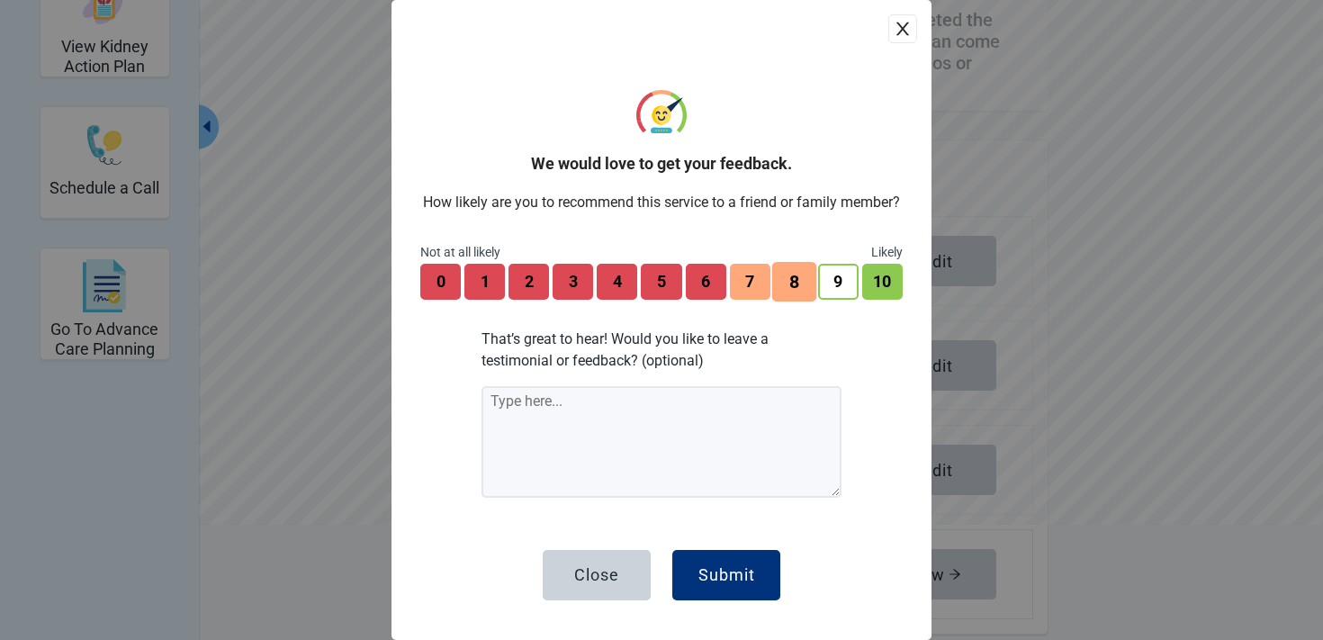
click at [794, 286] on button "8" at bounding box center [794, 282] width 45 height 40
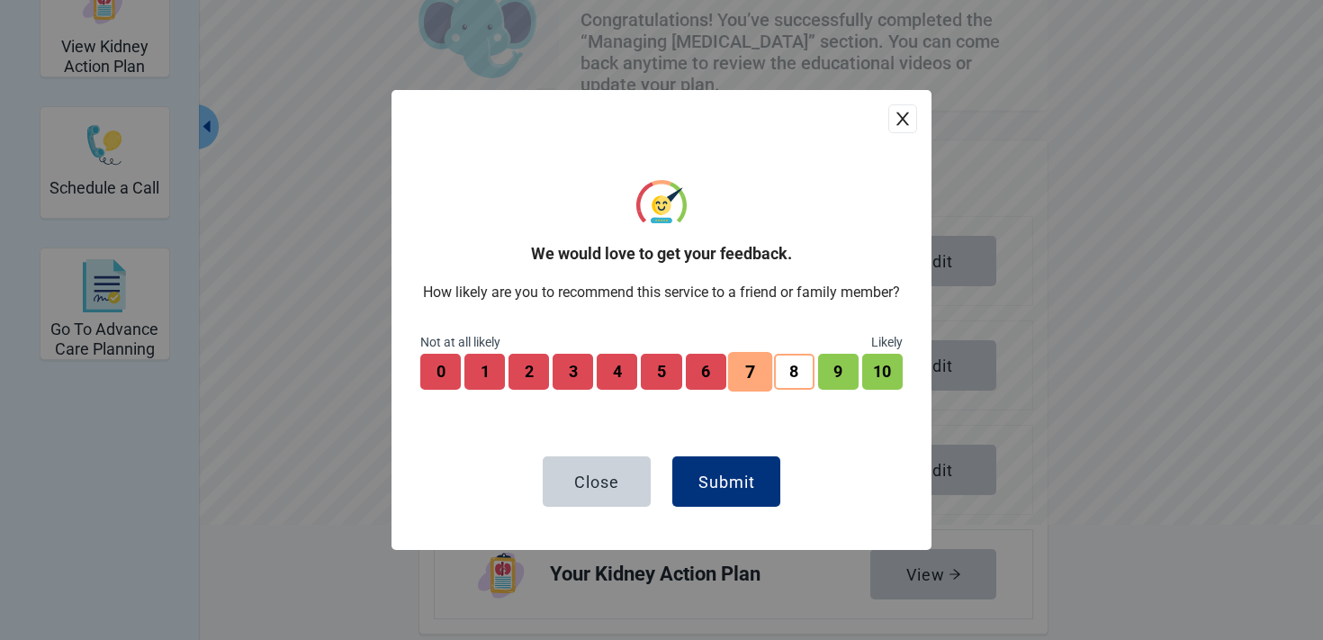
click at [740, 355] on button "7" at bounding box center [749, 372] width 45 height 40
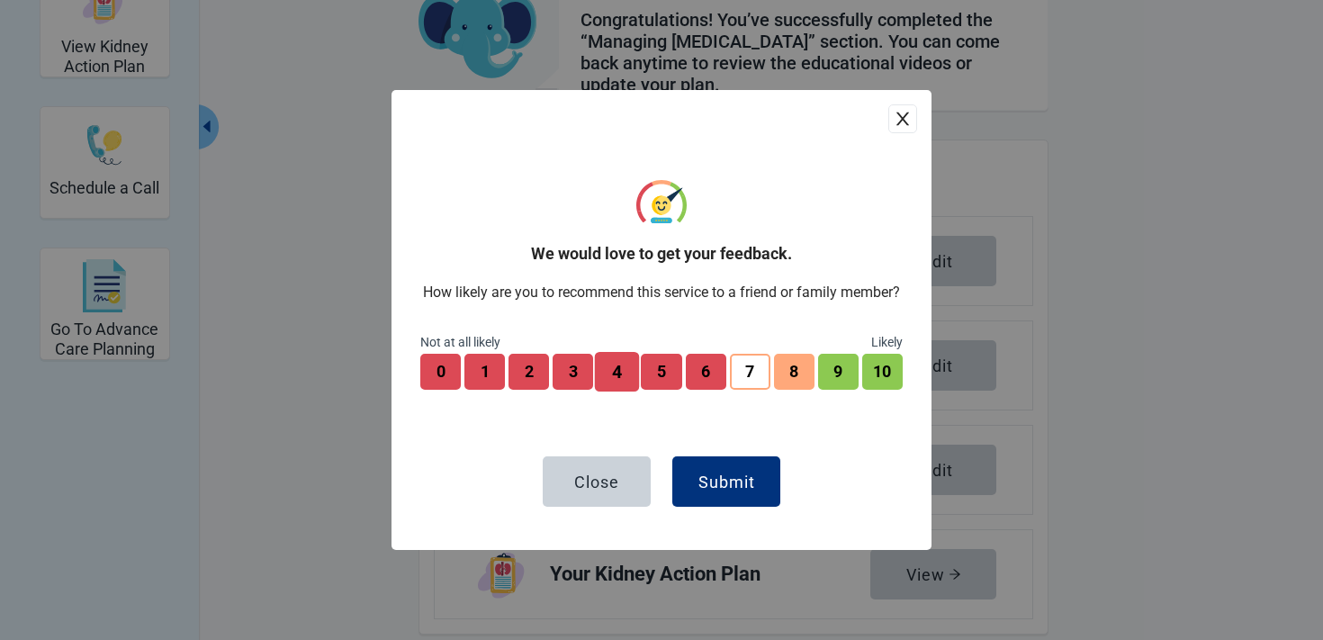
click at [630, 363] on button "4" at bounding box center [617, 372] width 45 height 40
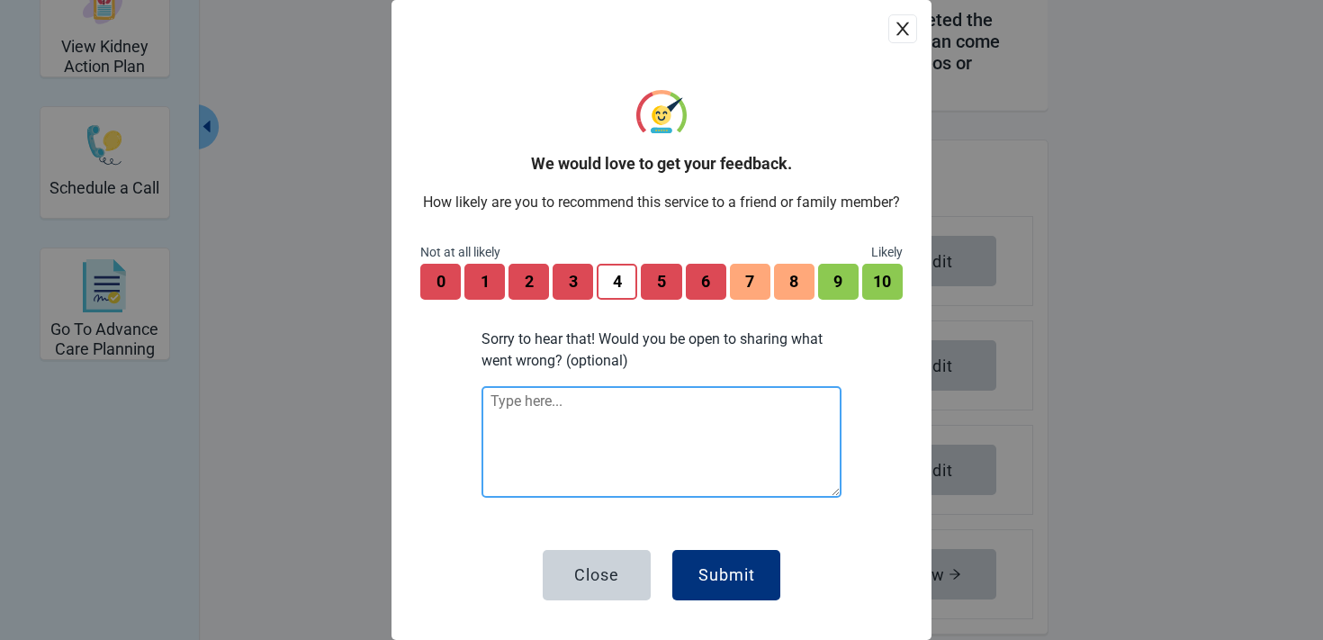
click at [618, 421] on textarea at bounding box center [662, 442] width 360 height 112
type textarea "Test account feedback"
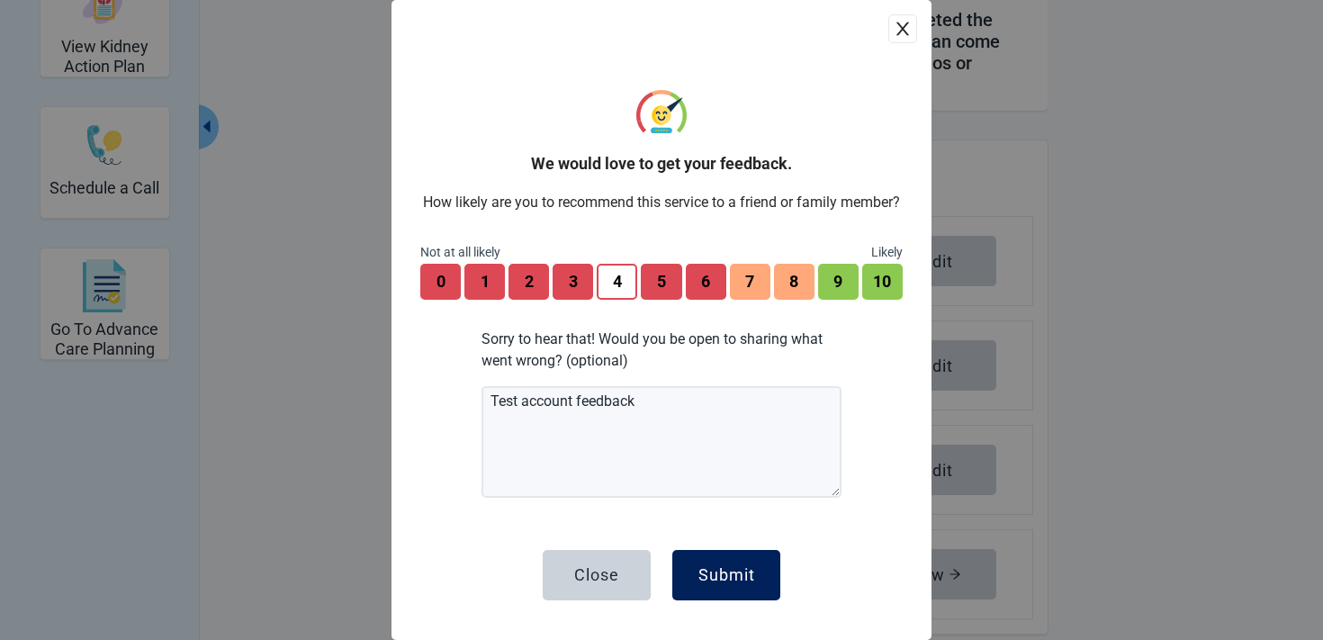
click at [768, 553] on button "Submit" at bounding box center [727, 575] width 108 height 50
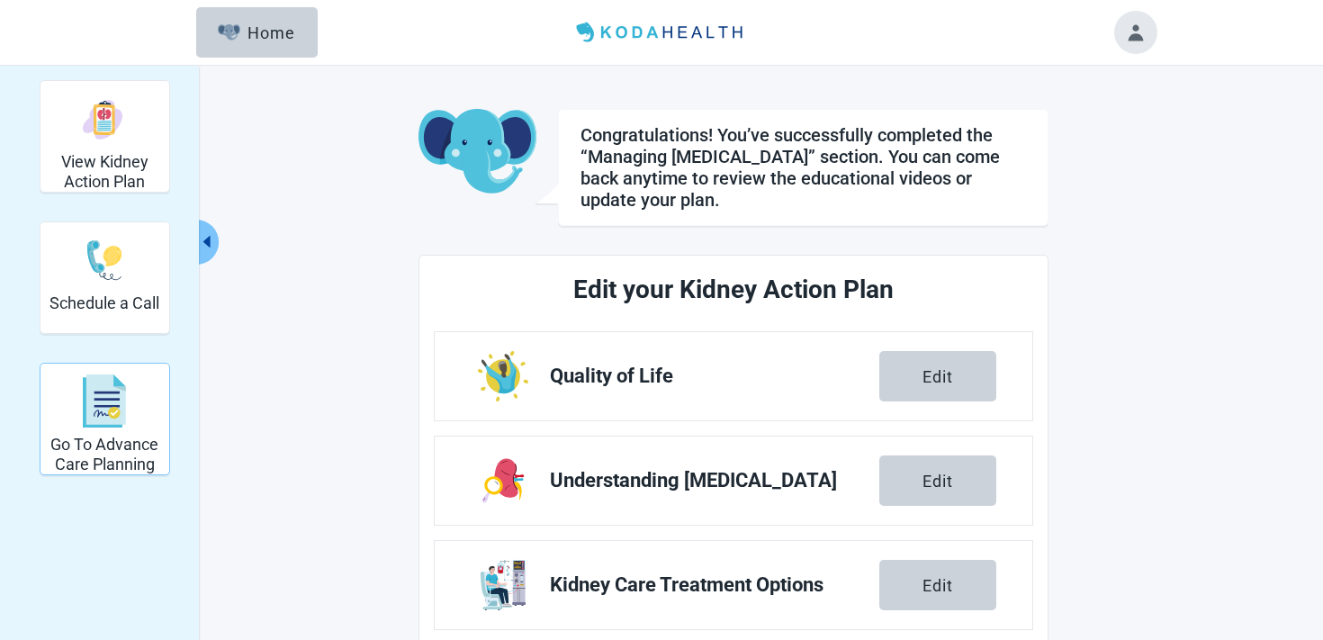
click at [43, 385] on div "Go To Advance Care Planning" at bounding box center [105, 419] width 131 height 113
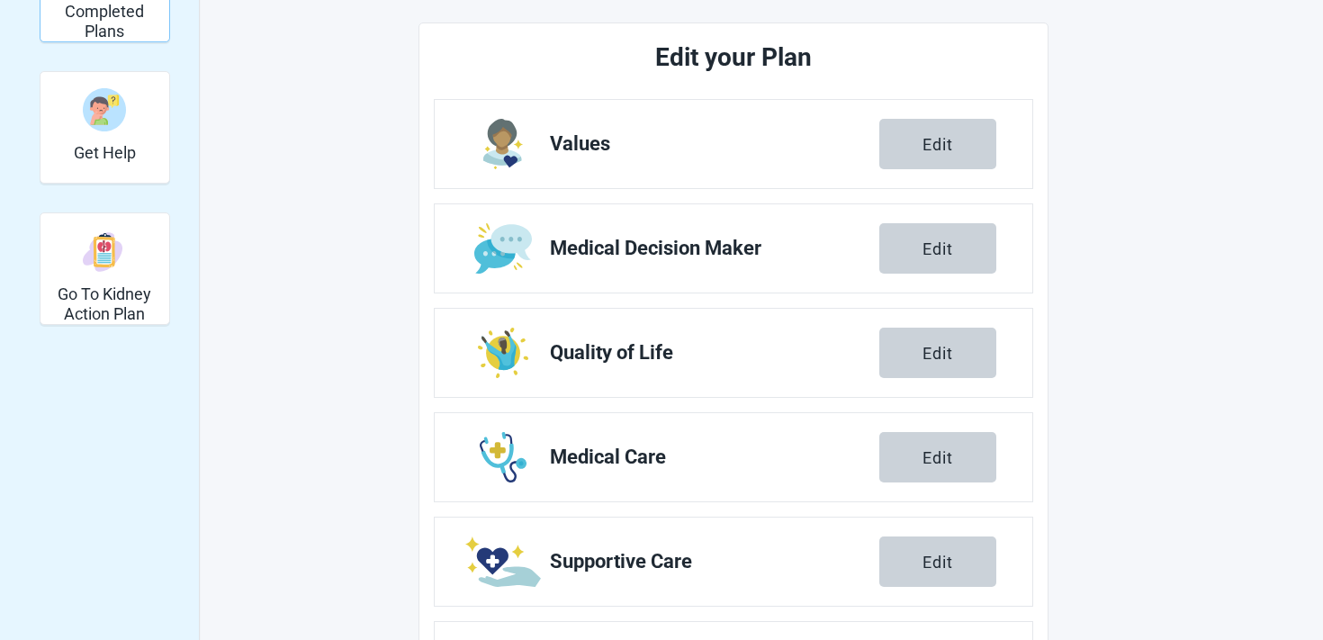
scroll to position [690, 0]
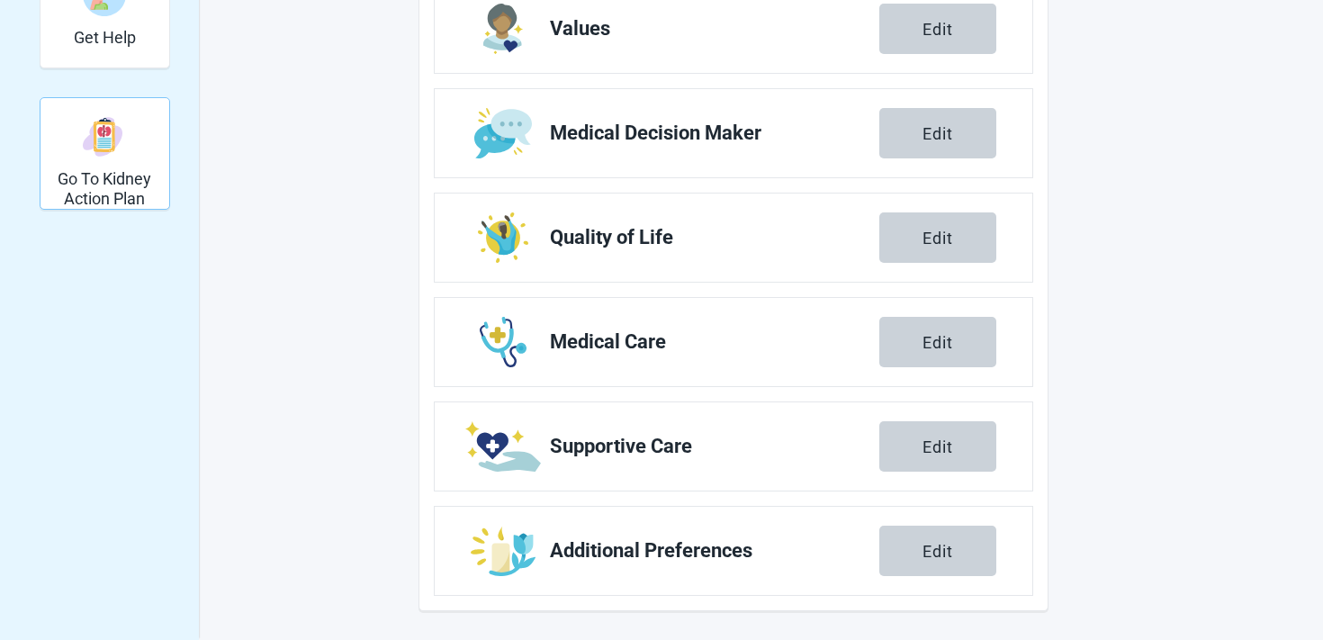
click at [133, 185] on h2 "Go To Kidney Action Plan" at bounding box center [105, 188] width 114 height 39
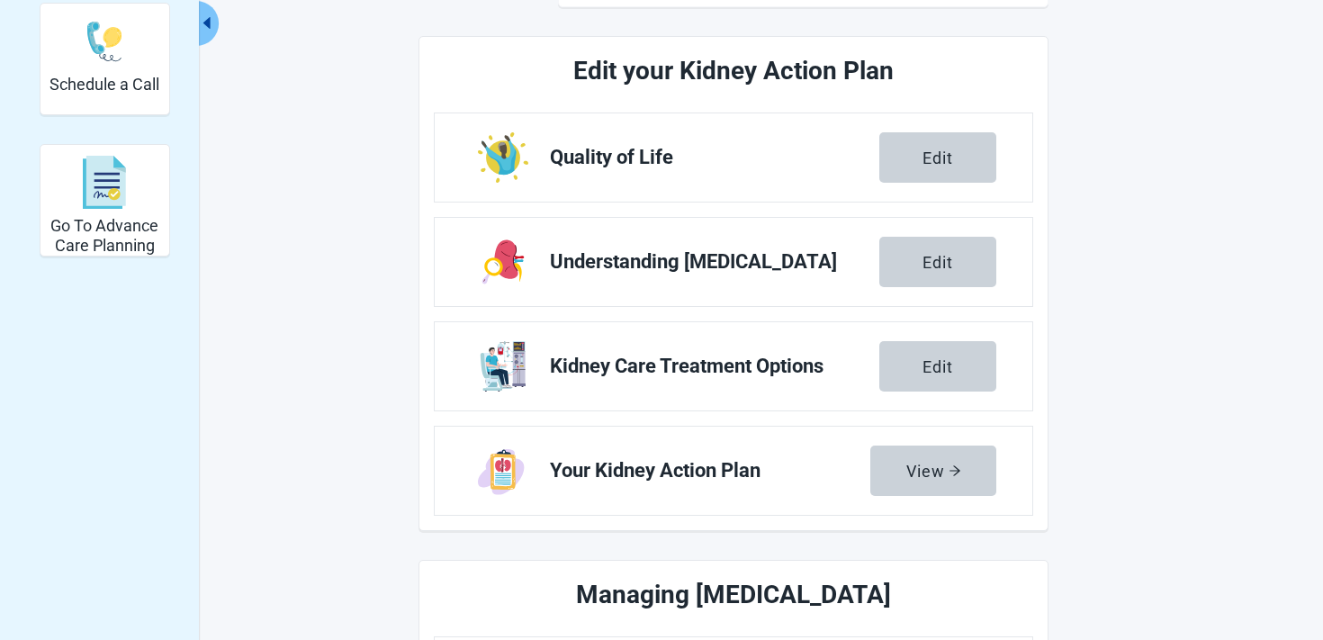
scroll to position [0, 0]
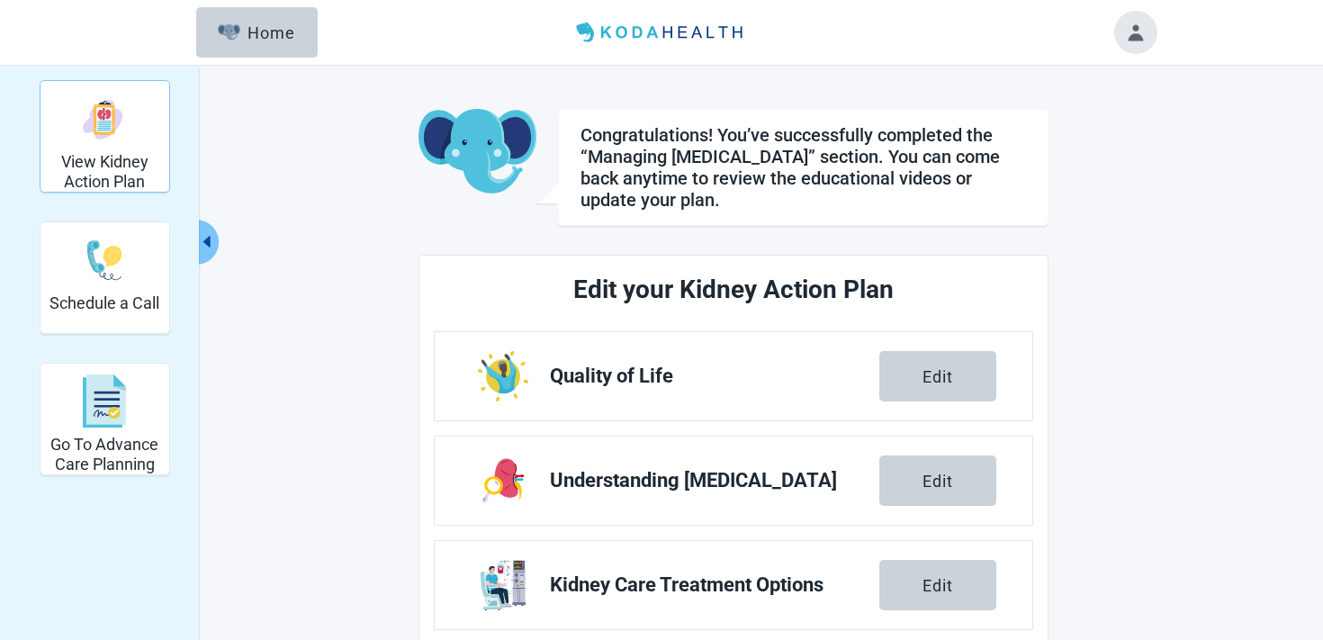
click at [99, 180] on h2 "View Kidney Action Plan" at bounding box center [105, 171] width 114 height 39
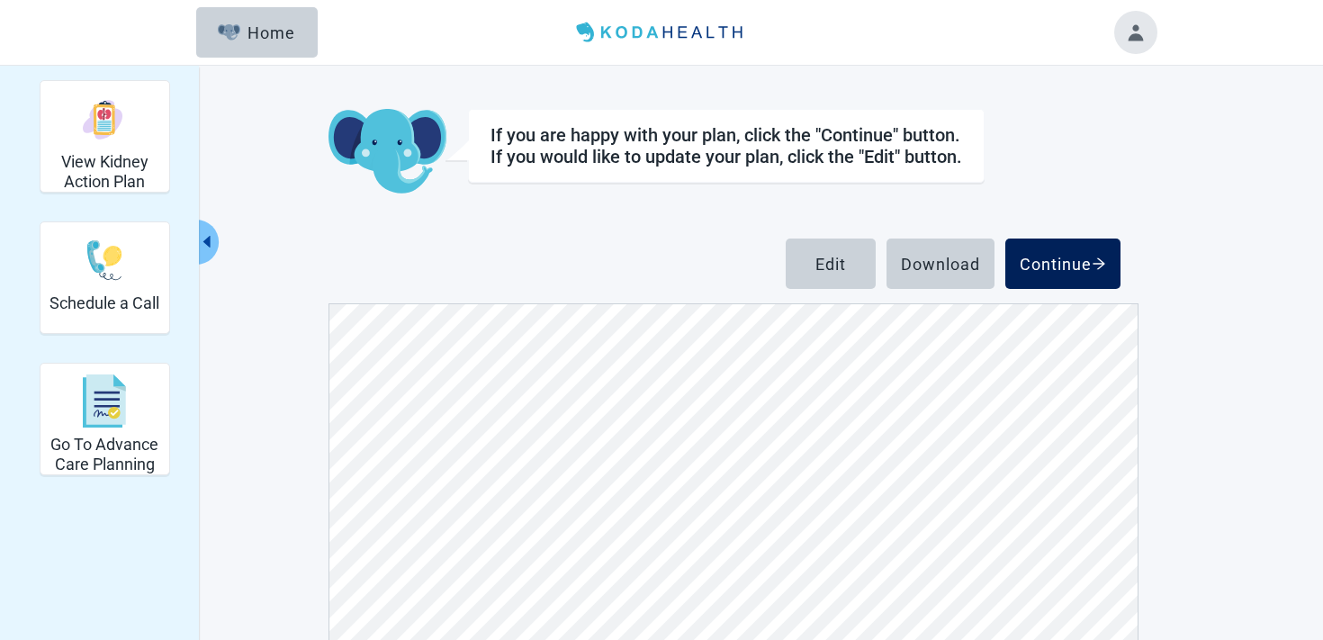
click at [1065, 258] on div "Continue" at bounding box center [1063, 264] width 86 height 18
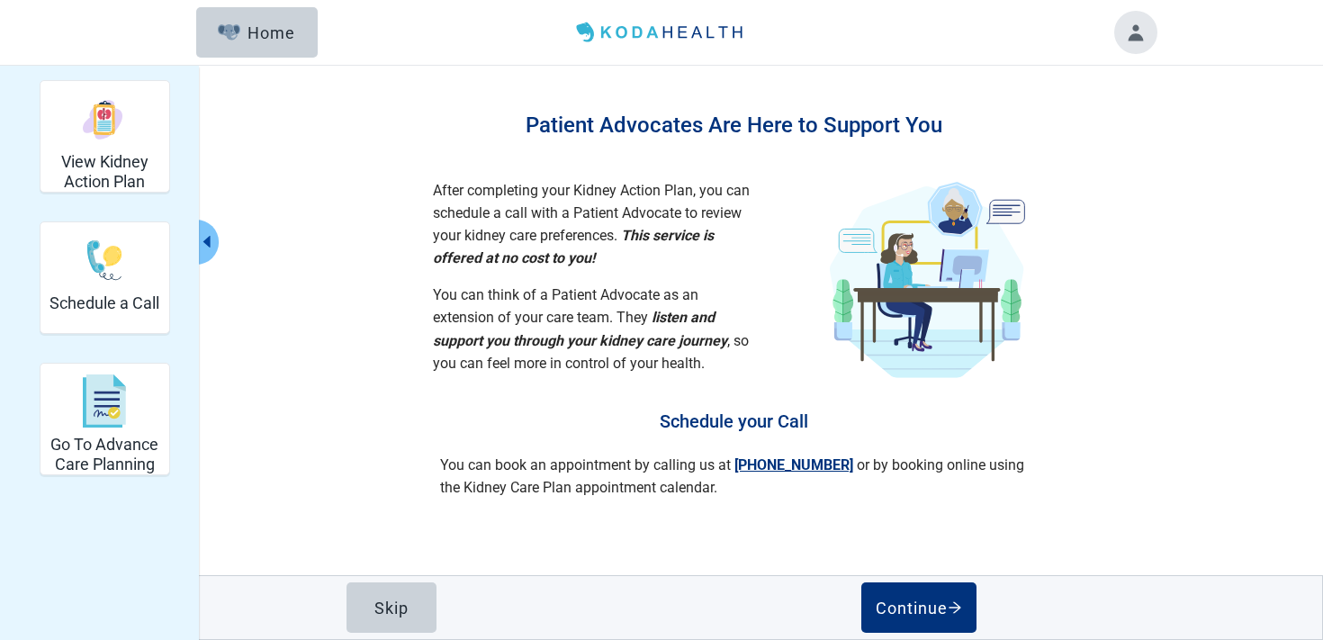
scroll to position [66, 0]
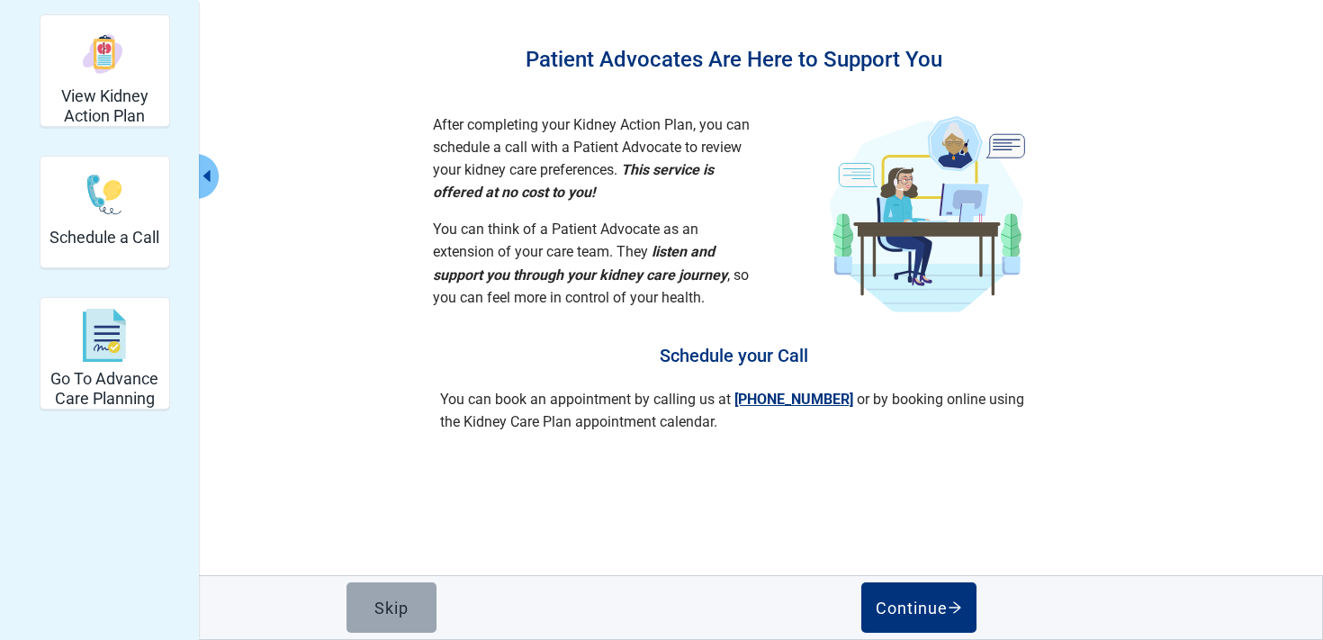
click at [350, 594] on button "Skip" at bounding box center [392, 607] width 90 height 50
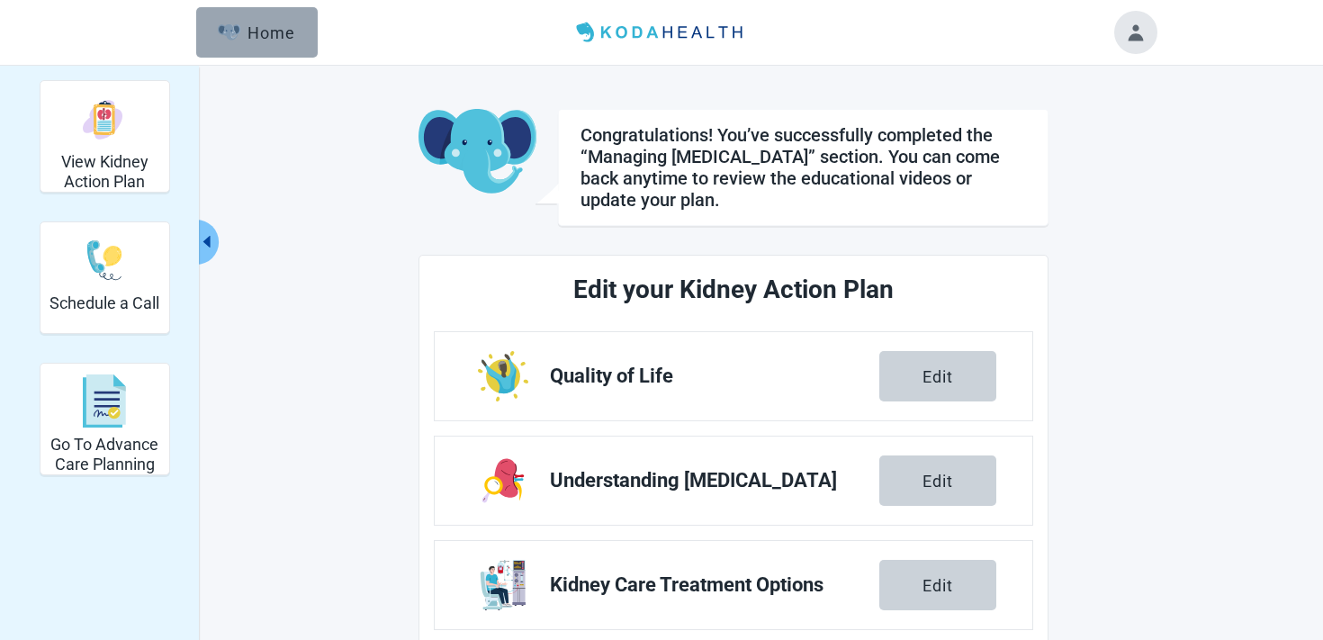
click at [270, 47] on button "Home" at bounding box center [257, 32] width 122 height 50
click at [113, 295] on h2 "Schedule a Call" at bounding box center [105, 303] width 110 height 20
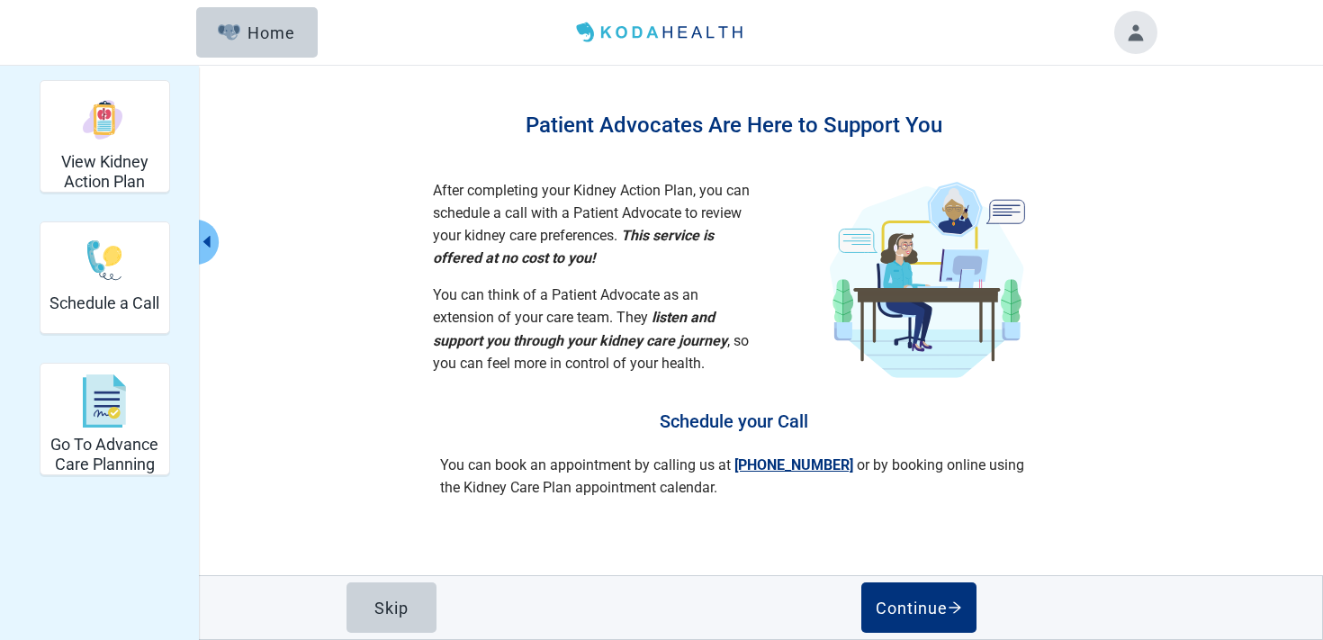
scroll to position [66, 0]
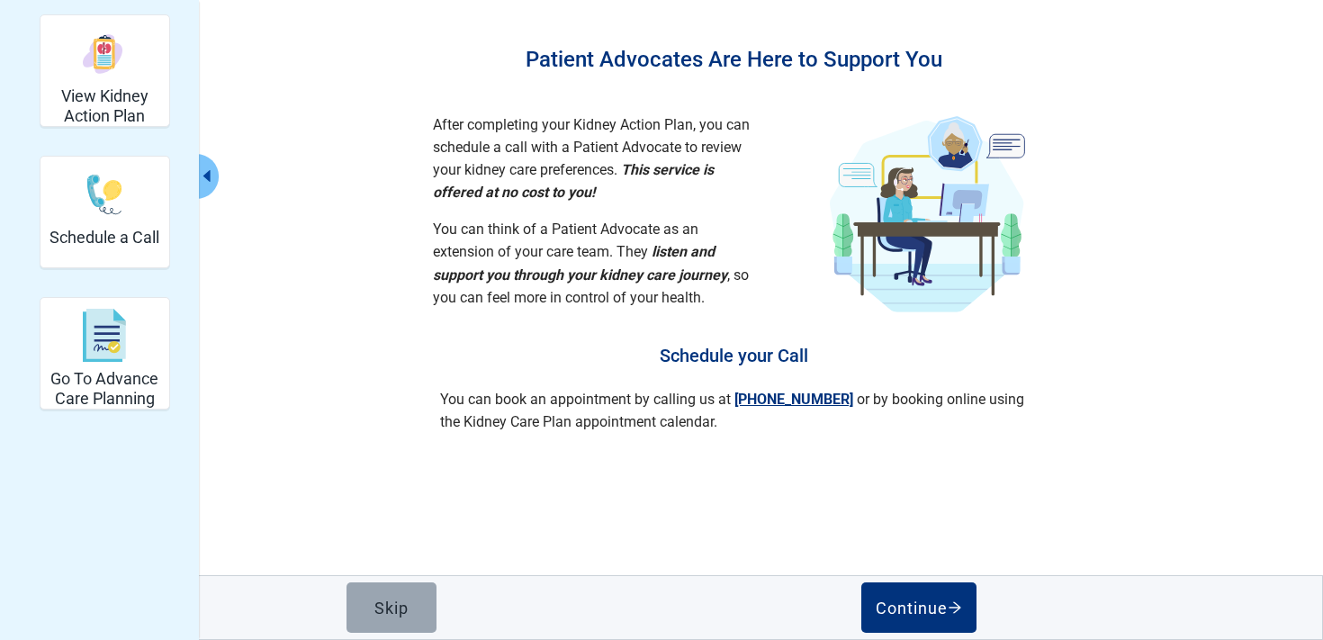
click at [359, 617] on button "Skip" at bounding box center [392, 607] width 90 height 50
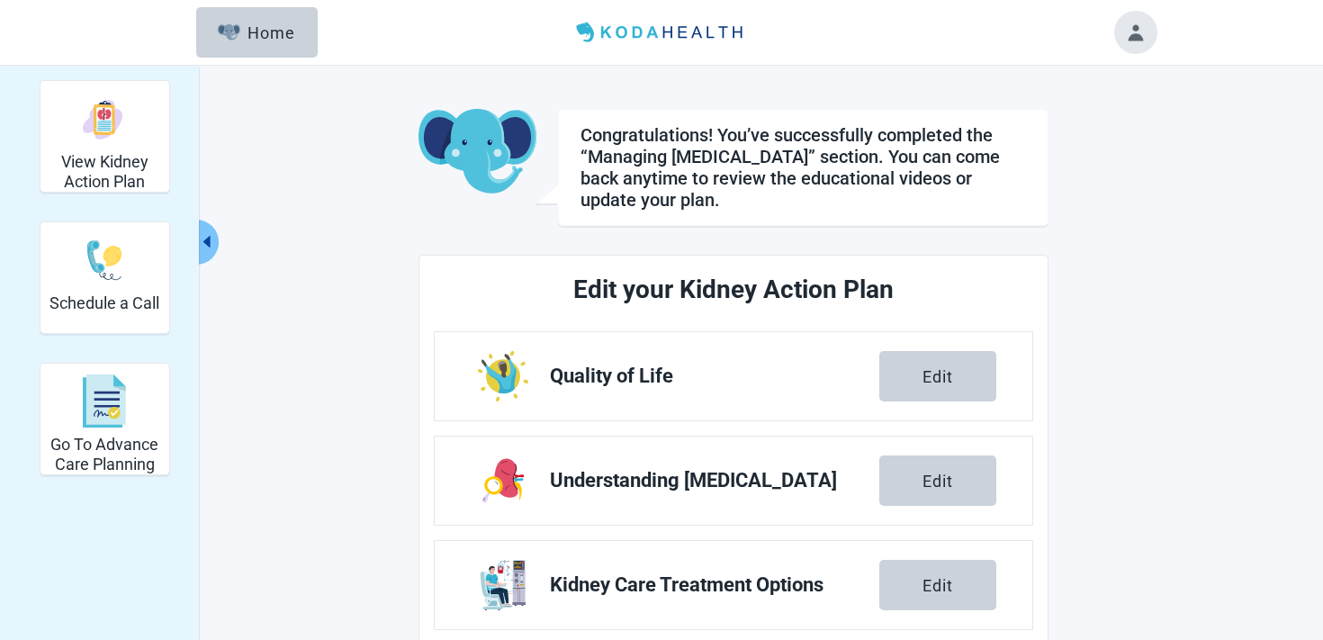
click at [1132, 31] on button "Toggle account menu" at bounding box center [1136, 32] width 43 height 43
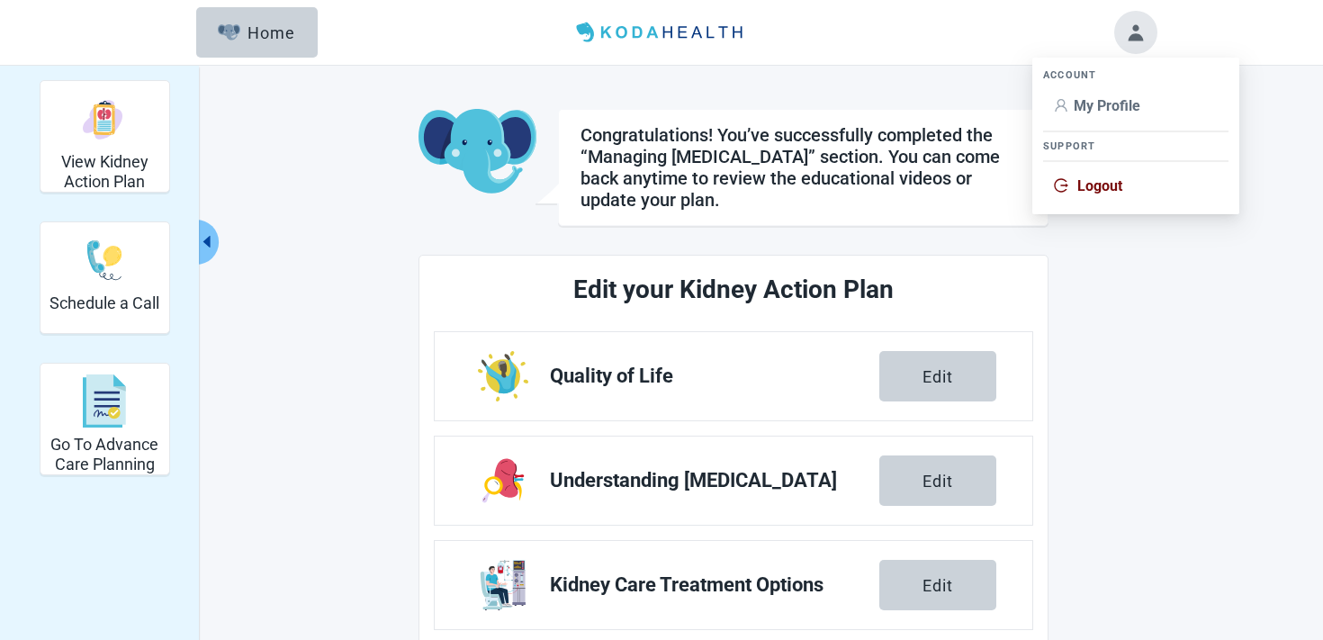
click at [1105, 178] on span "Logout" at bounding box center [1100, 185] width 45 height 17
